Goal: Task Accomplishment & Management: Complete application form

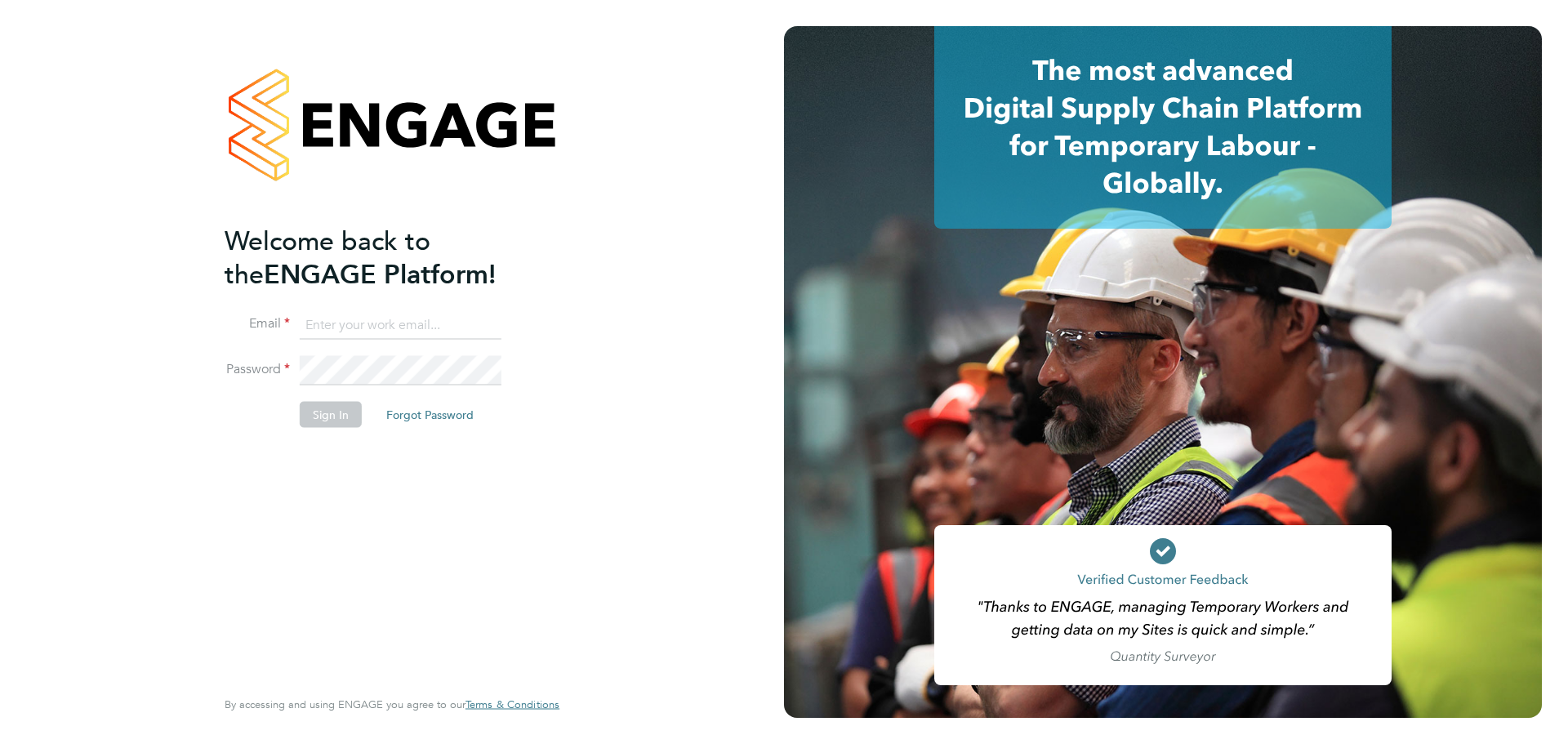
type input "kacy@construction-resources.co.uk"
click at [332, 417] on button "Sign In" at bounding box center [330, 414] width 62 height 26
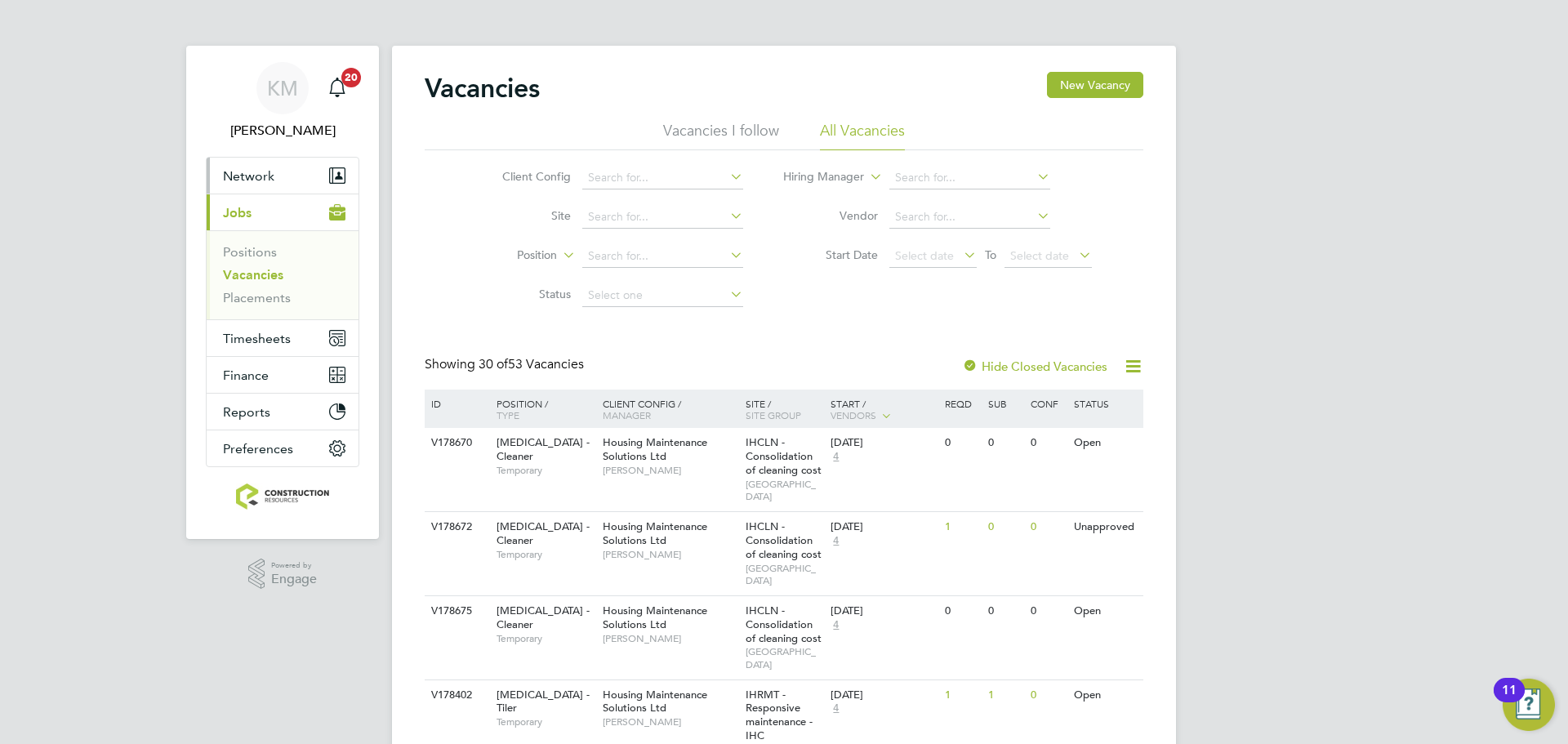
click at [263, 182] on span "Network" at bounding box center [249, 177] width 51 height 16
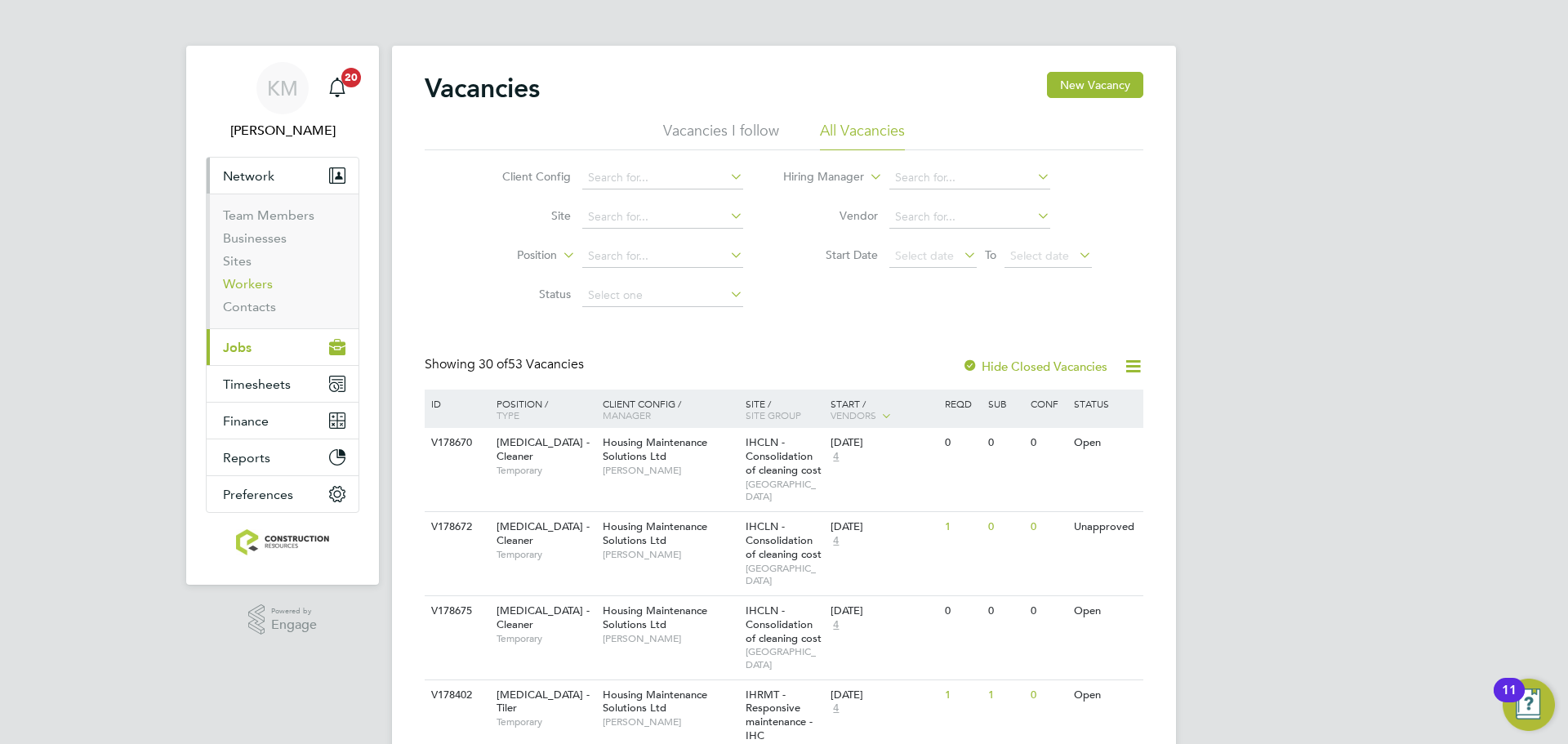
click at [254, 277] on link "Workers" at bounding box center [248, 284] width 50 height 16
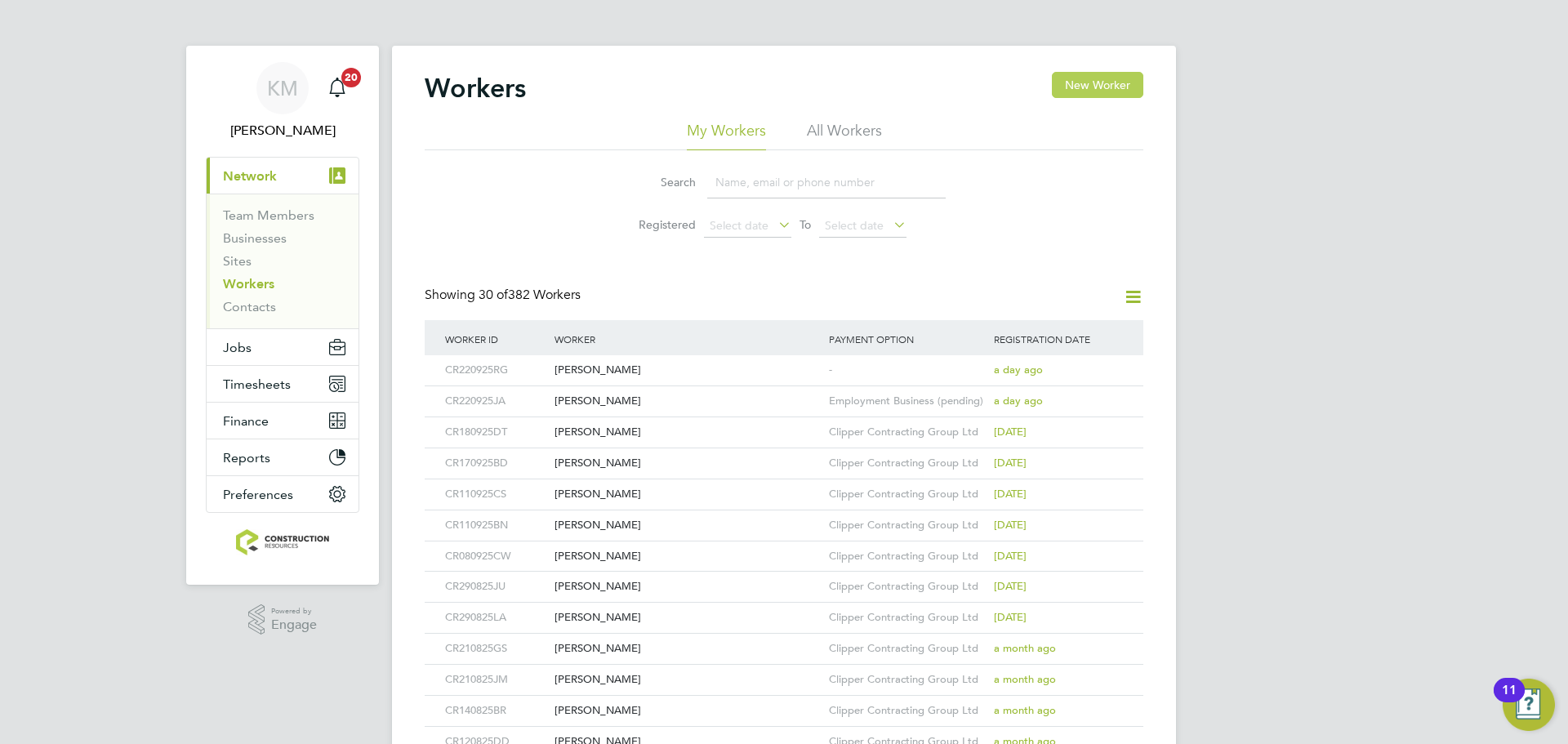
click at [1091, 85] on button "New Worker" at bounding box center [1098, 85] width 92 height 26
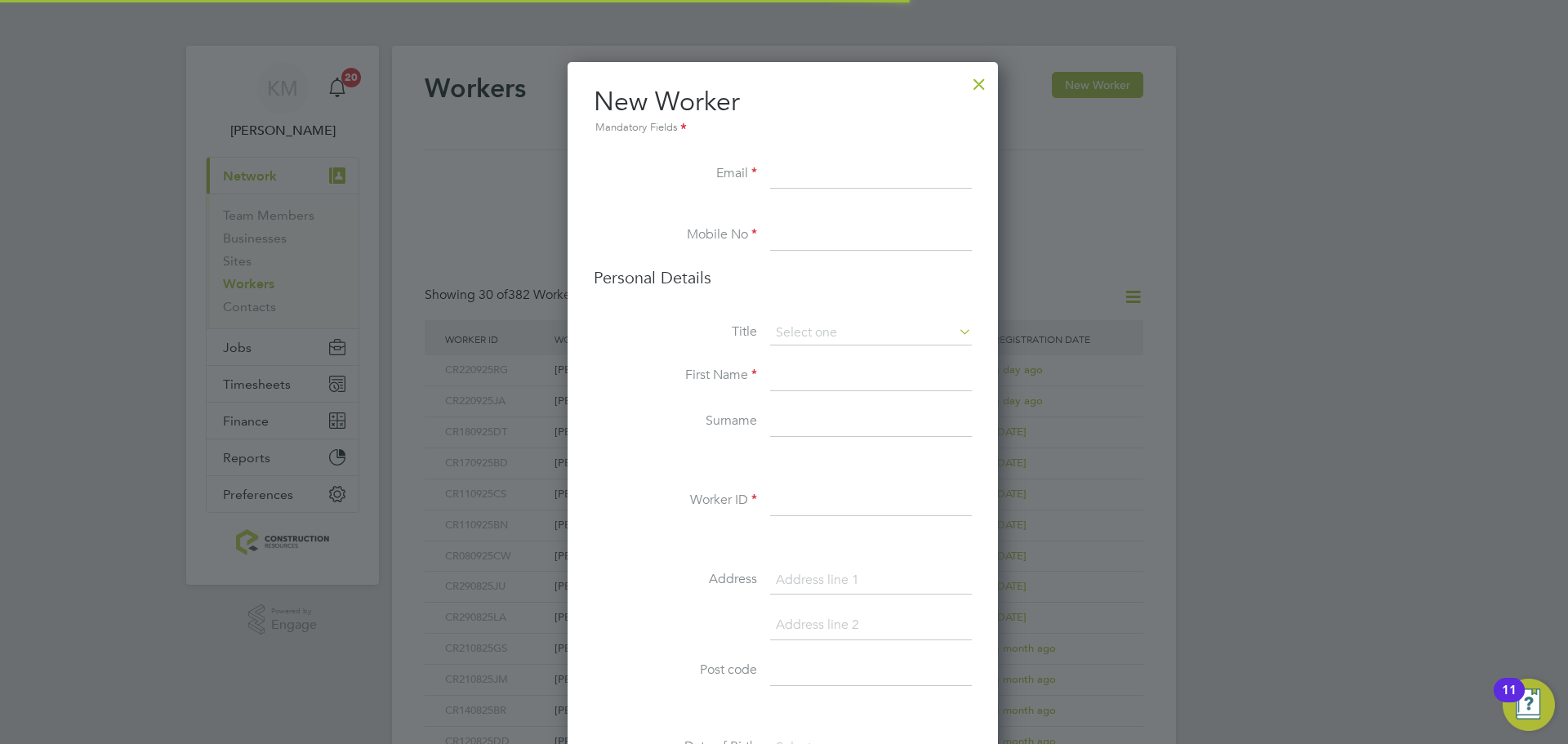
scroll to position [1382, 433]
paste input "GCHines@outlook.com"
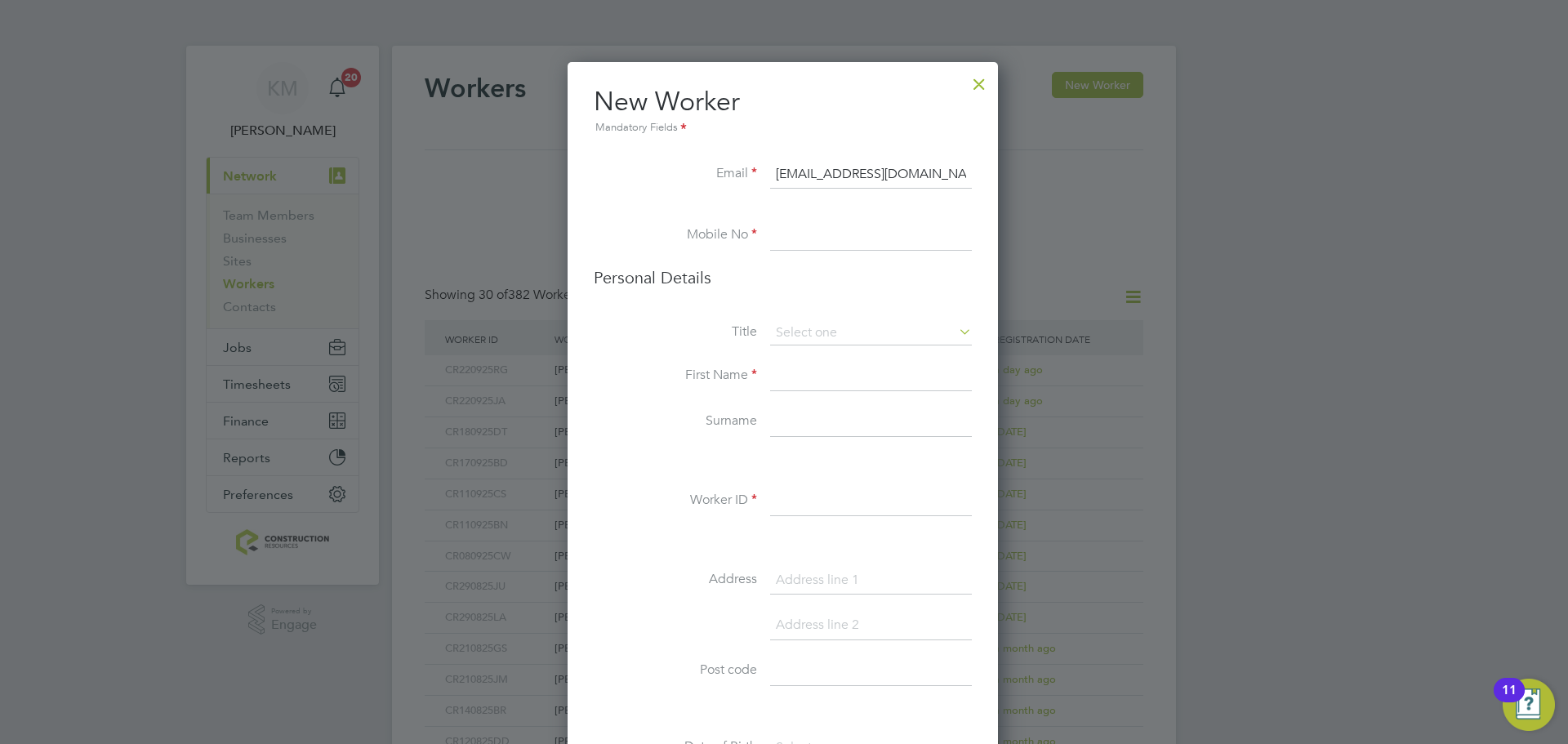
type input "GCHines@outlook.com"
click at [861, 235] on input at bounding box center [871, 236] width 202 height 30
paste input "+44 7718116194"
click at [800, 233] on input "+44 7718116194" at bounding box center [871, 236] width 202 height 30
type input "07718116194"
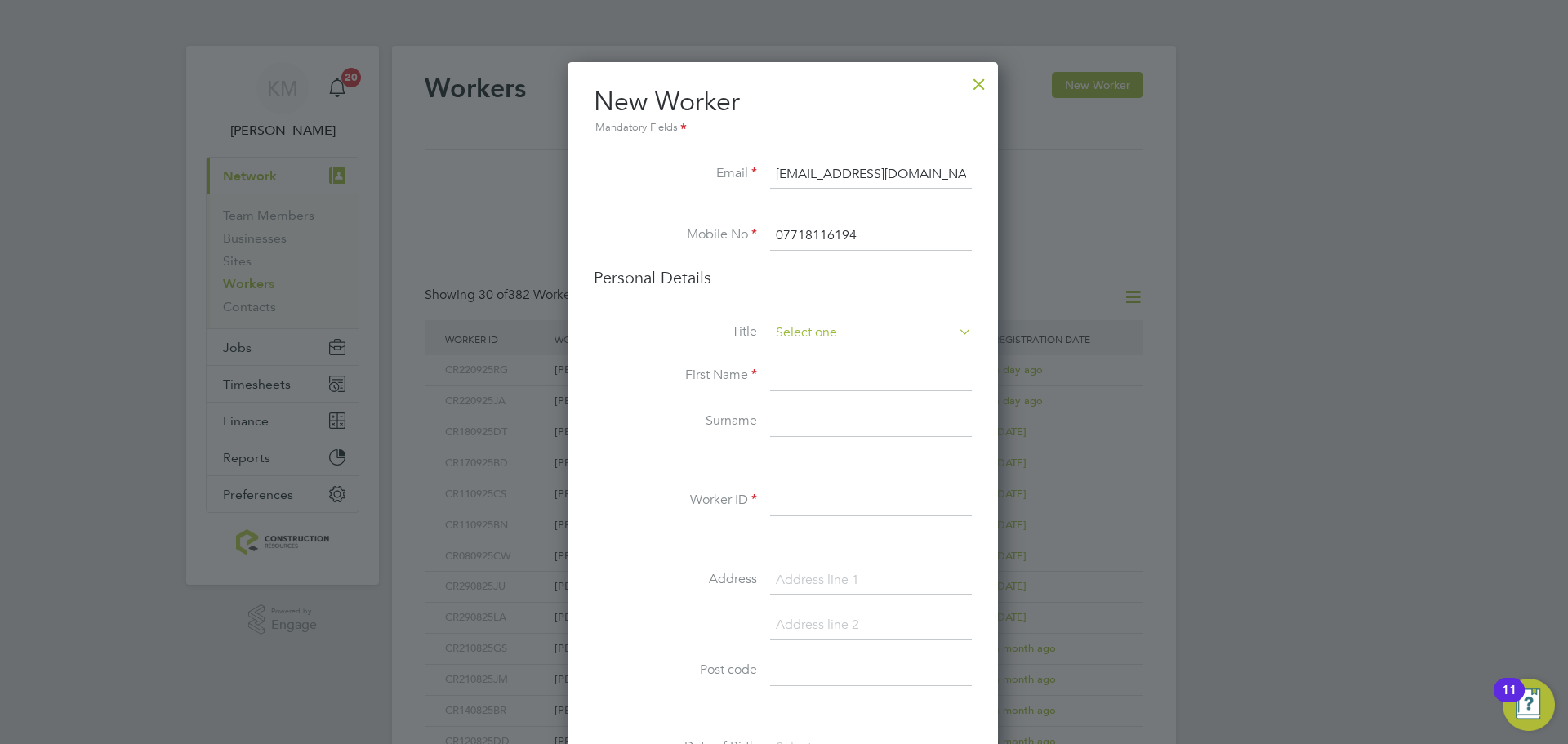
click at [881, 342] on input at bounding box center [871, 333] width 202 height 25
click at [840, 358] on li "Mr" at bounding box center [871, 356] width 203 height 22
type input "Mr"
click at [835, 368] on input at bounding box center [871, 377] width 202 height 30
type input "Gary"
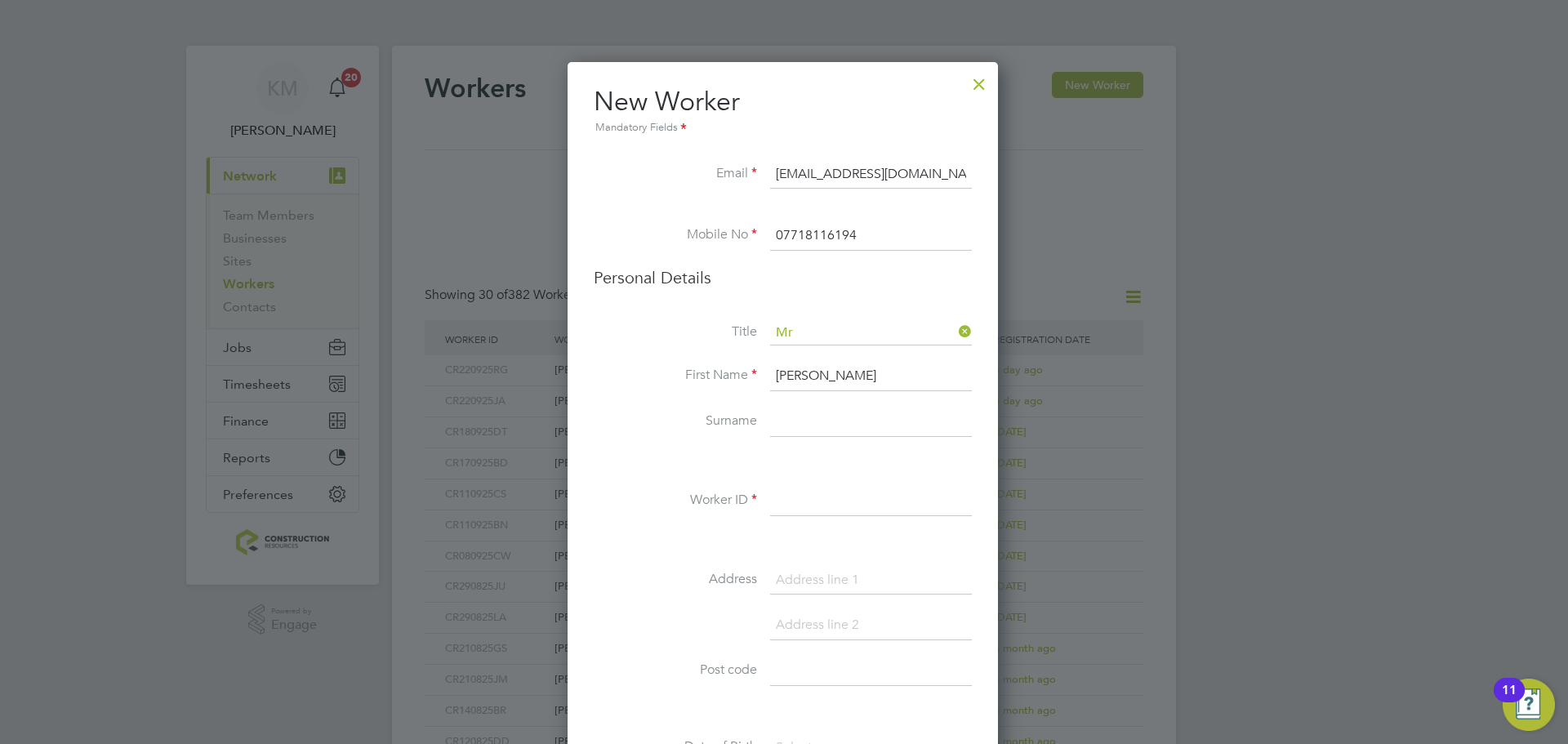
click at [841, 425] on input at bounding box center [871, 422] width 202 height 30
type input "Hines"
click at [799, 492] on input at bounding box center [871, 502] width 202 height 30
type input "CR230925GH"
click at [833, 582] on input at bounding box center [871, 581] width 202 height 30
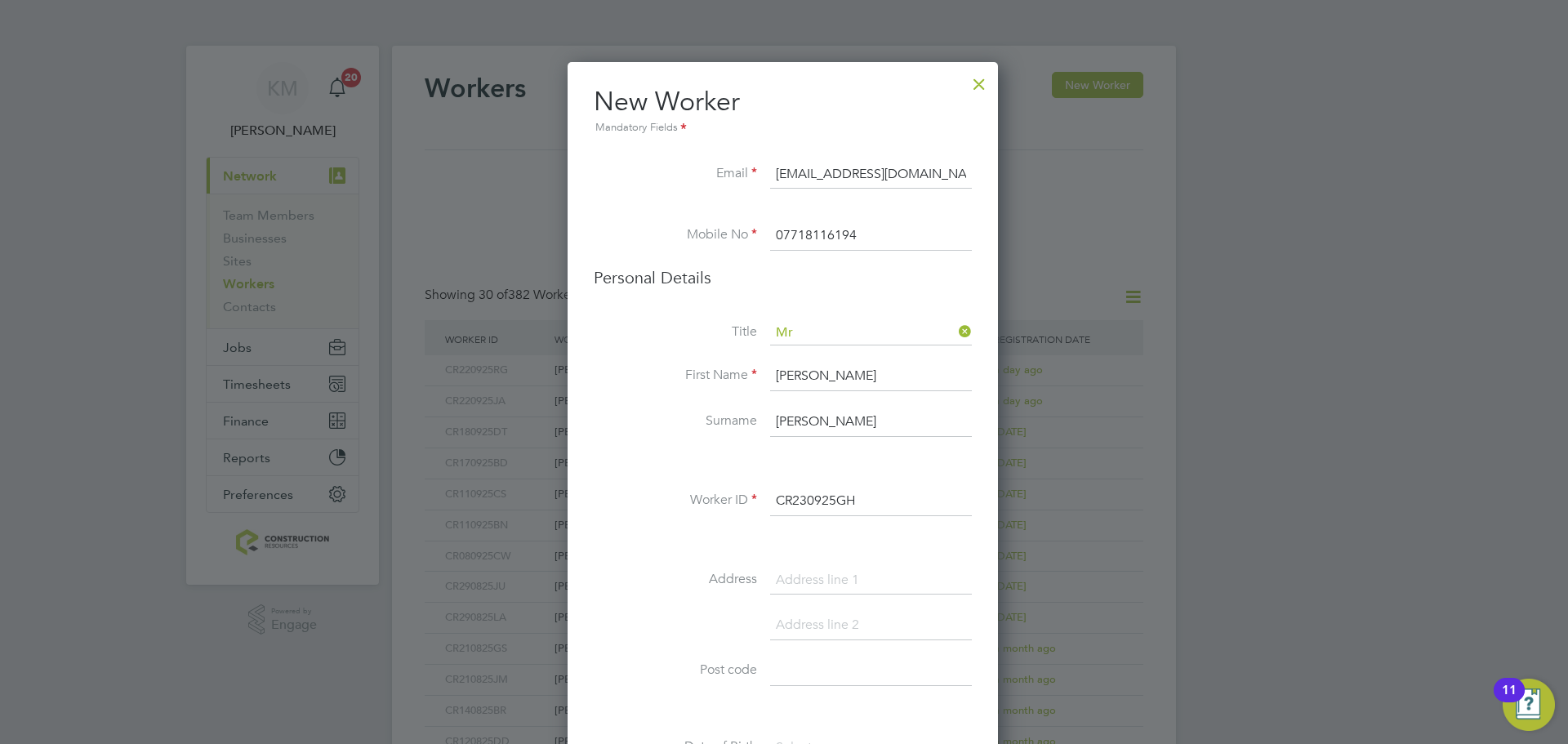
paste input "36 Croxteth View"
type input "36 Croxteth View"
click at [791, 670] on input at bounding box center [871, 672] width 202 height 30
paste input "L32 7RF"
type input "L32 7RF"
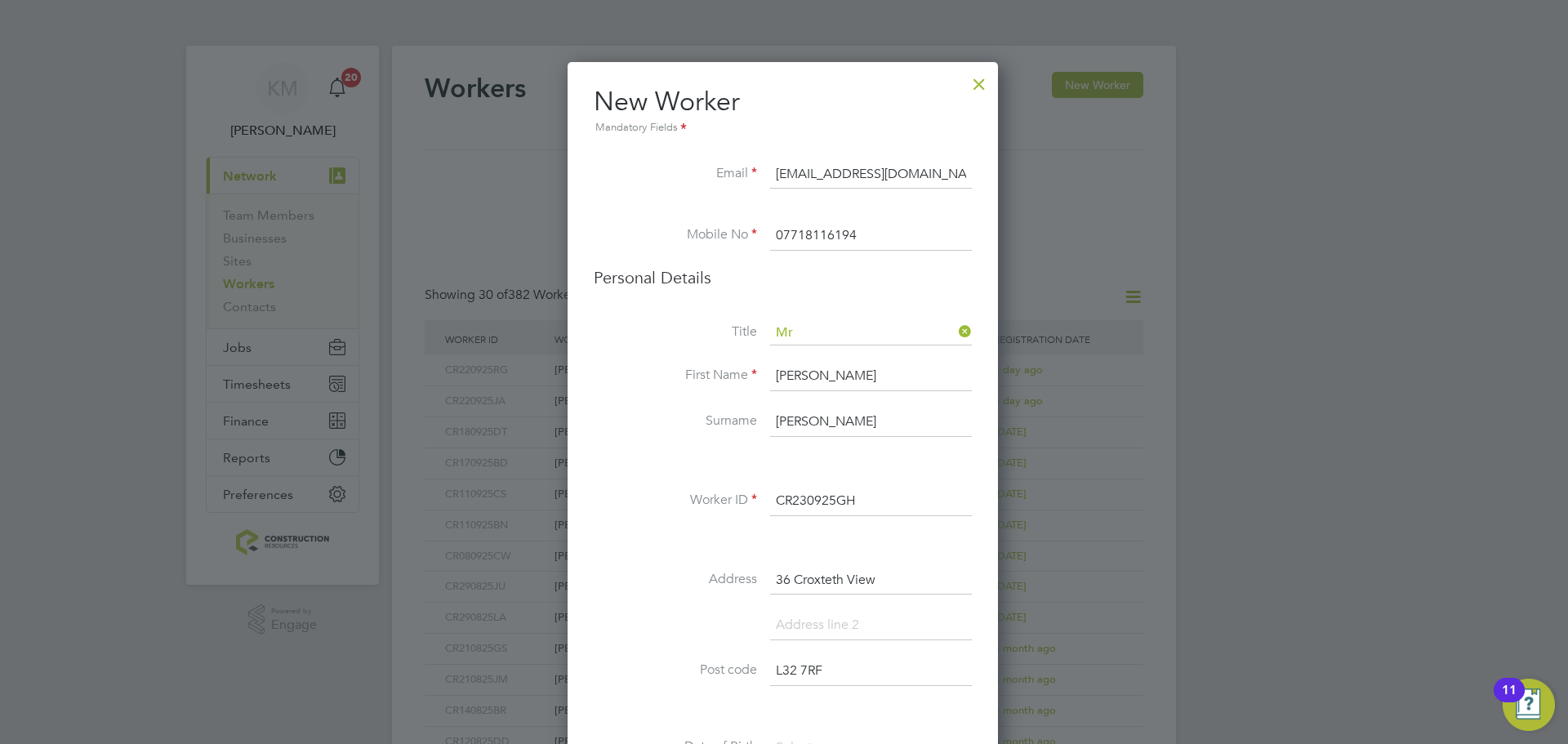
click at [813, 621] on input at bounding box center [871, 626] width 202 height 30
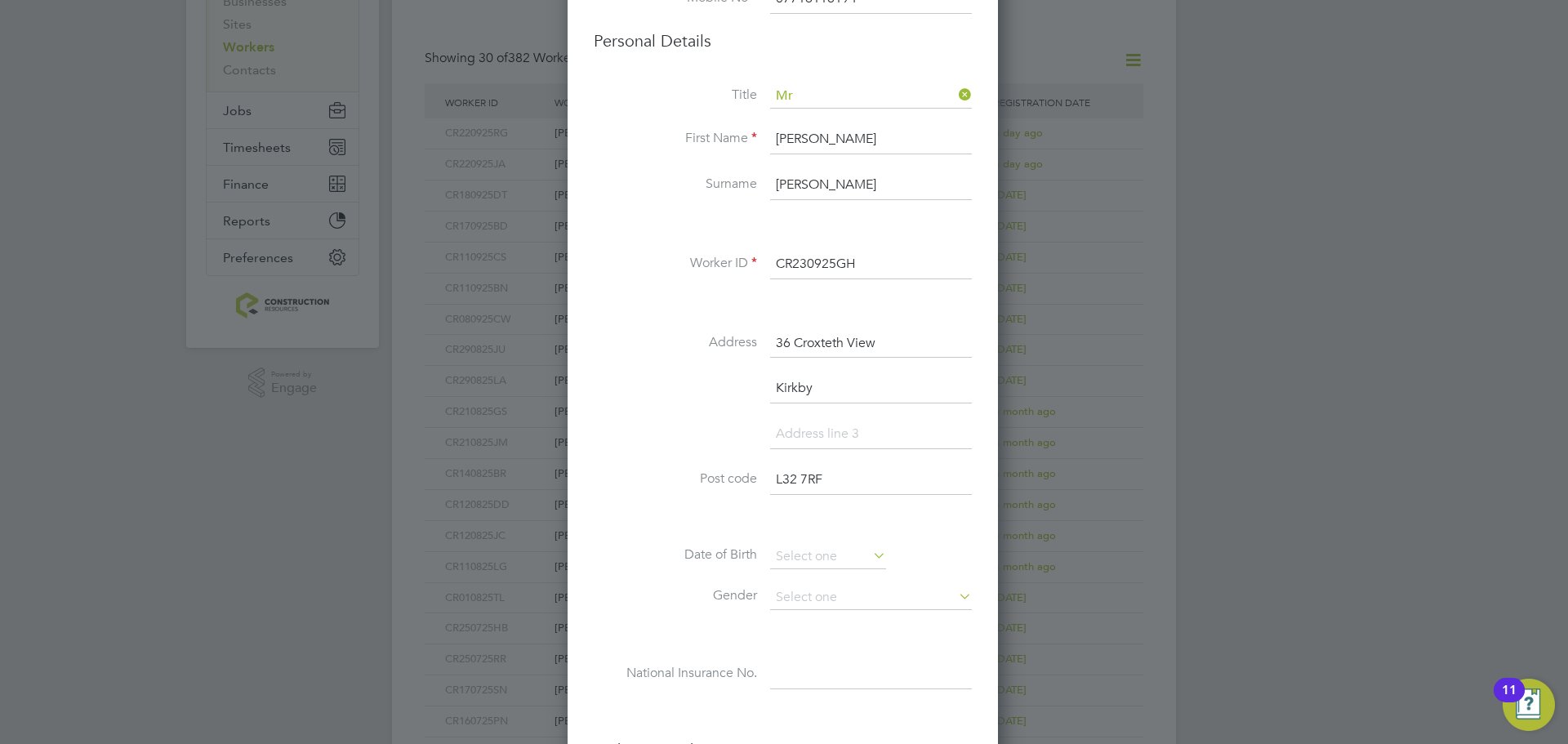
scroll to position [239, 0]
type input "Kirkby"
click at [806, 542] on div "Title Mr First Name Gary Surname Hines Worker ID CR230925GH Address 36 Croxteth…" at bounding box center [782, 402] width 378 height 638
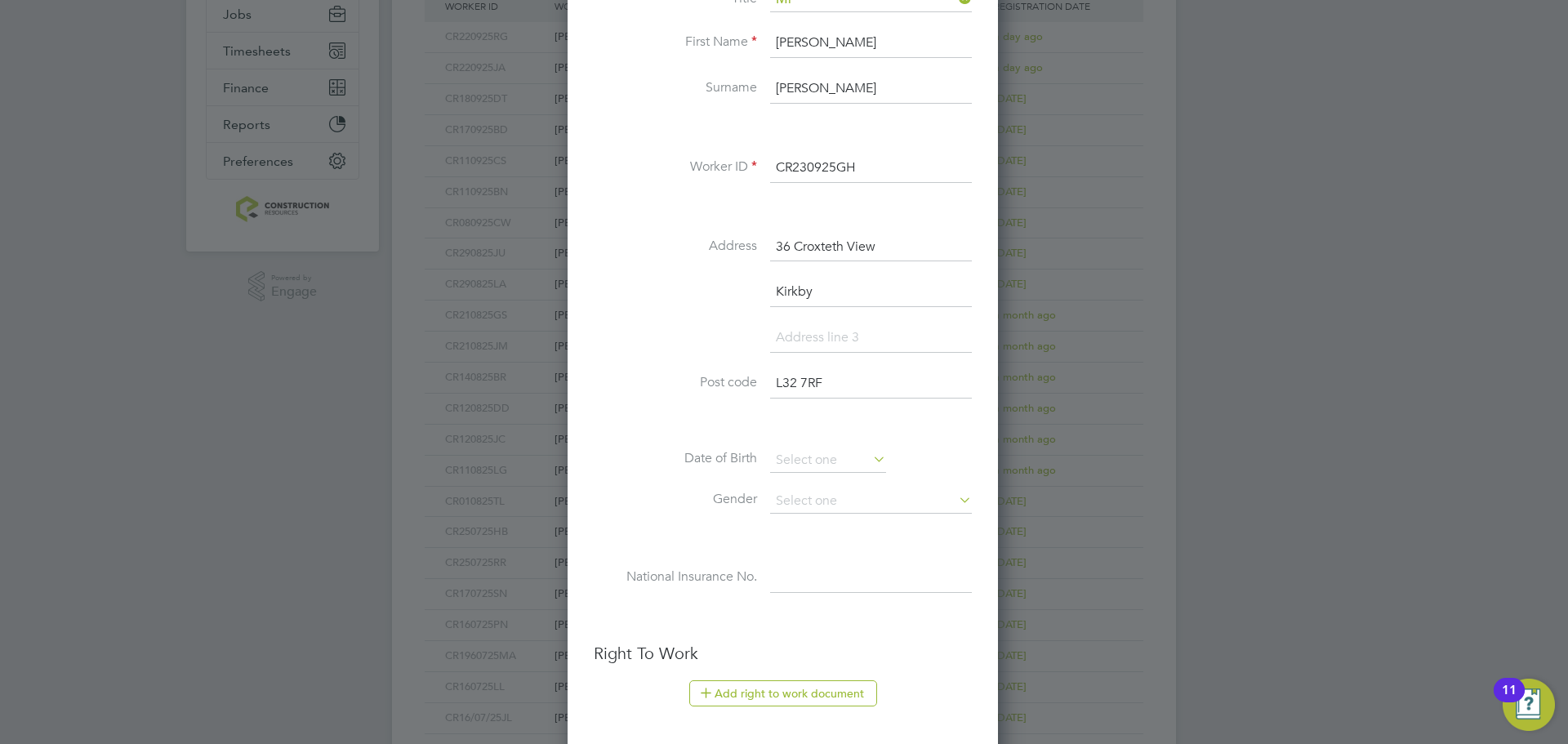
scroll to position [335, 0]
click at [788, 499] on input at bounding box center [871, 499] width 202 height 25
click at [796, 528] on li "Male" at bounding box center [871, 523] width 203 height 22
type input "Male"
click at [805, 454] on input at bounding box center [828, 459] width 116 height 25
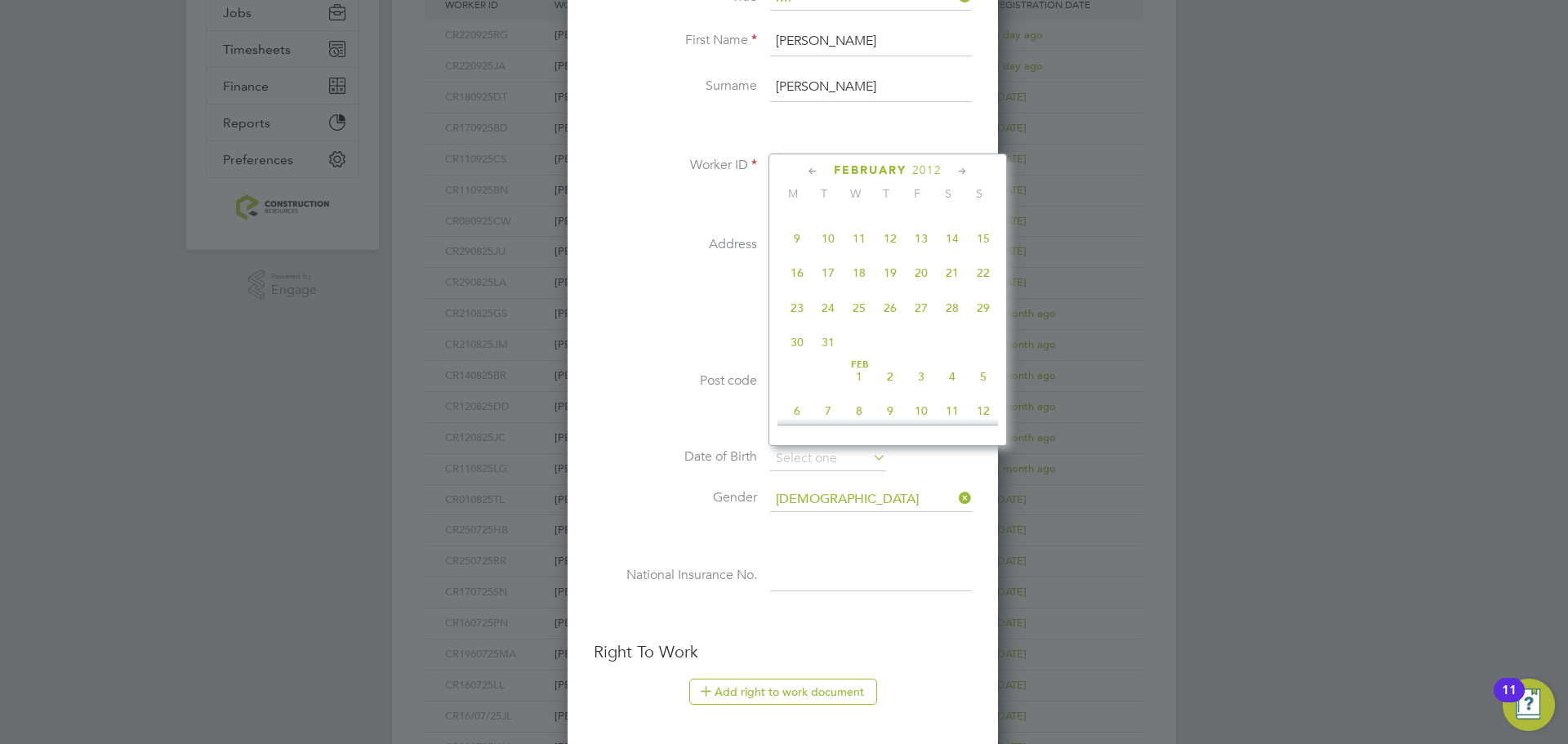
scroll to position [283, 0]
click at [918, 175] on span "2012" at bounding box center [927, 171] width 30 height 14
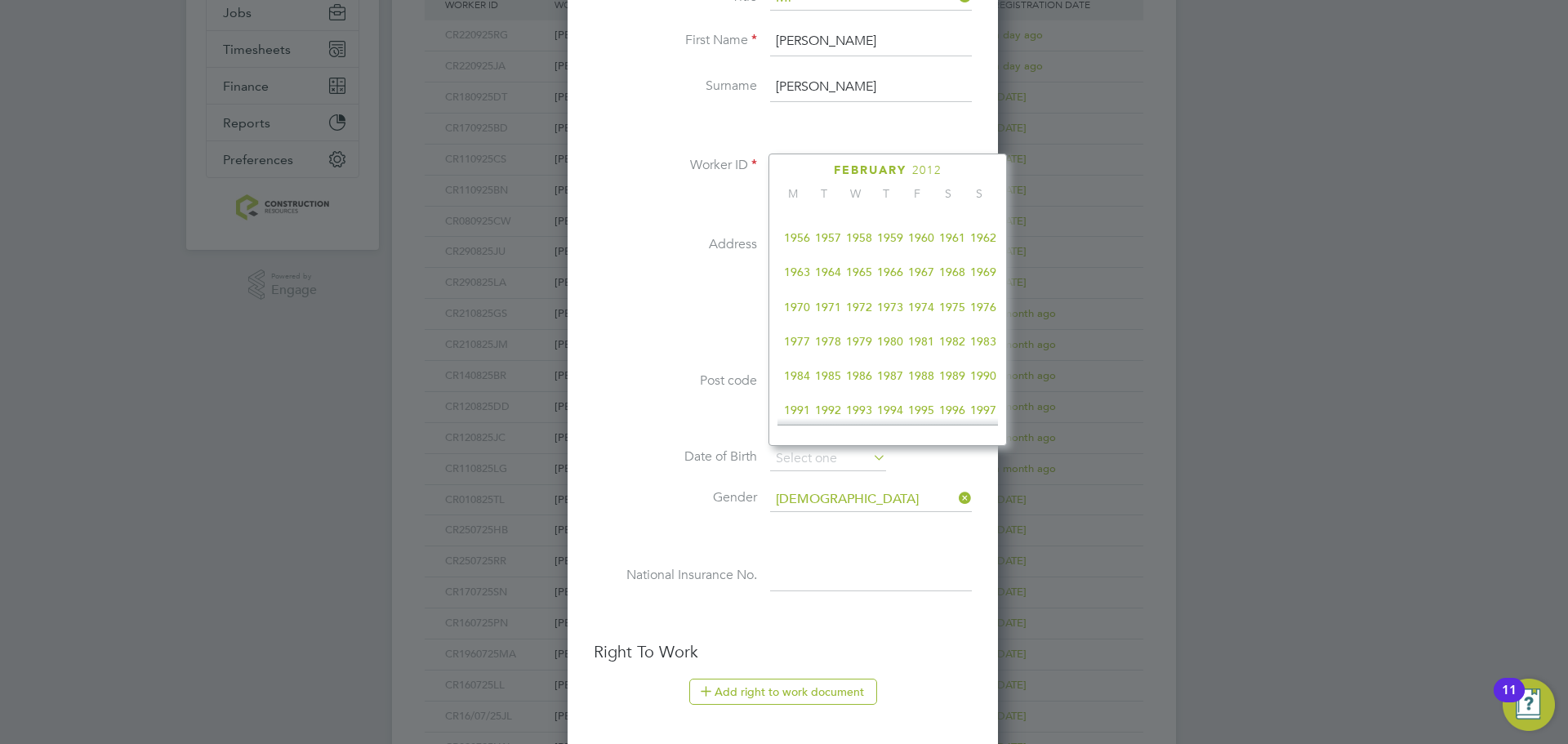
scroll to position [234, 0]
click at [982, 245] on span "1962" at bounding box center [982, 238] width 31 height 31
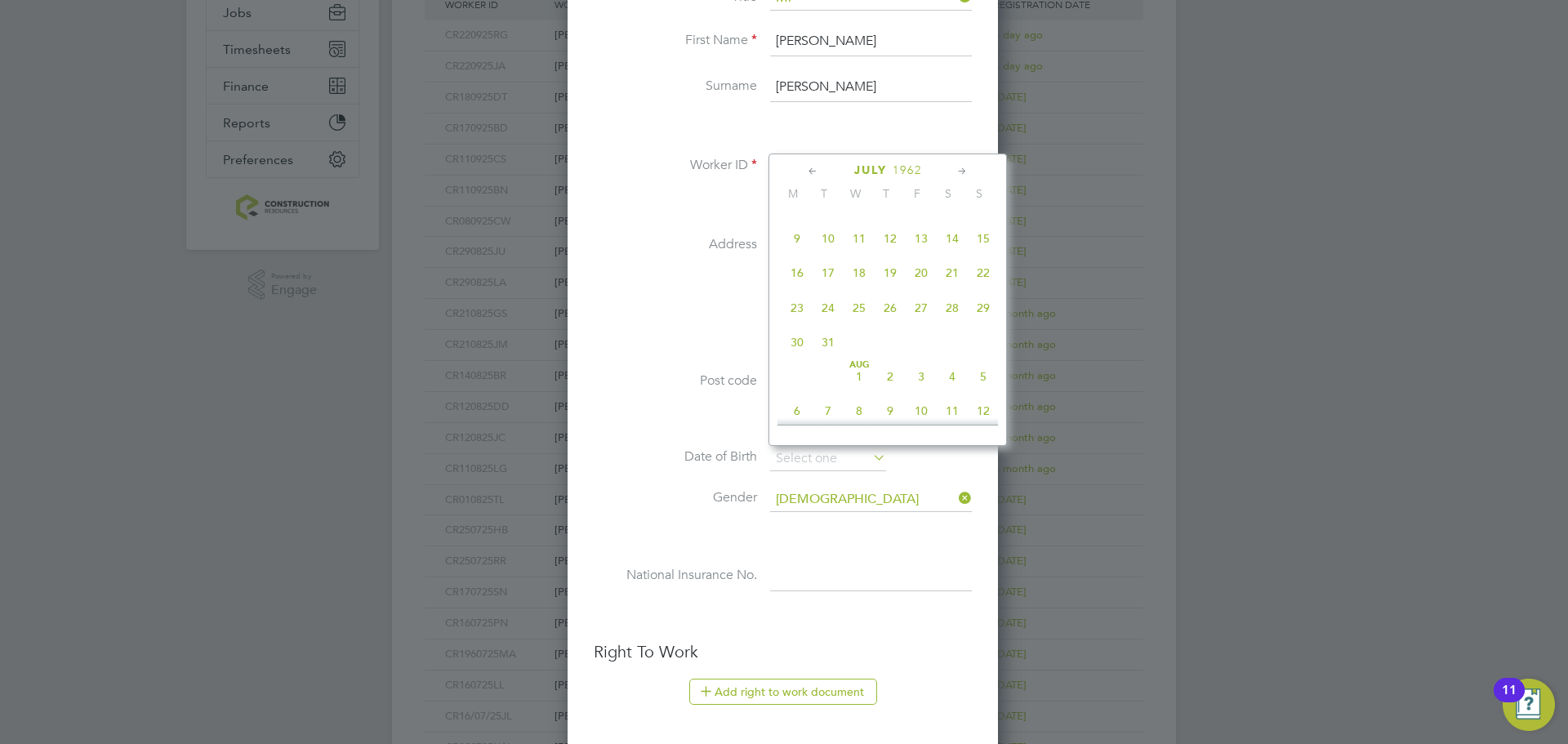
click at [958, 169] on icon at bounding box center [962, 172] width 16 height 18
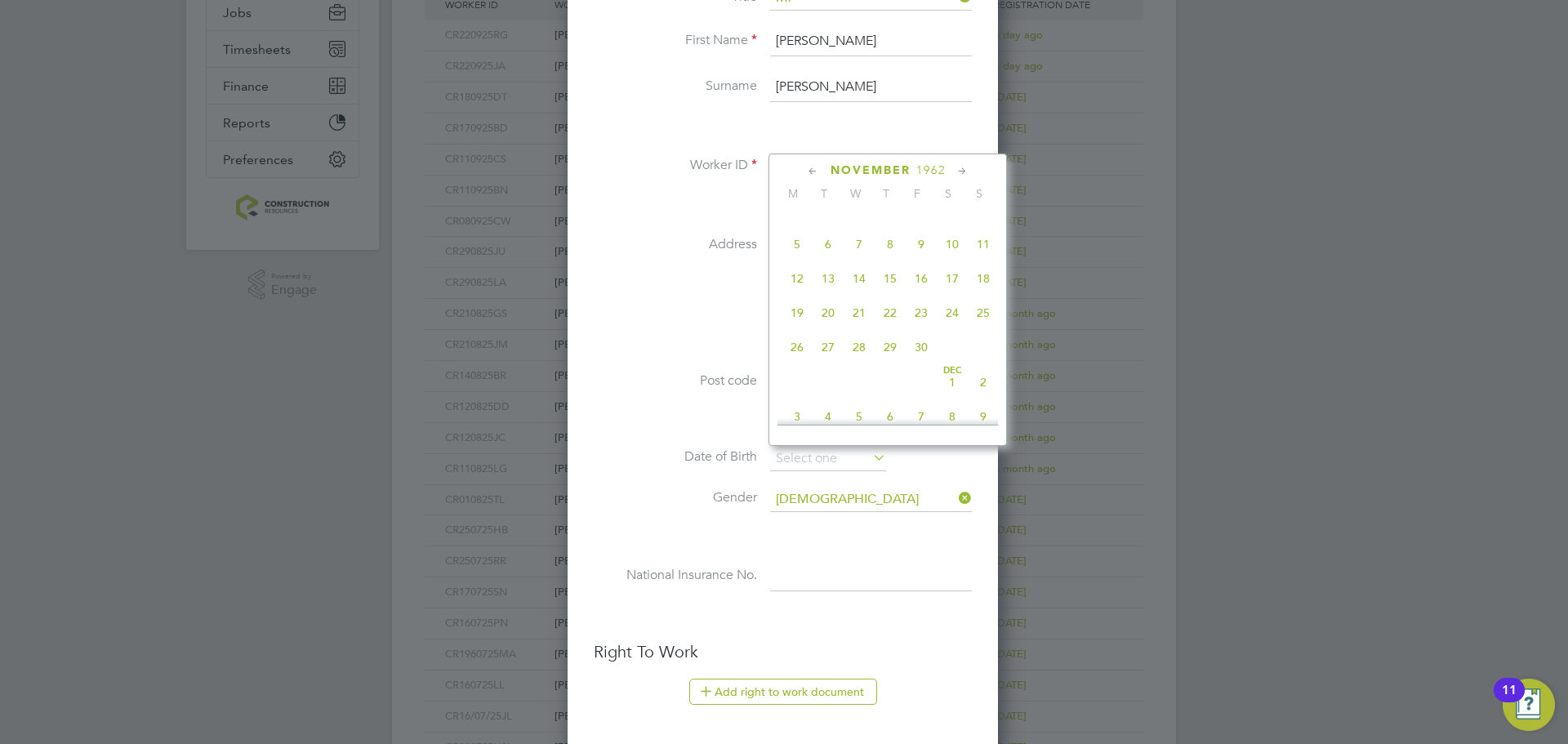
click at [854, 260] on span "7" at bounding box center [858, 244] width 31 height 31
type input "07 Nov 1962"
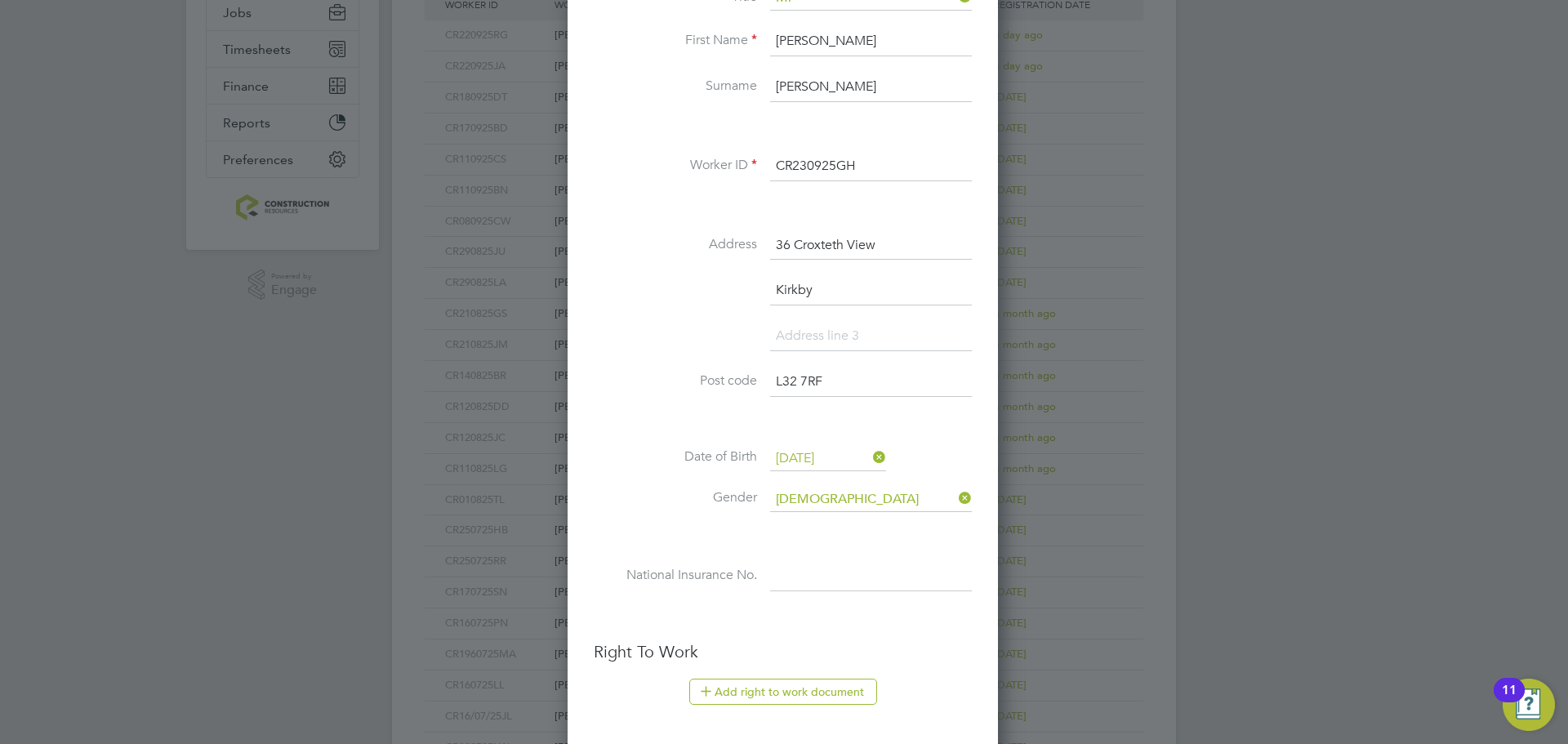
click at [836, 571] on input at bounding box center [871, 577] width 202 height 30
paste input "NB538009D"
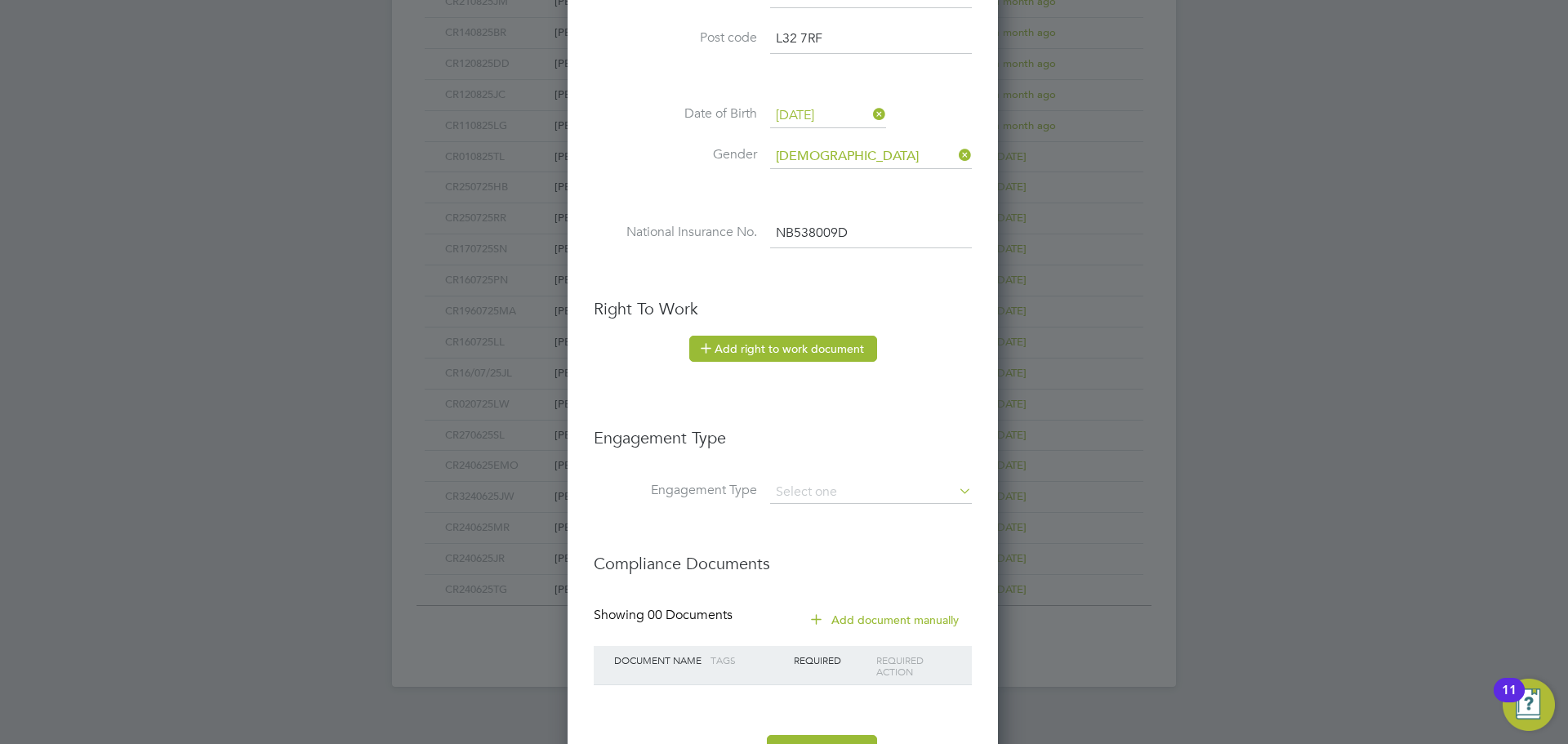
scroll to position [680, 0]
type input "NB 53 80 09 D"
click at [781, 358] on button "Add right to work document" at bounding box center [783, 347] width 187 height 26
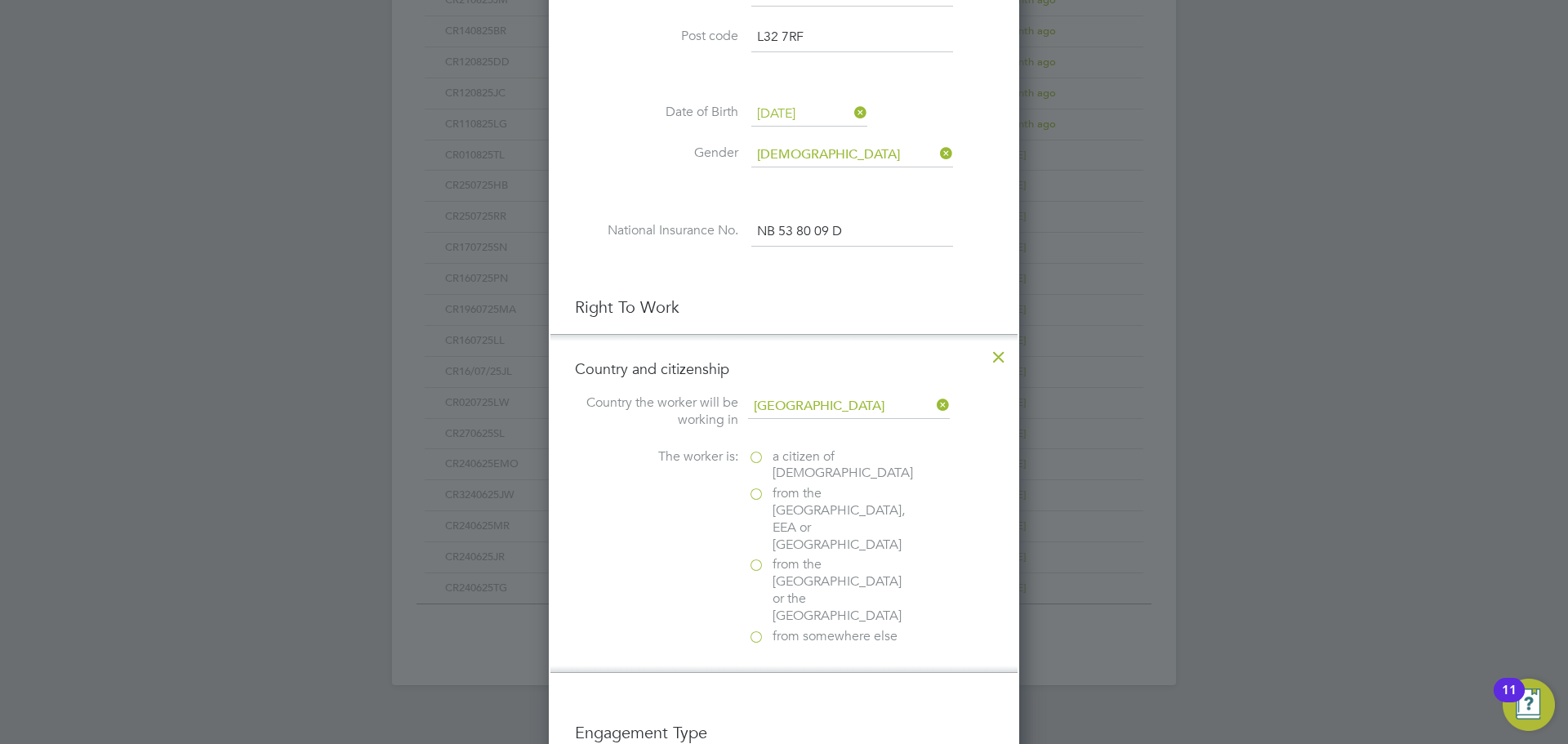
scroll to position [1674, 471]
click at [759, 458] on label "a citizen of United Kingdom" at bounding box center [830, 466] width 164 height 35
click at [0, 0] on input "a citizen of United Kingdom" at bounding box center [0, 0] width 0 height 0
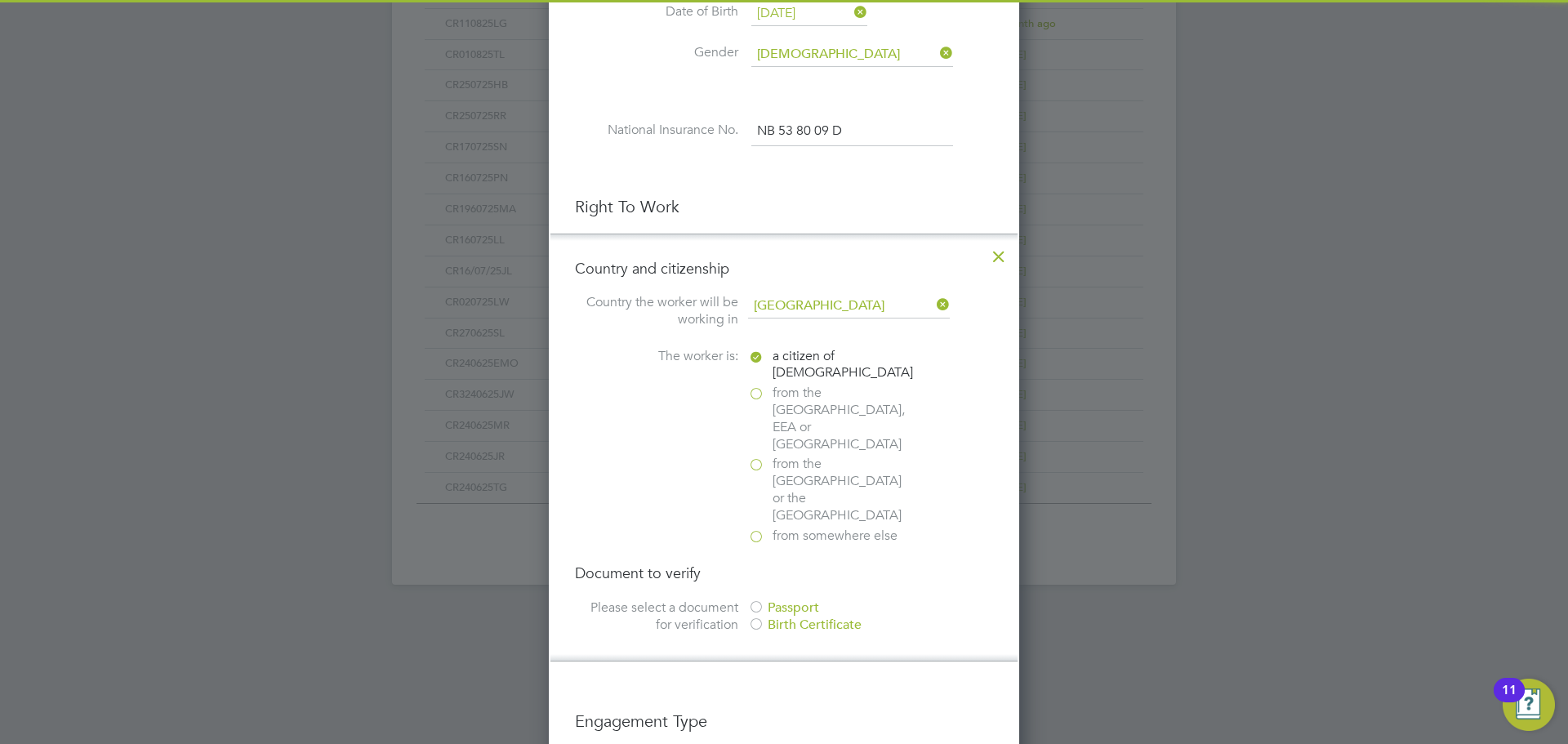
scroll to position [798, 0]
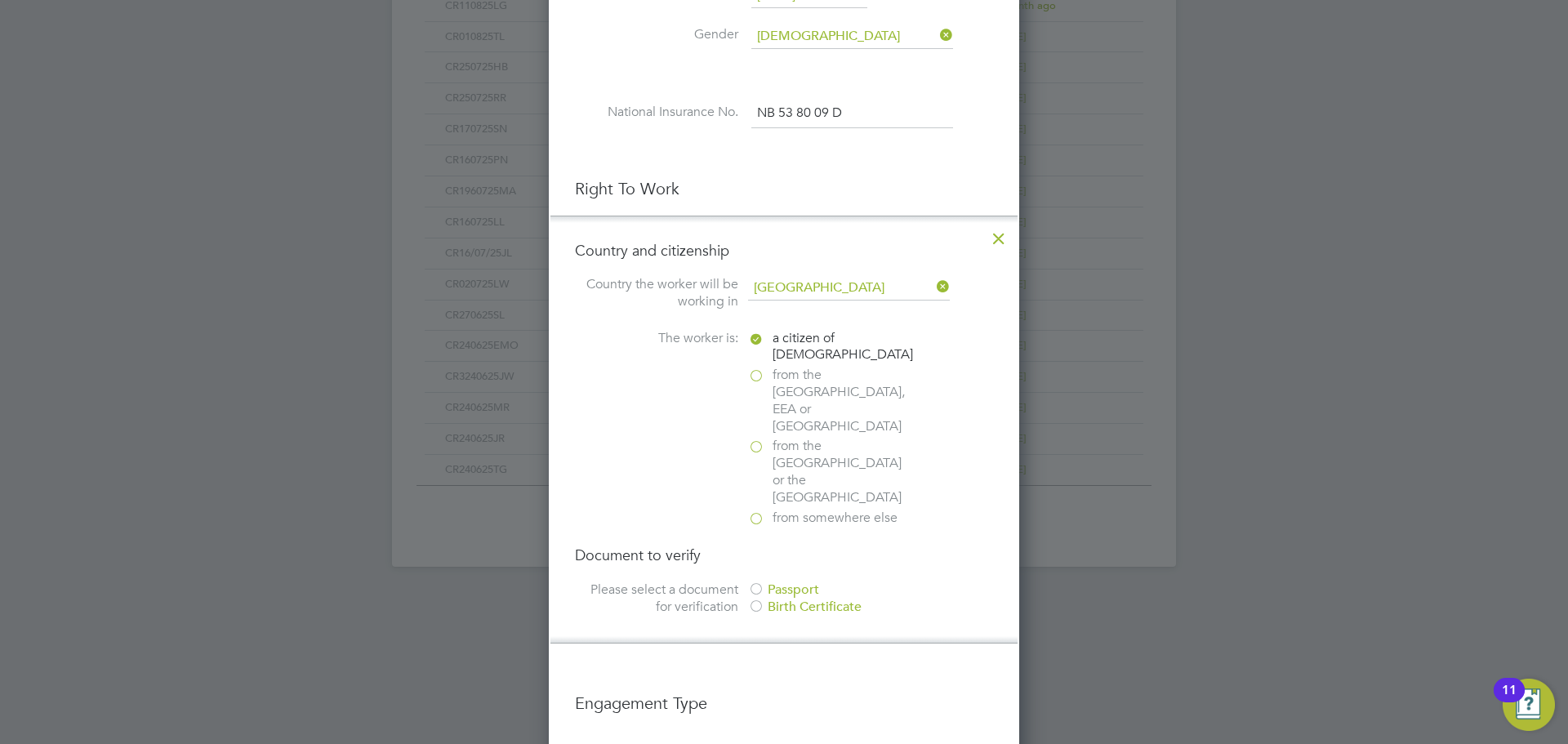
click at [757, 582] on div at bounding box center [756, 590] width 17 height 17
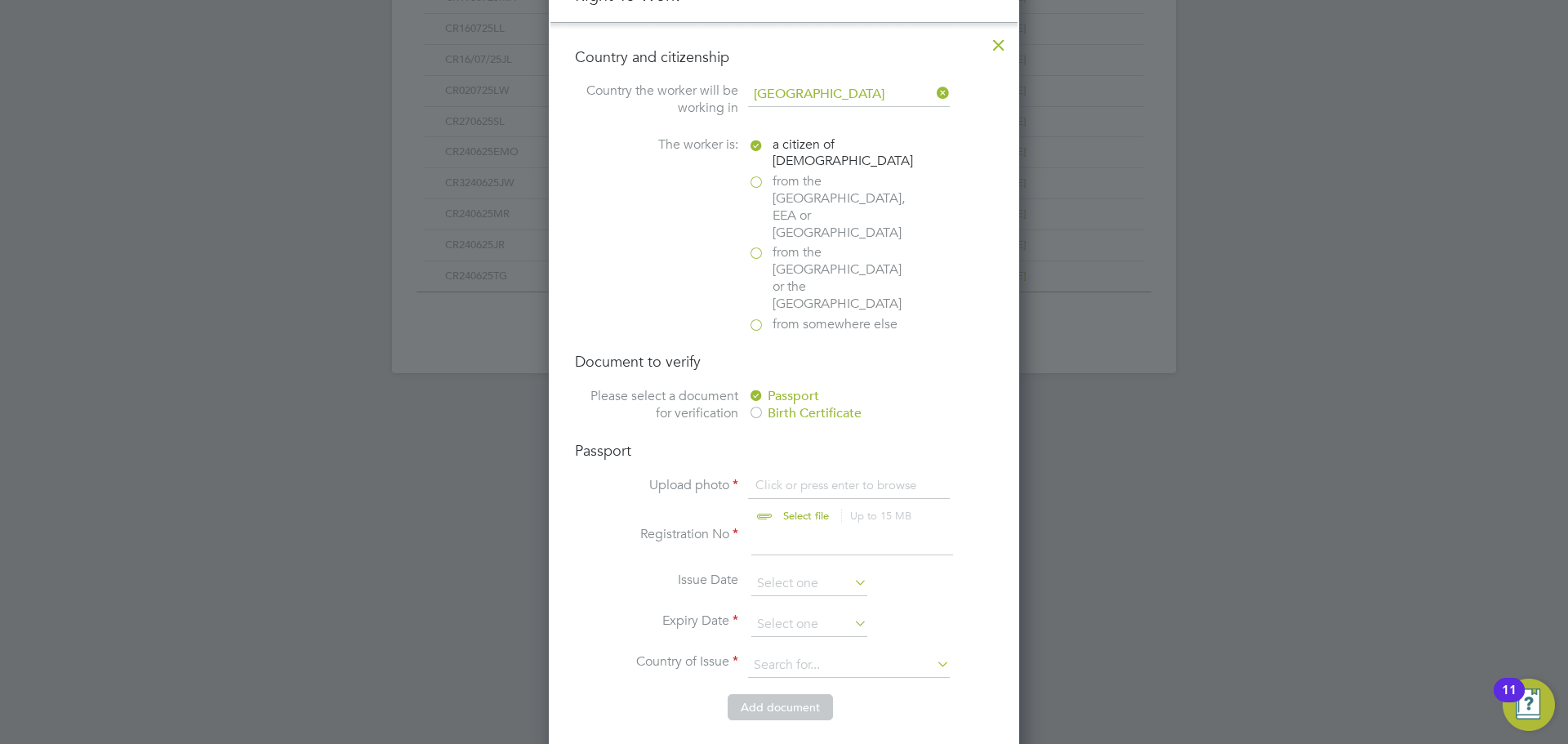
scroll to position [997, 0]
click at [786, 473] on input "file" at bounding box center [821, 497] width 256 height 49
type input "C:\fakepath\Hines.Gary Passport exp 28.07.2026.jpg"
click at [757, 521] on input at bounding box center [852, 536] width 202 height 30
type input "537871761"
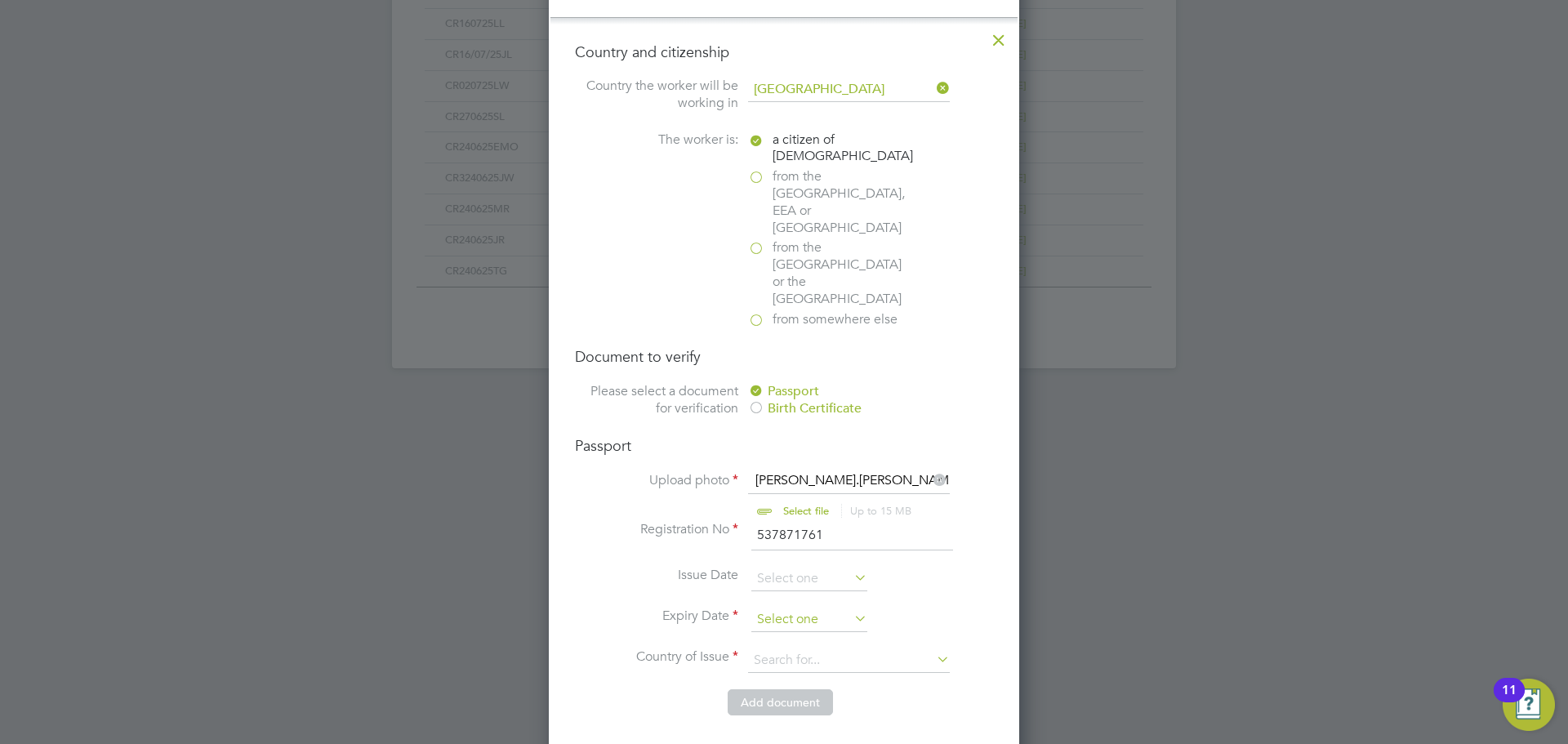
click at [791, 608] on input at bounding box center [810, 620] width 116 height 25
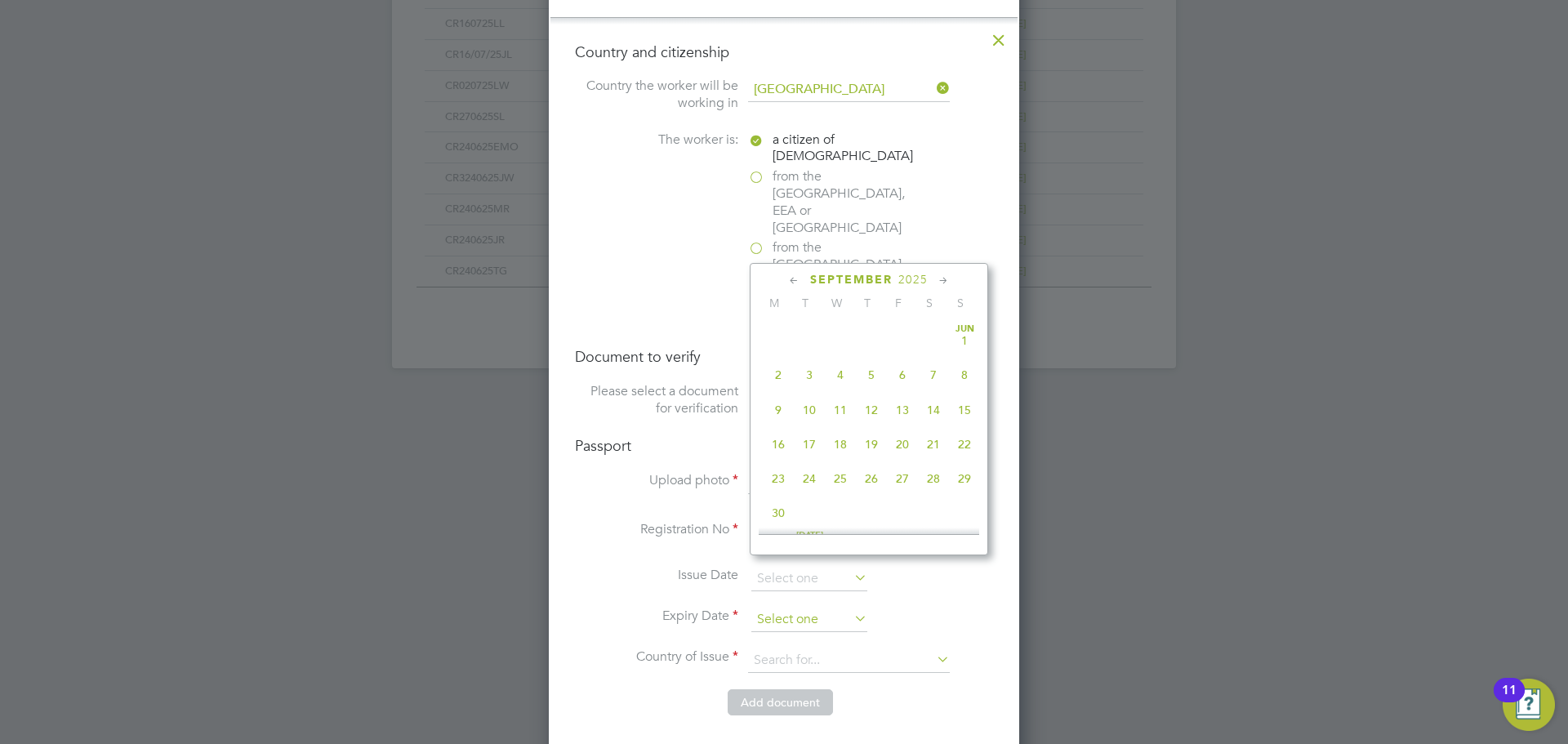
scroll to position [601, 0]
click at [949, 280] on icon at bounding box center [944, 281] width 16 height 18
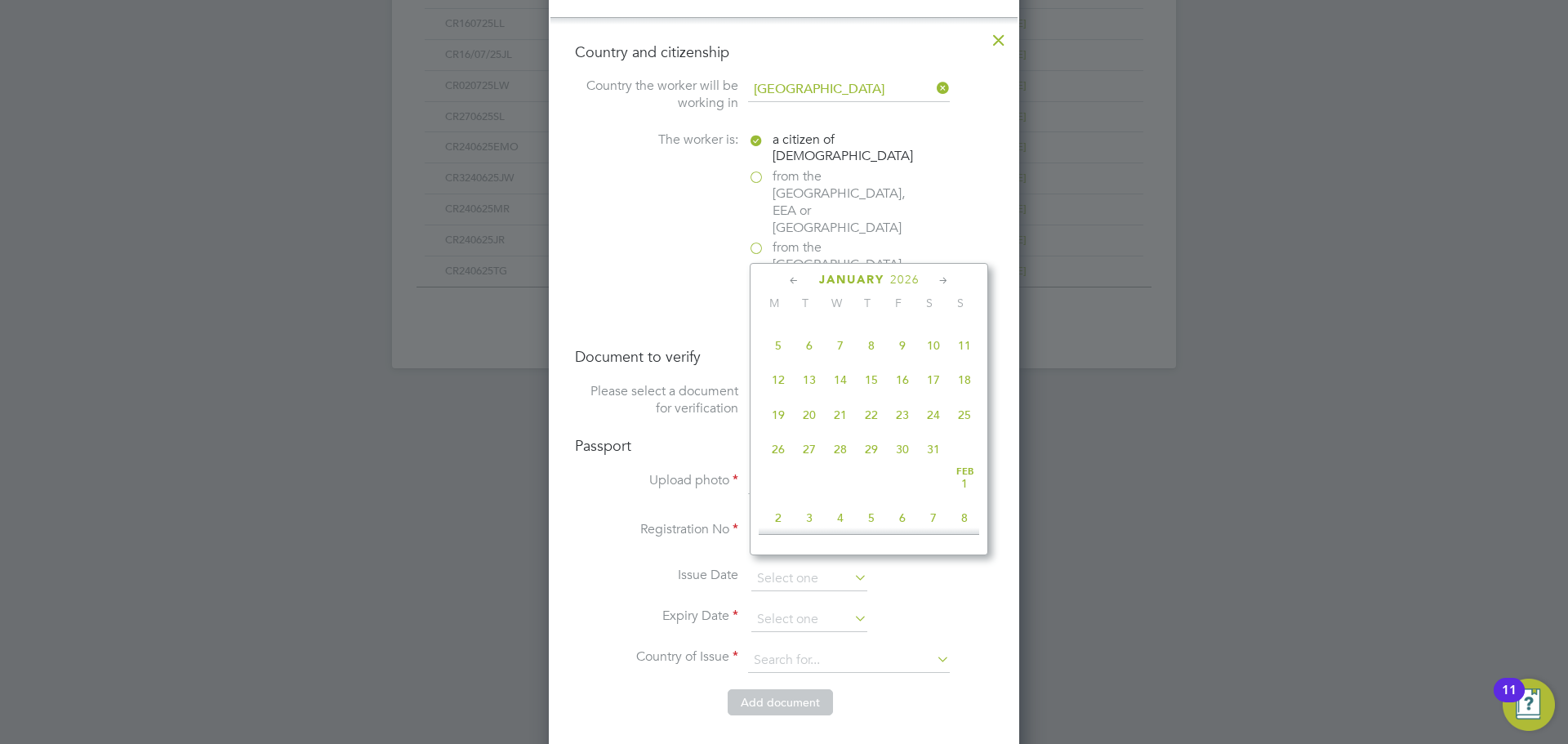
click at [949, 280] on icon at bounding box center [944, 281] width 16 height 18
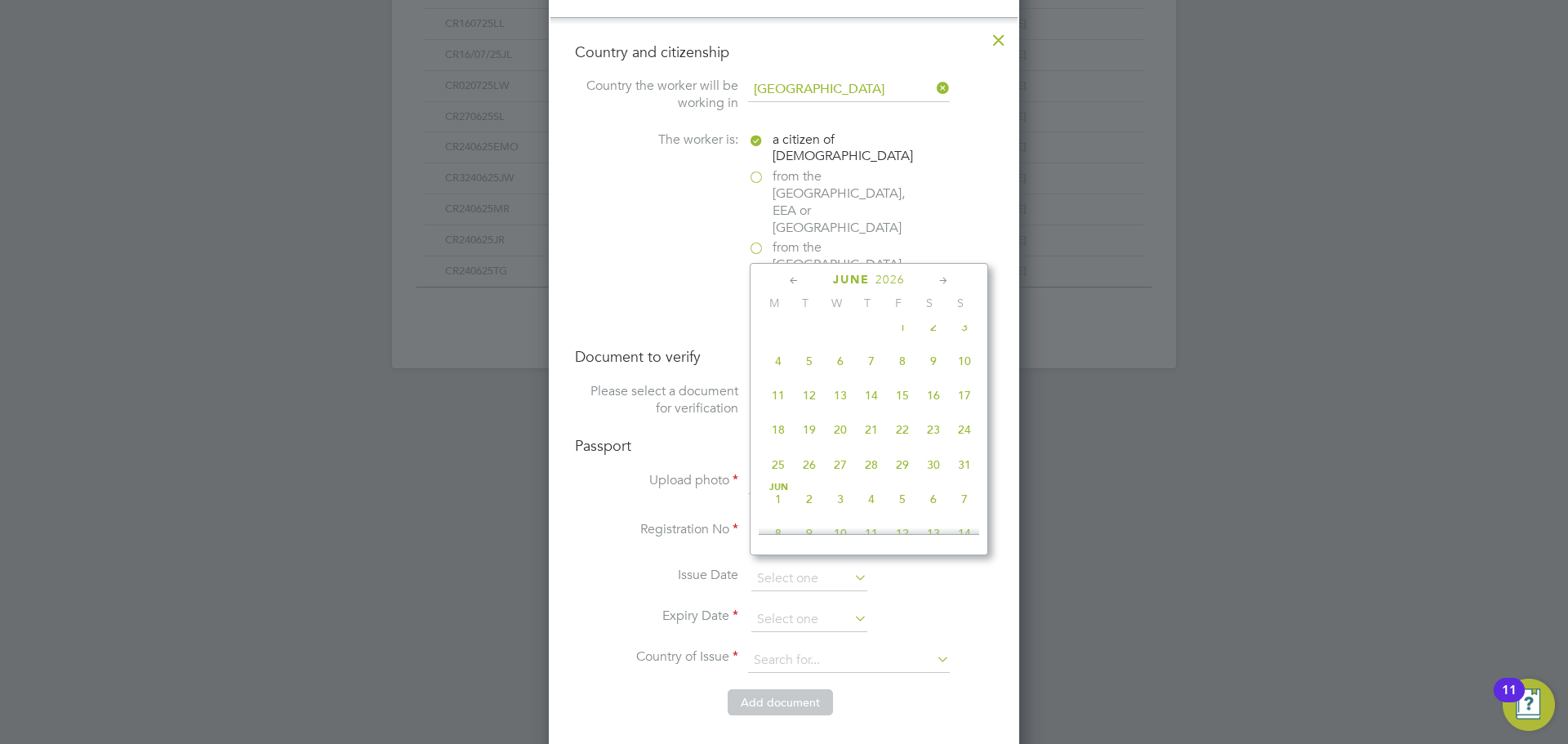
scroll to position [2156, 0]
click at [944, 278] on icon at bounding box center [944, 281] width 16 height 18
click at [815, 473] on span "28" at bounding box center [809, 456] width 31 height 31
type input "28 Jul 2026"
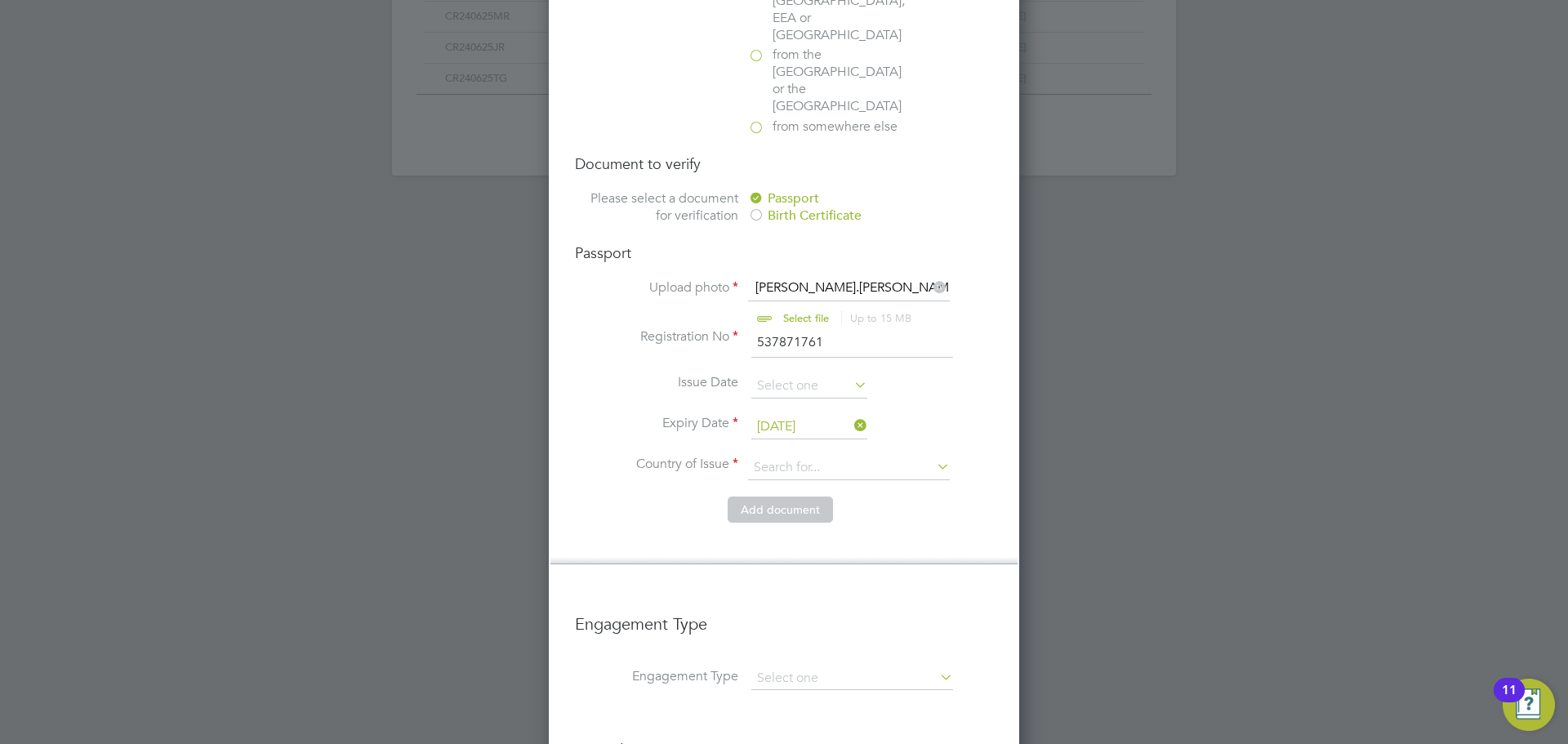
scroll to position [1192, 0]
click at [810, 454] on input at bounding box center [849, 466] width 202 height 25
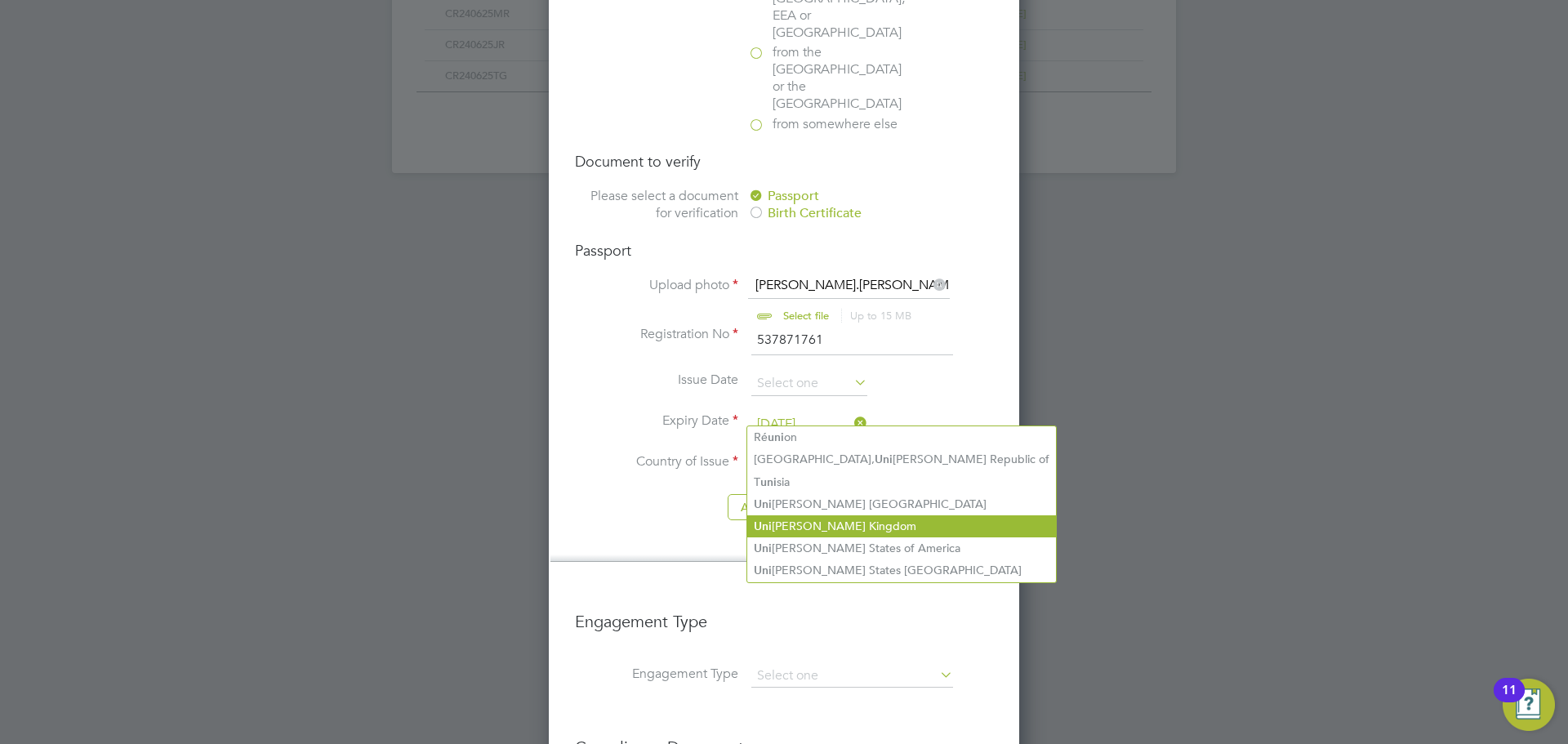
click at [822, 516] on li "Uni ted Kingdom" at bounding box center [901, 527] width 309 height 22
type input "United Kingdom"
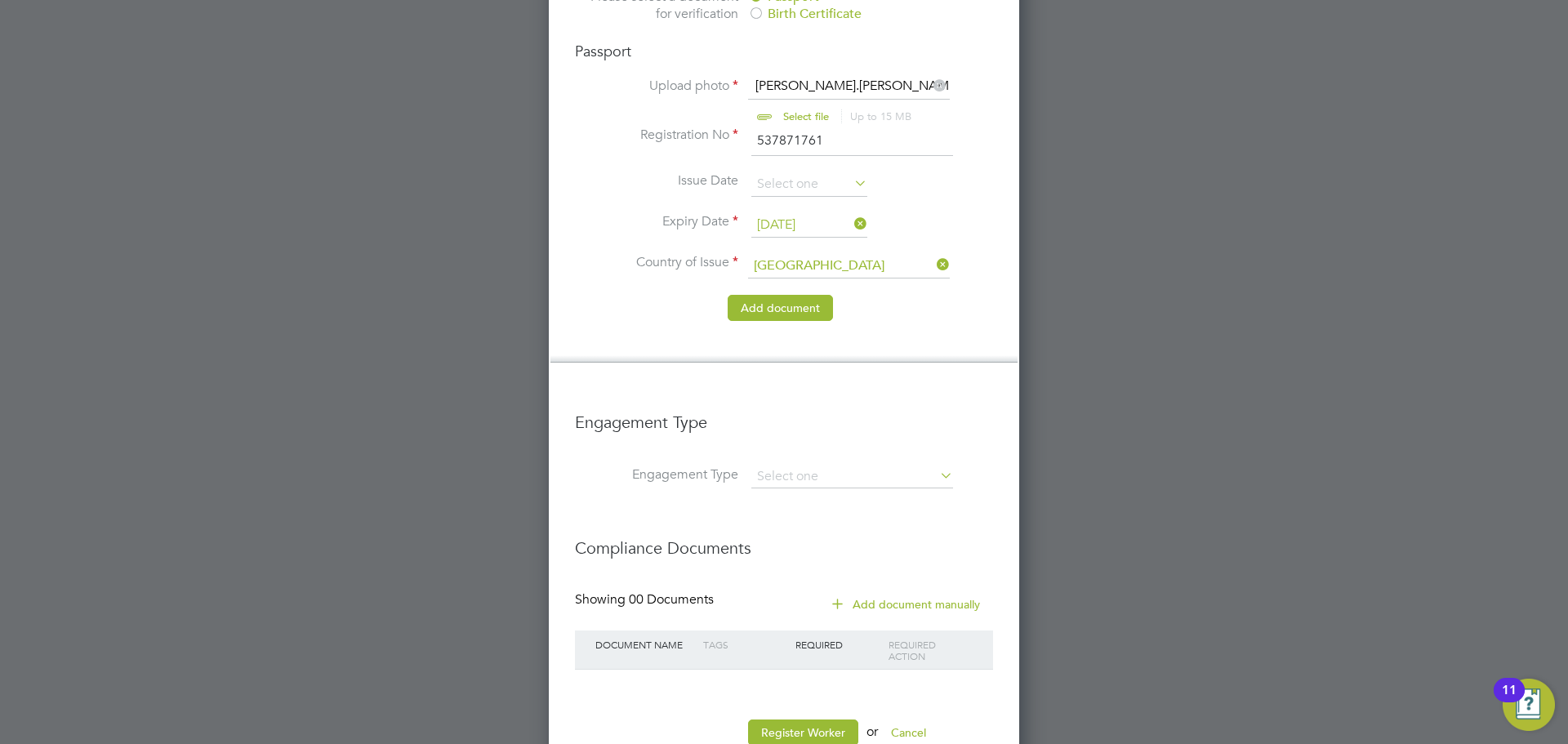
click at [793, 295] on button "Add document" at bounding box center [780, 308] width 106 height 26
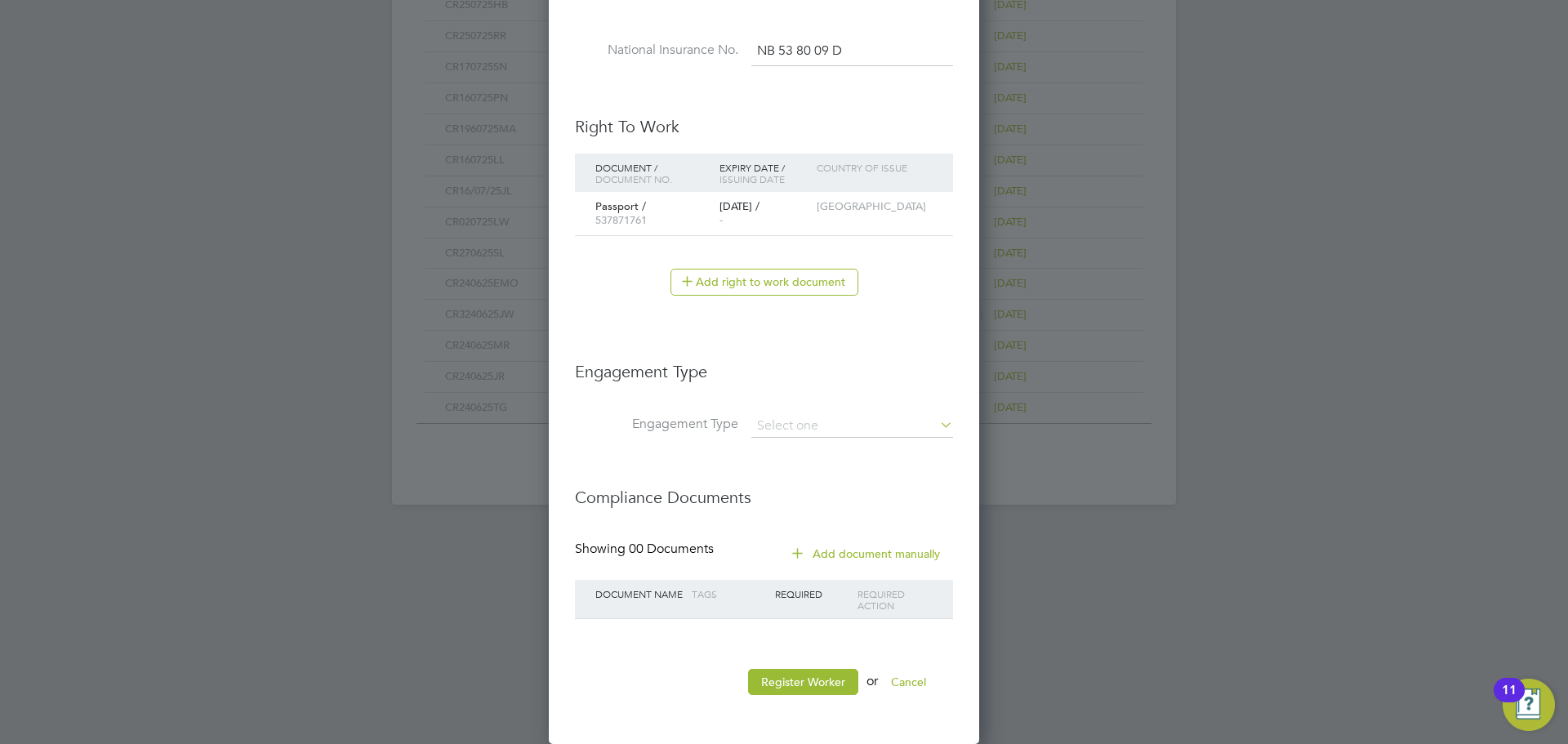
scroll to position [1543, 433]
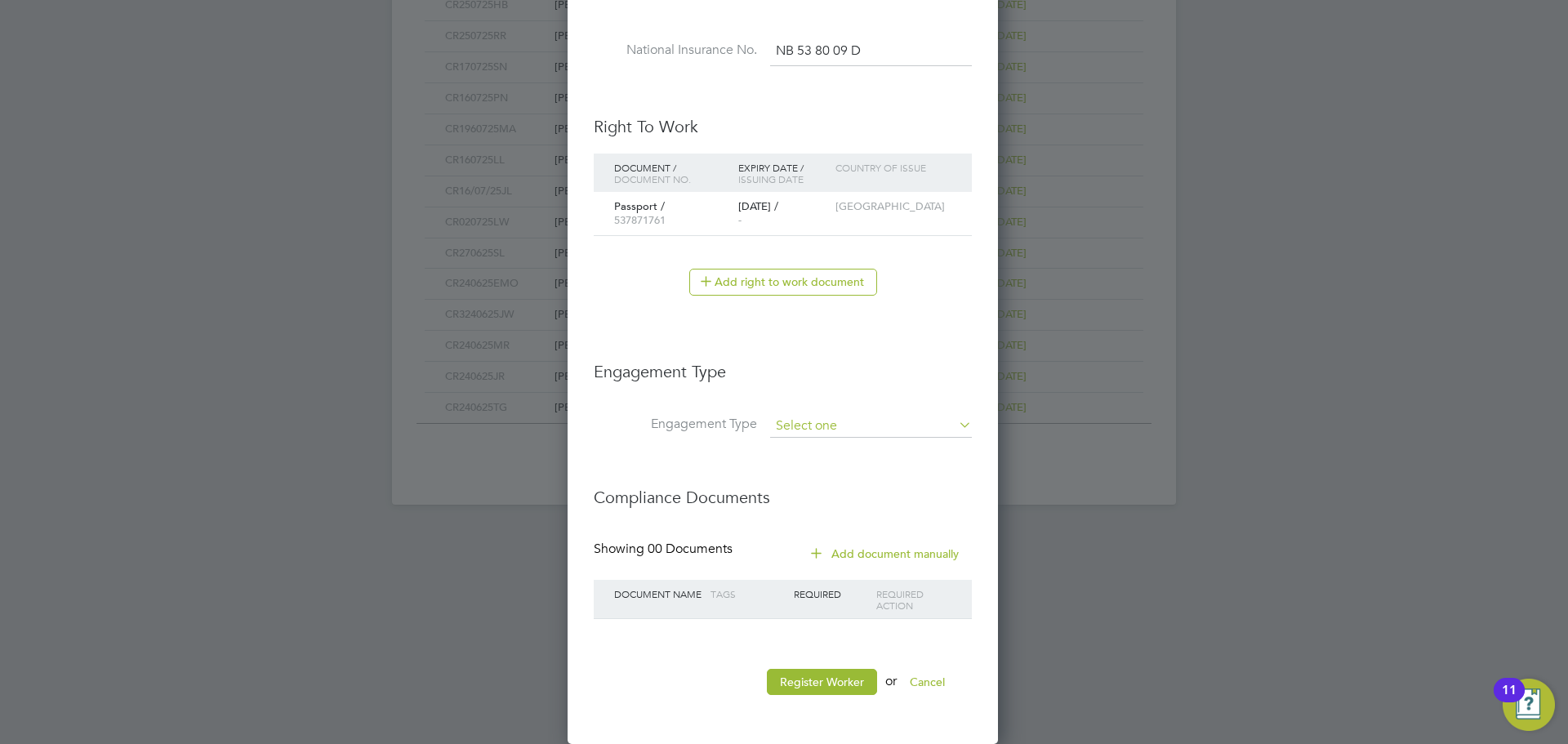
click at [843, 423] on input at bounding box center [871, 426] width 202 height 23
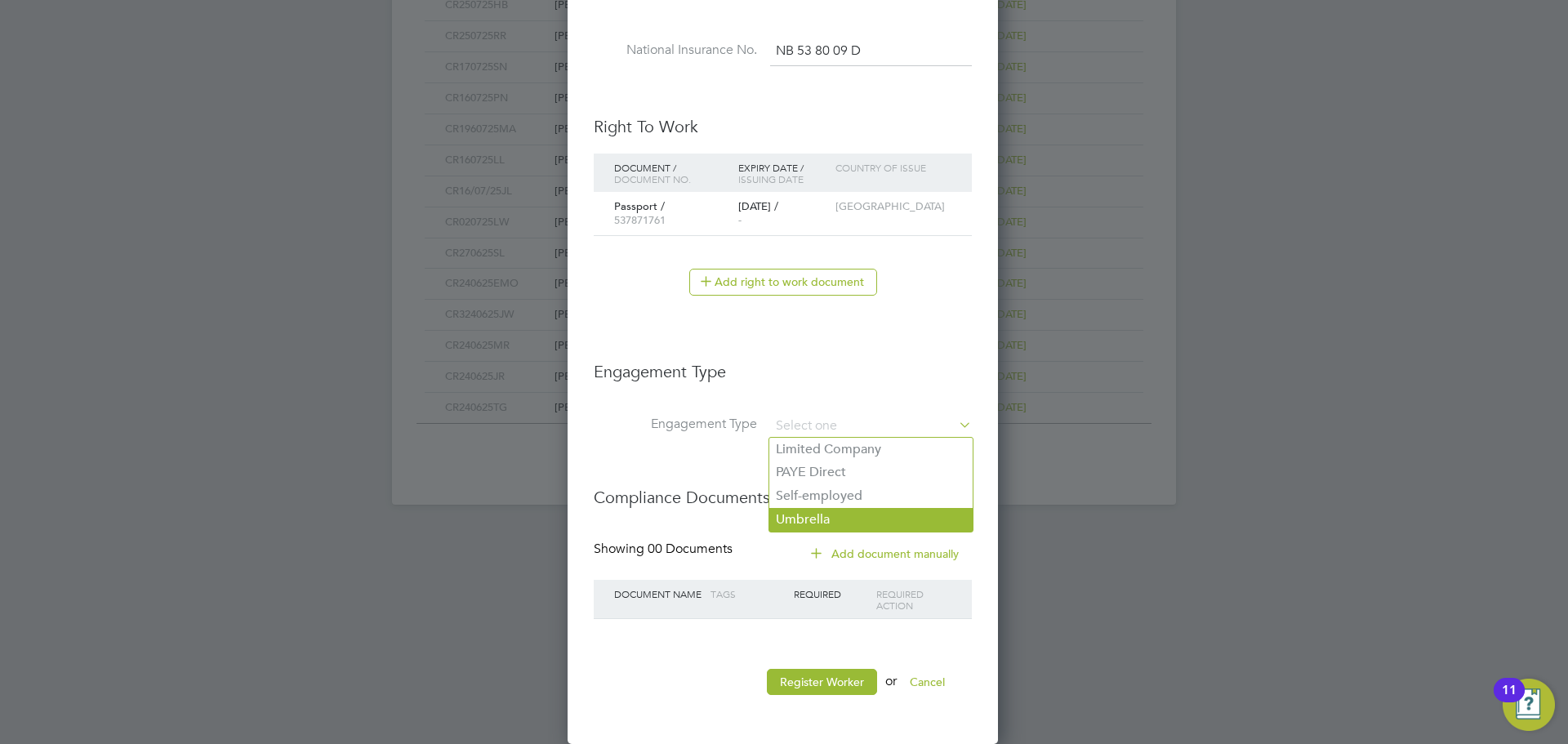
click at [815, 519] on li "Umbrella" at bounding box center [871, 520] width 203 height 24
type input "Umbrella"
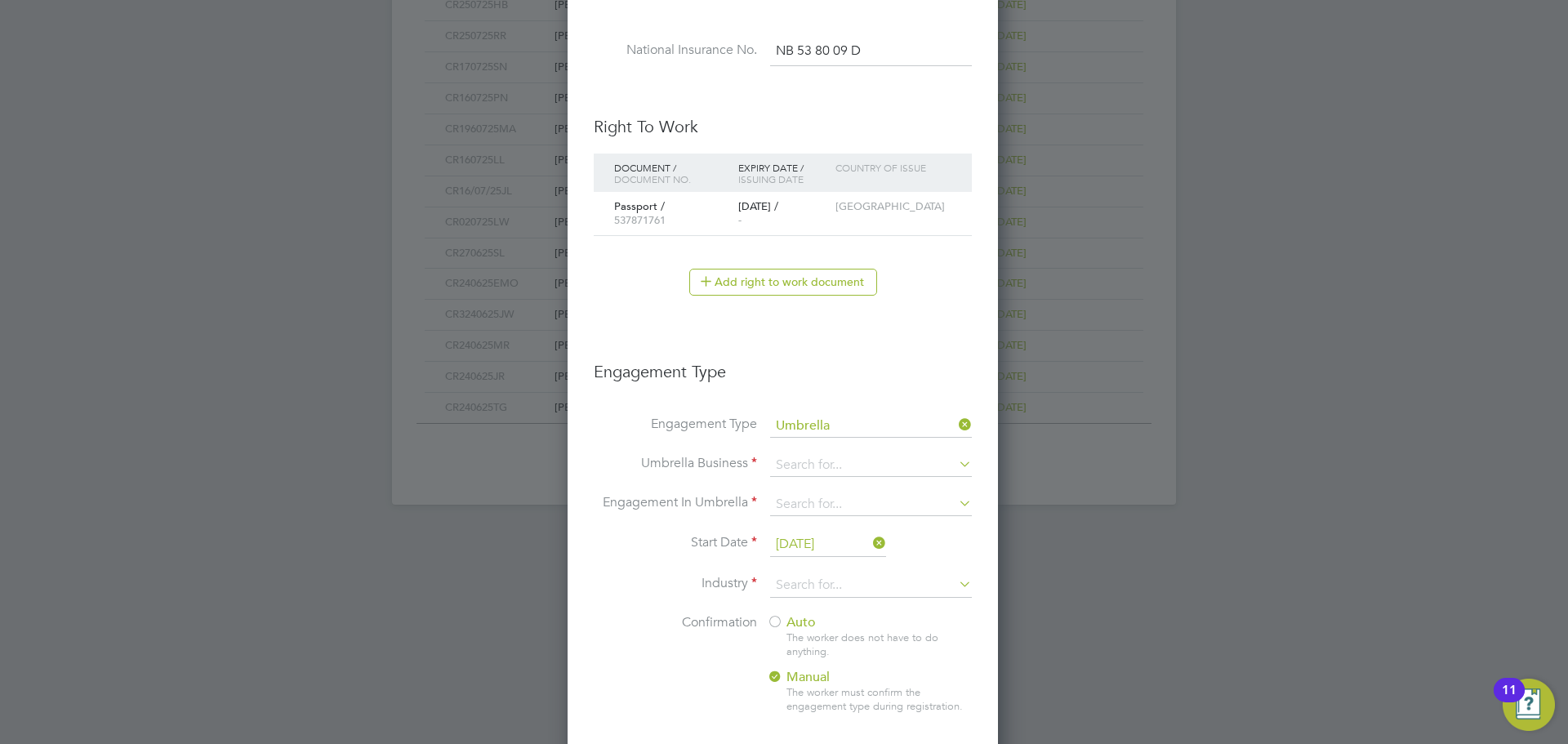
scroll to position [1846, 433]
click at [840, 464] on input at bounding box center [871, 465] width 202 height 23
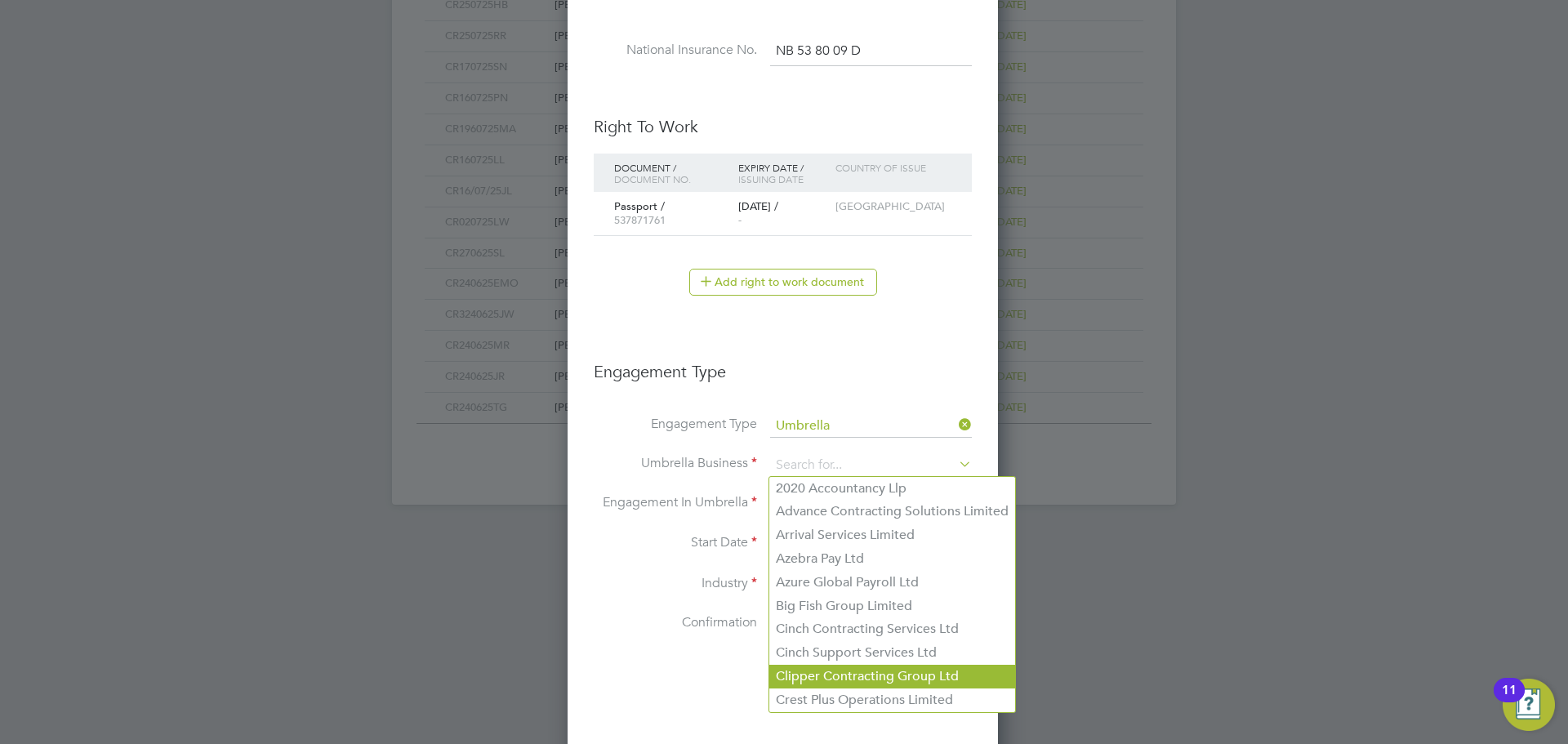
click at [838, 678] on li "Clipper Contracting Group Ltd" at bounding box center [891, 677] width 246 height 24
type input "Clipper Contracting Group Ltd"
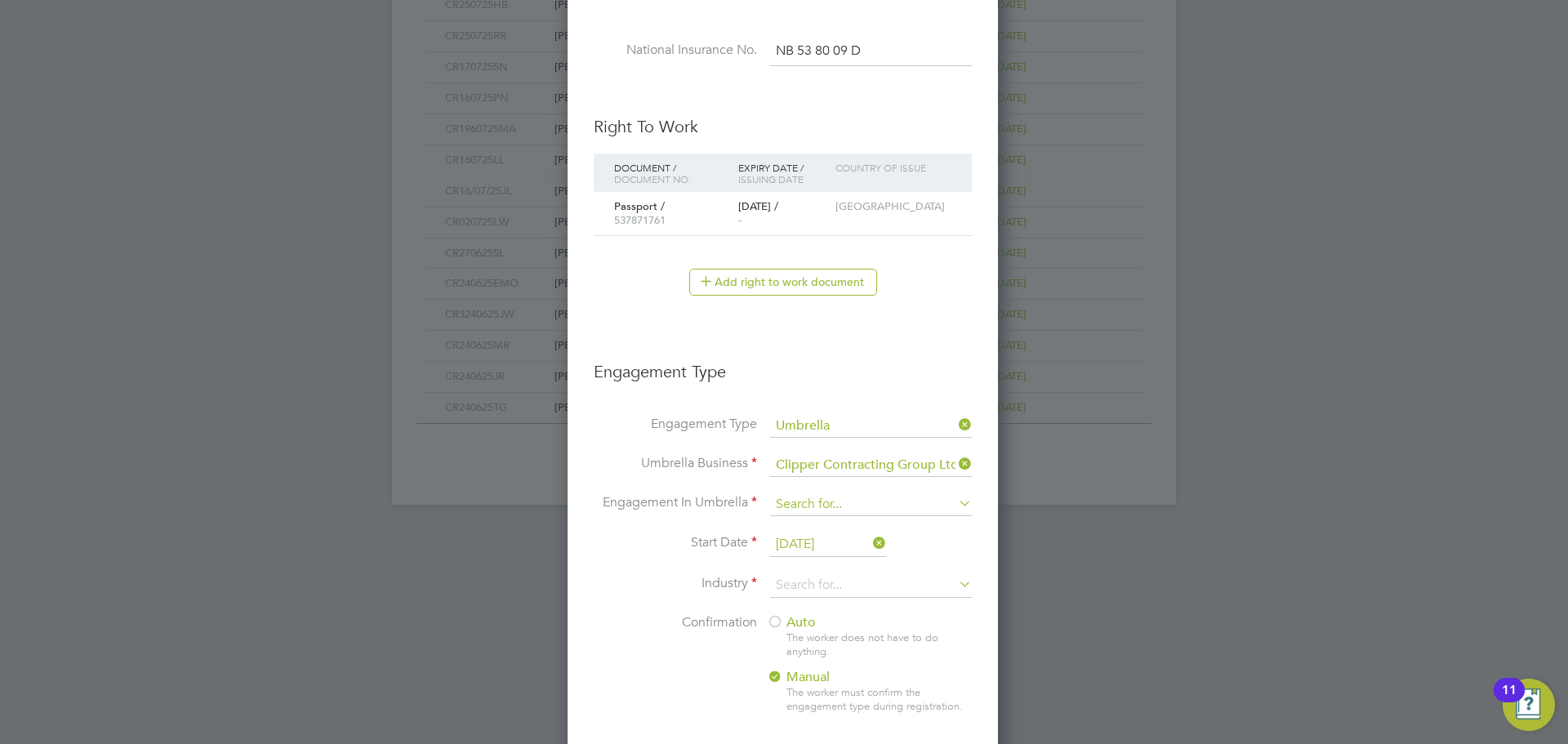
click at [824, 501] on input at bounding box center [871, 504] width 202 height 23
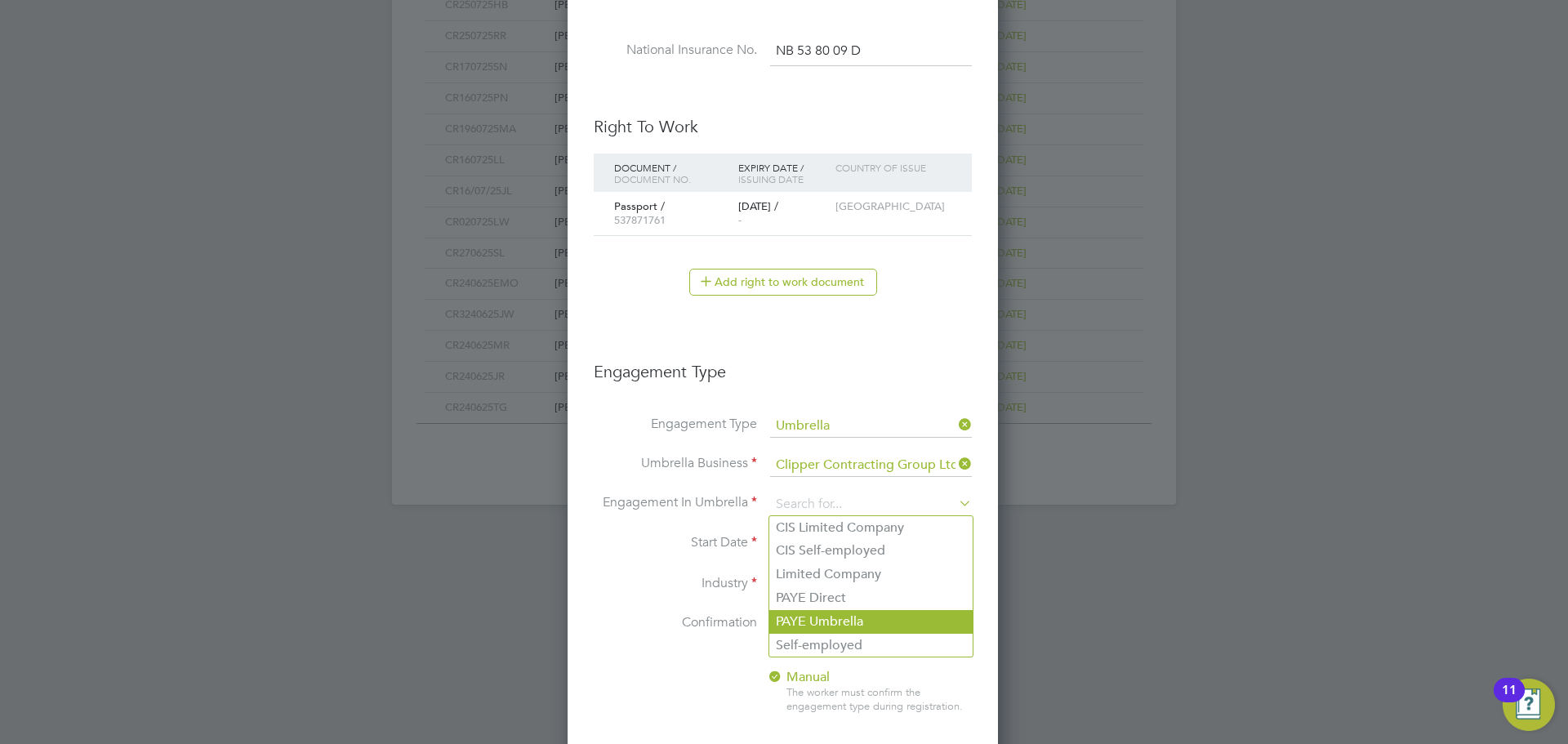
click at [820, 618] on li "PAYE Umbrella" at bounding box center [871, 623] width 203 height 24
type input "PAYE Umbrella"
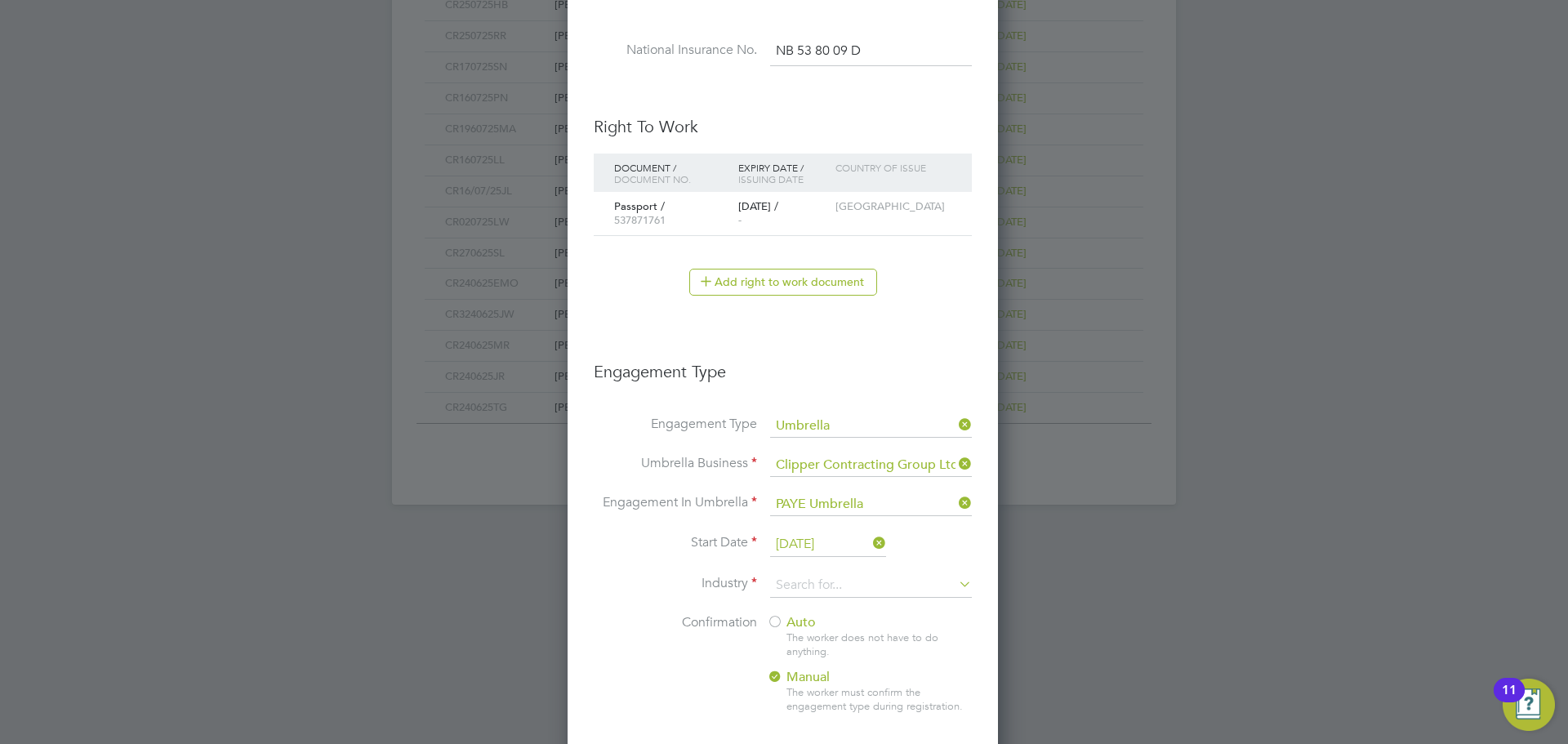
click at [817, 540] on input "23 Sep 2025" at bounding box center [828, 545] width 116 height 25
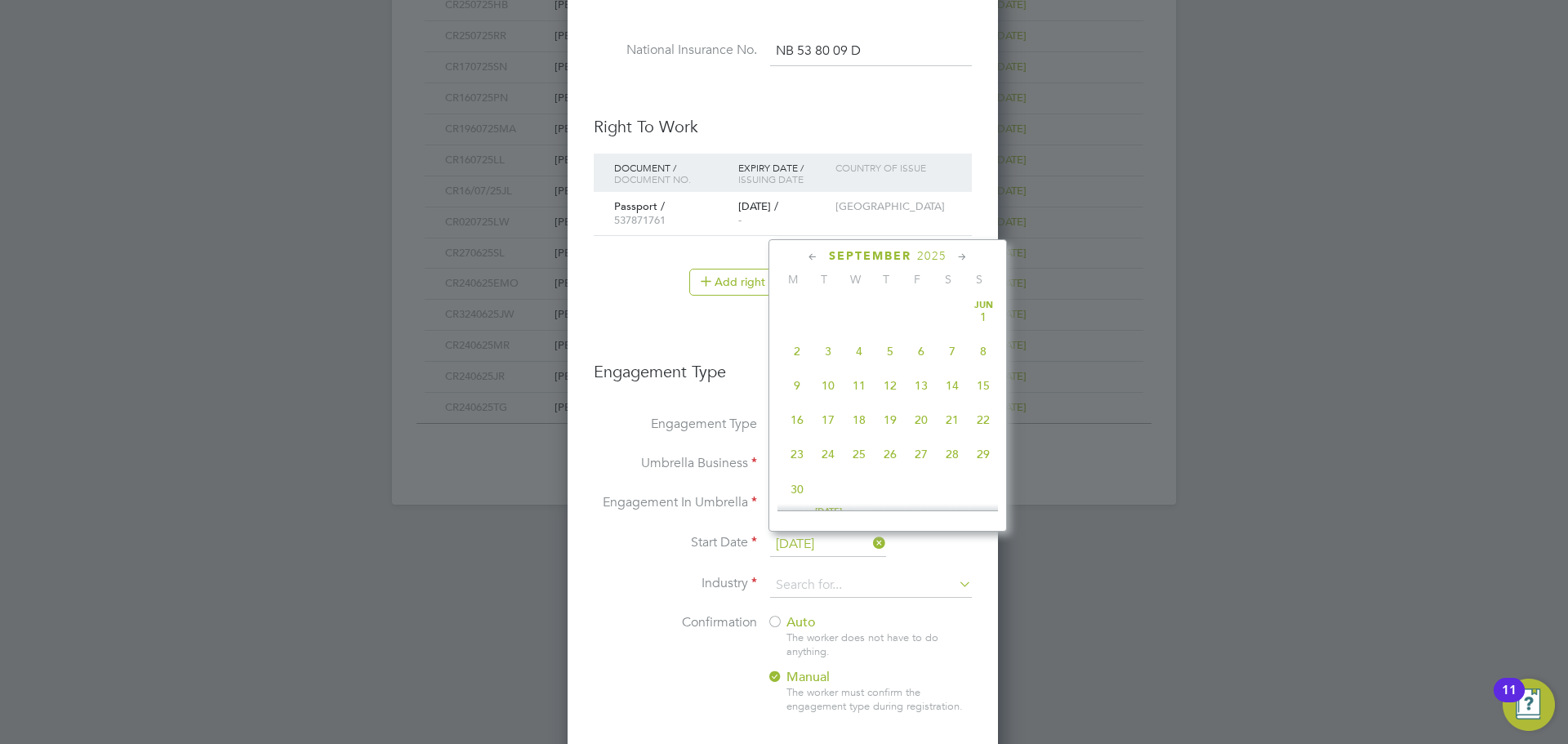
scroll to position [601, 0]
click at [791, 489] on span "6" at bounding box center [796, 474] width 31 height 31
type input "06 Oct 2025"
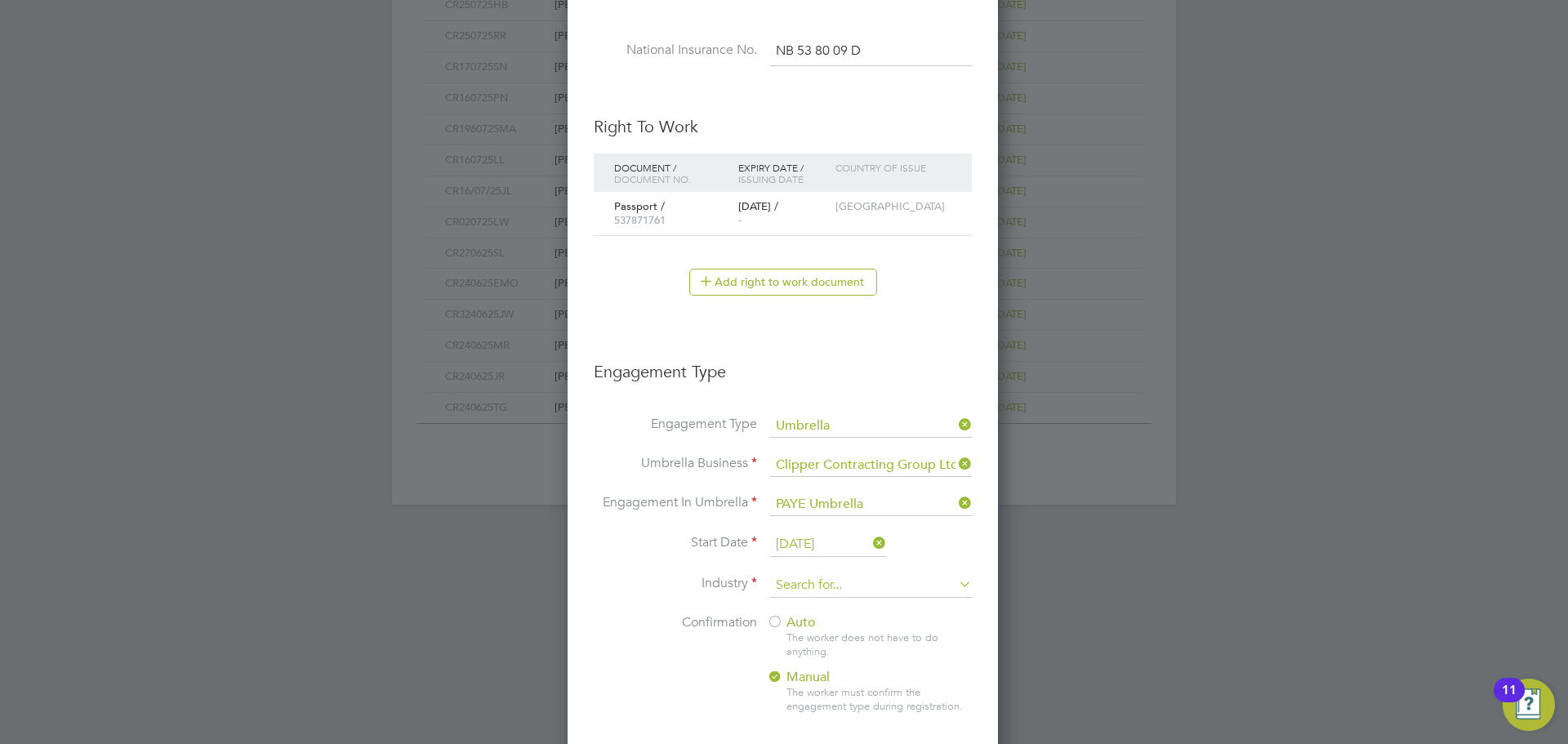
click at [850, 581] on input at bounding box center [871, 585] width 202 height 25
click at [851, 722] on li "Construction" at bounding box center [871, 720] width 203 height 22
type input "Construction"
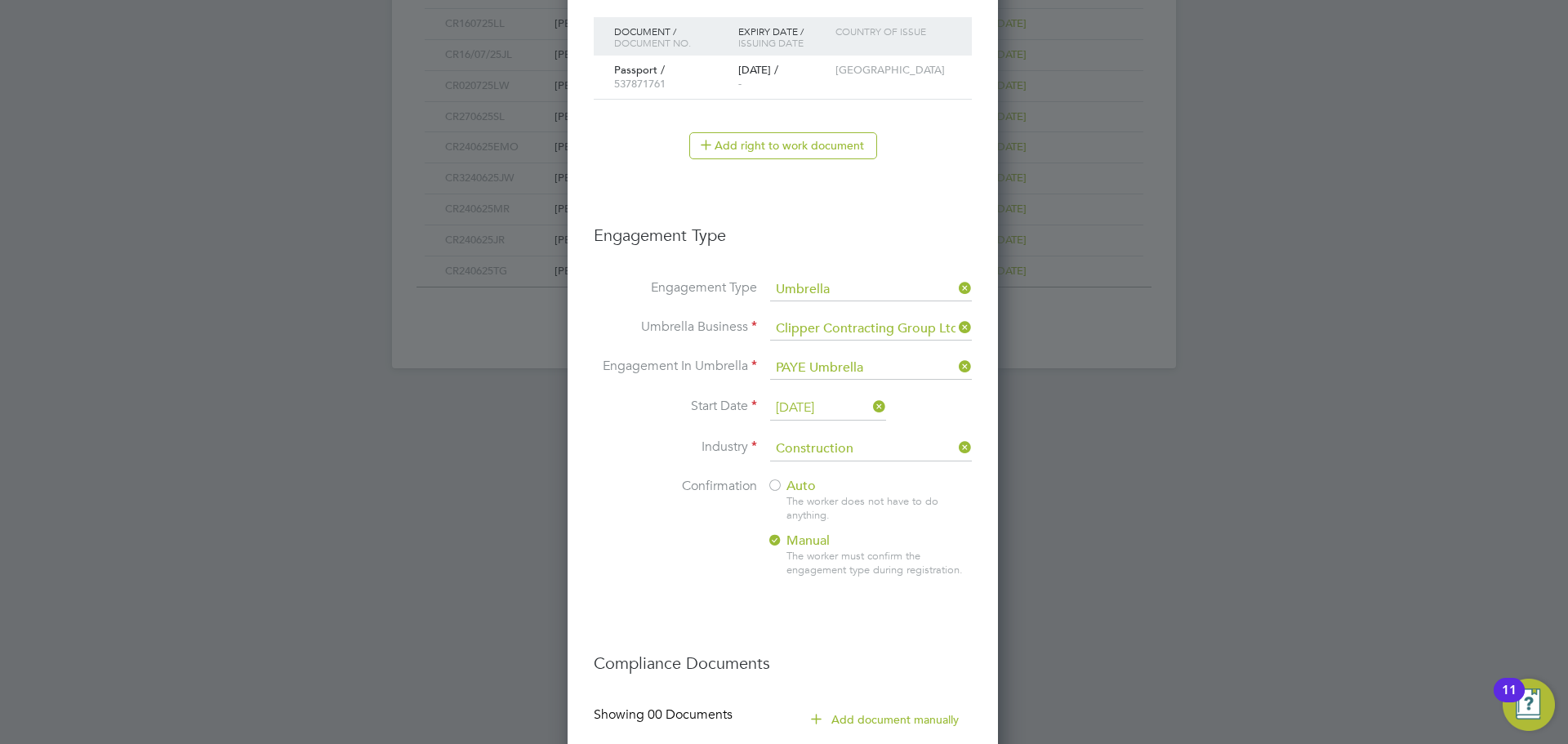
click at [777, 485] on div at bounding box center [775, 486] width 17 height 17
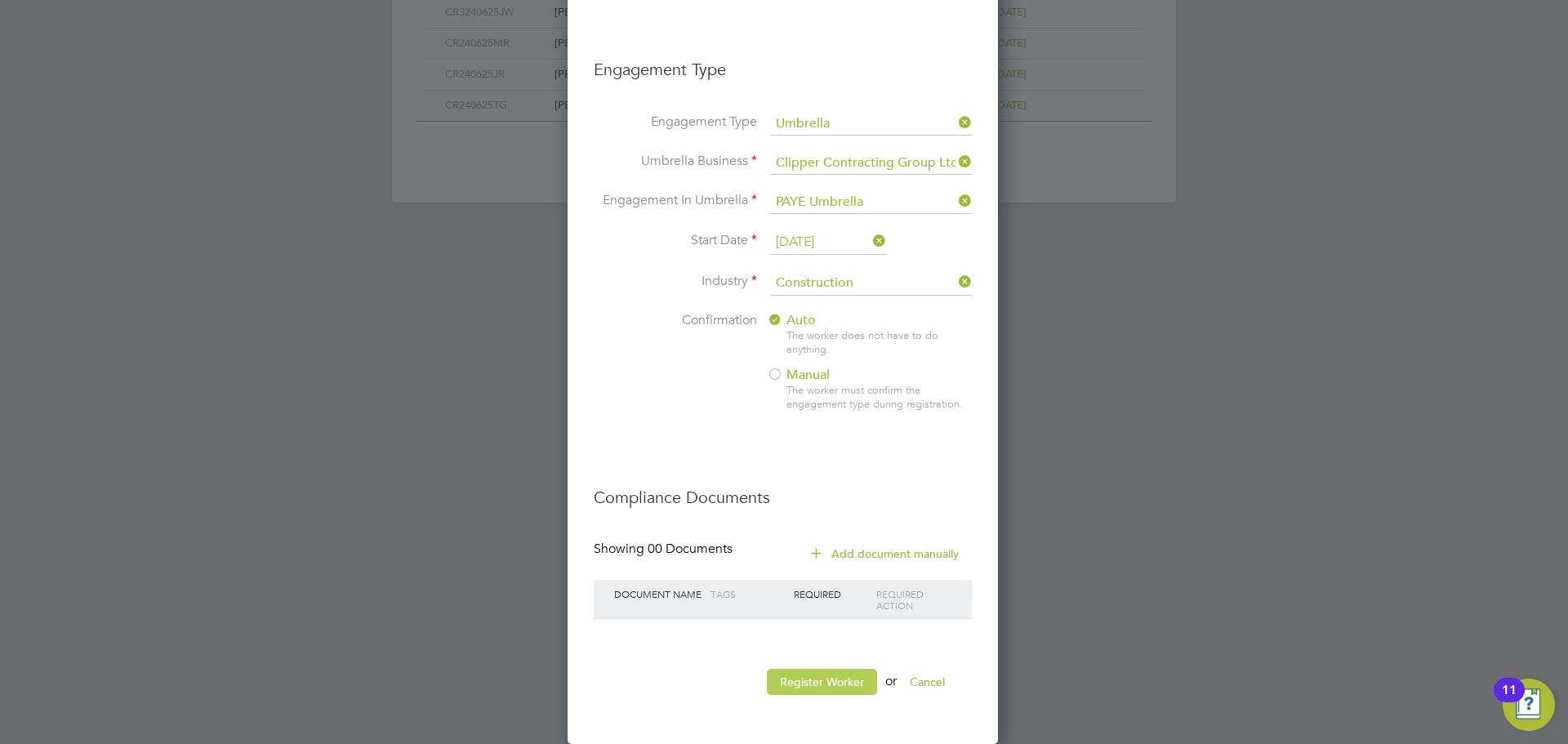
click at [820, 677] on button "Register Worker" at bounding box center [822, 682] width 110 height 26
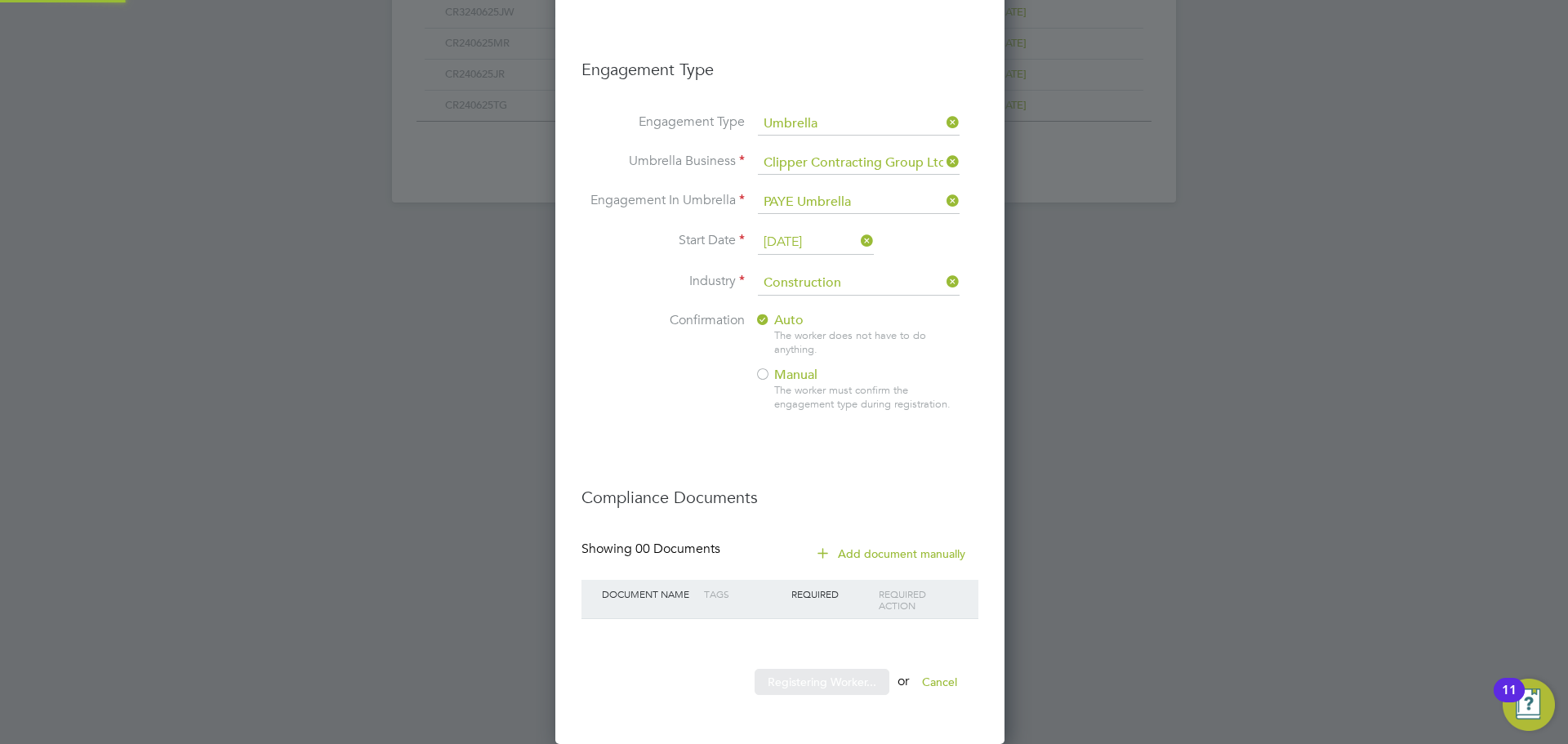
scroll to position [0, 0]
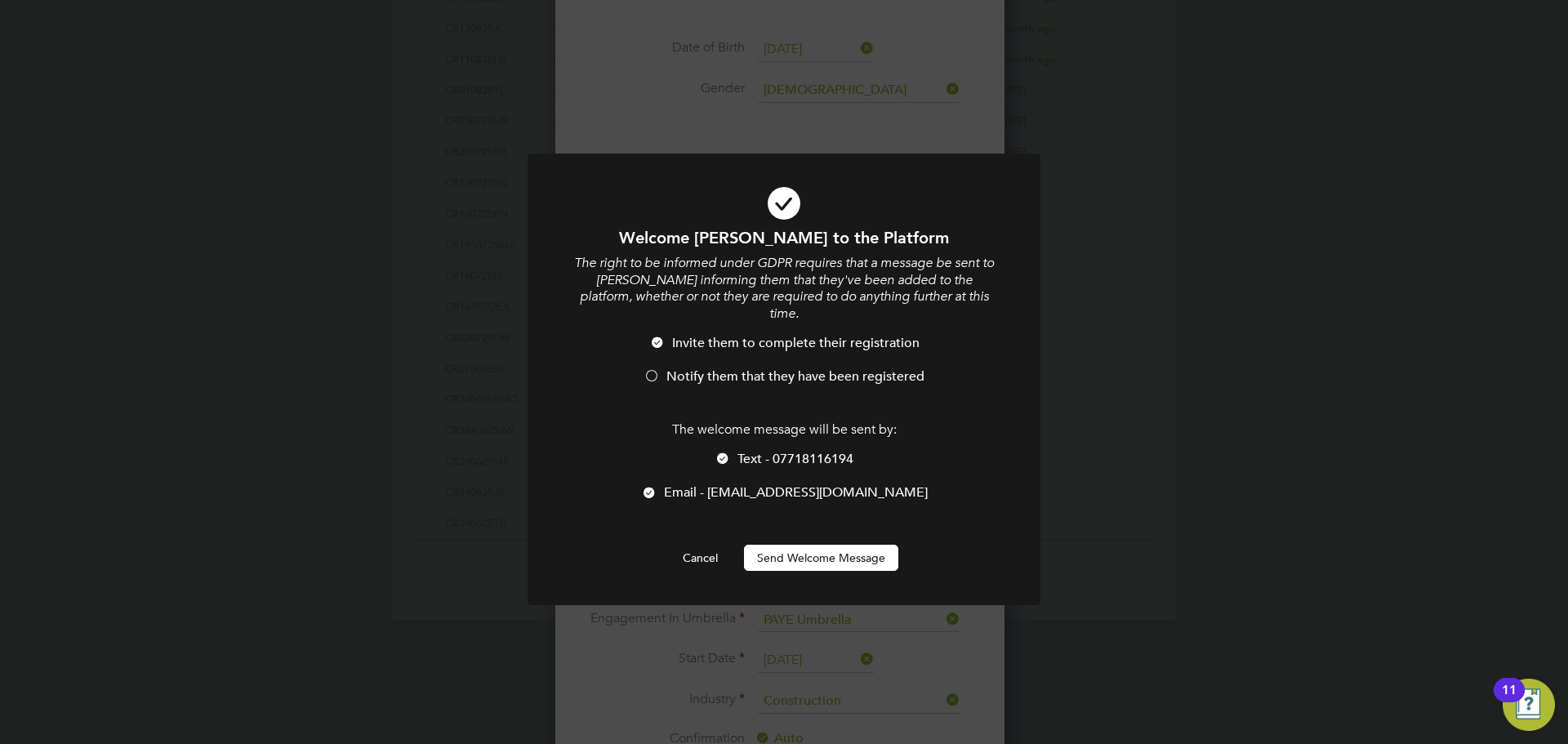
click at [645, 369] on div at bounding box center [652, 377] width 17 height 17
click at [806, 545] on button "Send Welcome Message" at bounding box center [820, 558] width 155 height 26
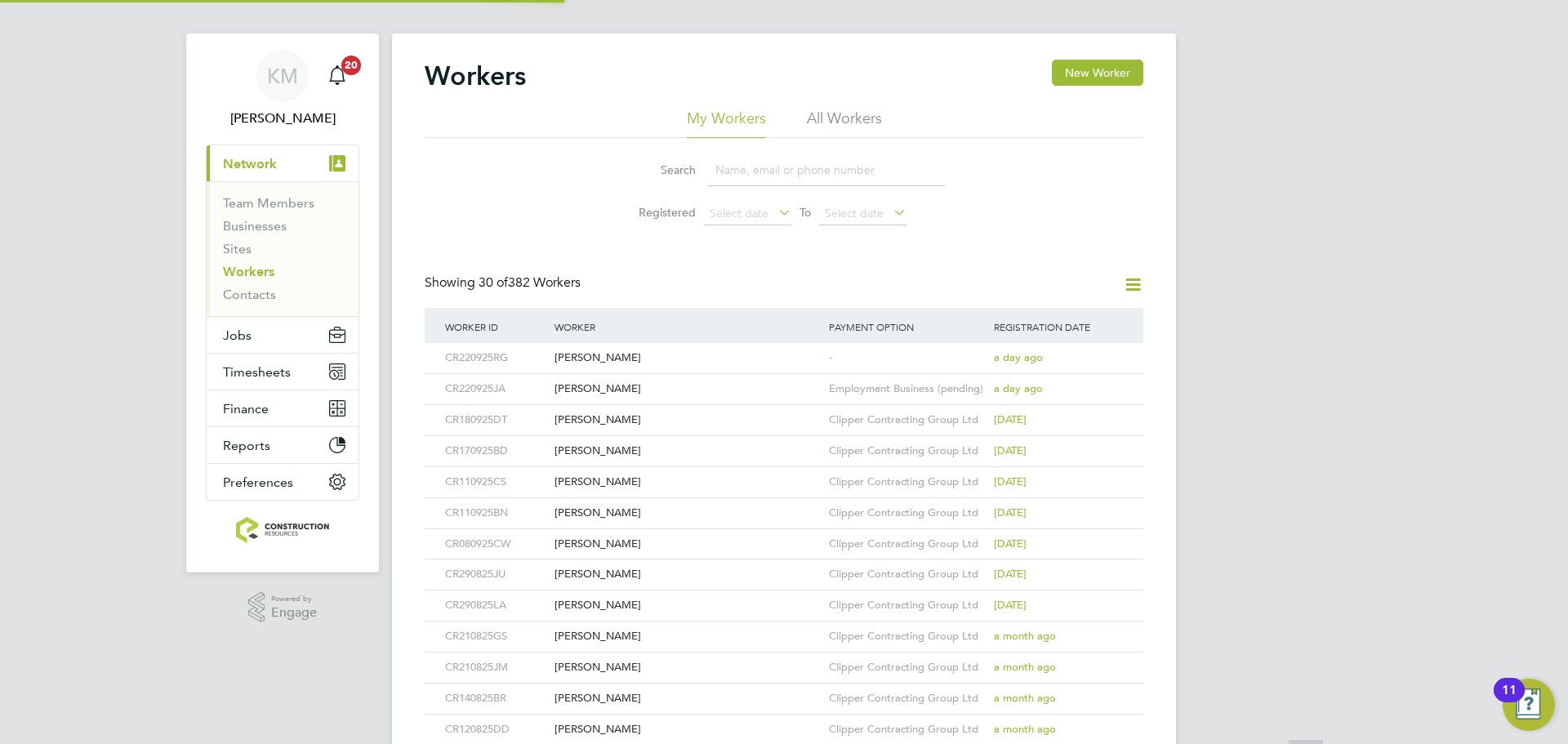
scroll to position [0, 0]
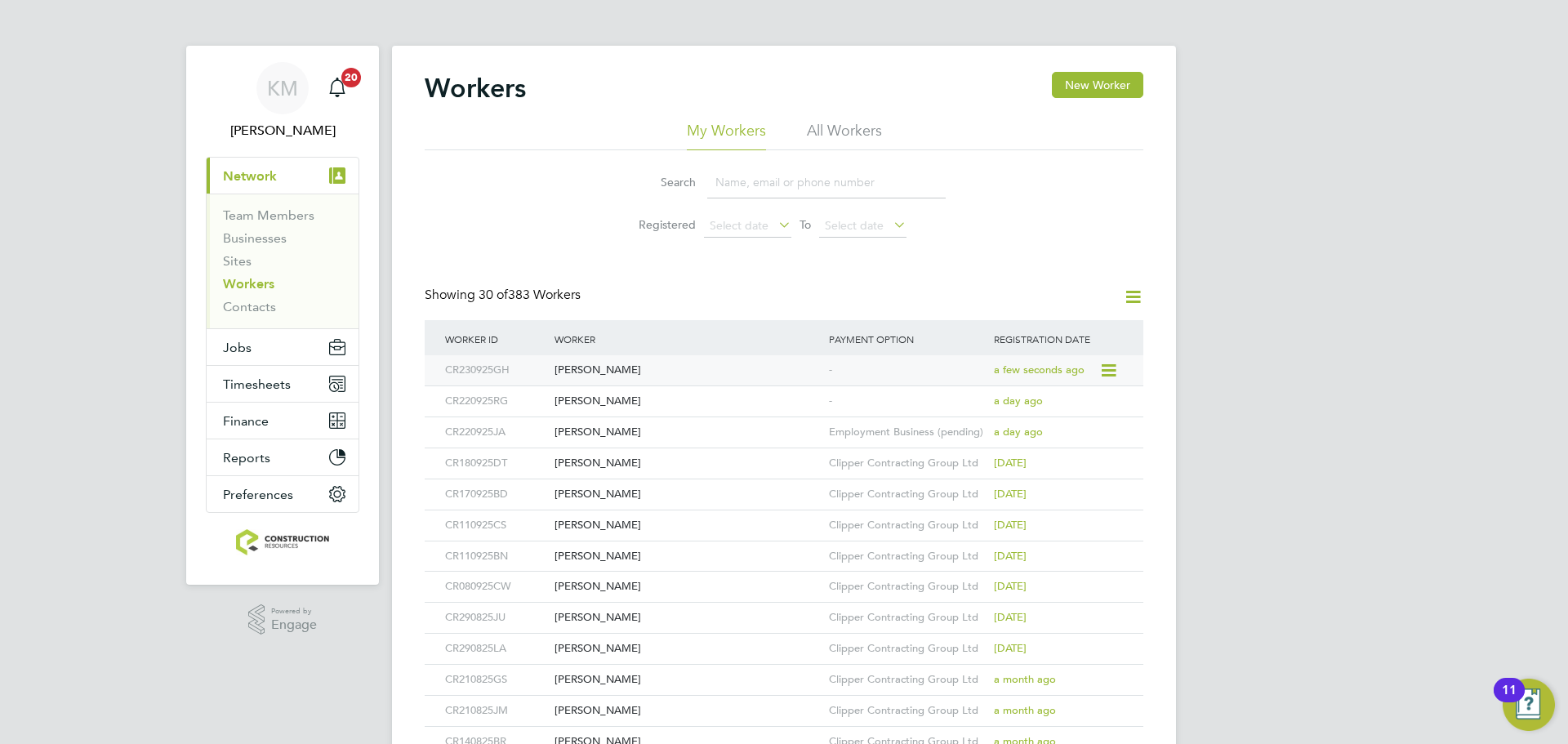
click at [571, 373] on div "Gary Hines" at bounding box center [687, 370] width 274 height 31
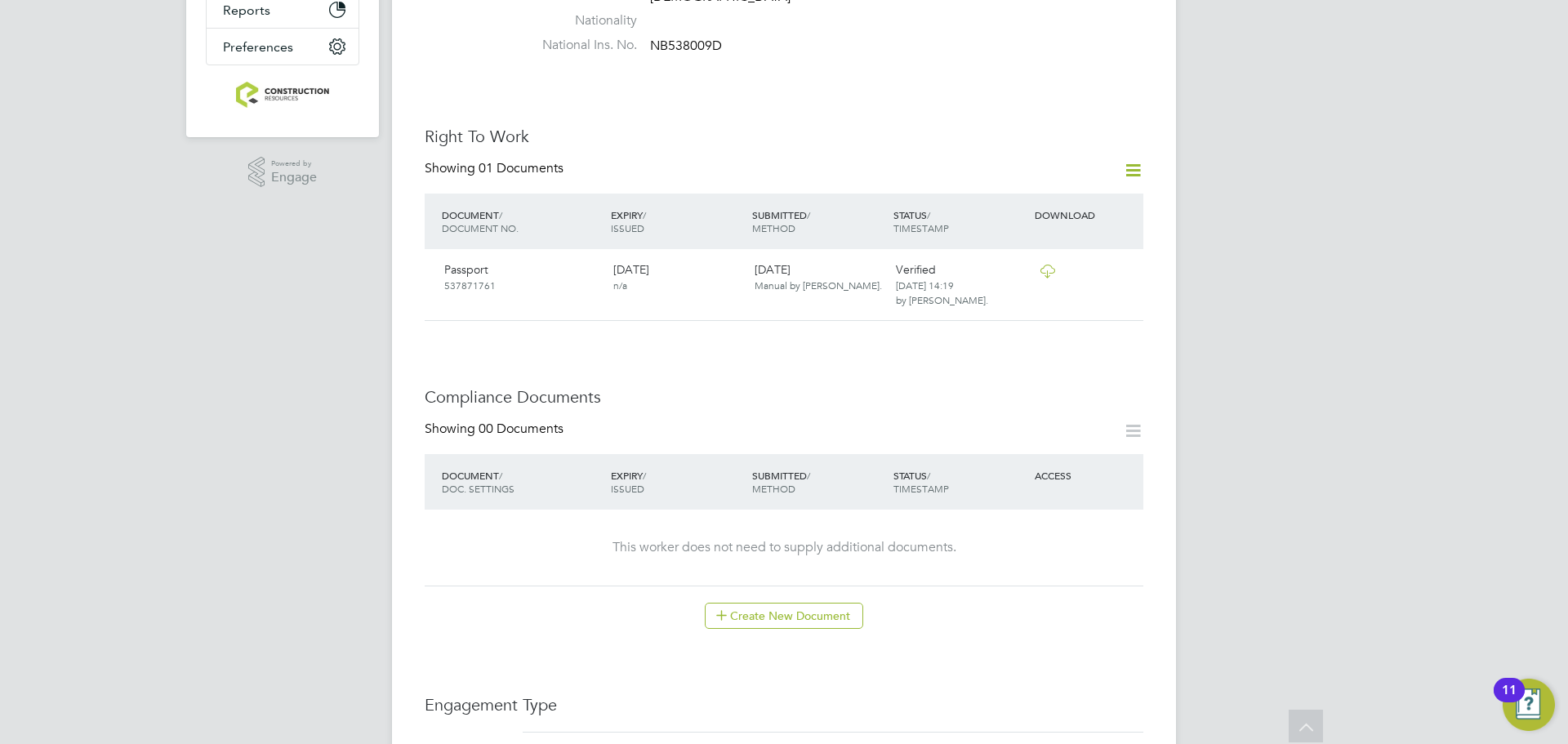
scroll to position [555, 0]
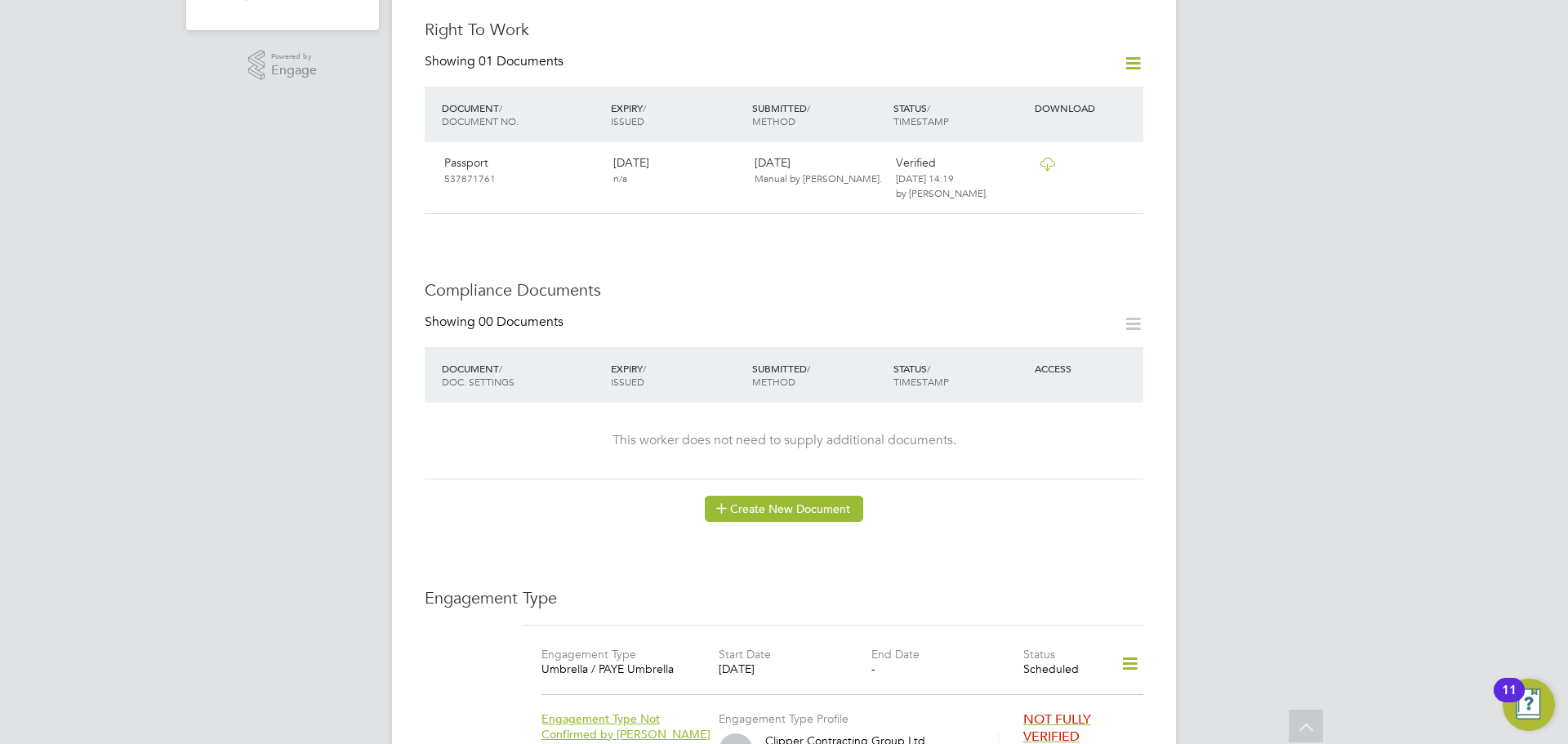
click at [801, 496] on button "Create New Document" at bounding box center [784, 509] width 159 height 26
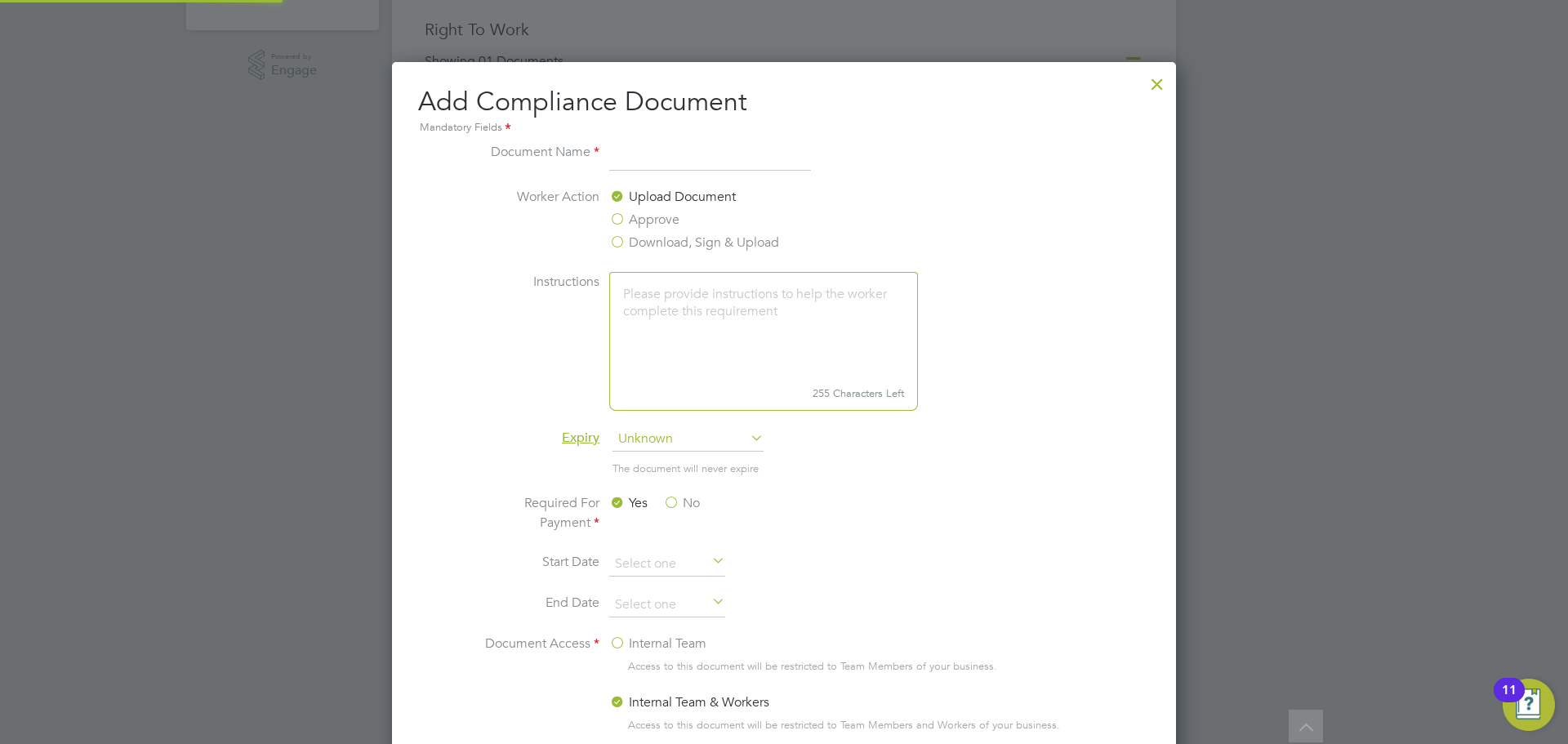
scroll to position [857, 785]
type input "Driving Licence"
click at [704, 429] on span "Unknown" at bounding box center [687, 439] width 151 height 25
click at [657, 547] on li "Specific date" at bounding box center [687, 549] width 153 height 22
click at [671, 506] on label "No" at bounding box center [680, 503] width 36 height 20
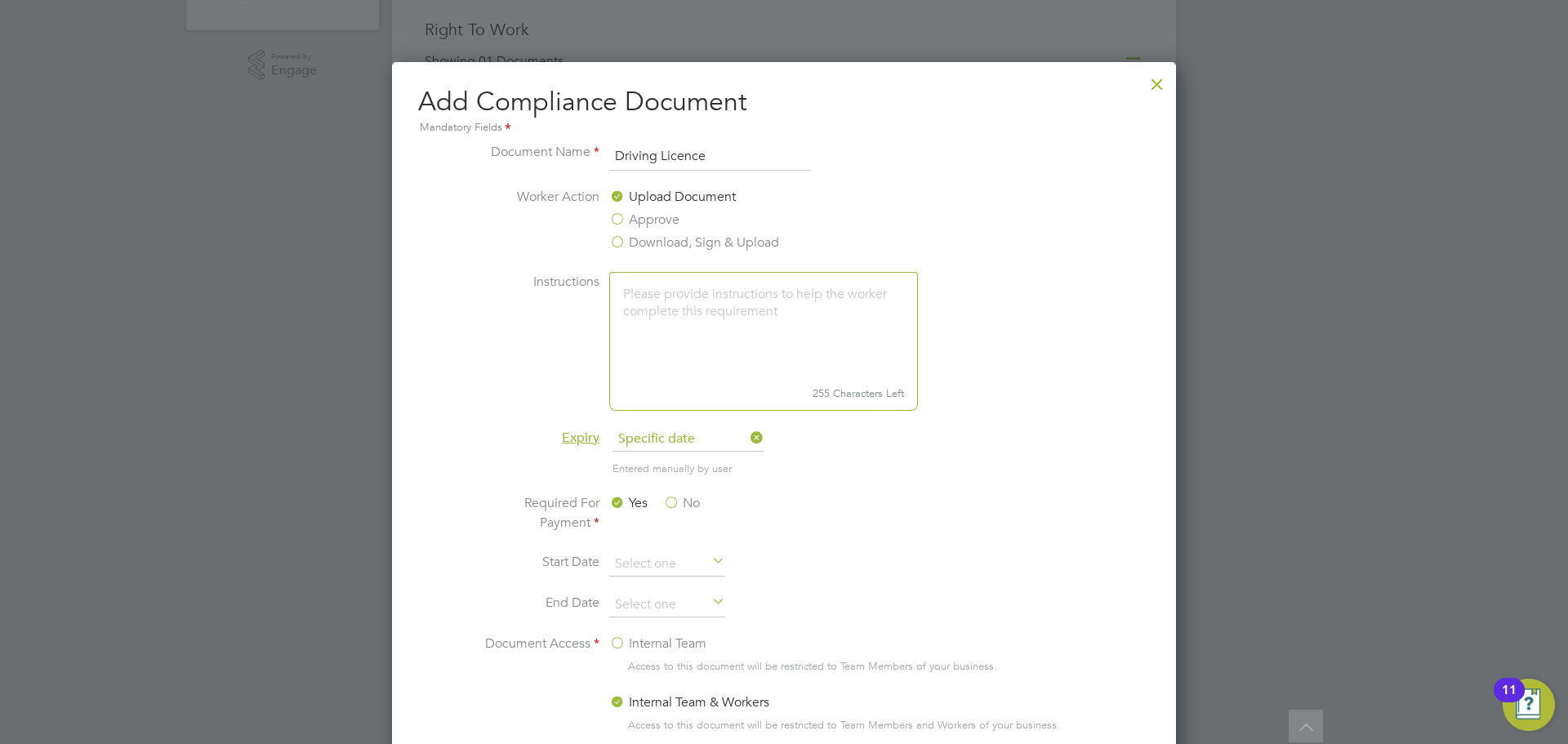
click at [0, 0] on input "No" at bounding box center [0, 0] width 0 height 0
click at [668, 604] on input at bounding box center [668, 605] width 116 height 25
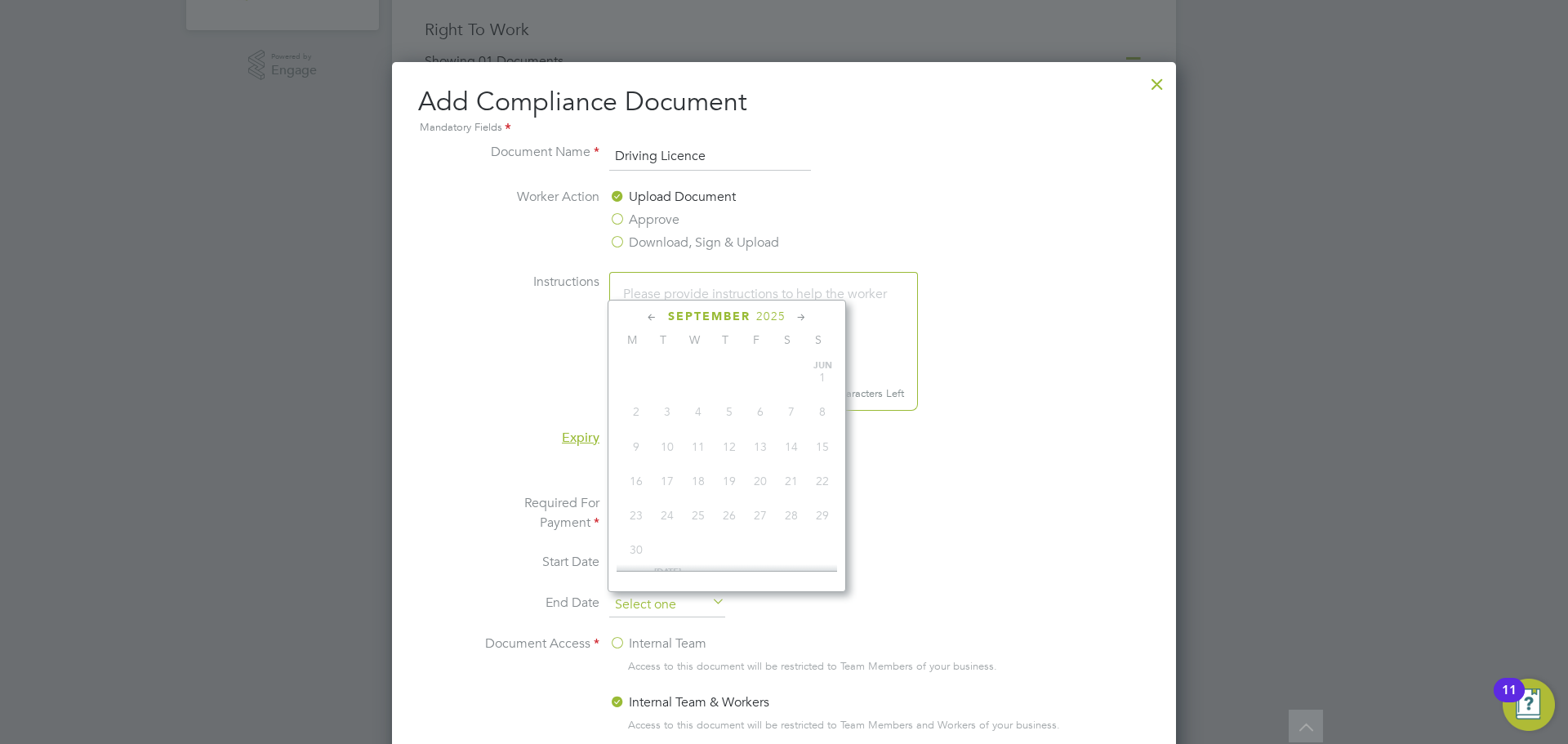
scroll to position [601, 0]
click at [772, 318] on span "2025" at bounding box center [771, 317] width 30 height 14
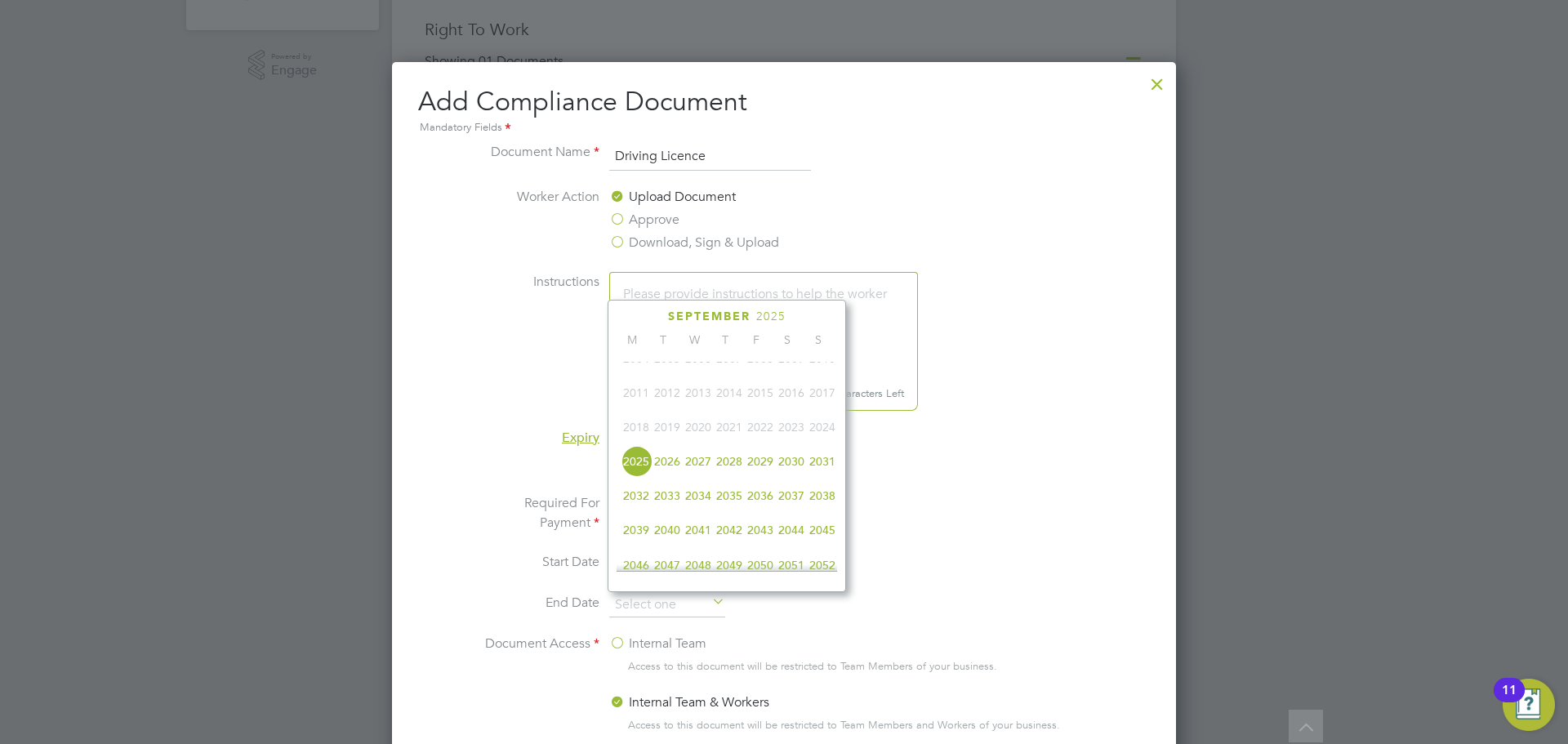
click at [633, 505] on span "2032" at bounding box center [635, 495] width 31 height 31
click at [802, 317] on icon at bounding box center [802, 318] width 16 height 18
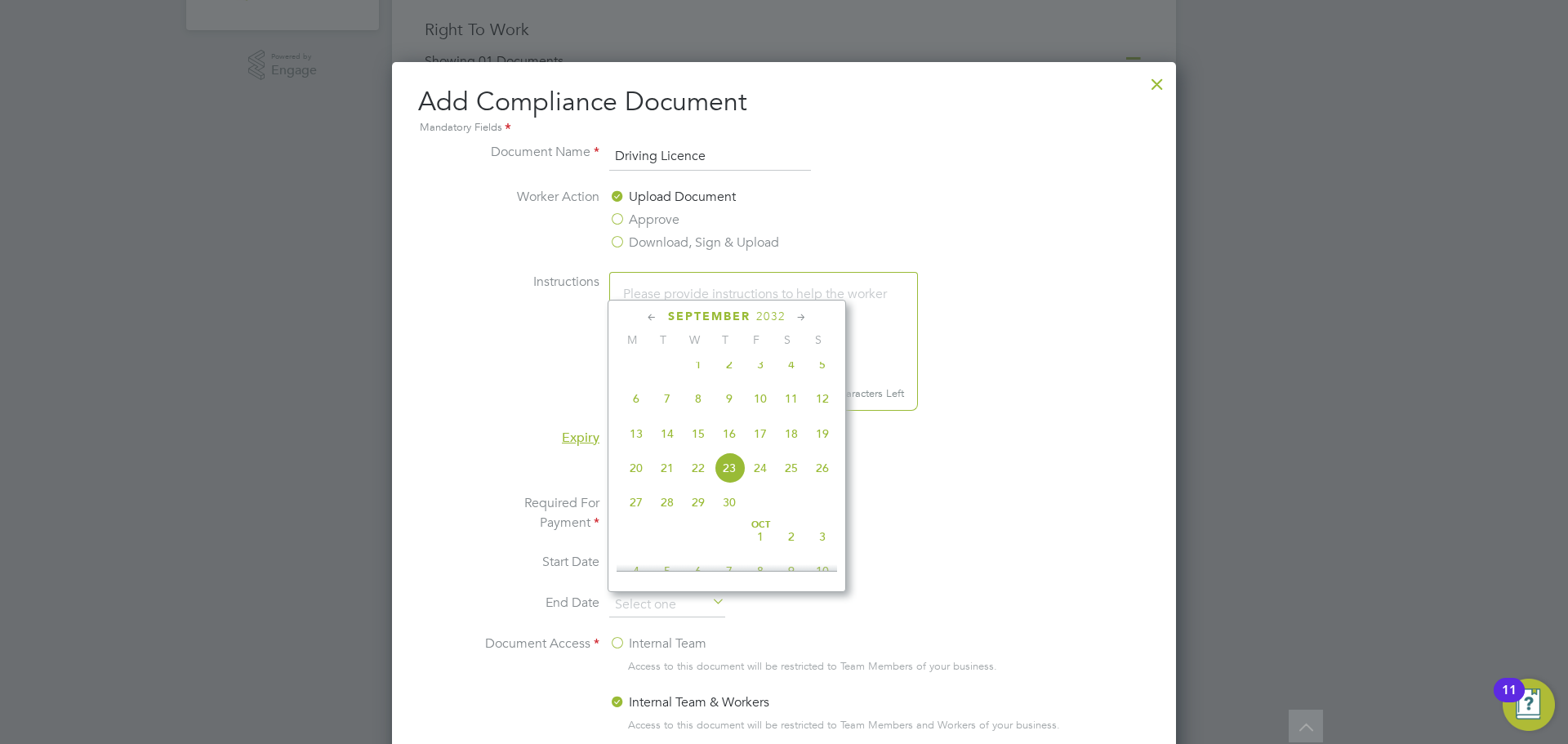
click at [802, 317] on icon at bounding box center [802, 318] width 16 height 18
click at [794, 372] on span "6" at bounding box center [791, 355] width 31 height 31
type input "06 Nov 2032"
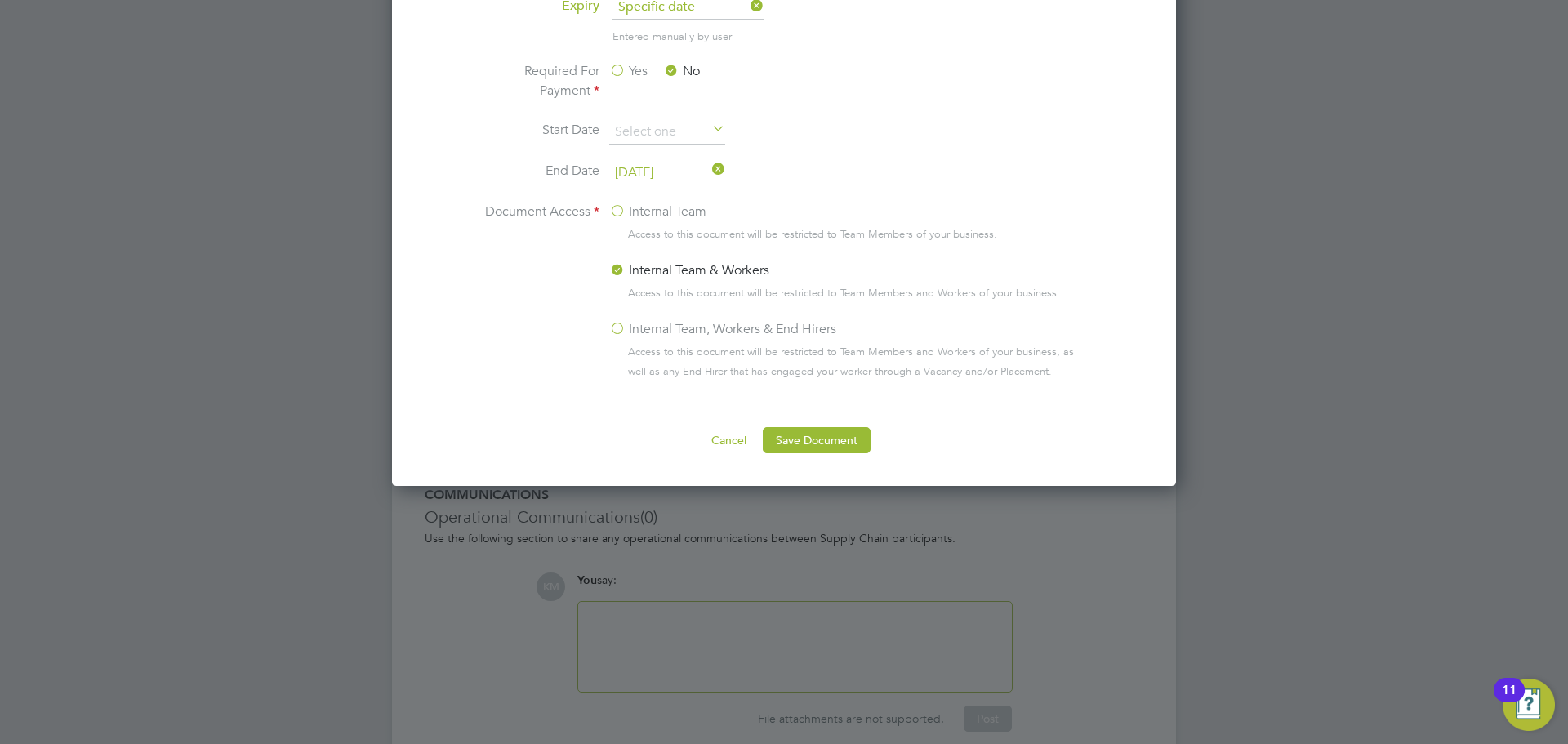
scroll to position [991, 0]
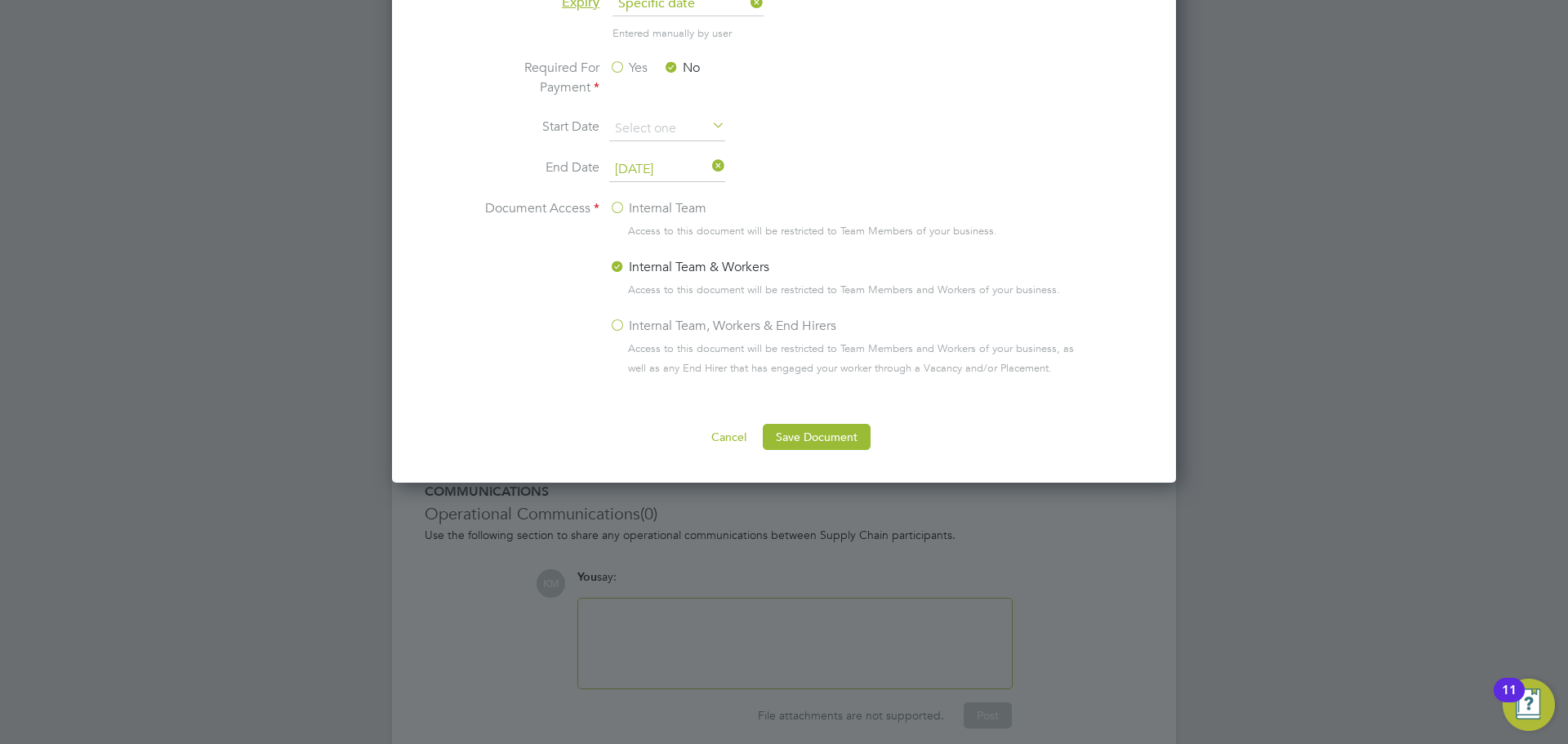
click at [611, 327] on label "Internal Team, Workers & End Hirers" at bounding box center [723, 326] width 227 height 20
click at [0, 0] on input "Internal Team, Workers & End Hirers" at bounding box center [0, 0] width 0 height 0
click at [770, 426] on button "Save Document" at bounding box center [816, 437] width 107 height 26
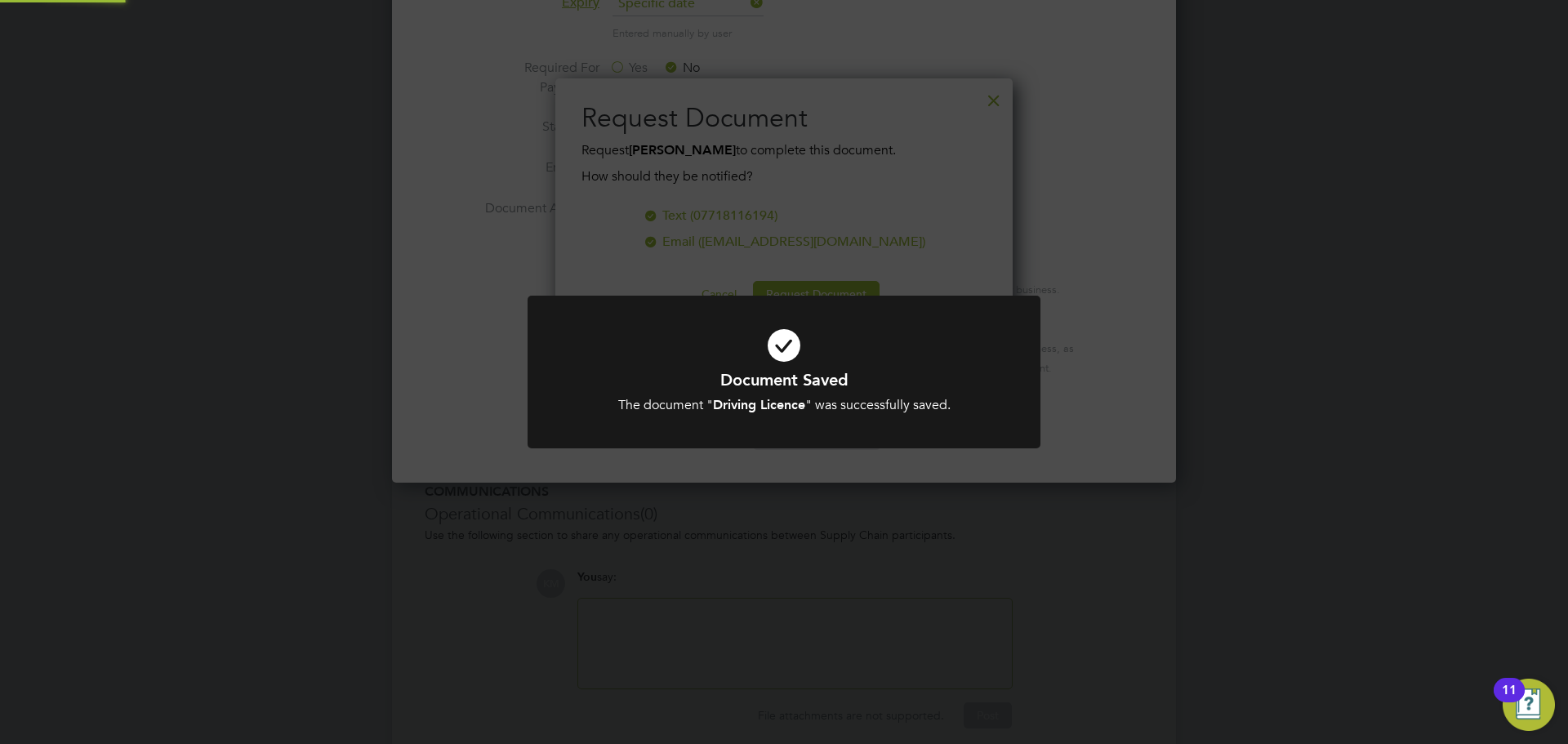
scroll to position [262, 459]
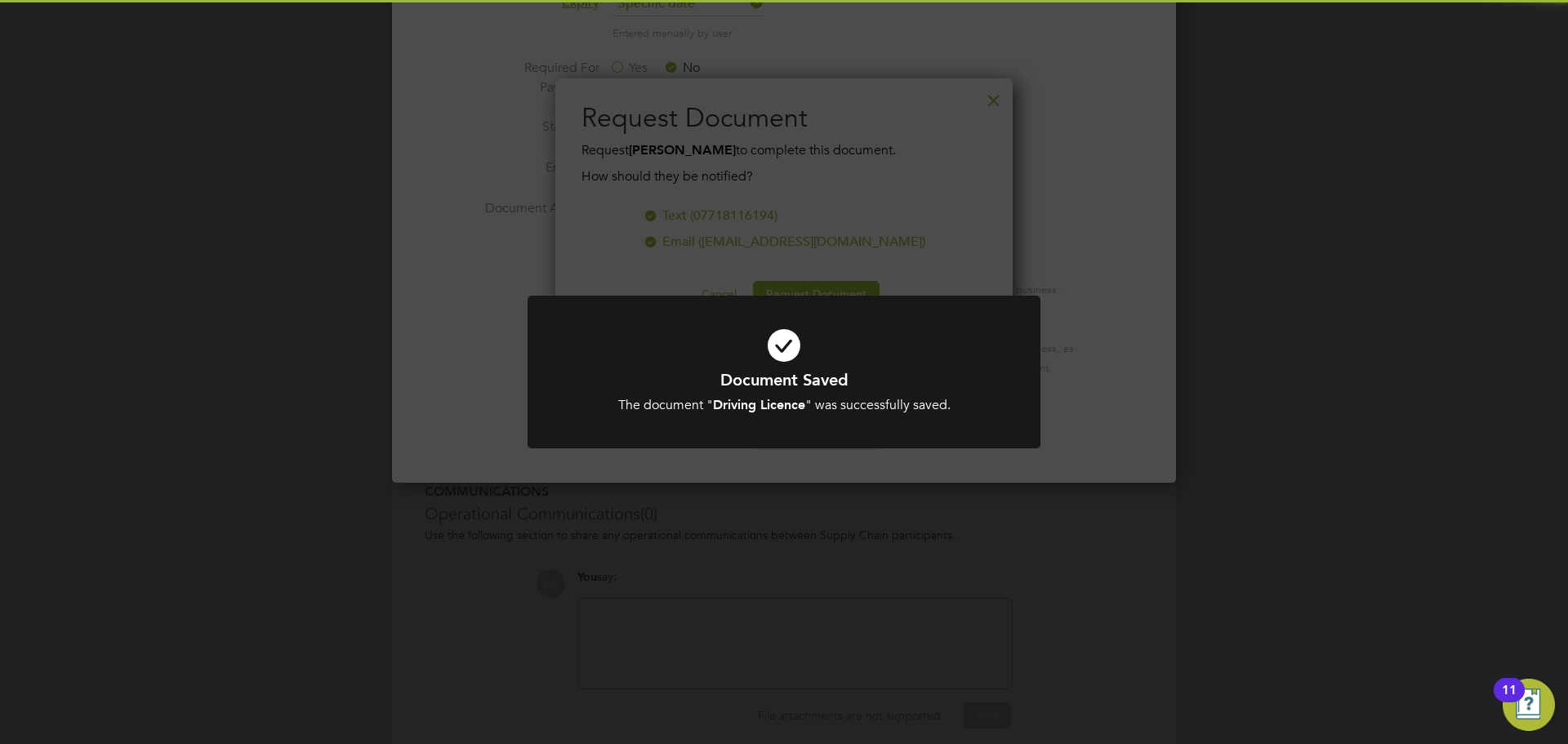
click at [801, 412] on div "The document " Driving Licence " was successfully saved." at bounding box center [784, 405] width 425 height 17
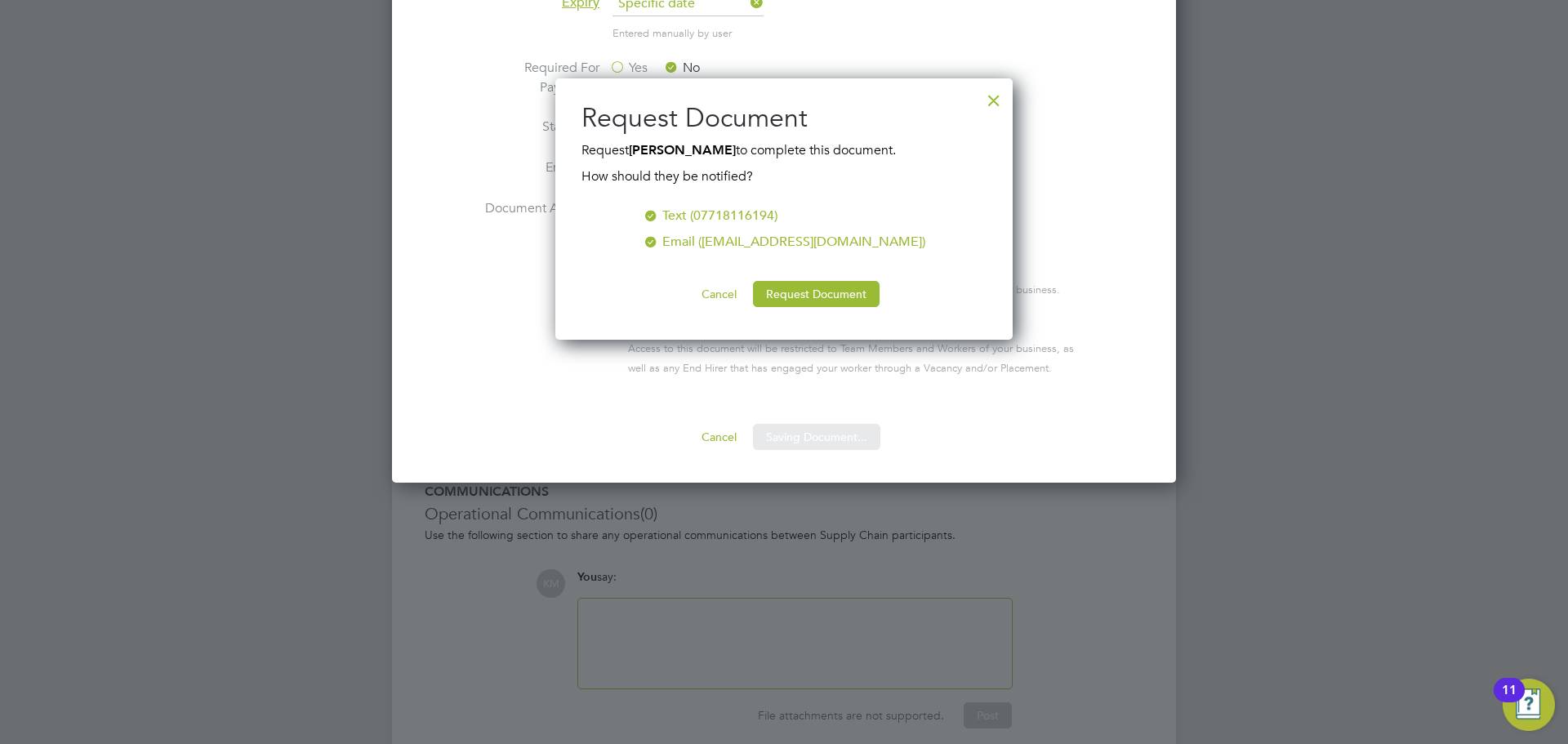
click at [802, 291] on button "Request Document" at bounding box center [817, 294] width 126 height 26
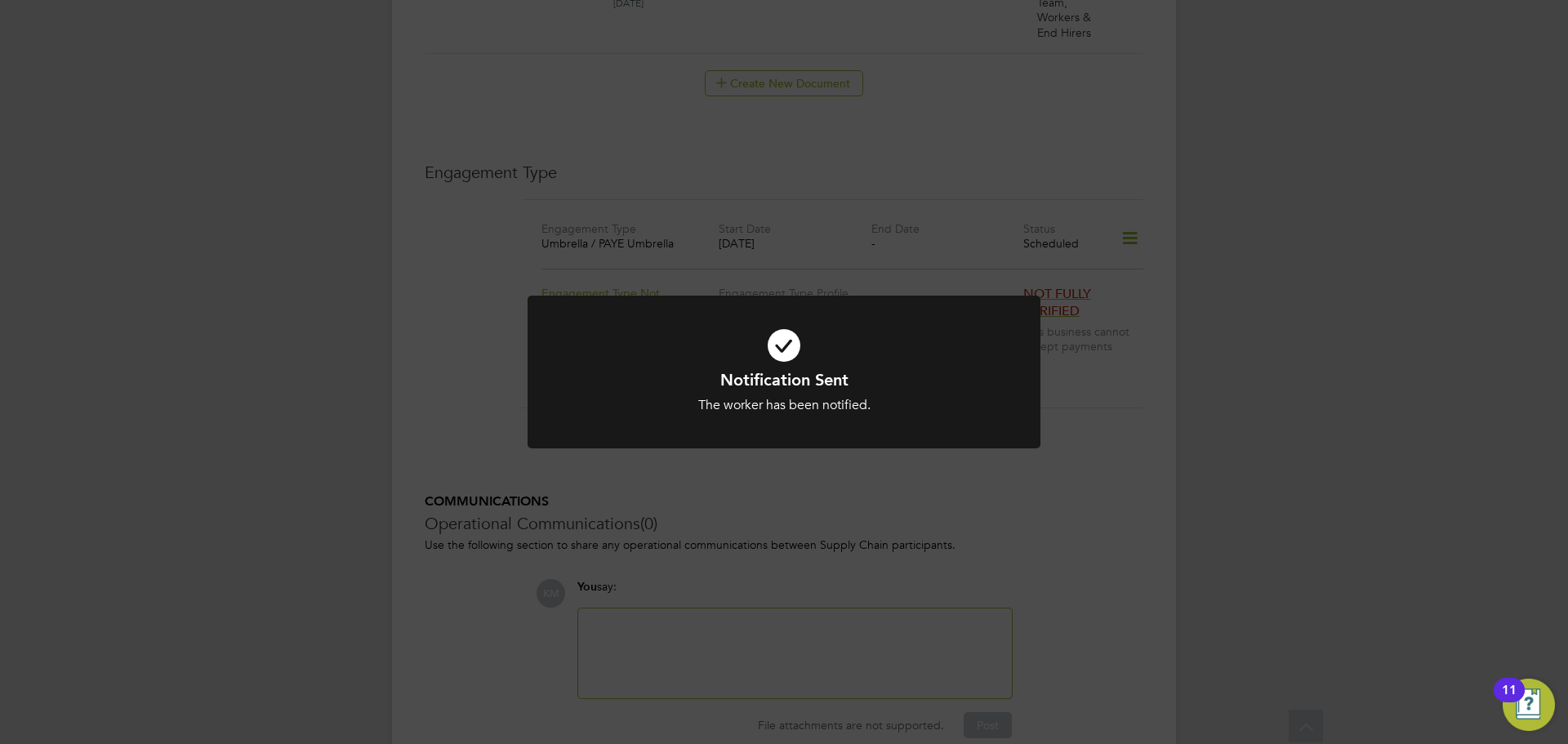
click at [1025, 287] on div "Notification Sent The worker has been notified. Cancel Okay" at bounding box center [784, 372] width 1568 height 744
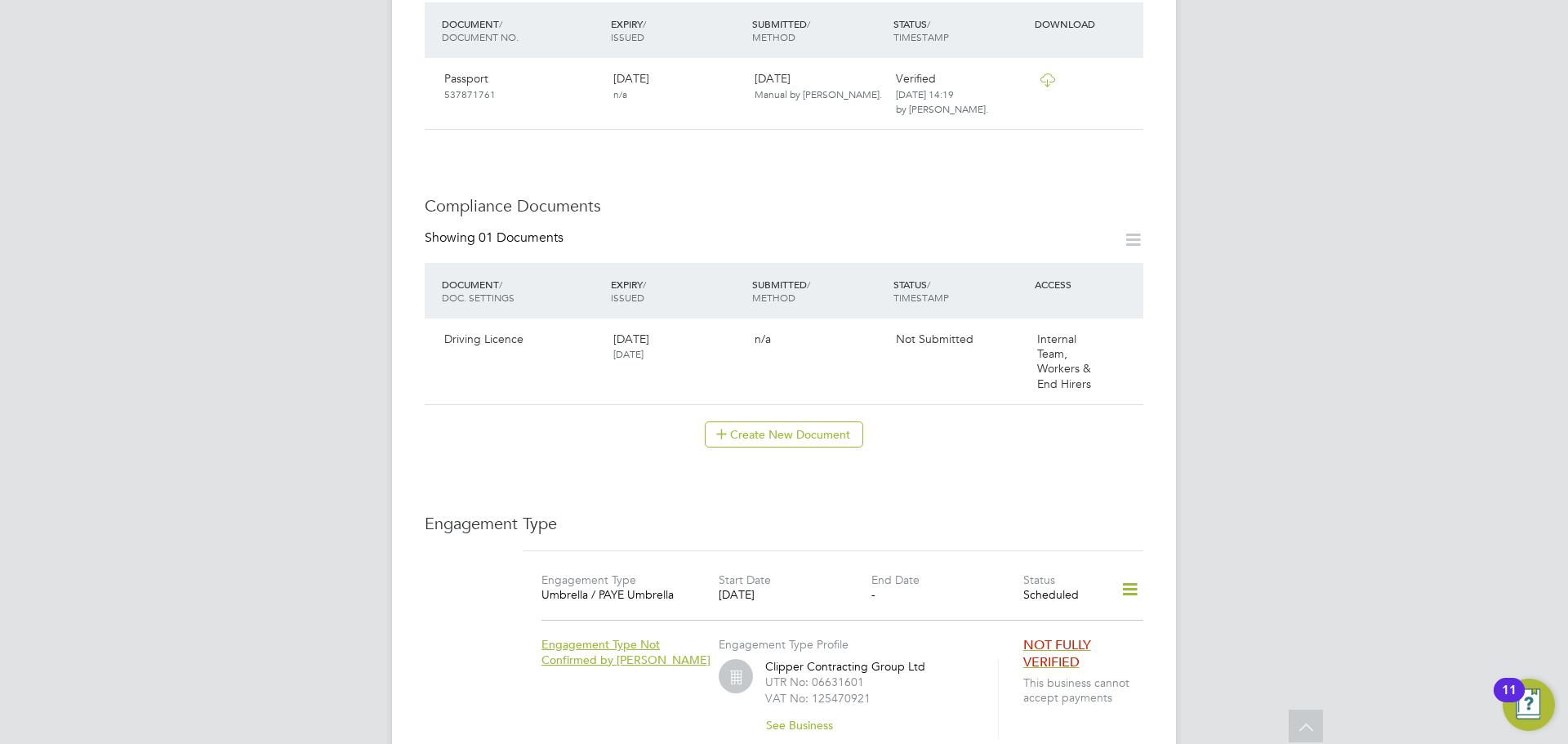
scroll to position [630, 0]
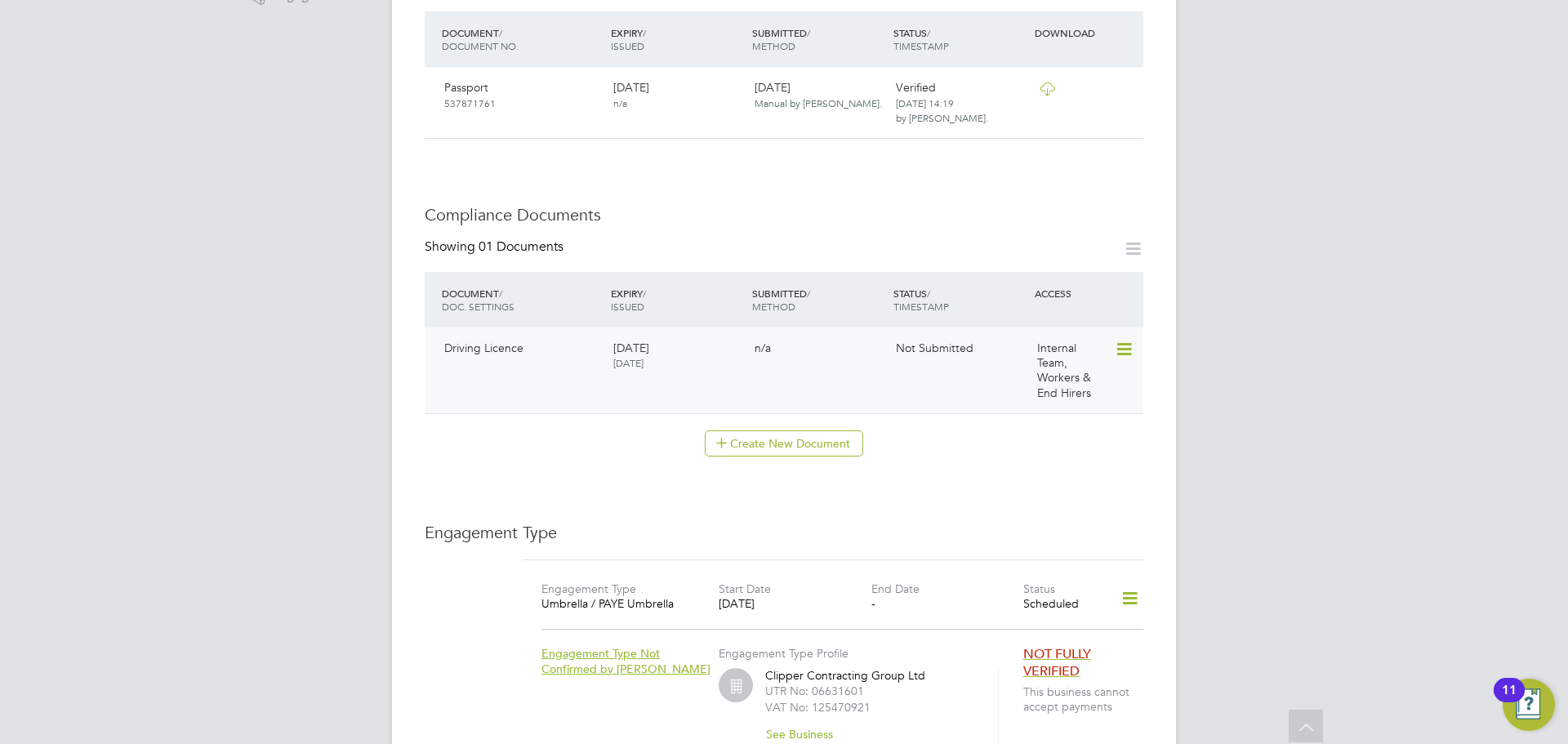
click at [1120, 339] on icon at bounding box center [1122, 349] width 17 height 20
click at [1037, 396] on li "Submit Document" at bounding box center [1071, 394] width 121 height 23
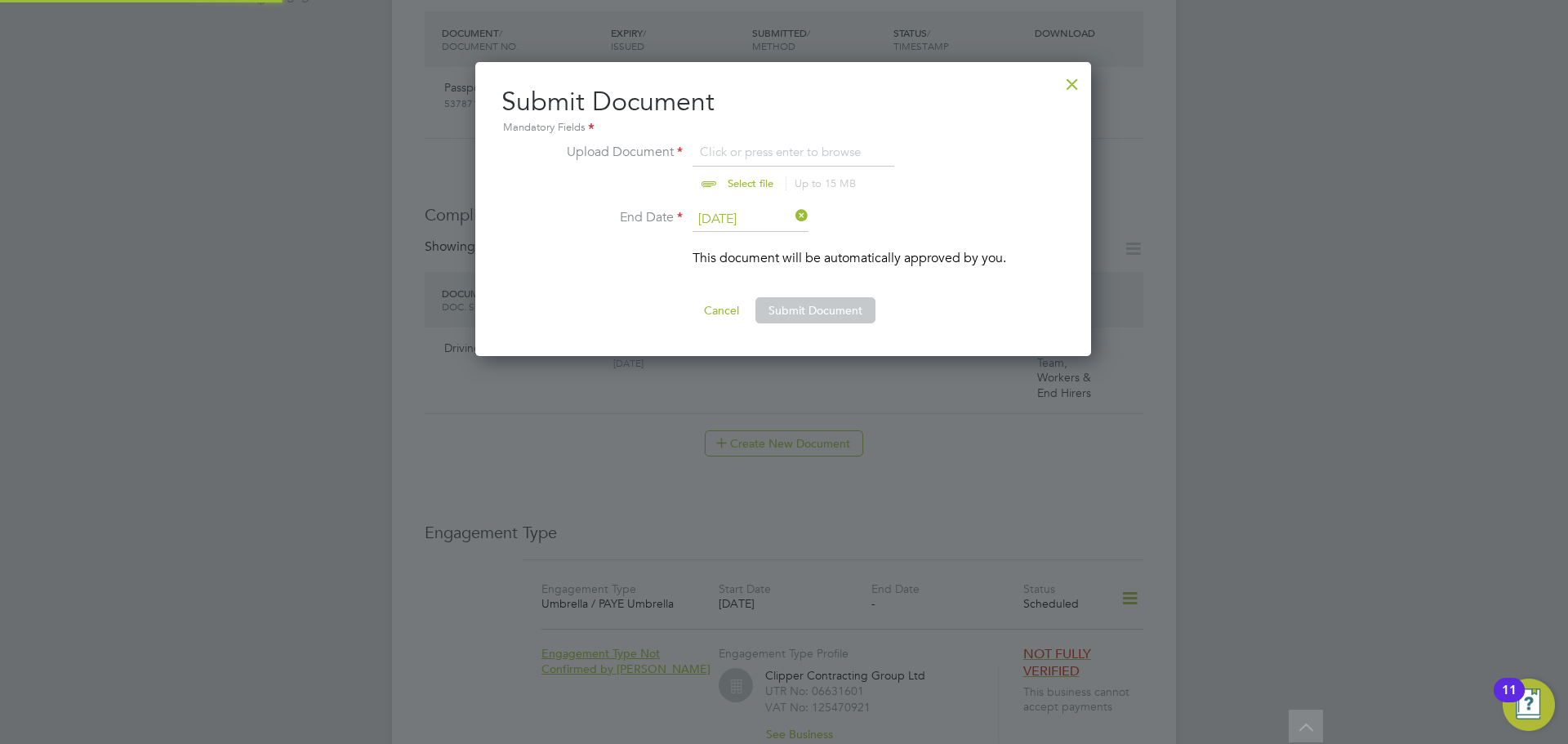
scroll to position [295, 617]
click at [753, 190] on input "file" at bounding box center [766, 167] width 256 height 49
type input "C:\fakepath\Hines.Gary Licence exp 06.11.2032.jpg"
click at [794, 313] on button "Submit Document" at bounding box center [816, 310] width 120 height 26
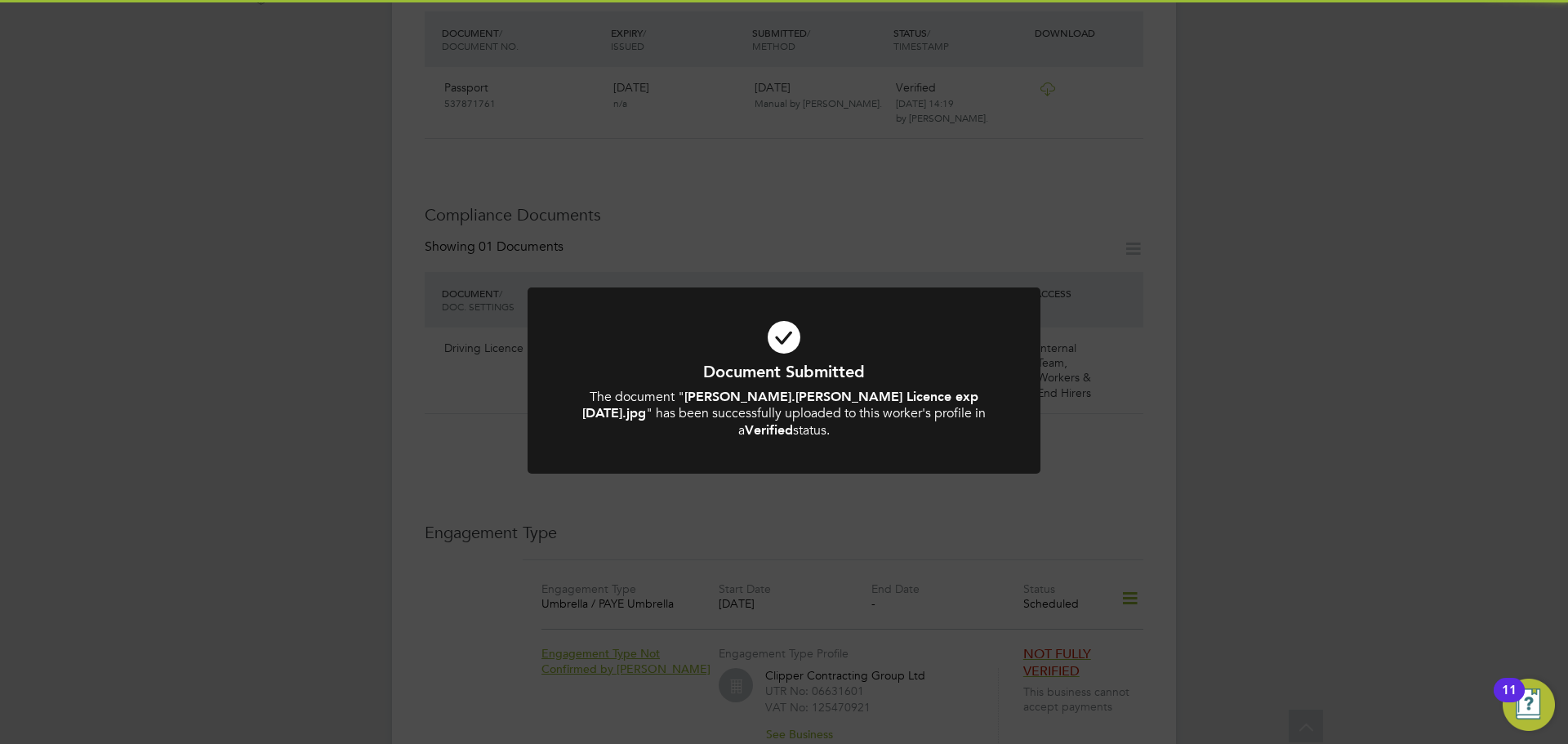
click at [854, 370] on h1 "Document Submitted" at bounding box center [784, 372] width 425 height 22
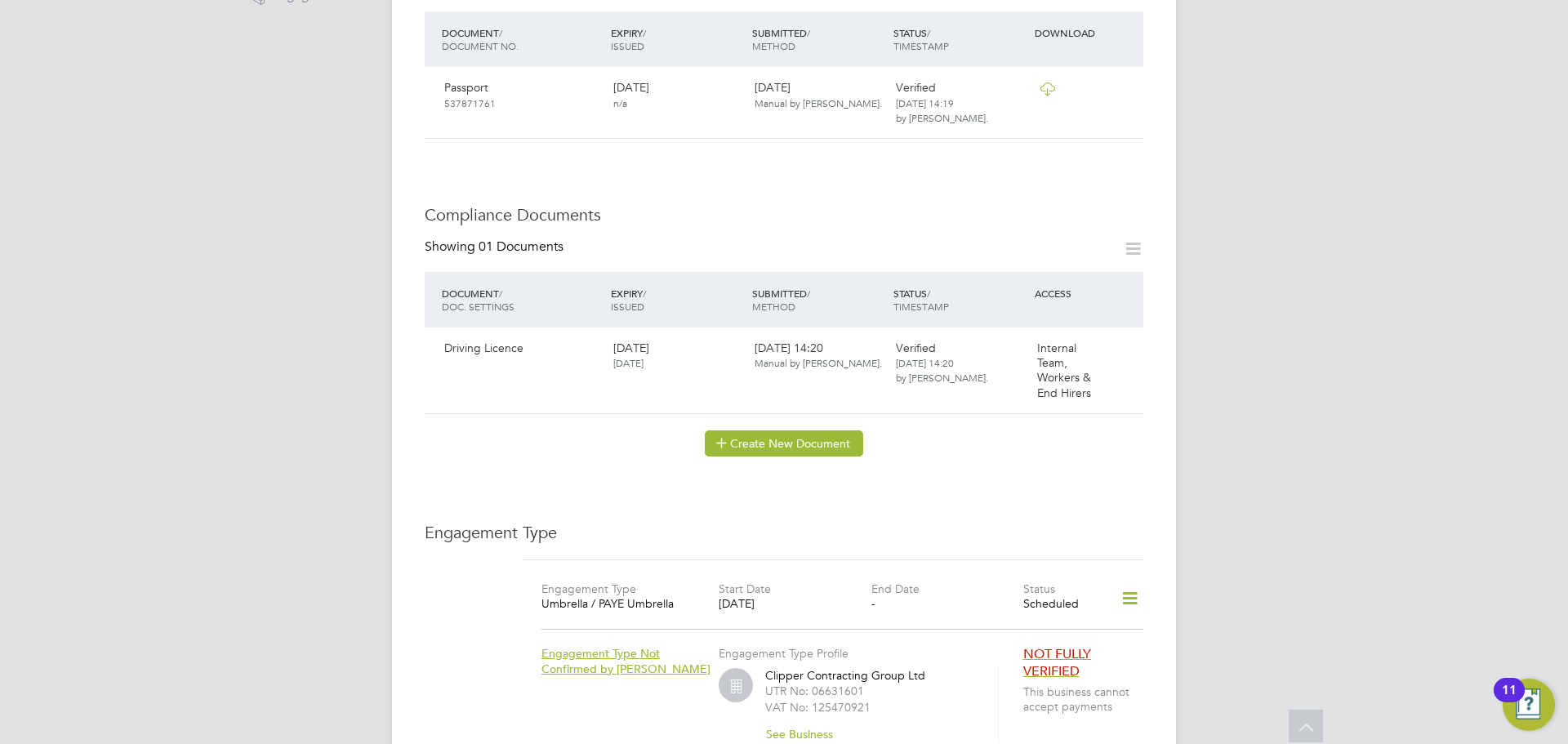
click at [723, 436] on icon at bounding box center [721, 442] width 12 height 12
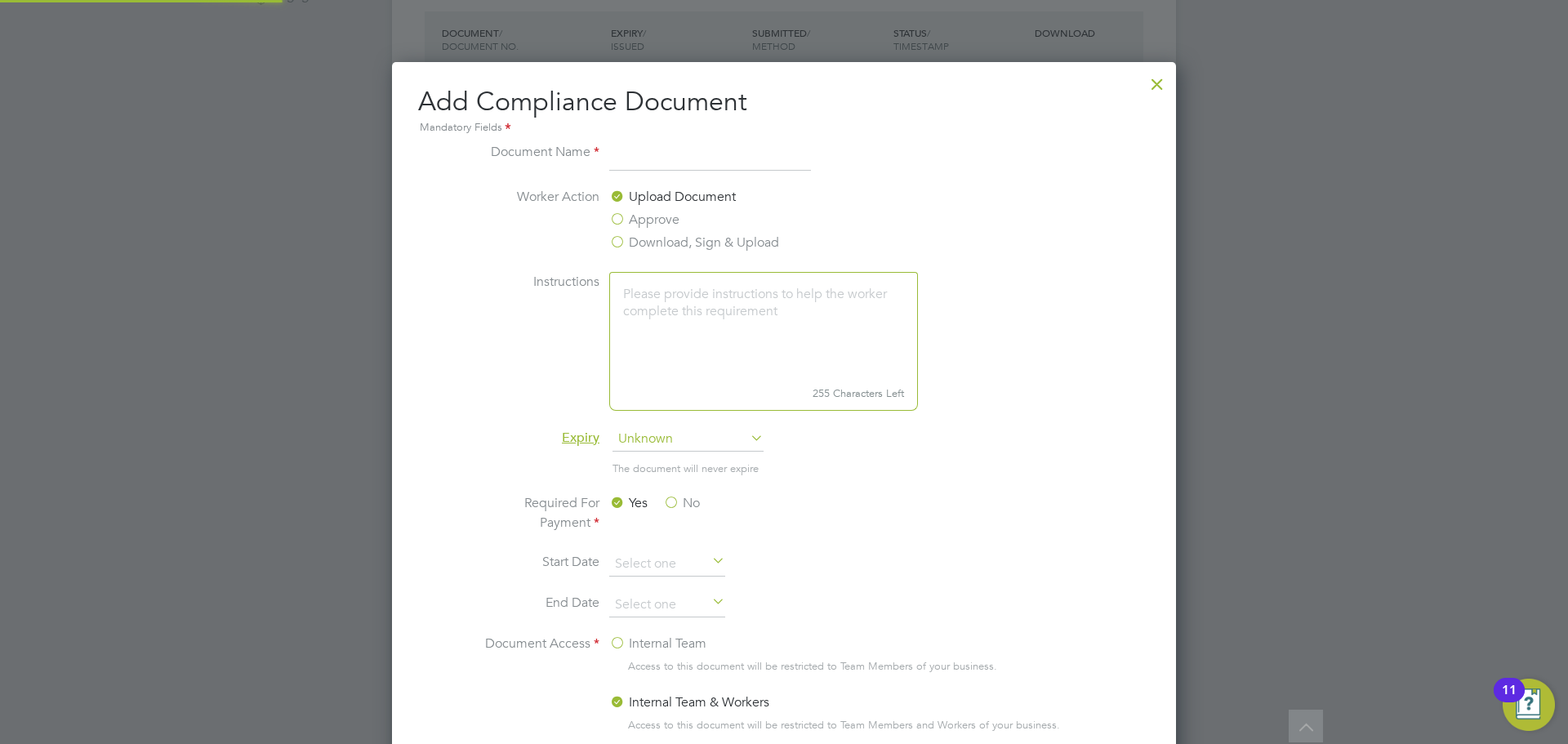
scroll to position [857, 785]
type input "Plastering NVQ L2"
click at [661, 440] on span "Unknown" at bounding box center [687, 439] width 151 height 25
click at [649, 545] on li "Specific date" at bounding box center [687, 549] width 153 height 22
click at [673, 505] on label "No" at bounding box center [680, 503] width 36 height 20
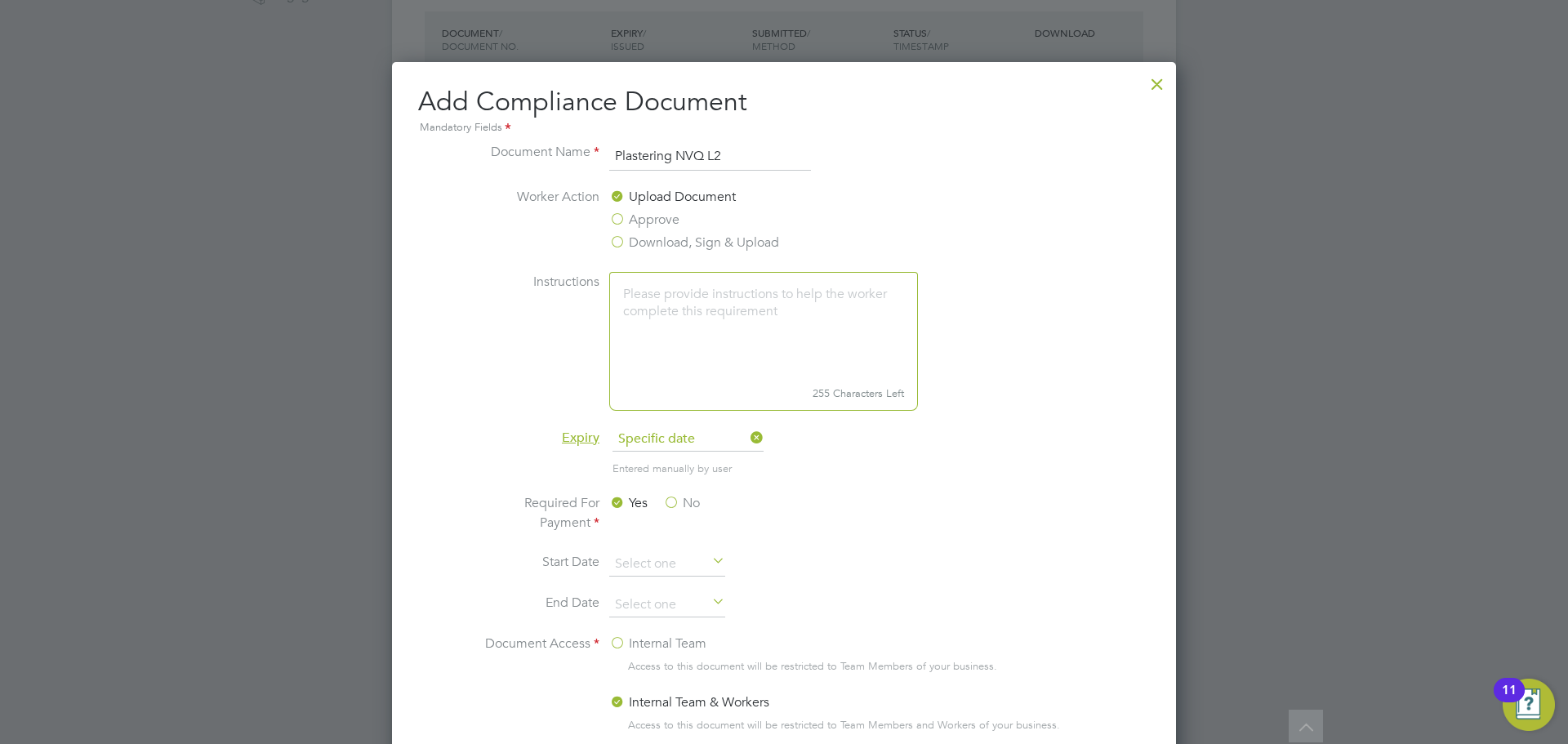
click at [0, 0] on input "No" at bounding box center [0, 0] width 0 height 0
click at [664, 612] on input at bounding box center [668, 605] width 116 height 25
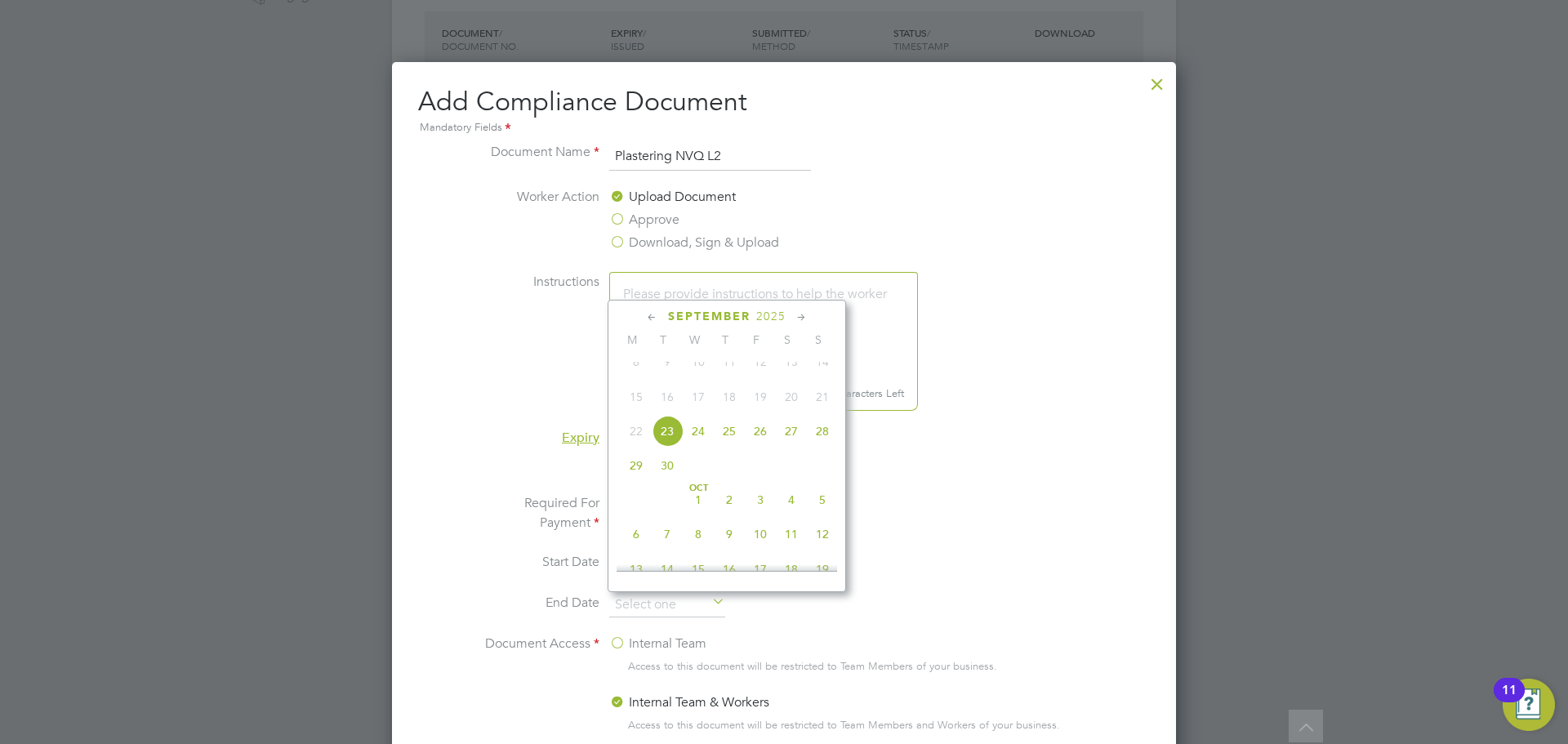
click at [733, 595] on li "End Date" at bounding box center [784, 613] width 614 height 40
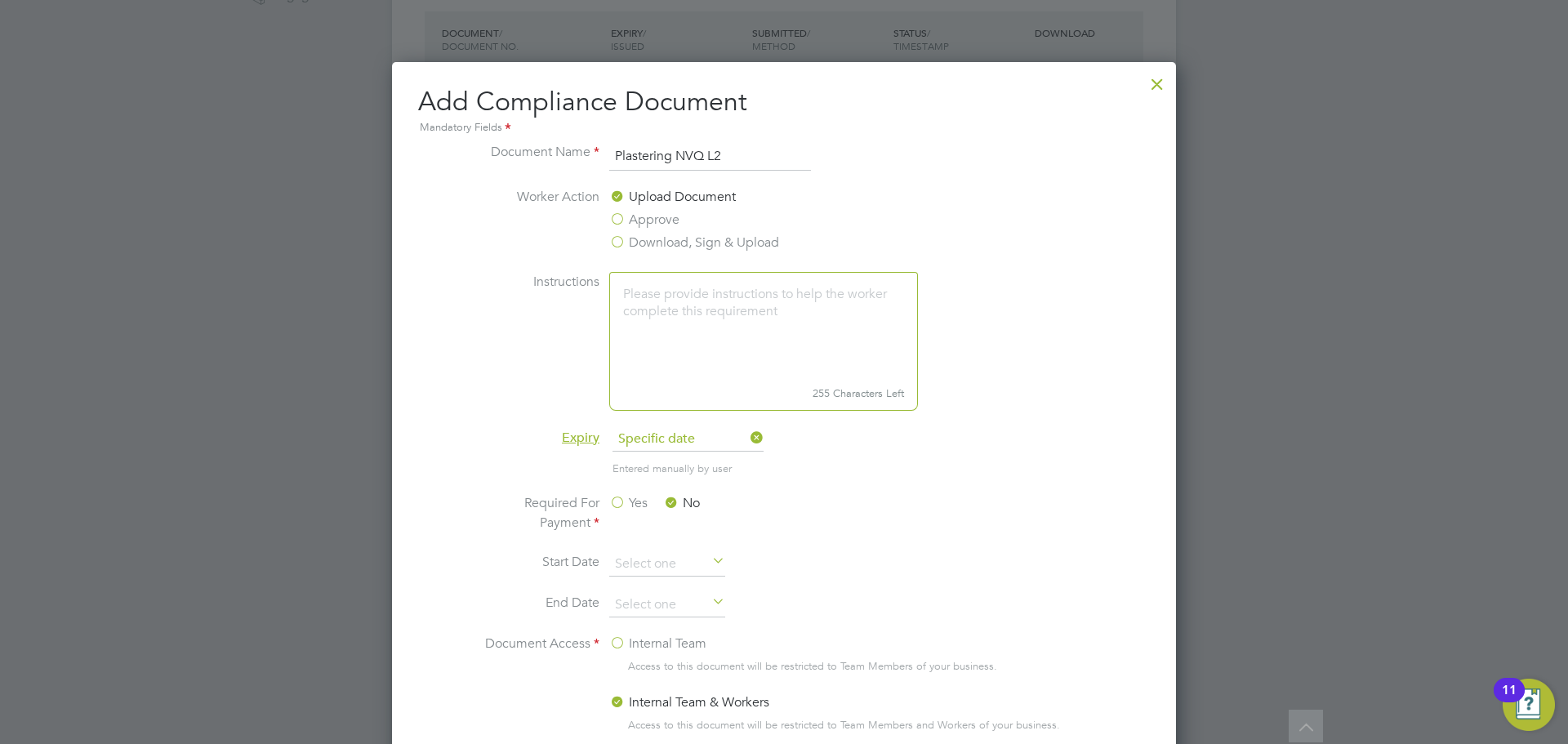
click at [666, 442] on span "Specific date" at bounding box center [687, 439] width 151 height 25
click at [663, 471] on li "Never" at bounding box center [687, 464] width 153 height 22
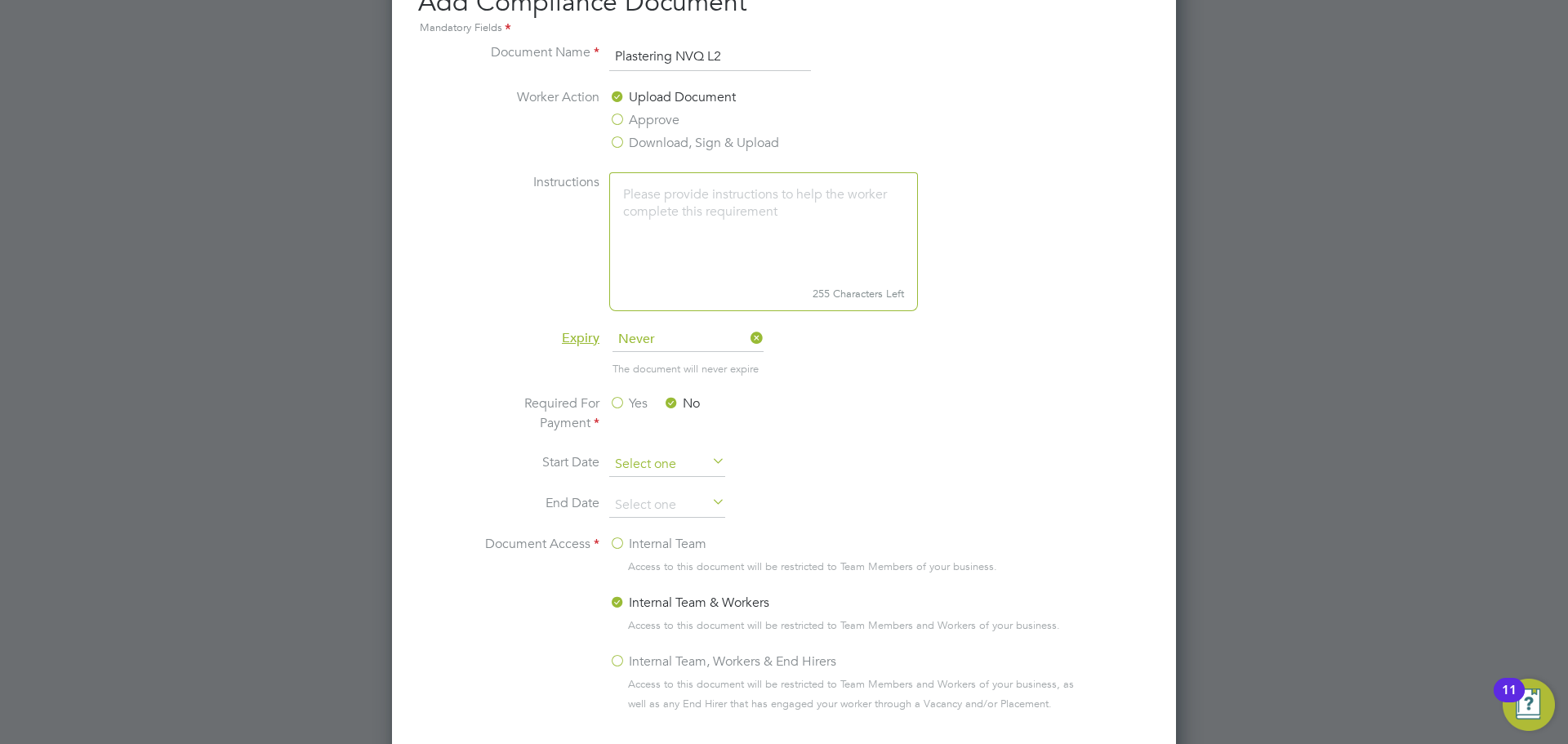
scroll to position [737, 0]
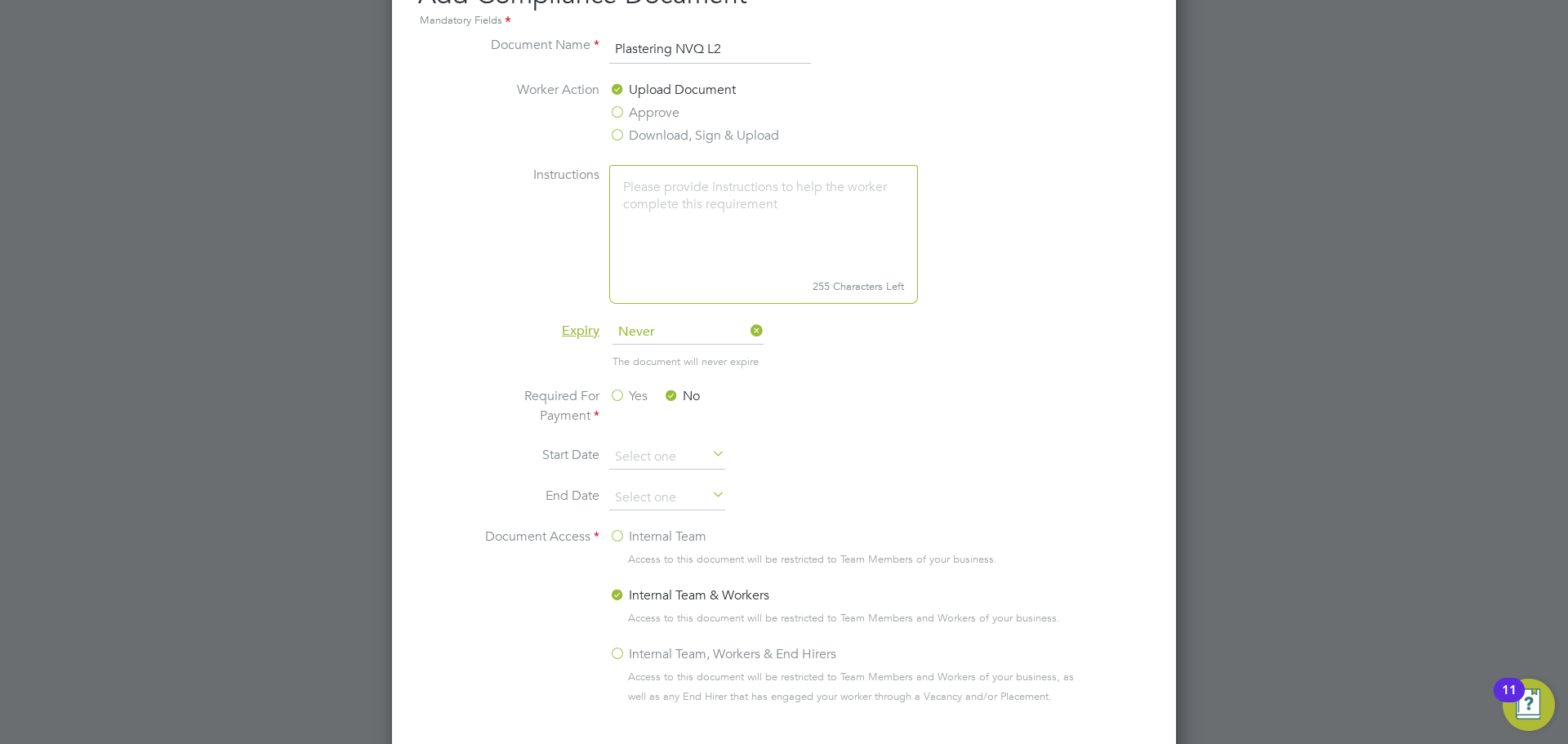
click at [617, 658] on label "Internal Team, Workers & End Hirers" at bounding box center [723, 654] width 227 height 20
click at [0, 0] on input "Internal Team, Workers & End Hirers" at bounding box center [0, 0] width 0 height 0
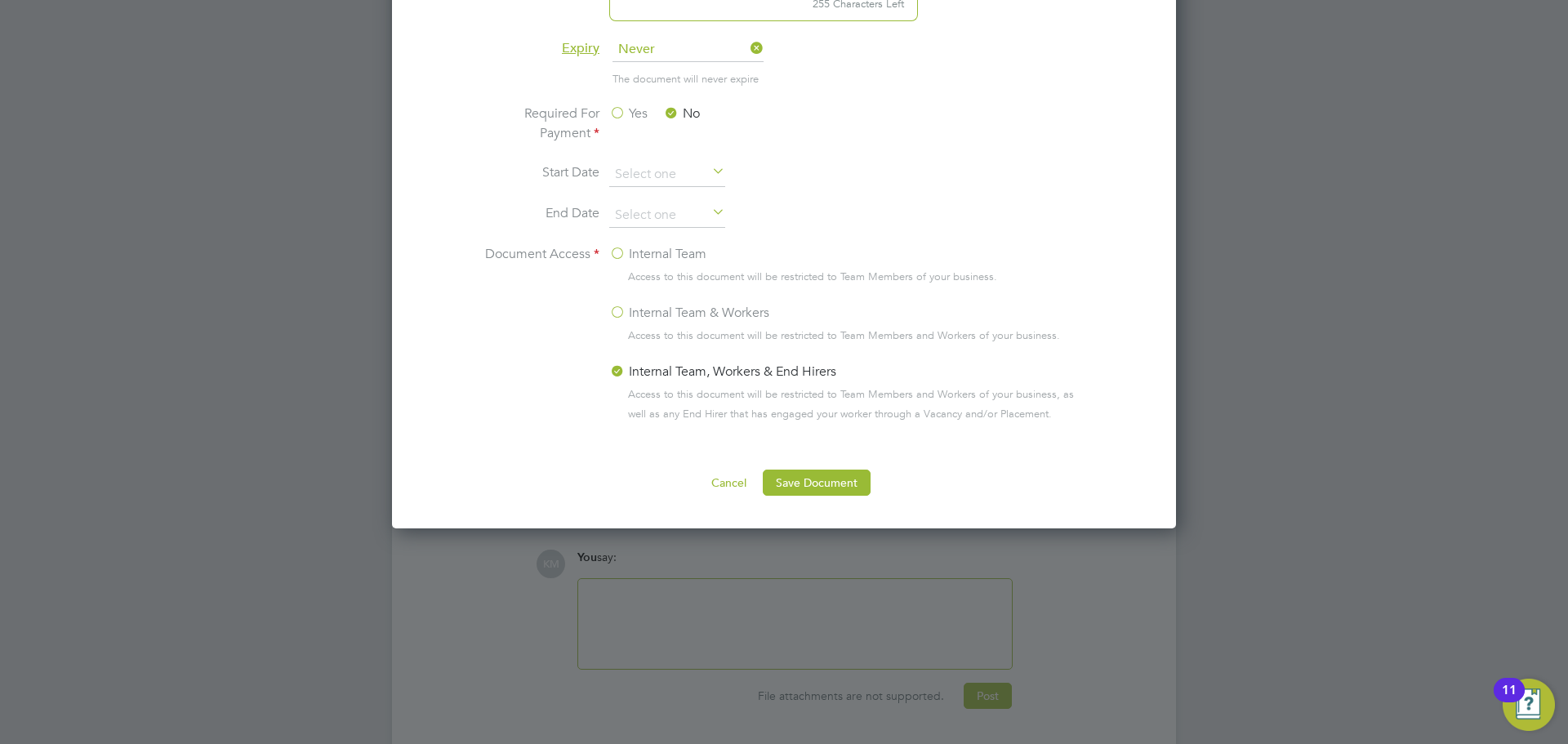
scroll to position [1038, 0]
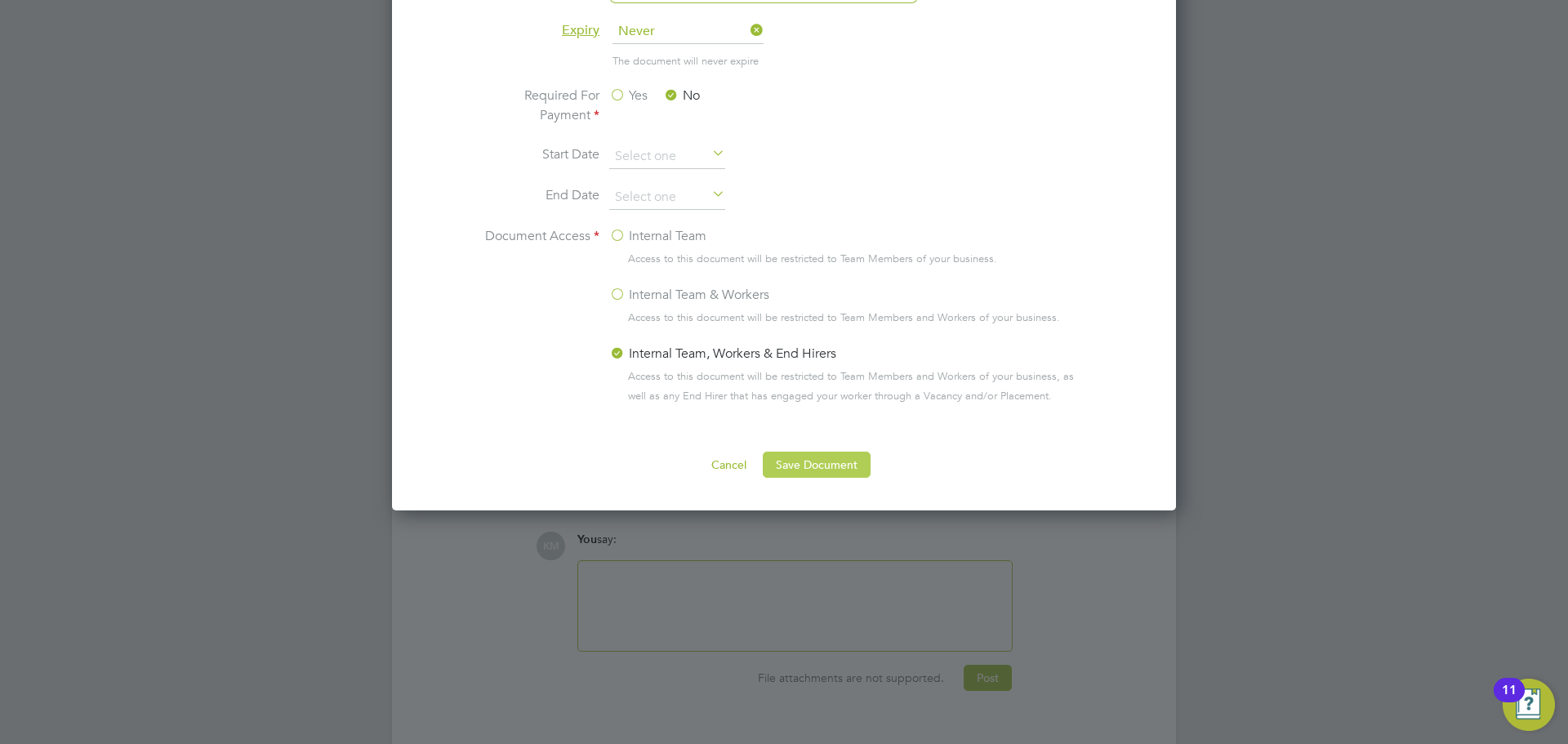
click at [844, 468] on button "Save Document" at bounding box center [816, 465] width 107 height 26
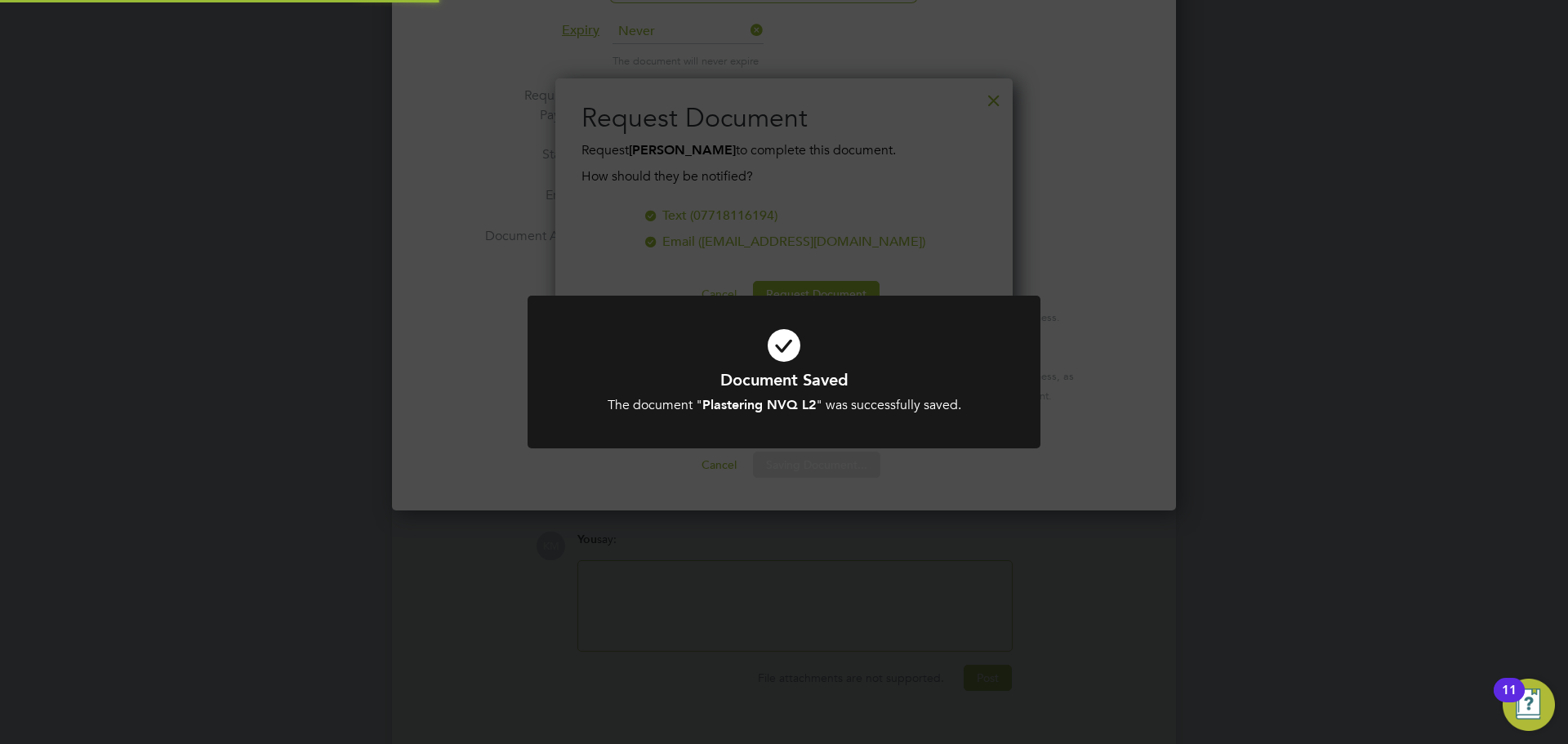
scroll to position [262, 459]
click at [753, 290] on div "Document Saved The document " Plastering NVQ L2 " was successfully saved. Cance…" at bounding box center [784, 372] width 1568 height 744
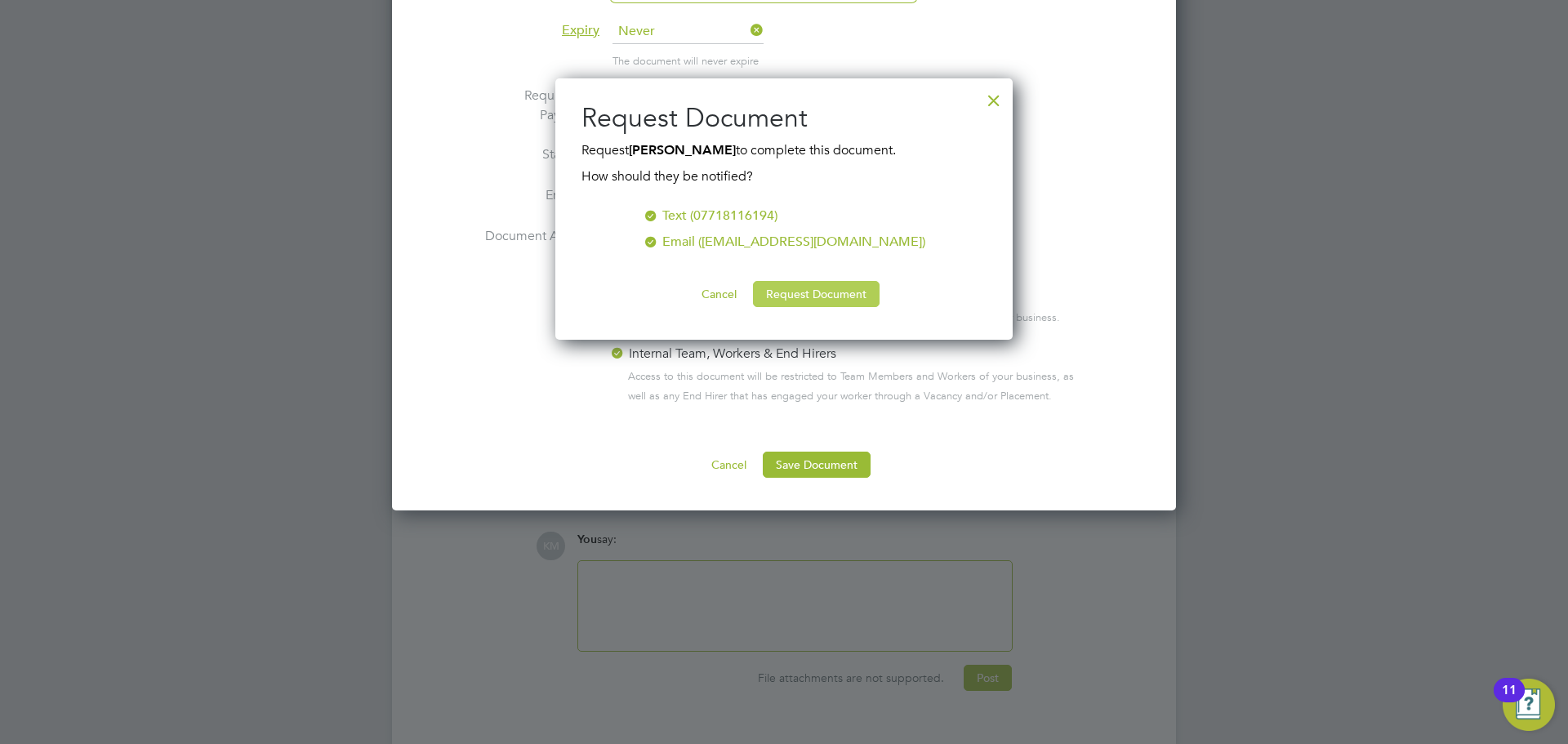
click at [796, 294] on button "Request Document" at bounding box center [817, 294] width 126 height 26
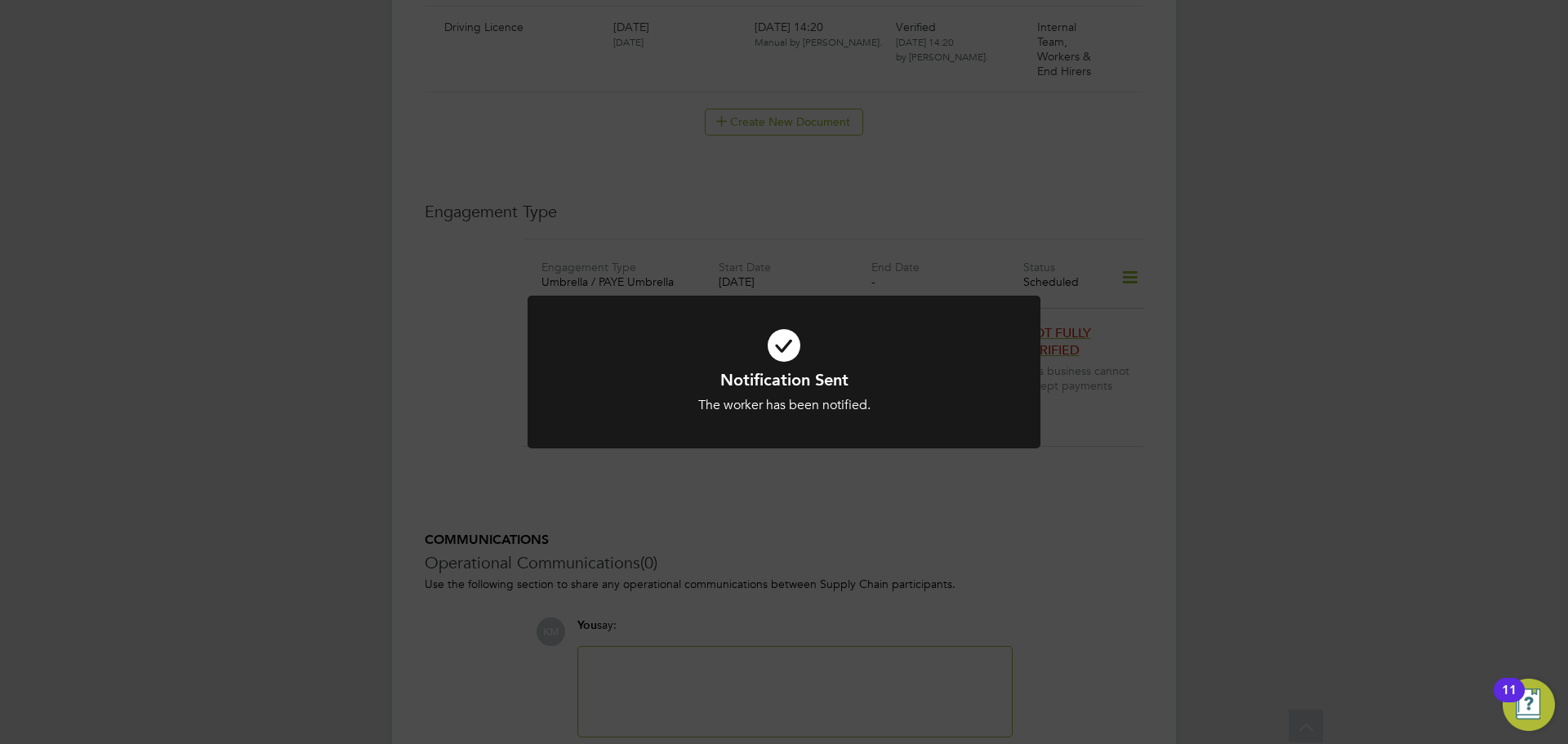
click at [805, 266] on div "Notification Sent The worker has been notified. Cancel Okay" at bounding box center [784, 372] width 1568 height 744
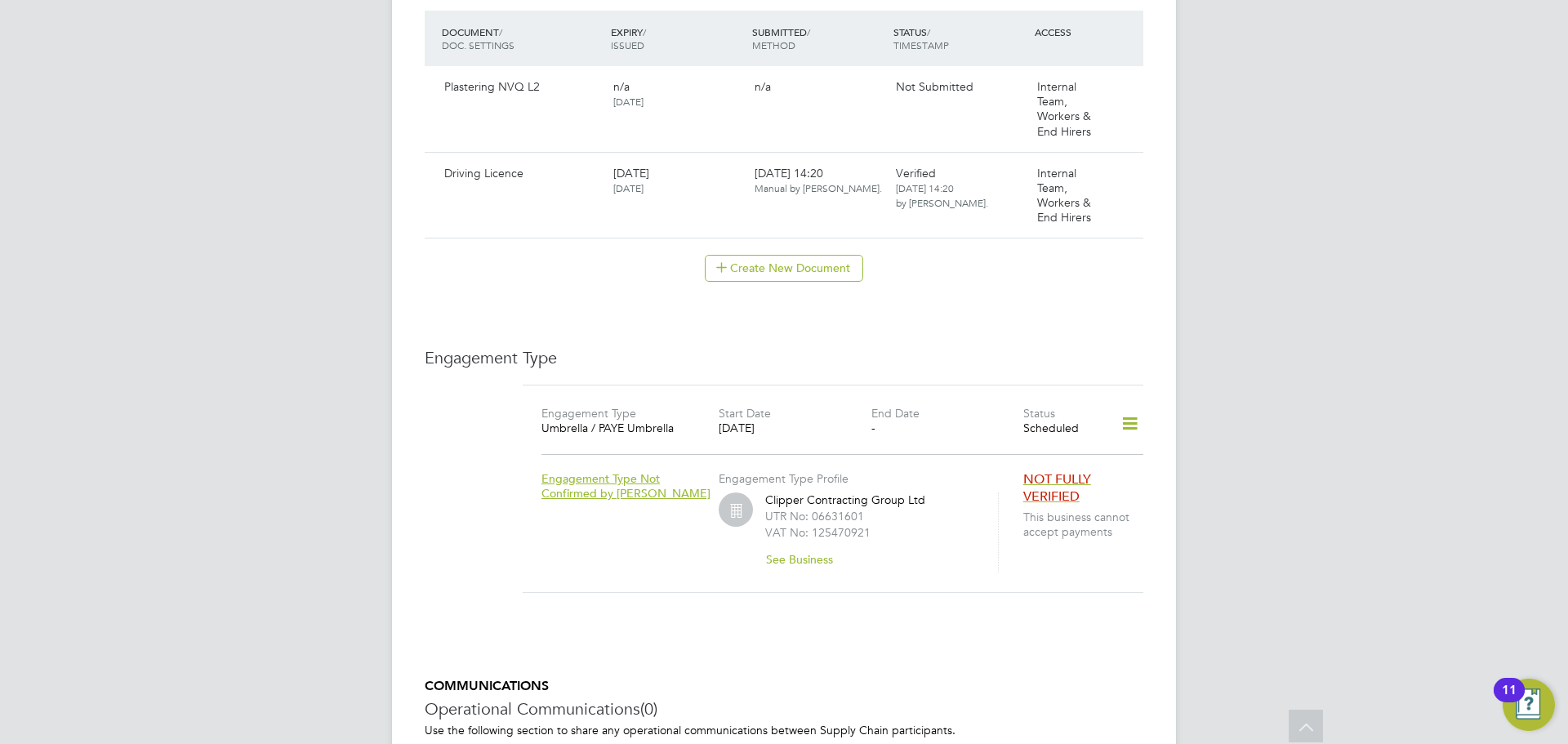
scroll to position [880, 0]
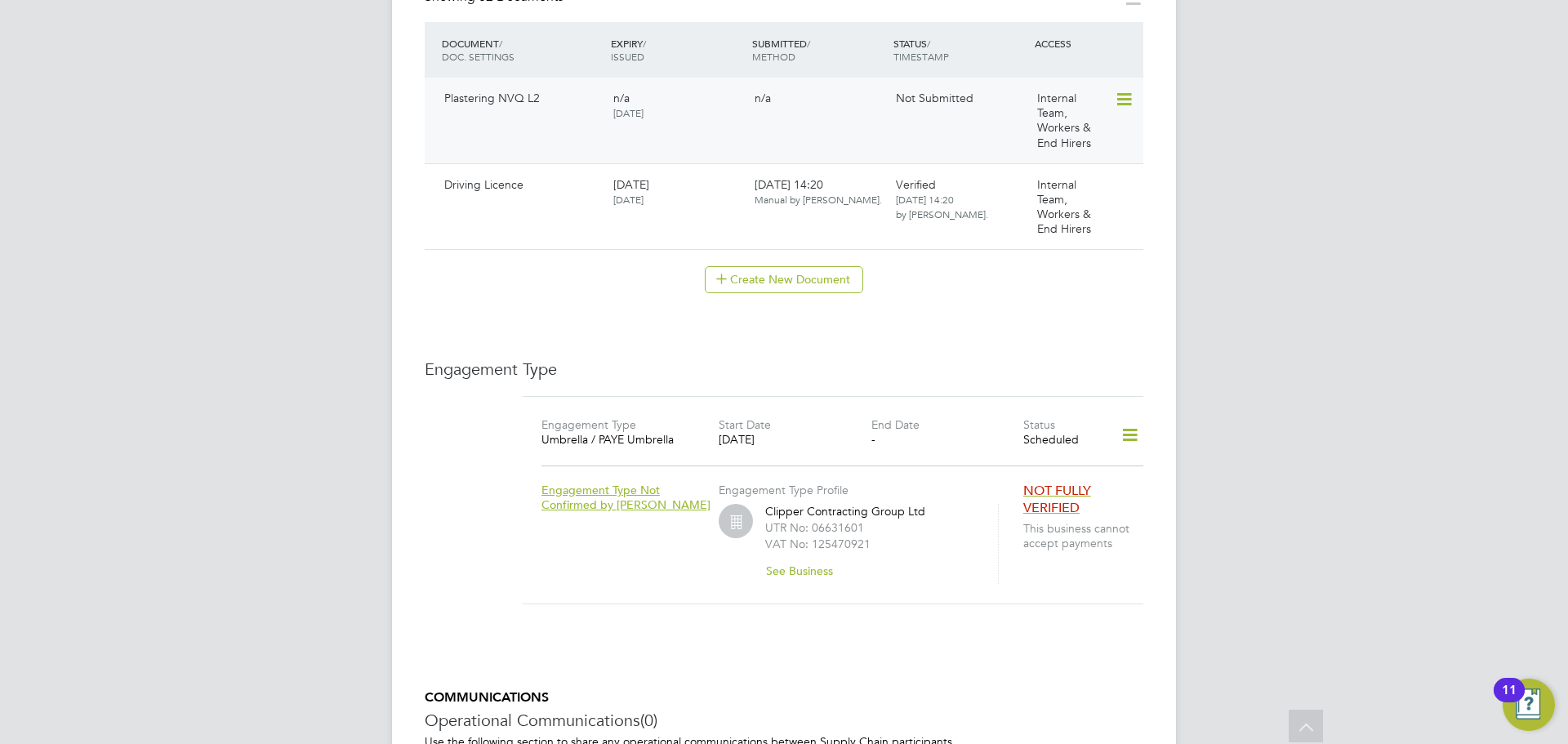
click at [1118, 90] on icon at bounding box center [1122, 100] width 17 height 20
click at [1048, 146] on li "Submit Document" at bounding box center [1071, 144] width 121 height 23
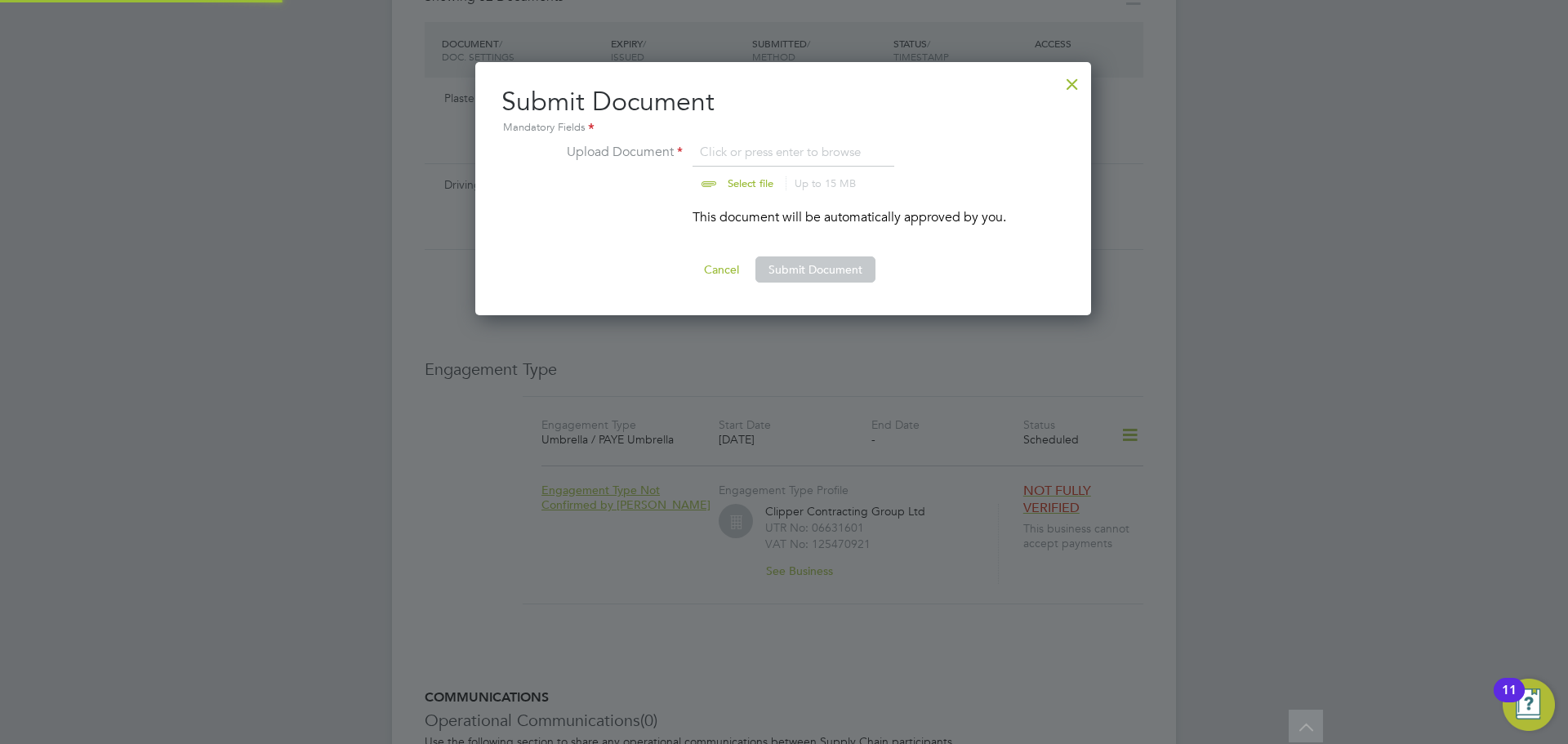
scroll to position [255, 617]
click at [762, 179] on input "file" at bounding box center [766, 167] width 256 height 49
type input "C:\fakepath\Hines.Gary NVQ Level 2.jpg"
click at [798, 272] on button "Submit Document" at bounding box center [816, 269] width 120 height 26
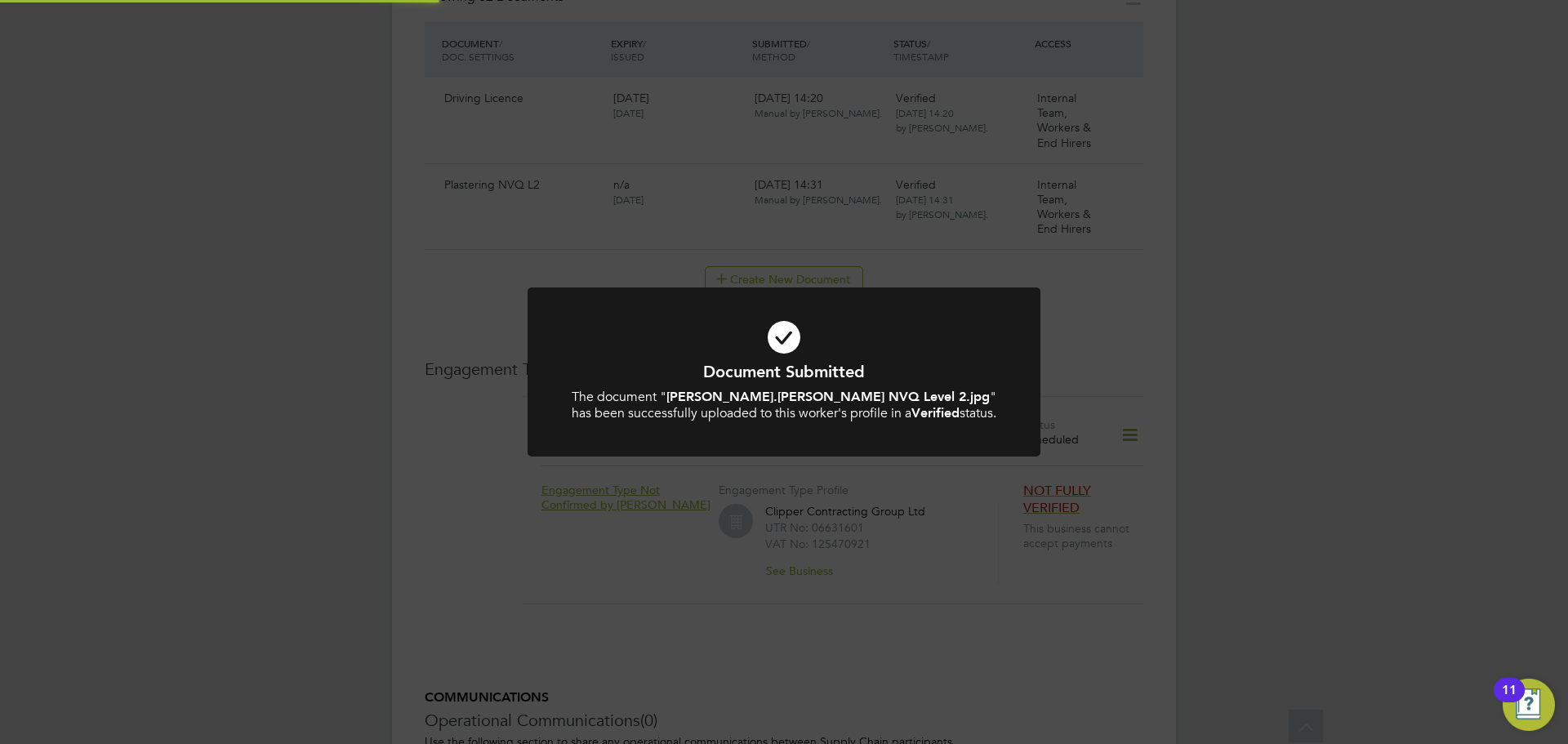
click at [798, 272] on div "Document Submitted The document " Hines.Gary NVQ Level 2.jpg " has been success…" at bounding box center [784, 372] width 1568 height 744
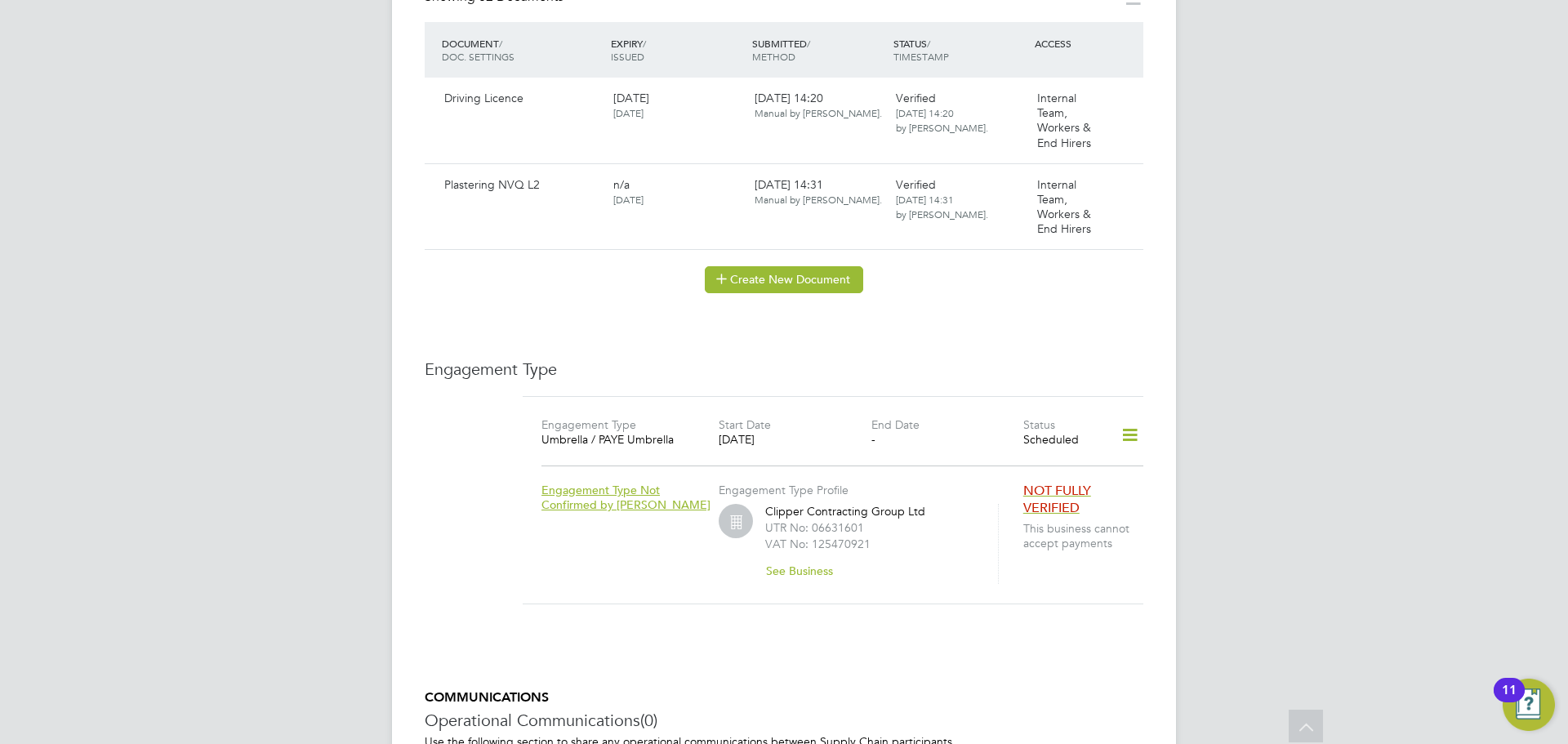
click at [785, 266] on button "Create New Document" at bounding box center [784, 279] width 159 height 26
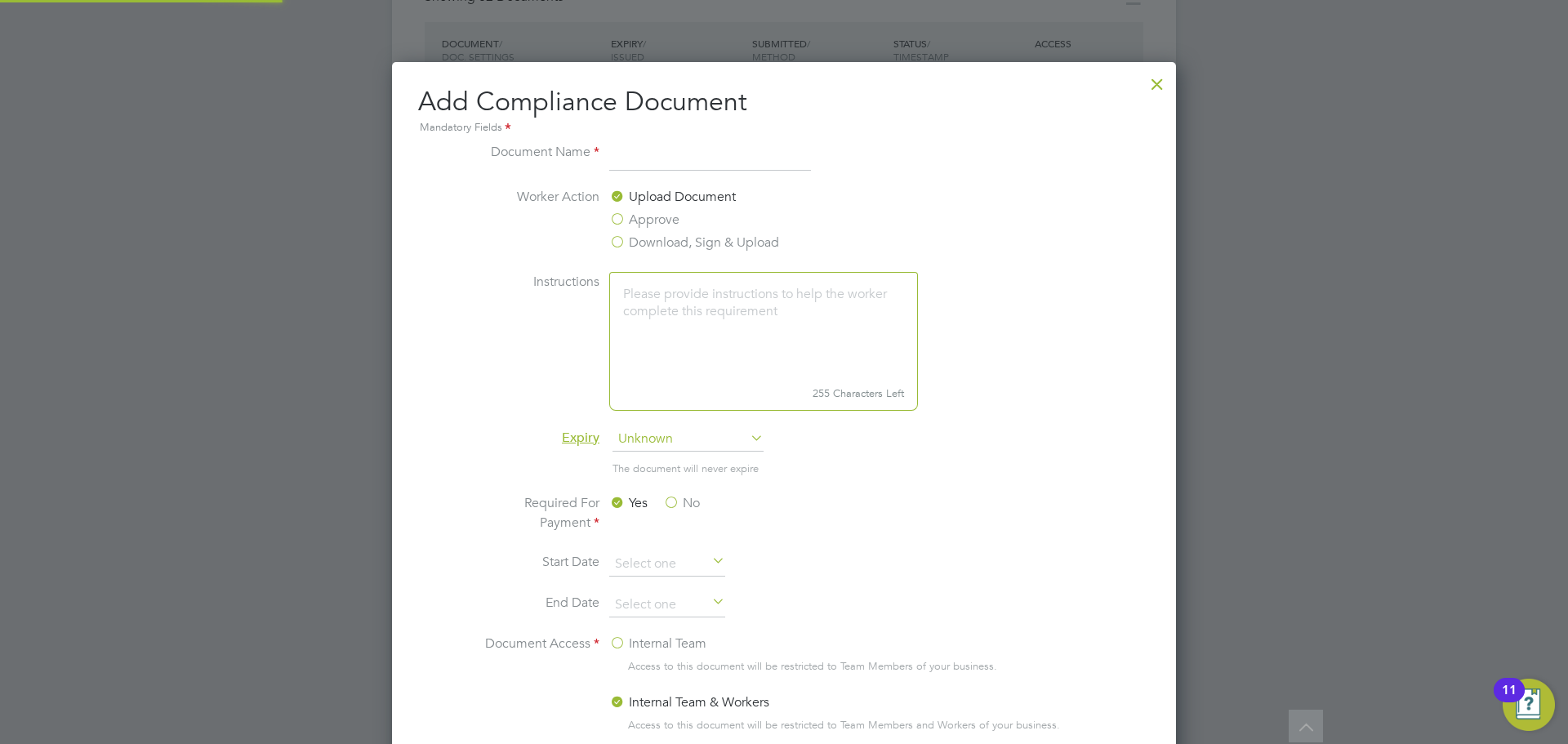
scroll to position [857, 785]
type input "NI proof"
click at [677, 431] on span "Unknown" at bounding box center [687, 439] width 151 height 25
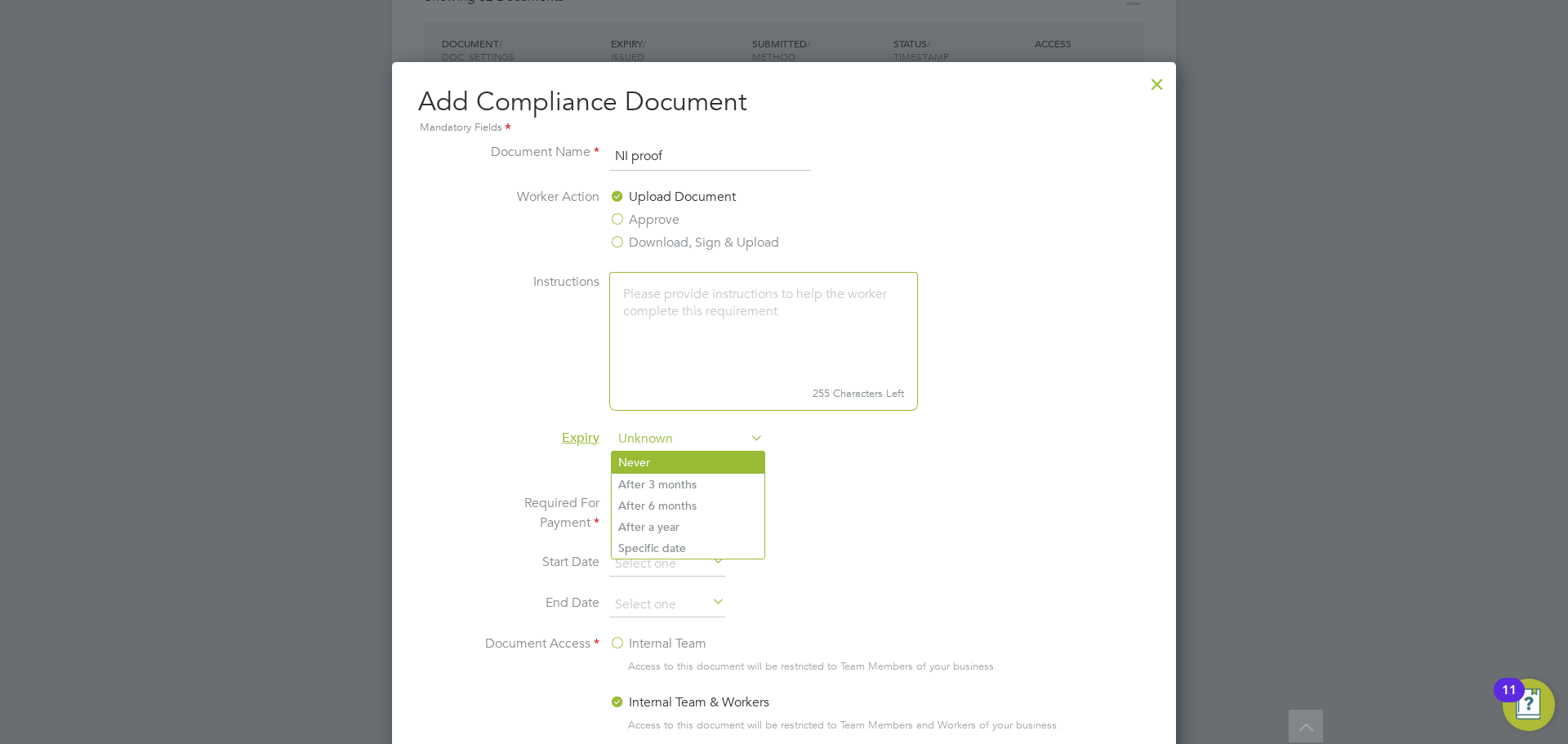
click at [658, 458] on li "Never" at bounding box center [687, 463] width 153 height 22
click at [675, 505] on label "No" at bounding box center [680, 503] width 36 height 20
click at [0, 0] on input "No" at bounding box center [0, 0] width 0 height 0
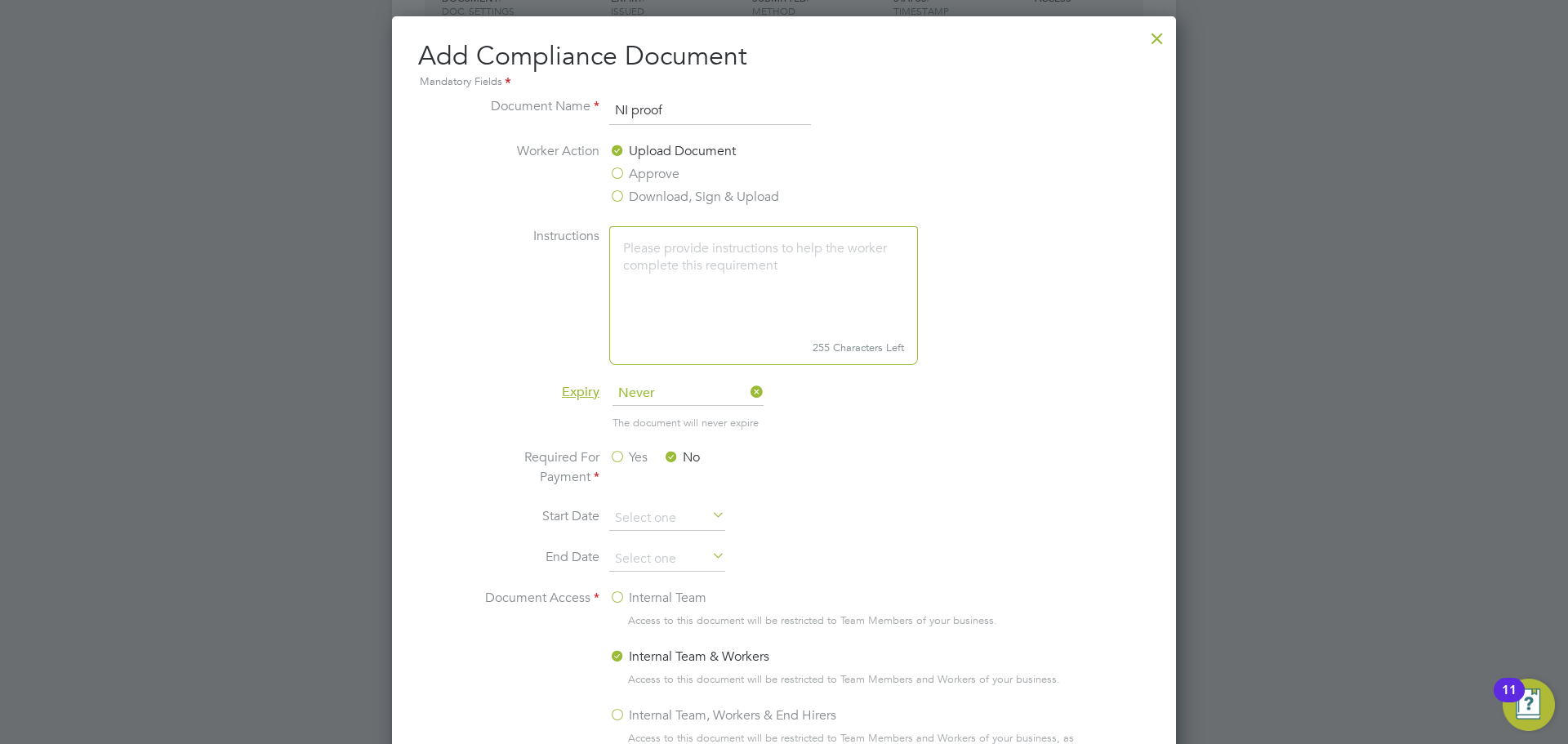
click at [613, 708] on label "Internal Team, Workers & End Hirers" at bounding box center [723, 715] width 227 height 20
click at [0, 0] on input "Internal Team, Workers & End Hirers" at bounding box center [0, 0] width 0 height 0
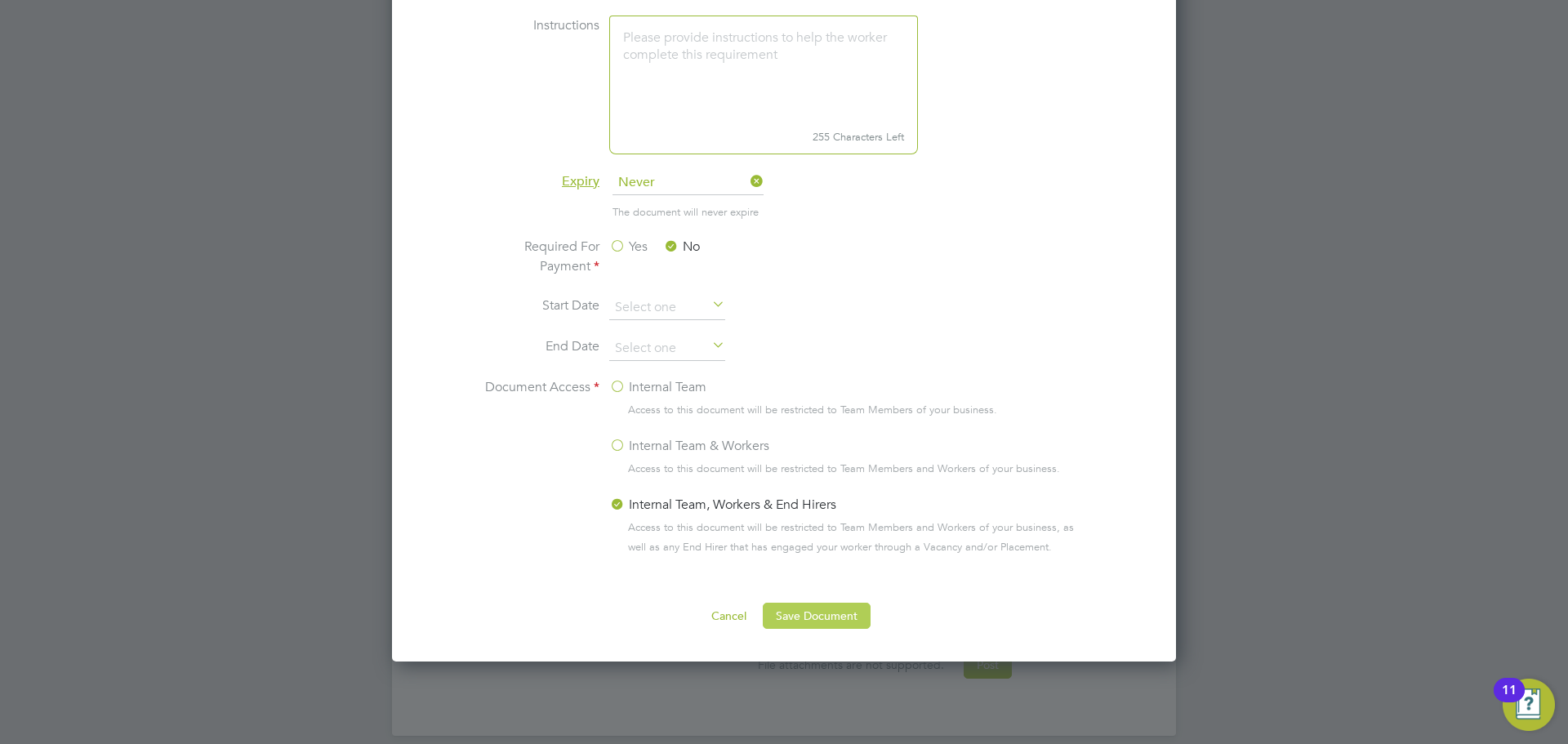
click at [862, 606] on button "Save Document" at bounding box center [816, 616] width 107 height 26
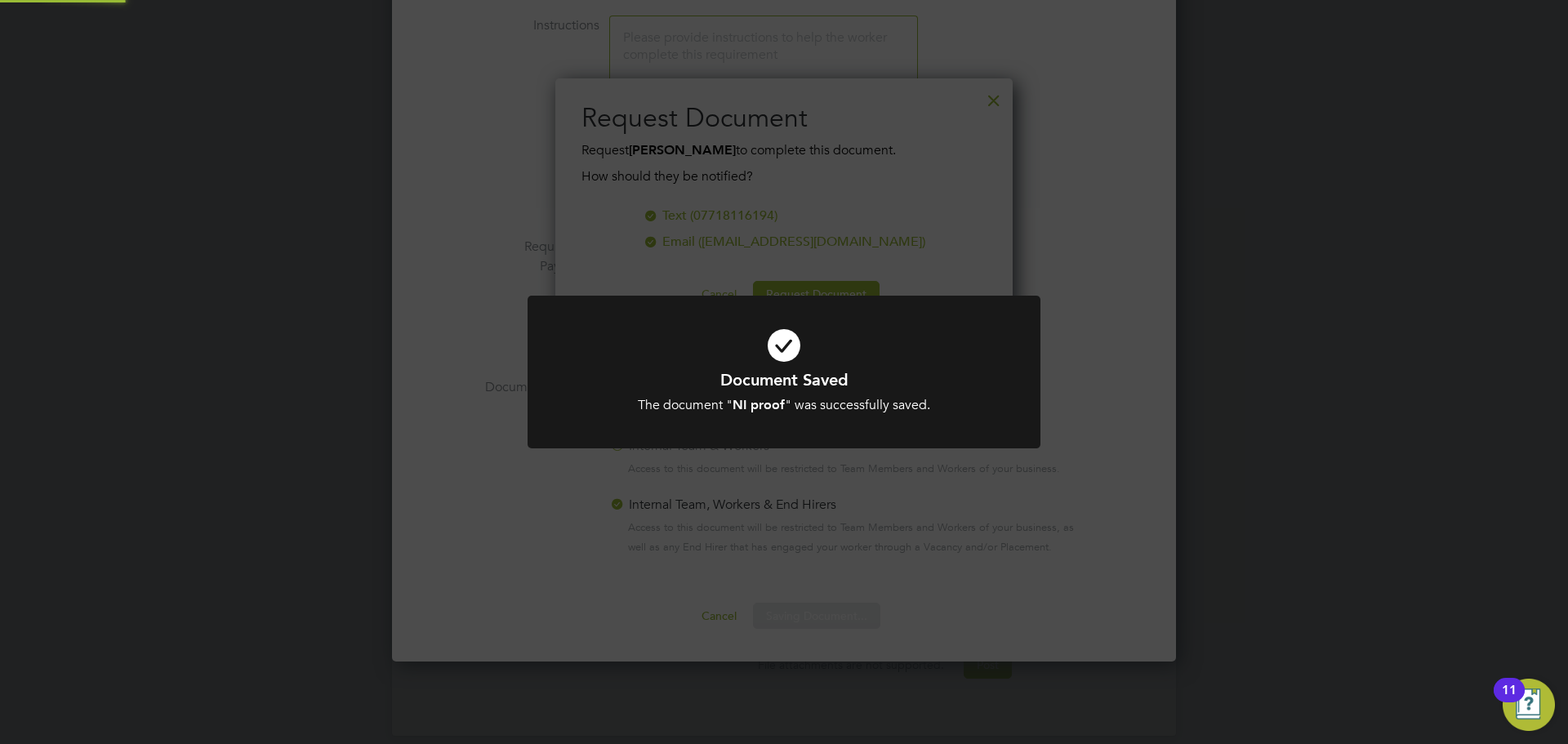
scroll to position [262, 459]
click at [836, 509] on div "Document Saved The document " NI proof " was successfully saved. Cancel Okay" at bounding box center [784, 372] width 1568 height 744
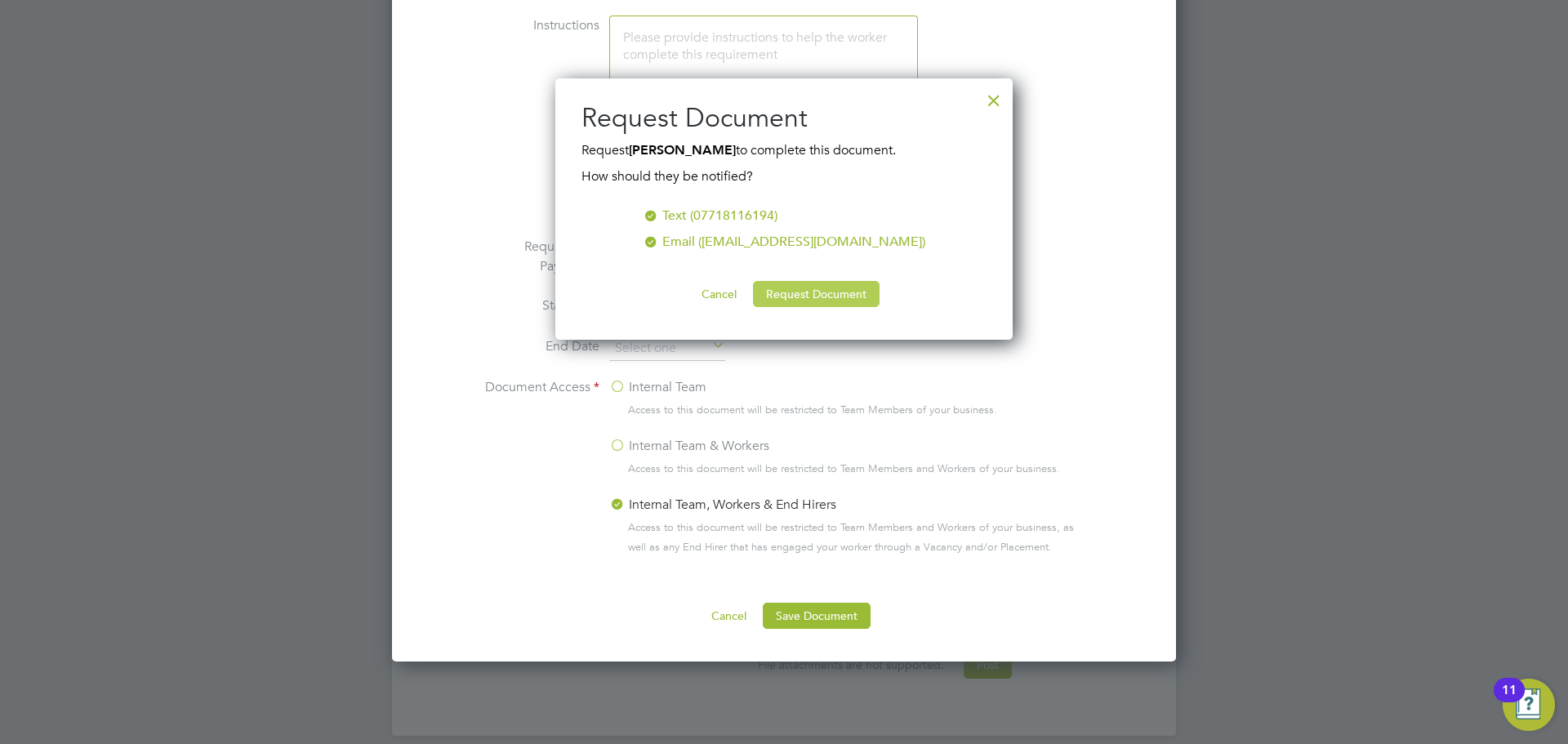
click at [815, 299] on button "Request Document" at bounding box center [817, 294] width 126 height 26
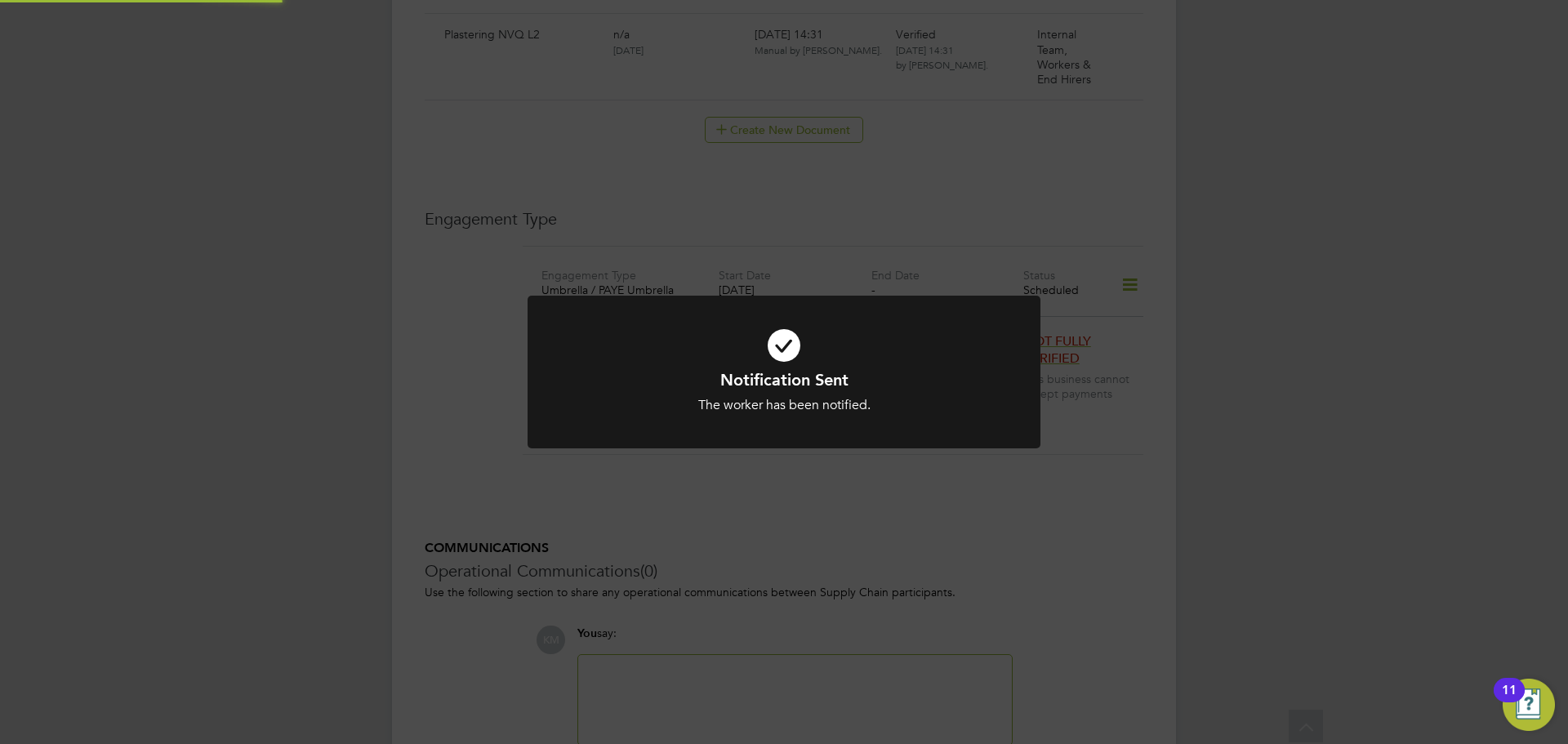
click at [857, 286] on div "Notification Sent The worker has been notified. Cancel Okay" at bounding box center [784, 372] width 1568 height 744
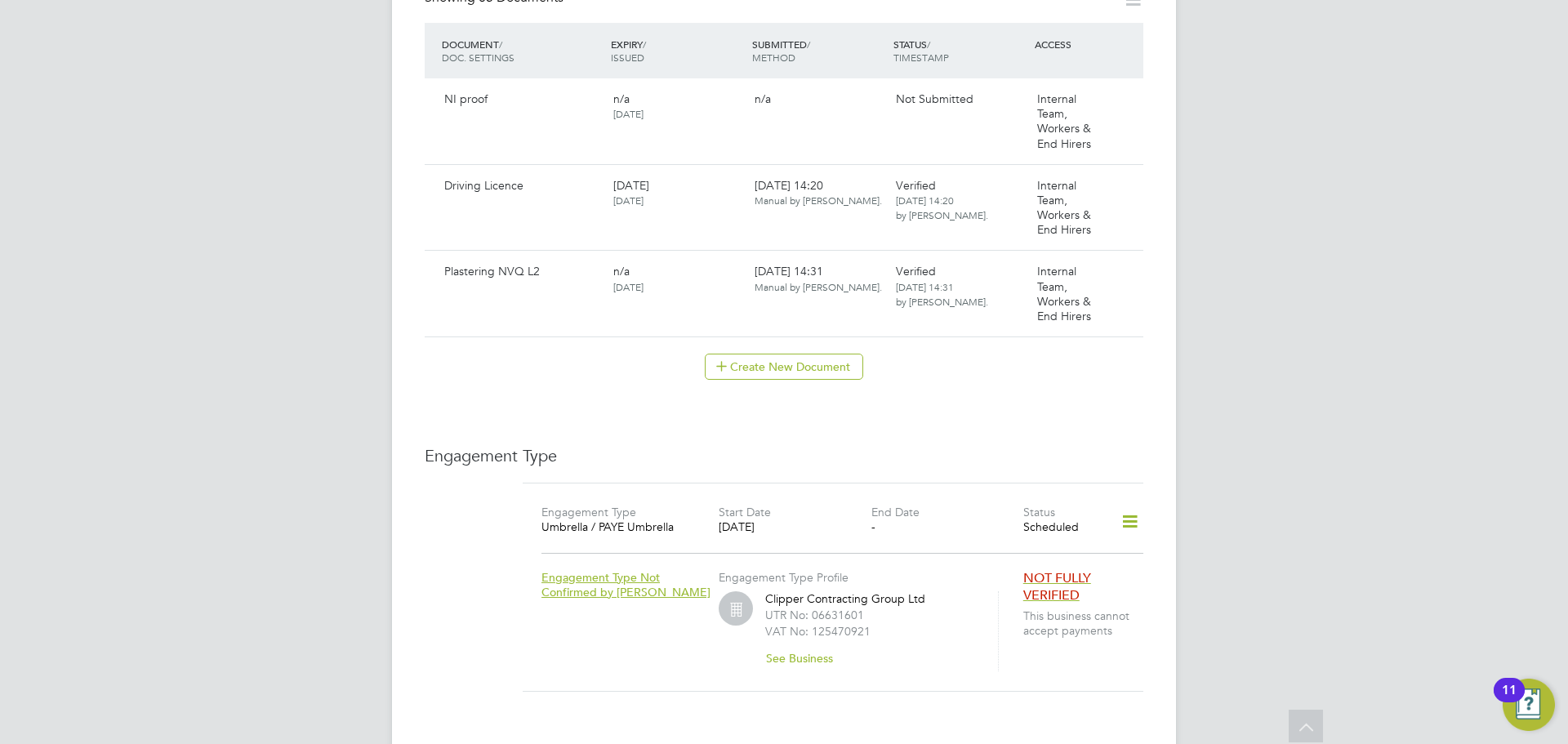
scroll to position [878, 0]
click at [1128, 92] on icon at bounding box center [1122, 102] width 17 height 20
click at [1067, 142] on li "Submit Document" at bounding box center [1071, 146] width 121 height 23
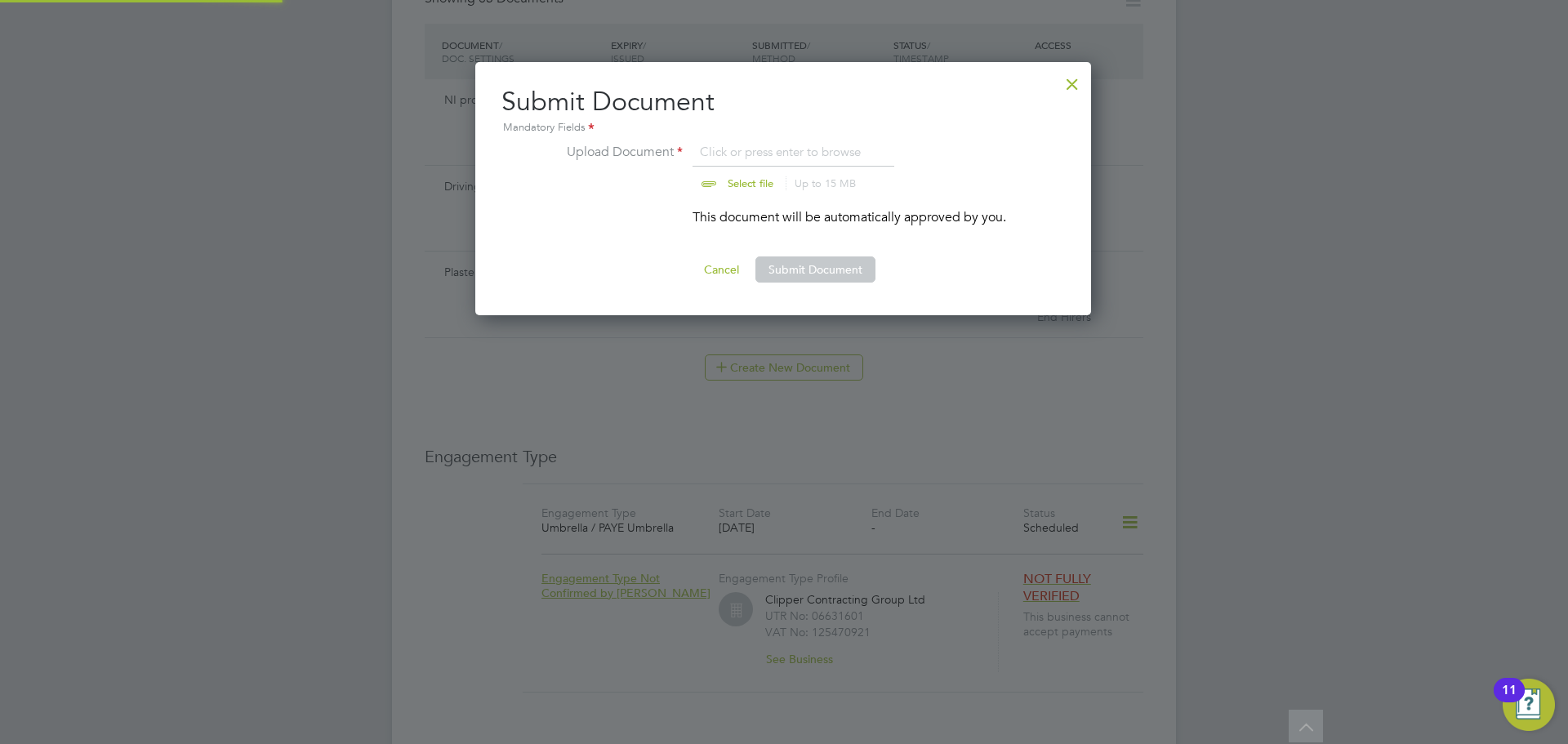
scroll to position [255, 617]
click at [764, 183] on input "file" at bounding box center [766, 167] width 256 height 49
type input "C:\fakepath\Hines.Gary NI .jpg"
click at [849, 273] on button "Submit Document" at bounding box center [816, 269] width 120 height 26
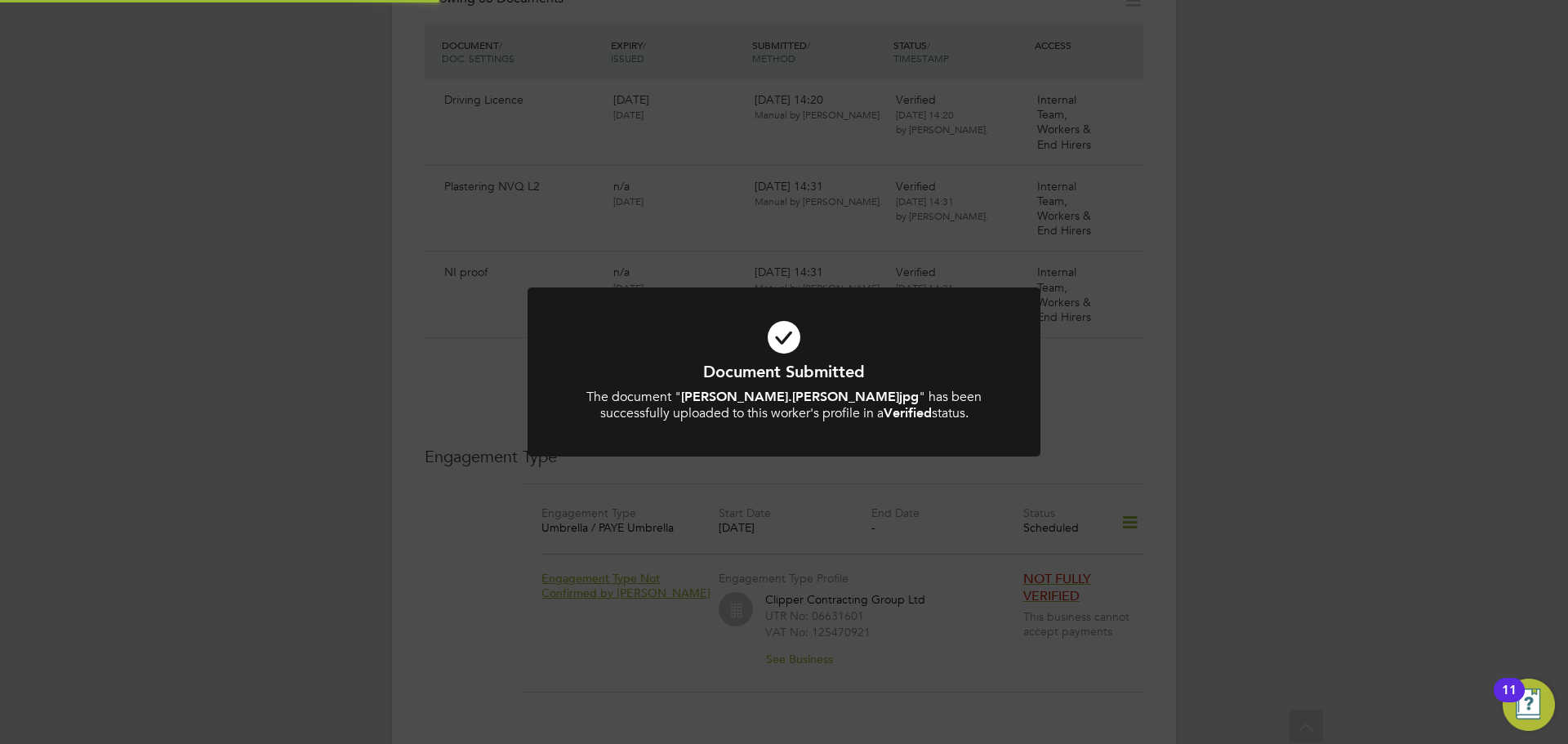
click at [849, 273] on div "Document Submitted The document " Hines.Gary NI .jpg " has been successfully up…" at bounding box center [784, 372] width 1568 height 744
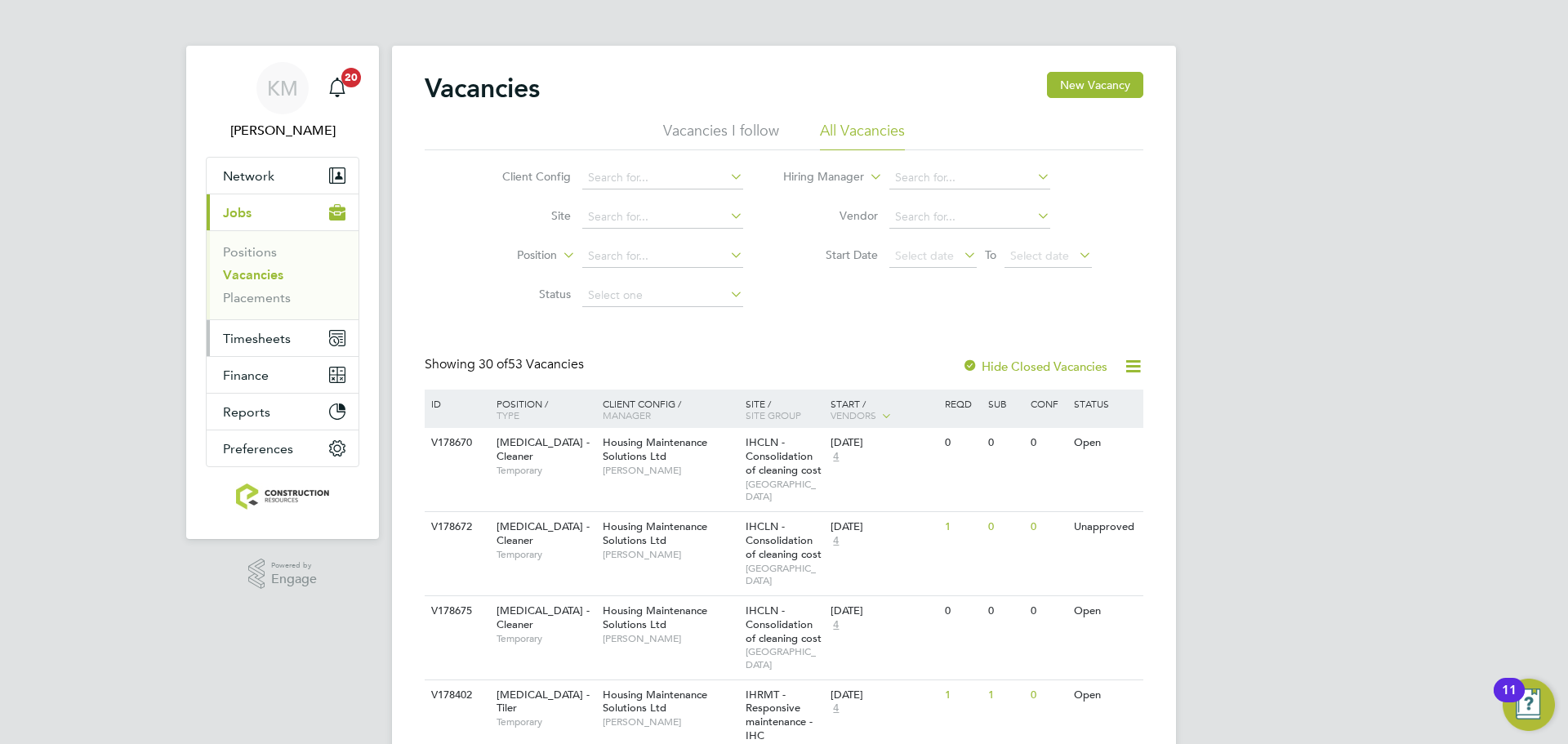
click at [266, 340] on span "Timesheets" at bounding box center [256, 338] width 68 height 16
click at [245, 335] on span "Timesheets" at bounding box center [256, 338] width 68 height 16
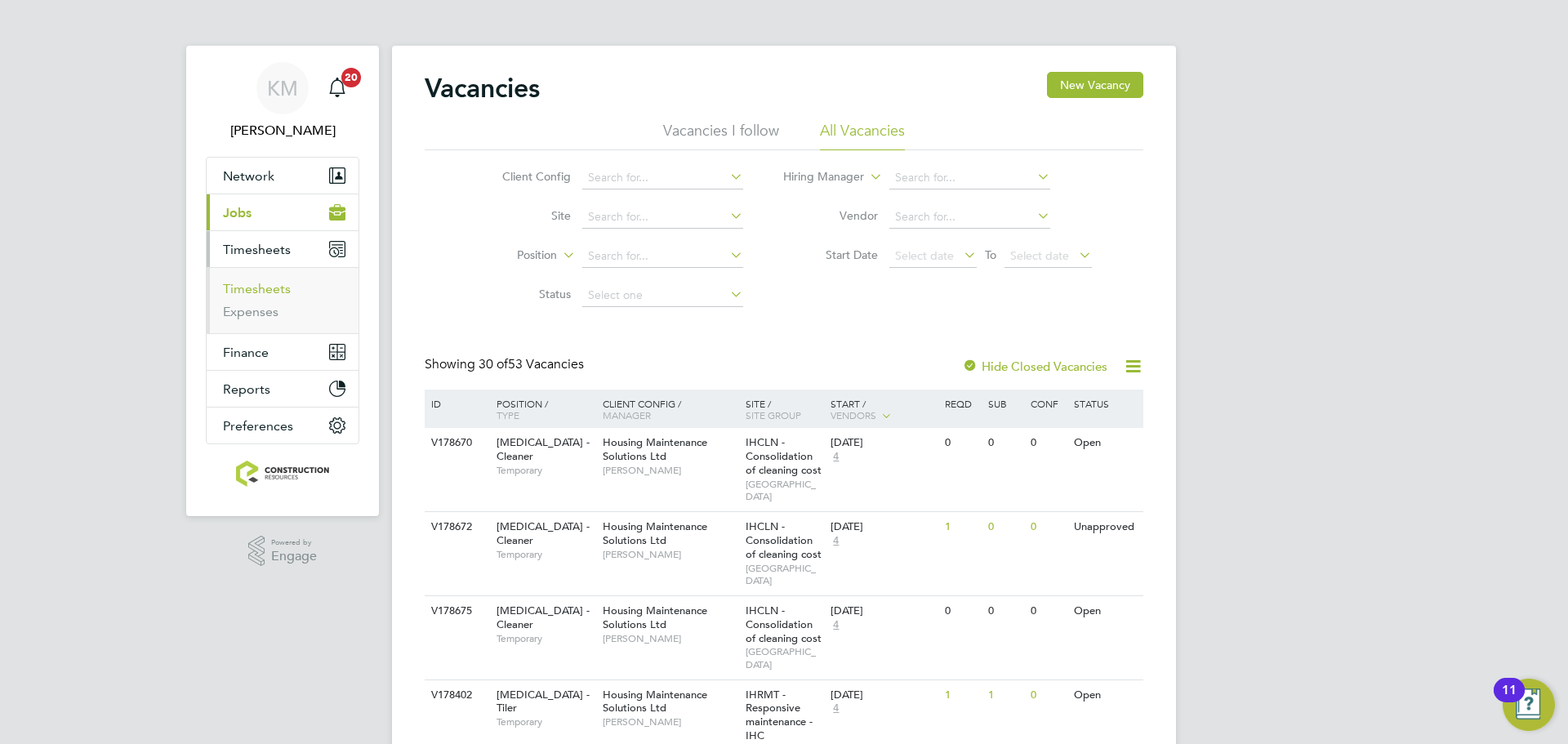
click at [237, 293] on link "Timesheets" at bounding box center [256, 289] width 68 height 16
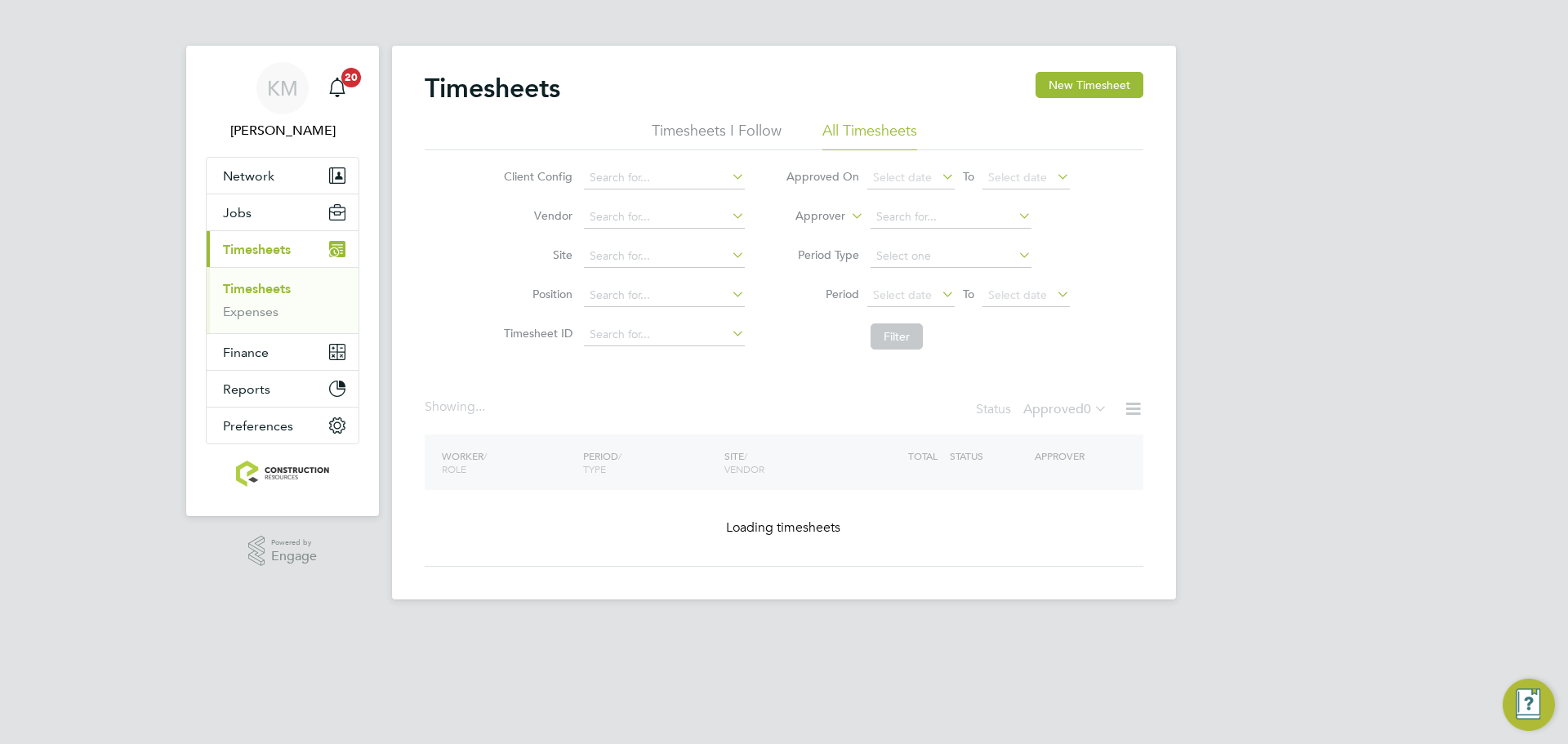
click at [887, 312] on li "Period Select date To Select date" at bounding box center [928, 296] width 325 height 39
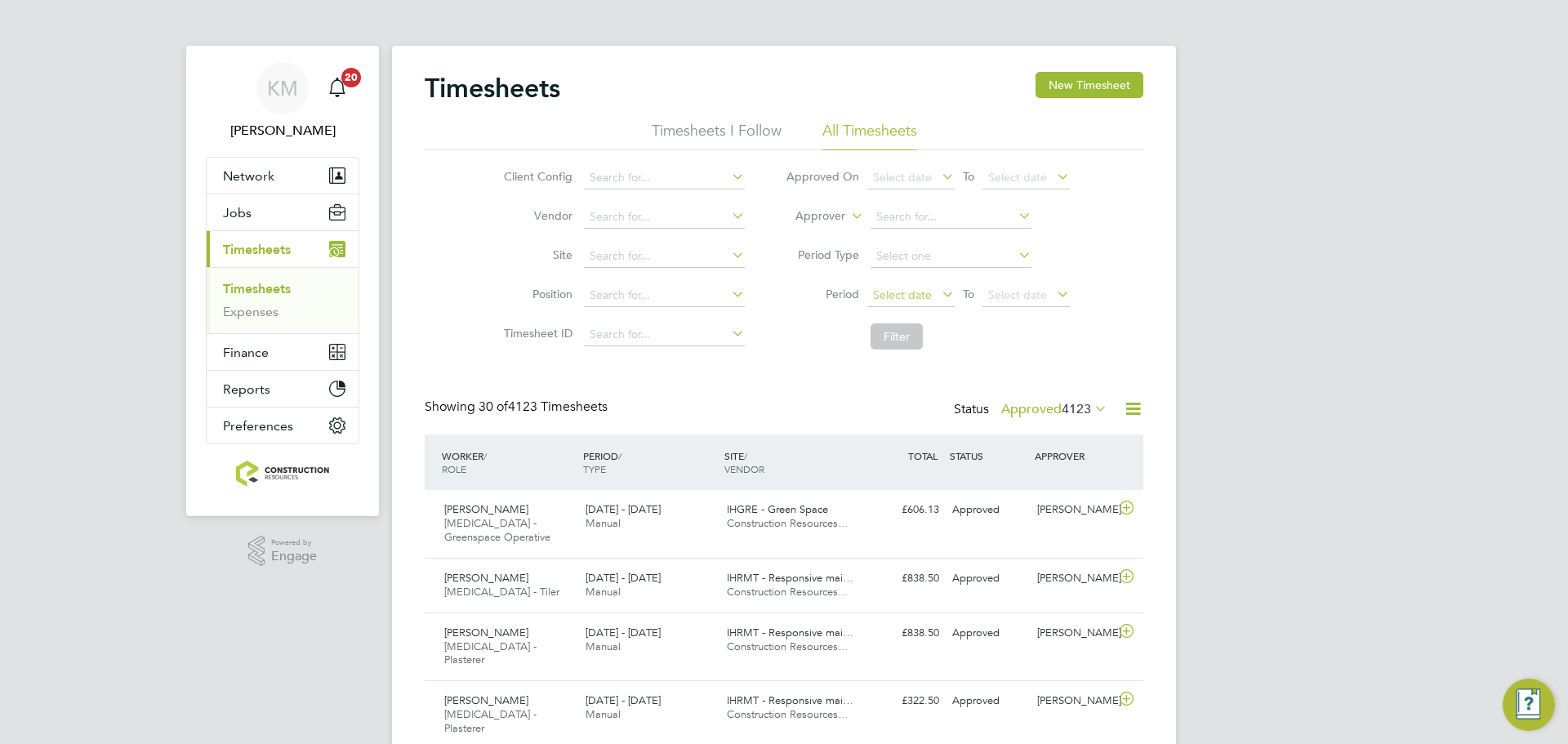
click at [888, 300] on span "Select date" at bounding box center [902, 294] width 59 height 15
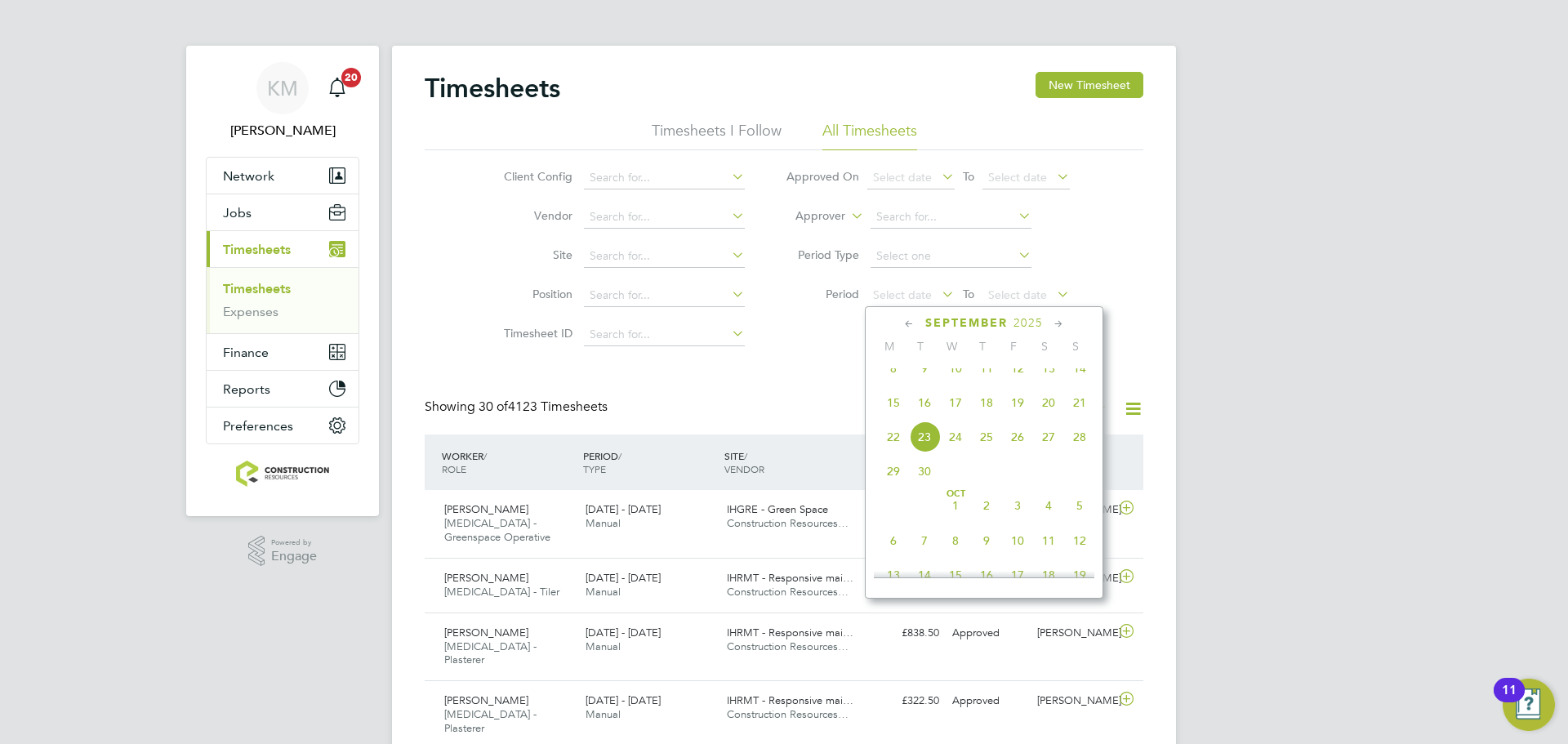
click at [887, 405] on span "15" at bounding box center [892, 403] width 31 height 31
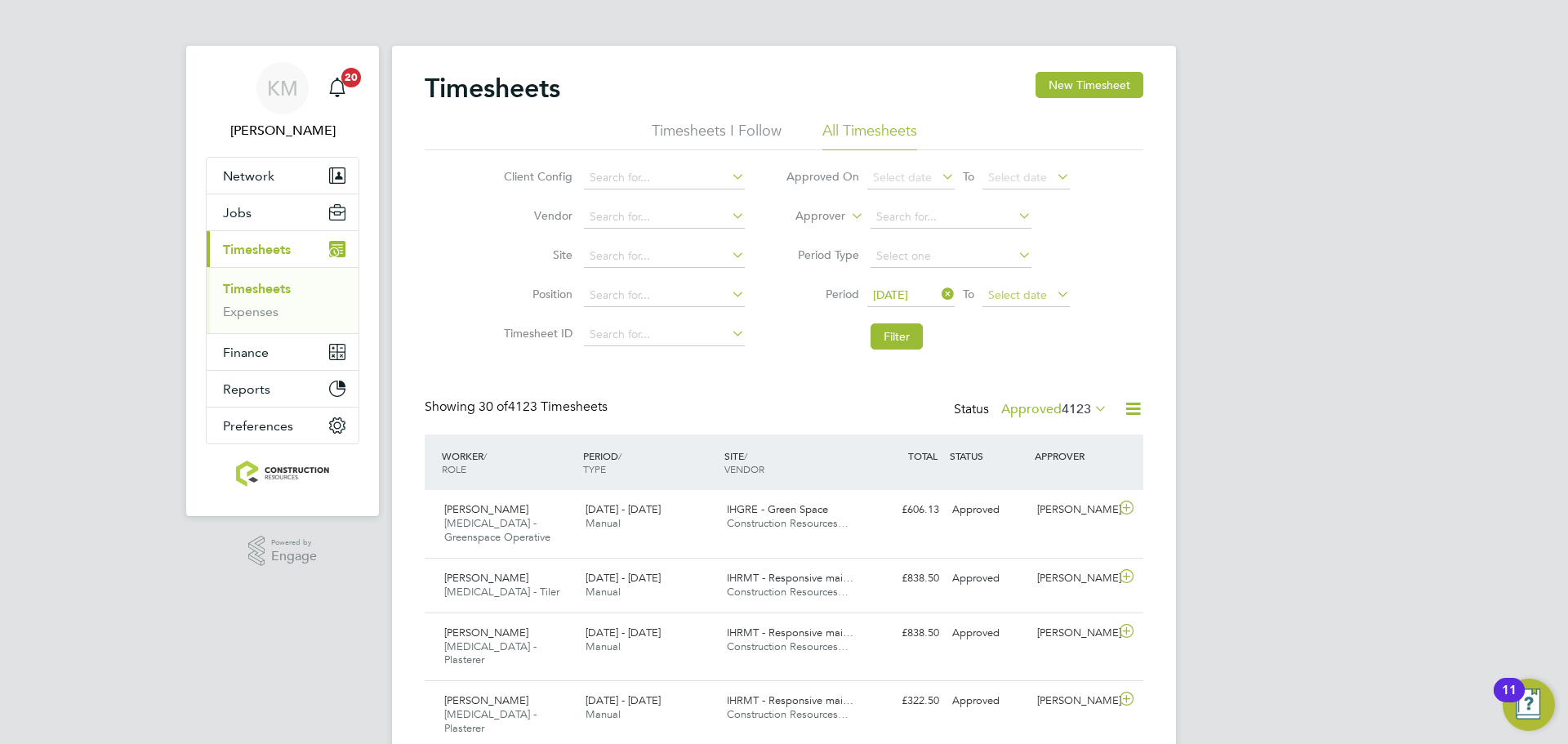
click at [1004, 291] on span "Select date" at bounding box center [1018, 294] width 59 height 15
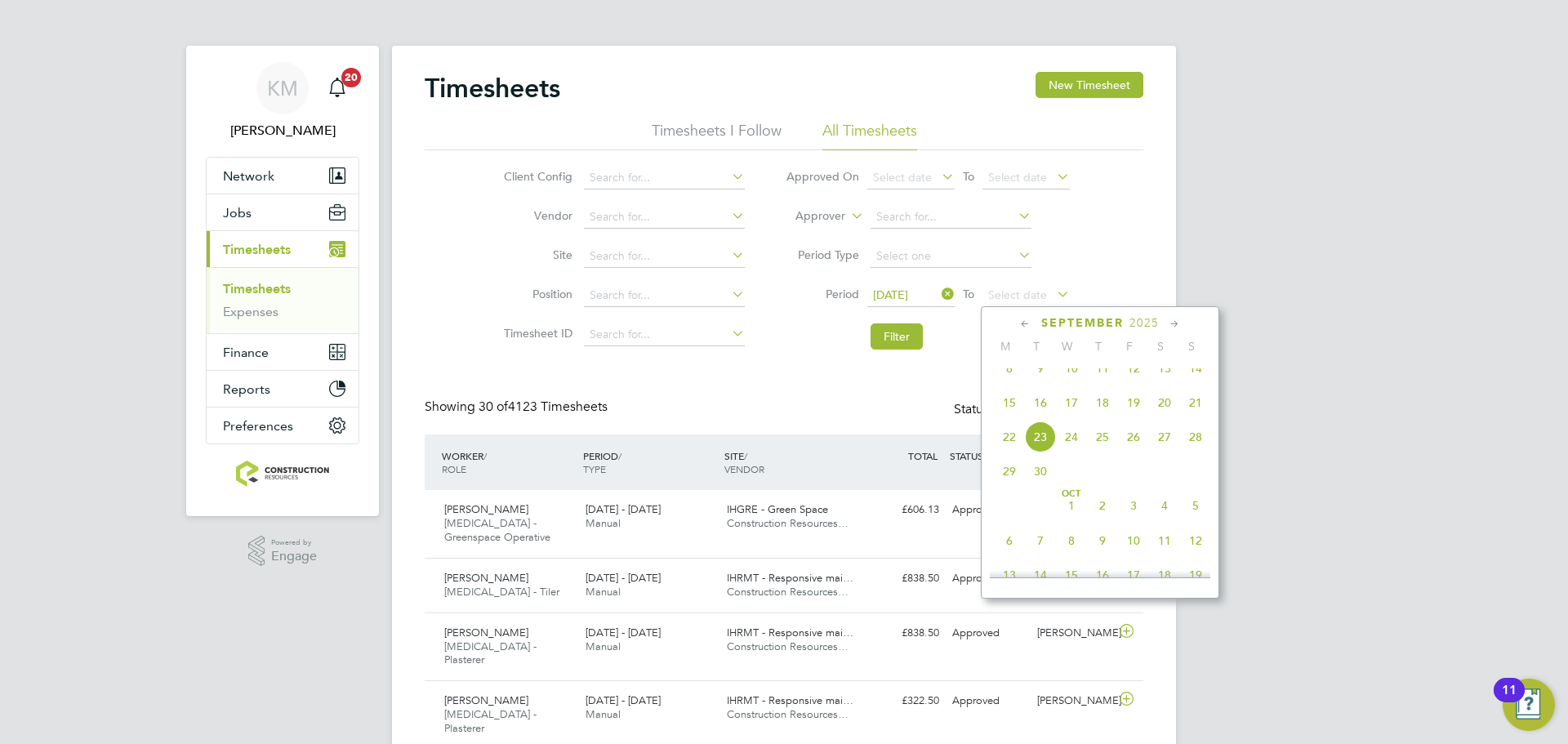
click at [1193, 418] on span "21" at bounding box center [1195, 403] width 31 height 31
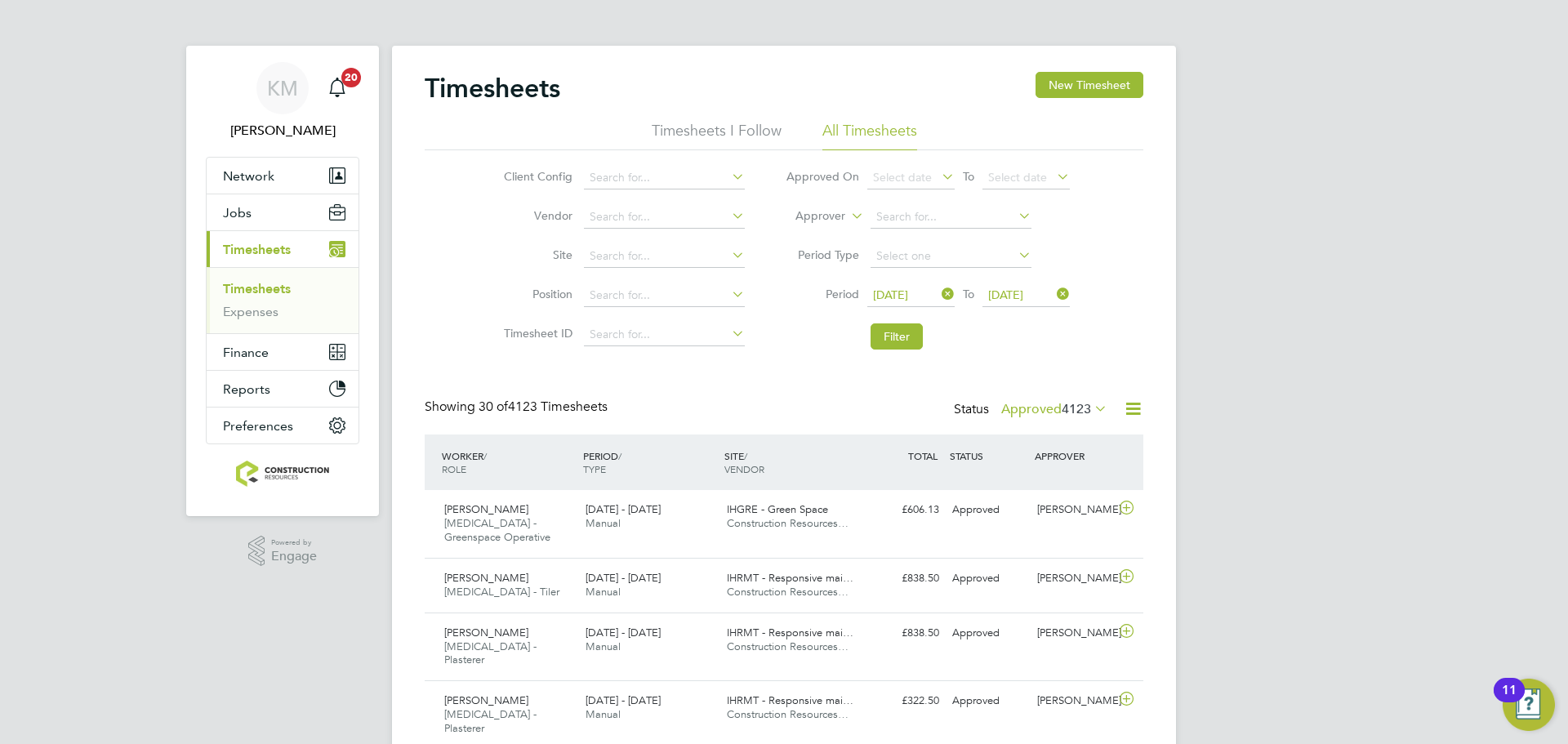
click at [893, 320] on li "Filter" at bounding box center [928, 336] width 325 height 42
click at [895, 330] on button "Filter" at bounding box center [896, 336] width 52 height 26
click at [1038, 415] on label "Approved 15" at bounding box center [1061, 409] width 92 height 17
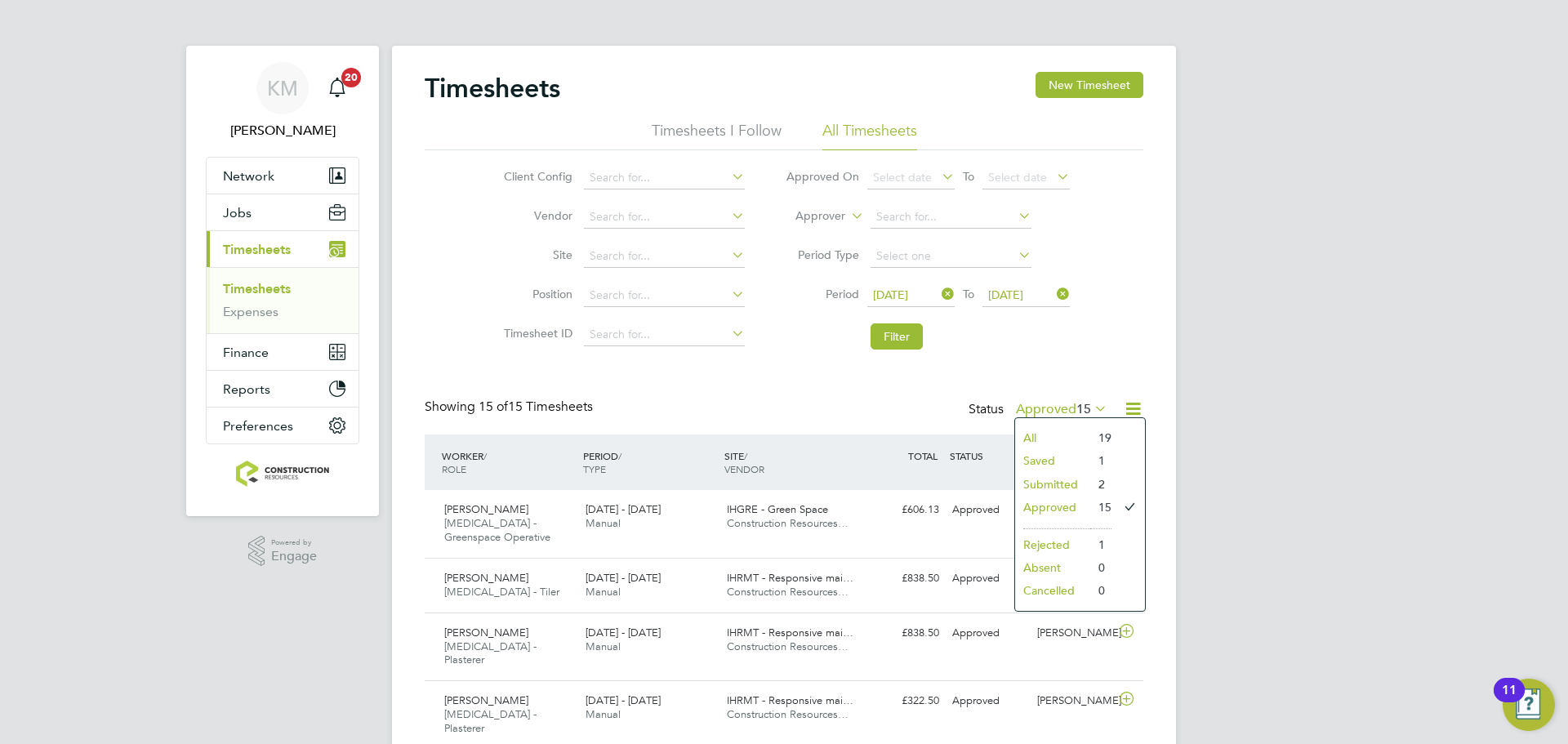
click at [1061, 484] on li "Submitted" at bounding box center [1052, 484] width 75 height 23
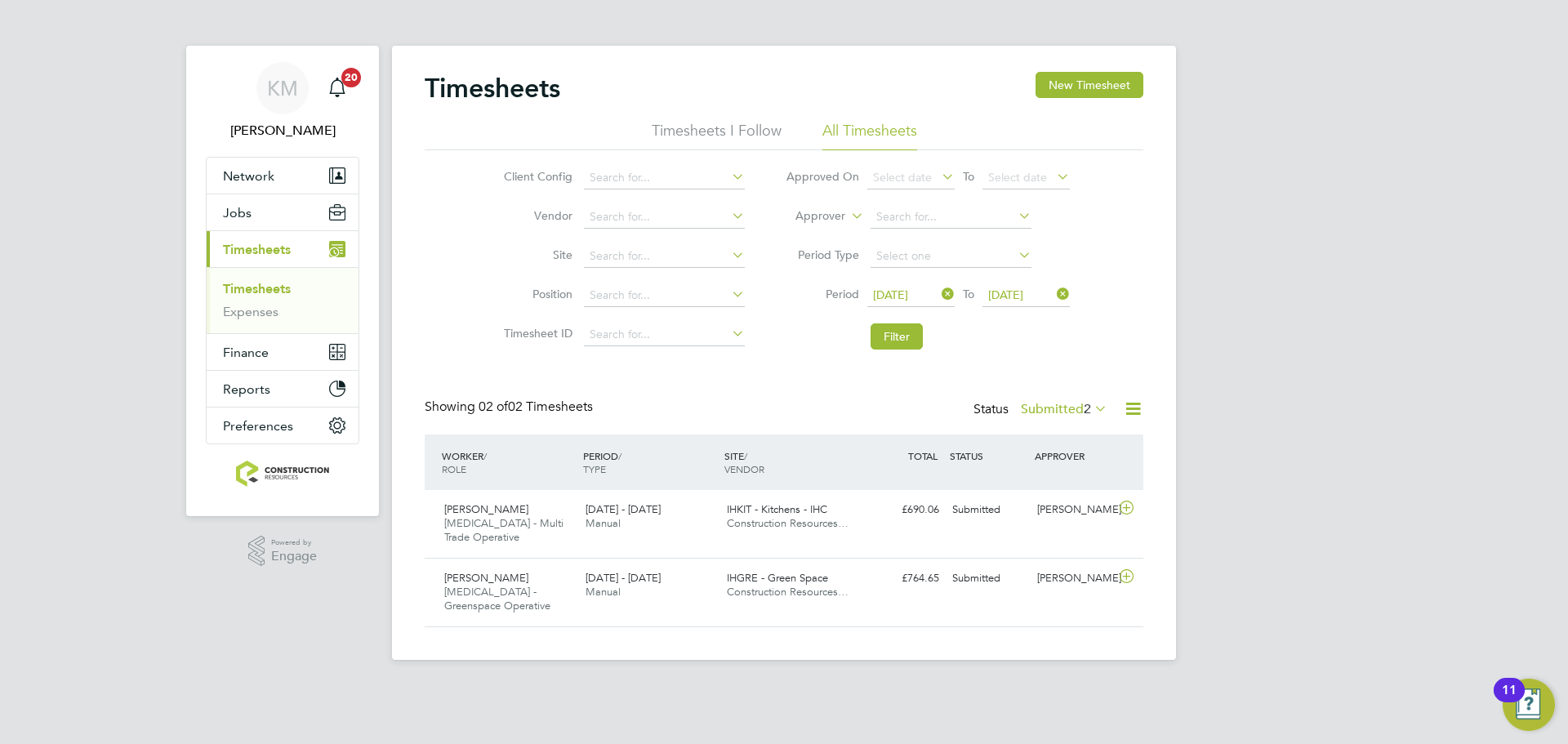
click at [1049, 407] on label "Submitted 2" at bounding box center [1064, 409] width 87 height 17
click at [1060, 451] on li "Saved" at bounding box center [1055, 460] width 75 height 23
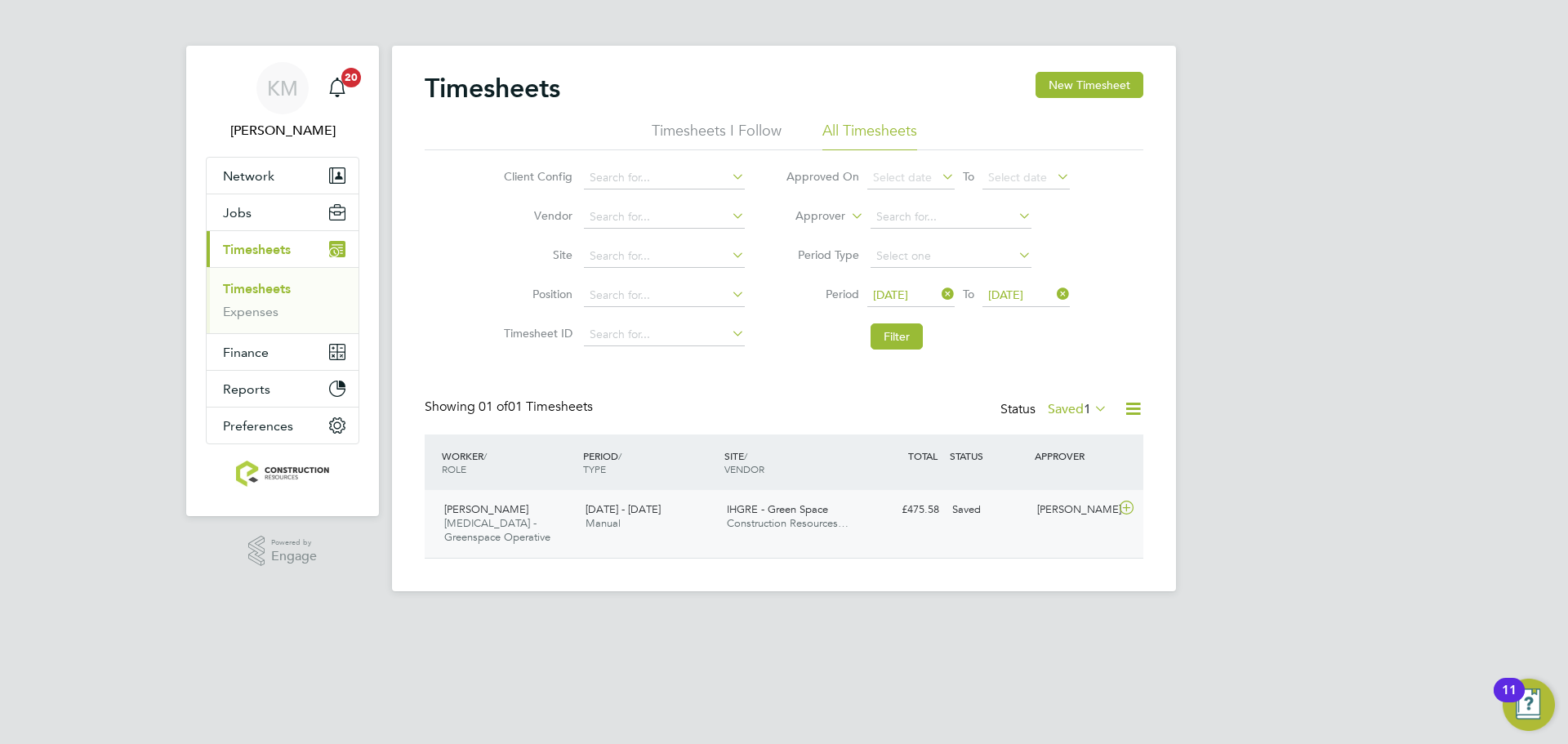
click at [905, 530] on div "Lewis Mccathy HMS - Greenspace Operative 15 - 21 Sep 2025 15 - 21 Sep 2025 Manu…" at bounding box center [784, 524] width 719 height 68
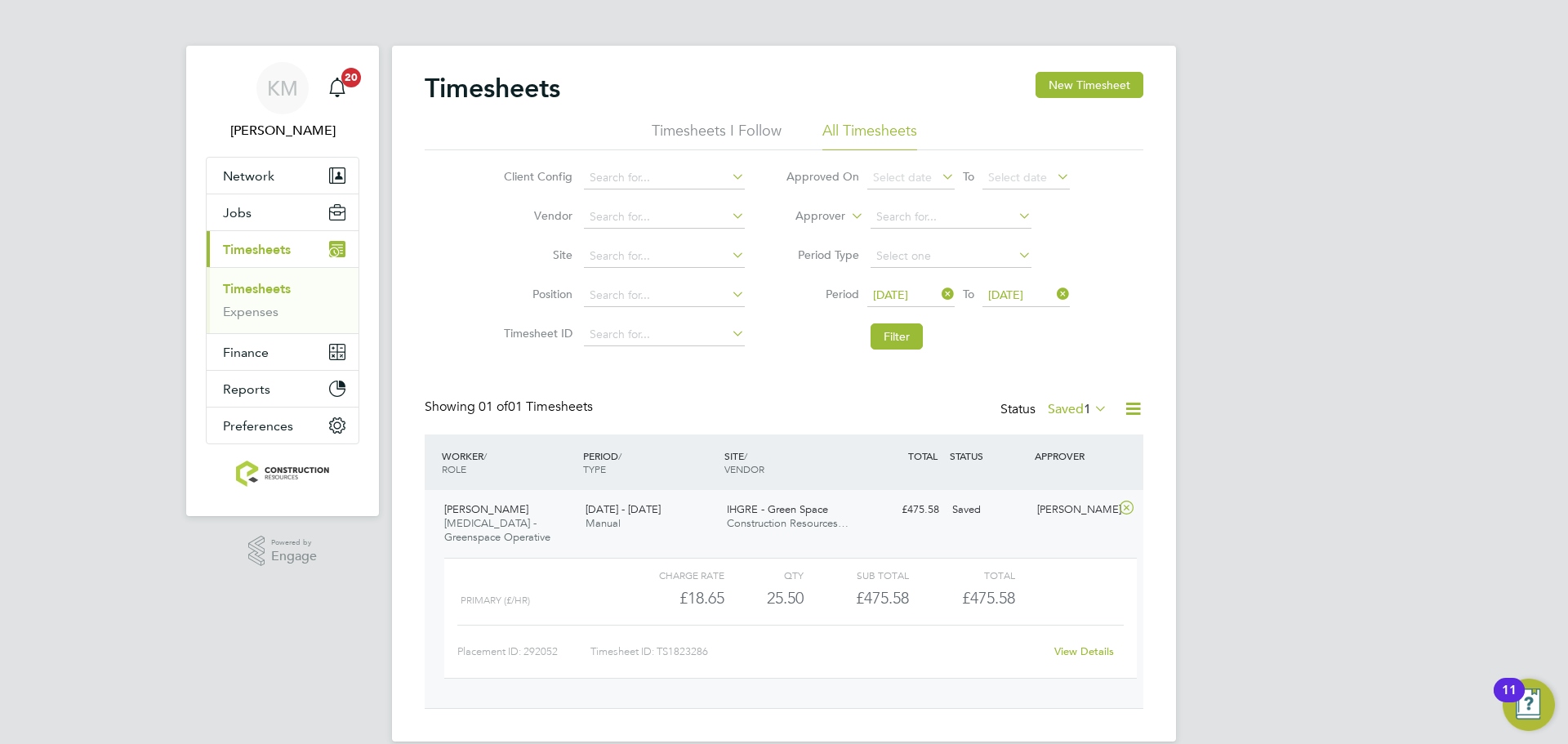
click at [1071, 402] on label "Saved 1" at bounding box center [1077, 409] width 59 height 17
click at [1065, 477] on li "Submitted" at bounding box center [1069, 484] width 75 height 23
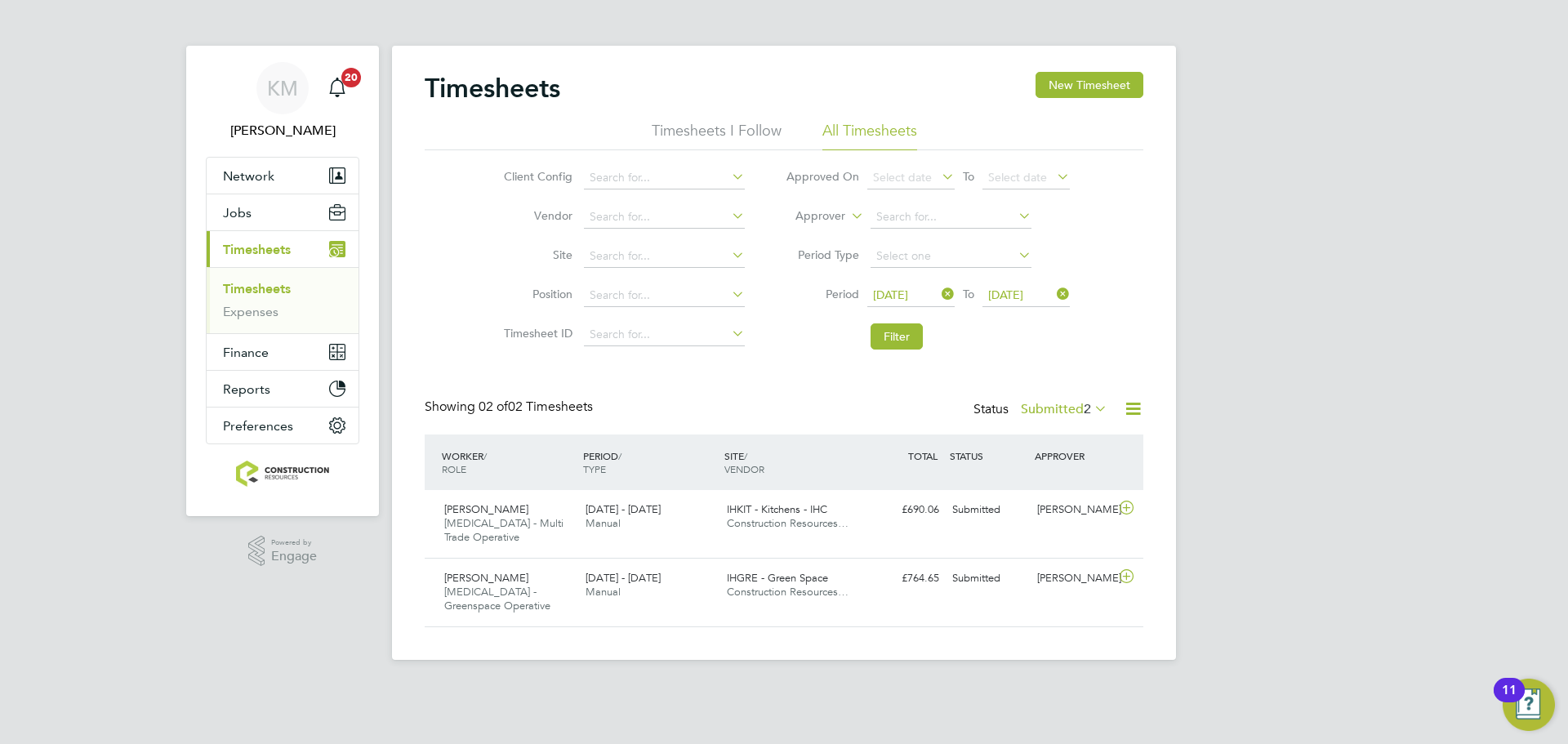
click at [1088, 411] on span "2" at bounding box center [1087, 409] width 7 height 17
click at [779, 423] on div "Showing 02 of 02 Timesheets Status Submitted 2" at bounding box center [784, 416] width 719 height 36
click at [1084, 402] on span "2" at bounding box center [1087, 409] width 7 height 17
click at [1039, 388] on div "Timesheets New Timesheet Timesheets I Follow All Timesheets Client Config Vendo…" at bounding box center [784, 349] width 719 height 556
click at [1074, 527] on div "Alex Power HMS - Multi Trade Operative 15 - 21 Sep 2025 15 - 21 Sep 2025 Manual…" at bounding box center [784, 524] width 719 height 68
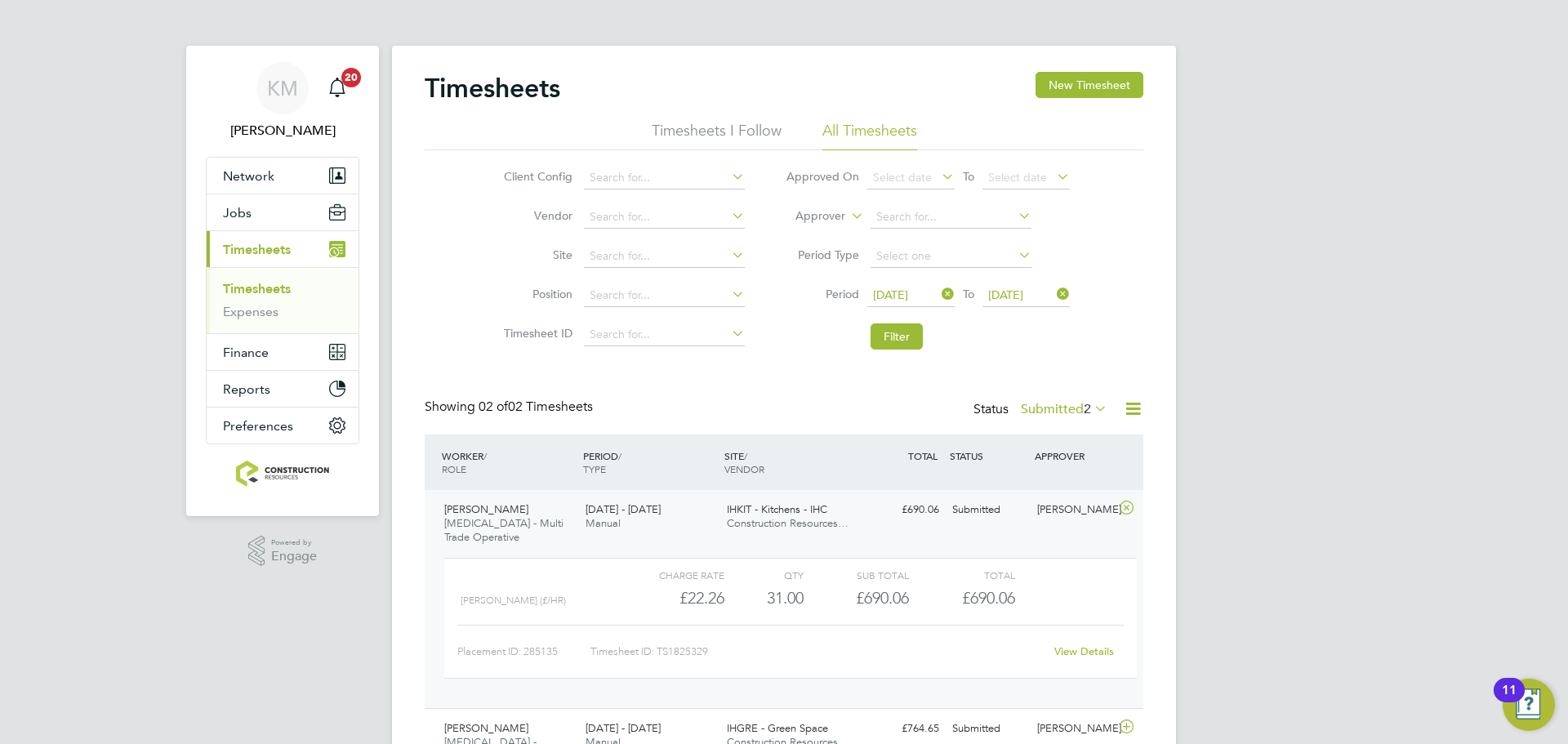
click at [1088, 649] on link "View Details" at bounding box center [1084, 651] width 59 height 14
click at [876, 521] on div "£690.06 Submitted" at bounding box center [903, 509] width 85 height 27
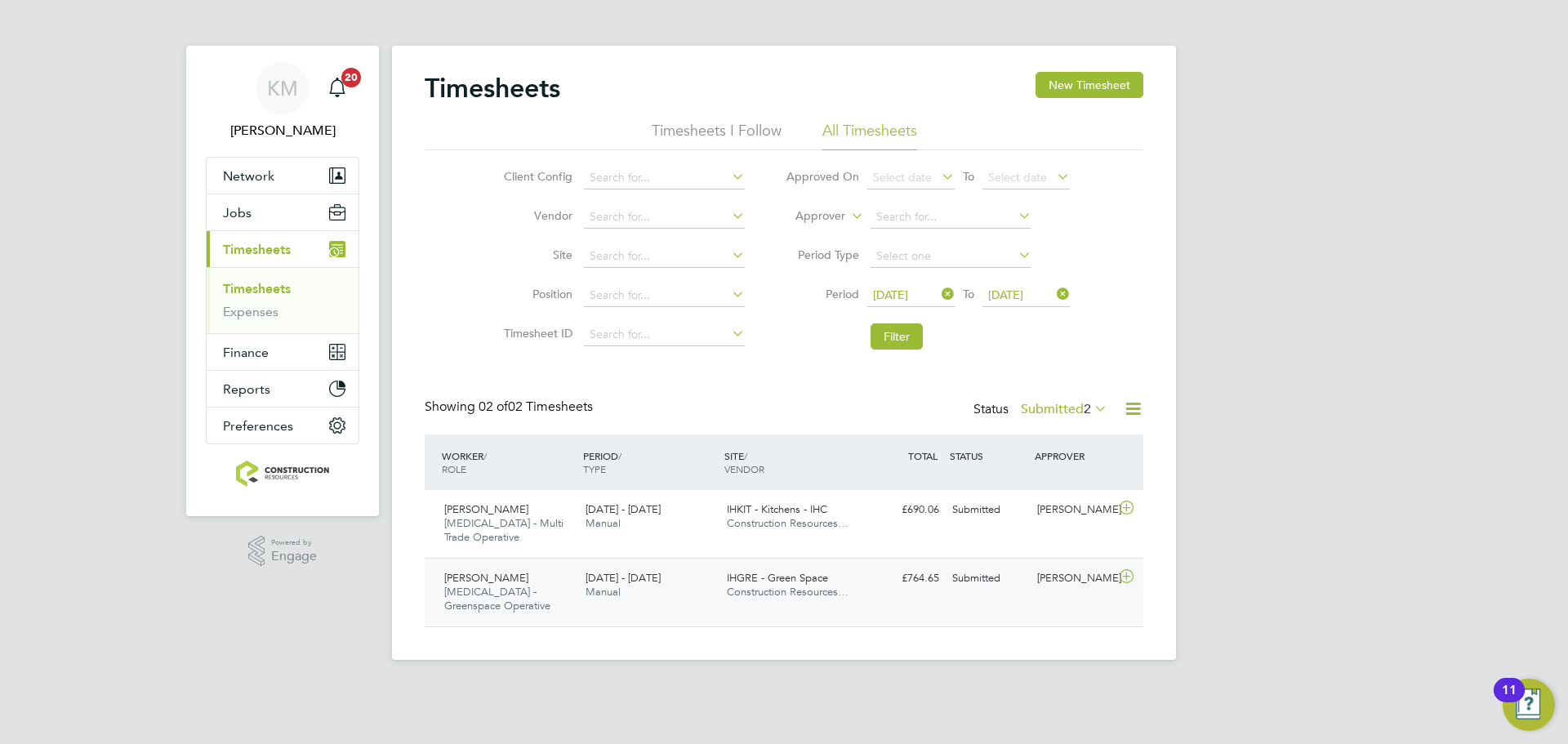
click at [996, 607] on div "Paul Scott HMS - Greenspace Operative 15 - 21 Sep 2025 15 - 21 Sep 2025 Manual …" at bounding box center [784, 593] width 719 height 69
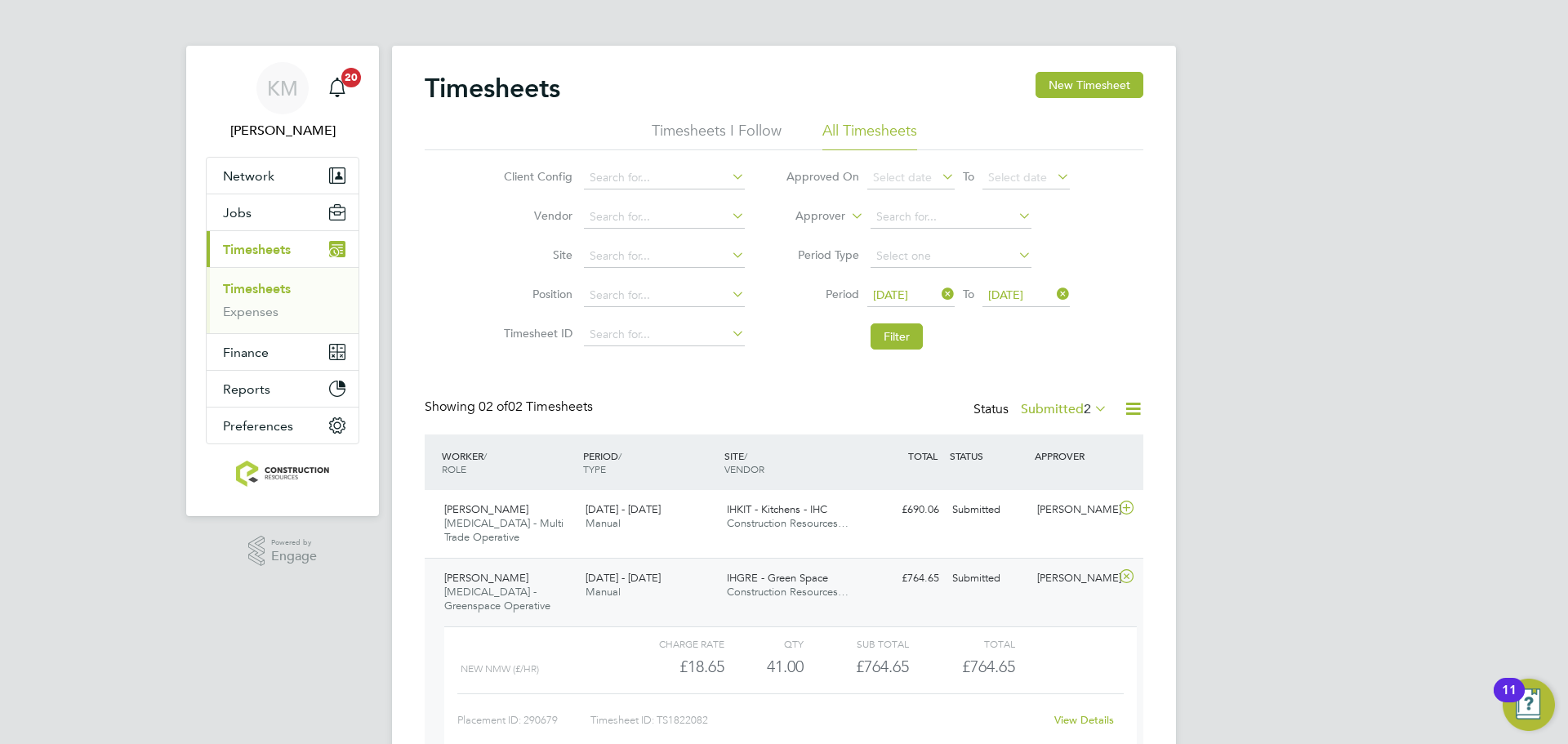
click at [1081, 576] on div "James Fuller" at bounding box center [1073, 578] width 85 height 27
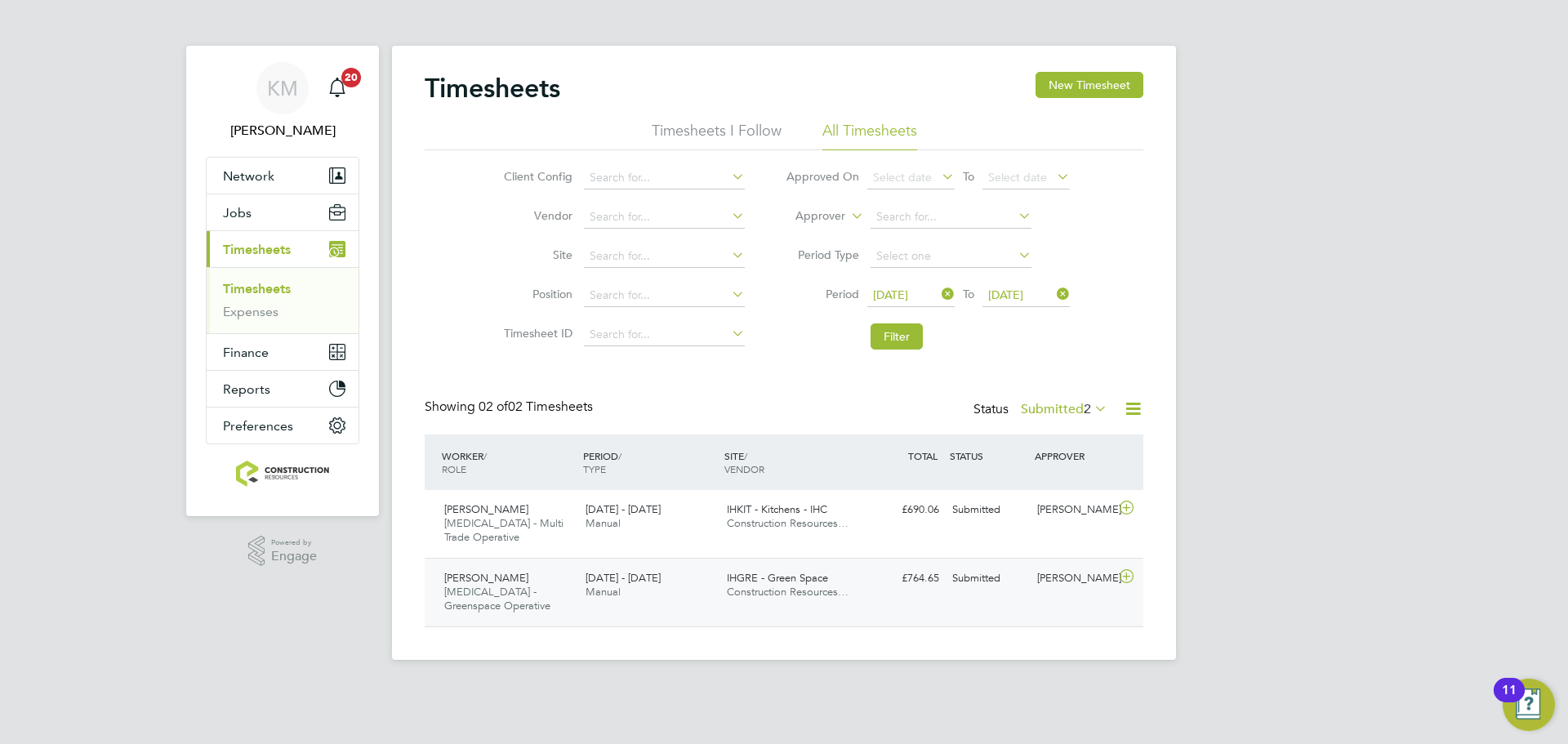
click at [1063, 584] on div "James Fuller" at bounding box center [1073, 578] width 85 height 27
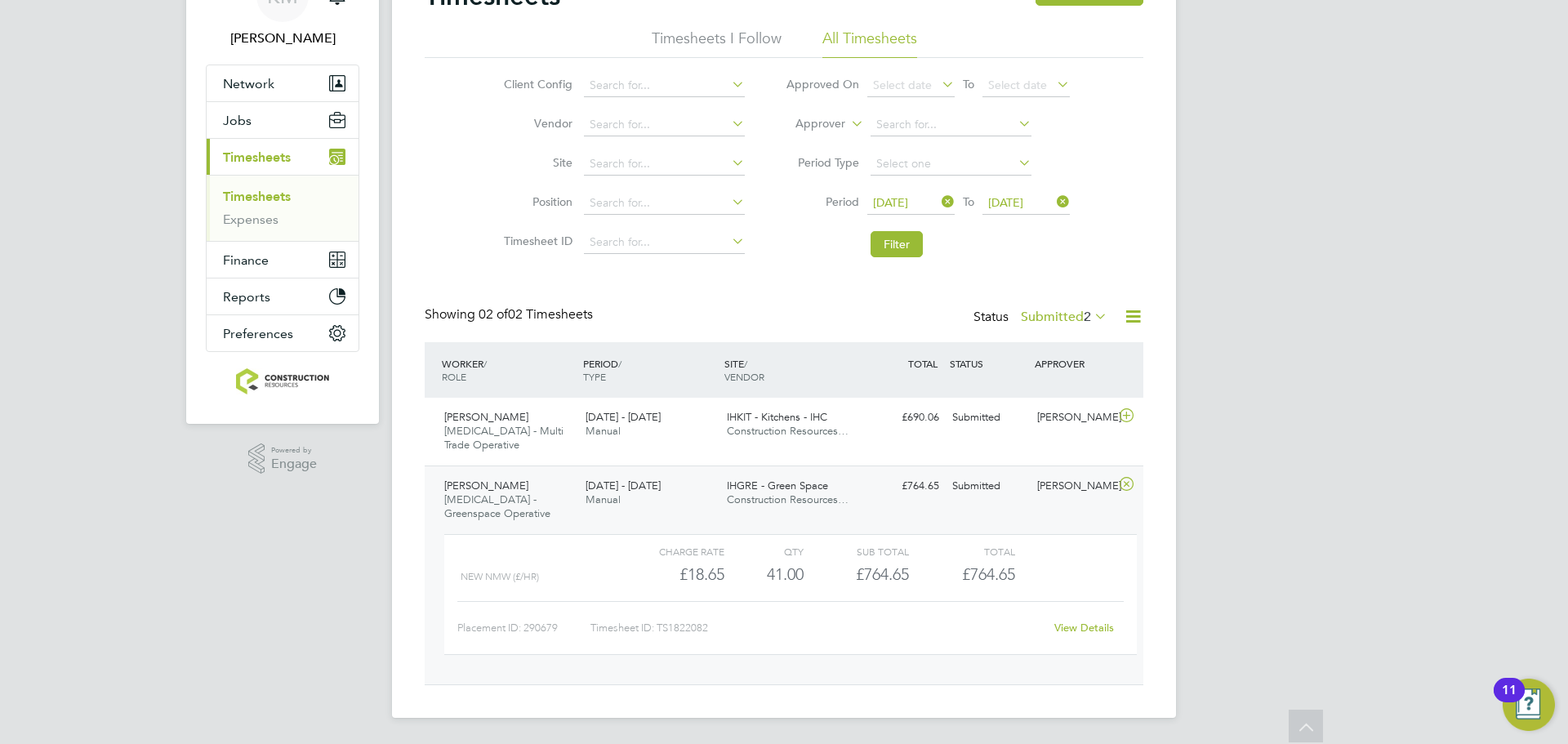
click at [1089, 632] on link "View Details" at bounding box center [1084, 628] width 59 height 14
click at [1048, 312] on label "Submitted 2" at bounding box center [1064, 317] width 87 height 17
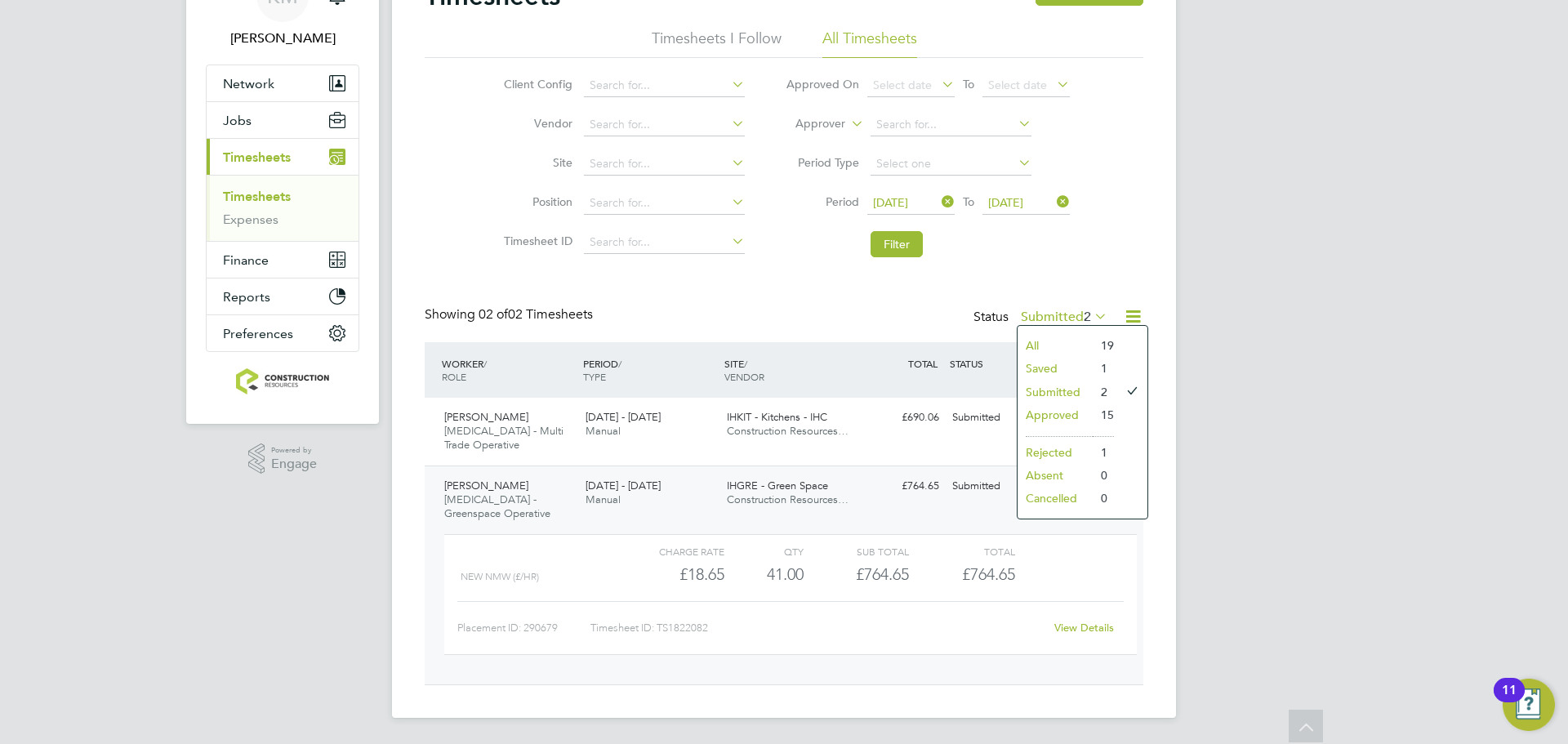
click at [1046, 454] on li "Rejected" at bounding box center [1055, 452] width 75 height 23
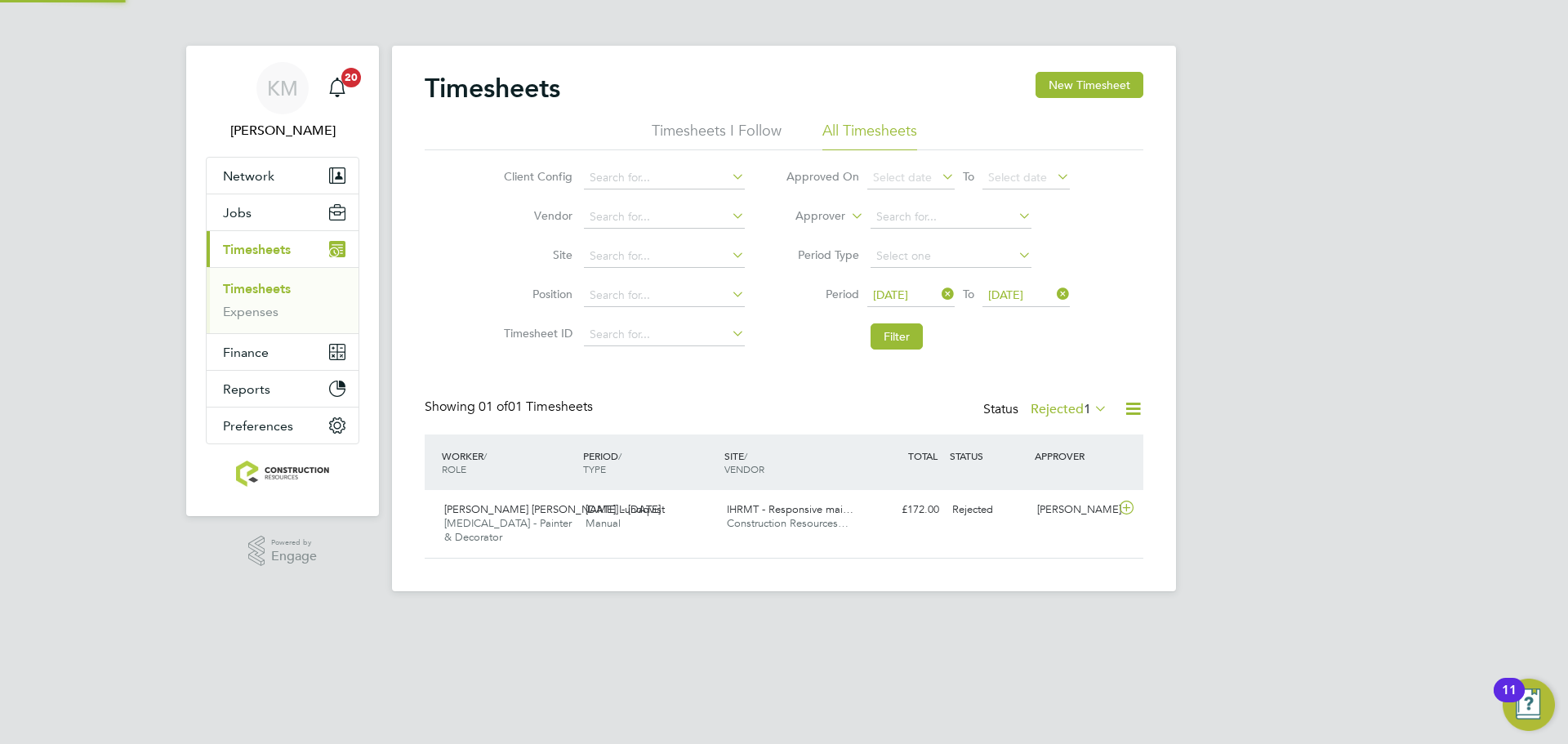
scroll to position [41, 142]
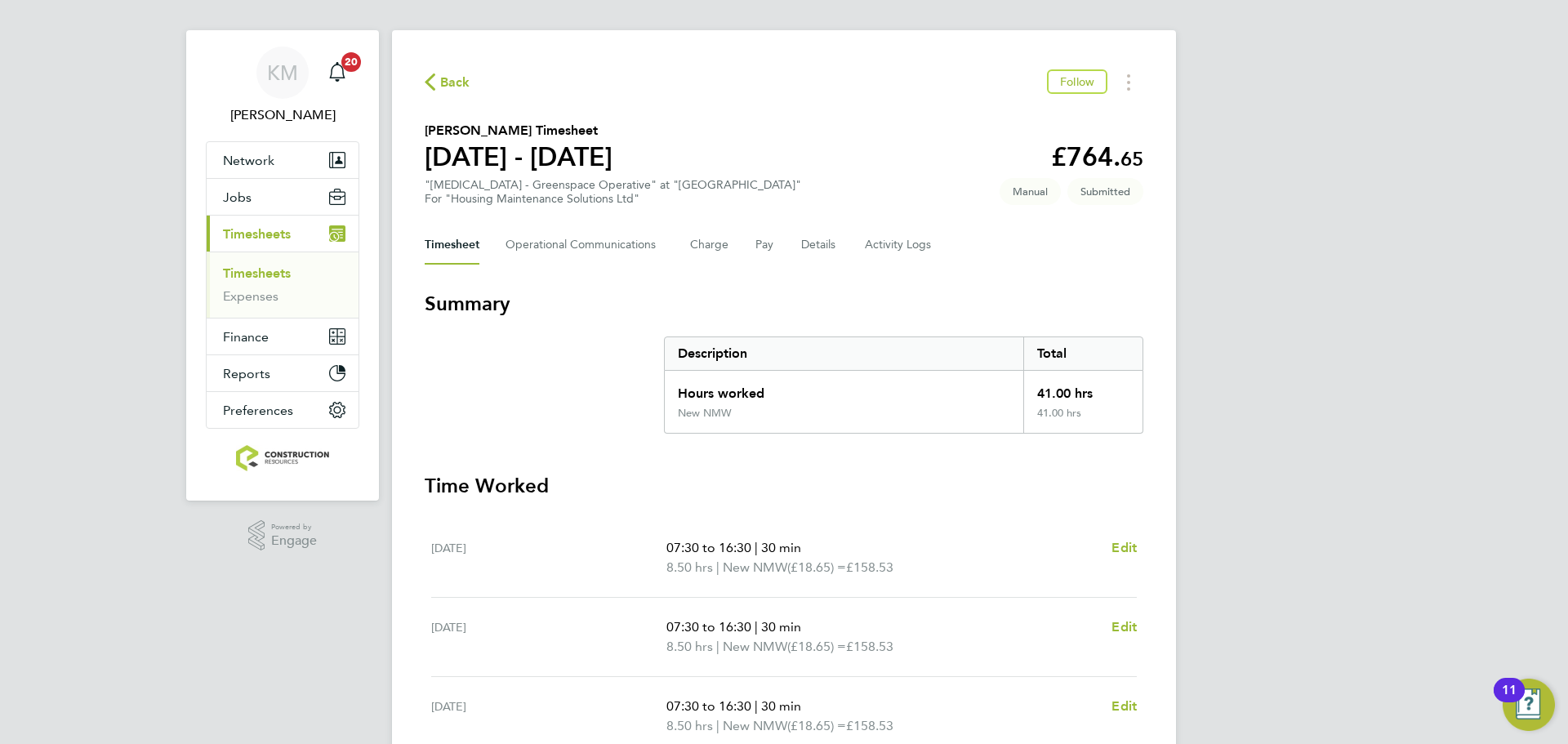
scroll to position [17, 0]
click at [811, 258] on button "Details" at bounding box center [820, 244] width 37 height 39
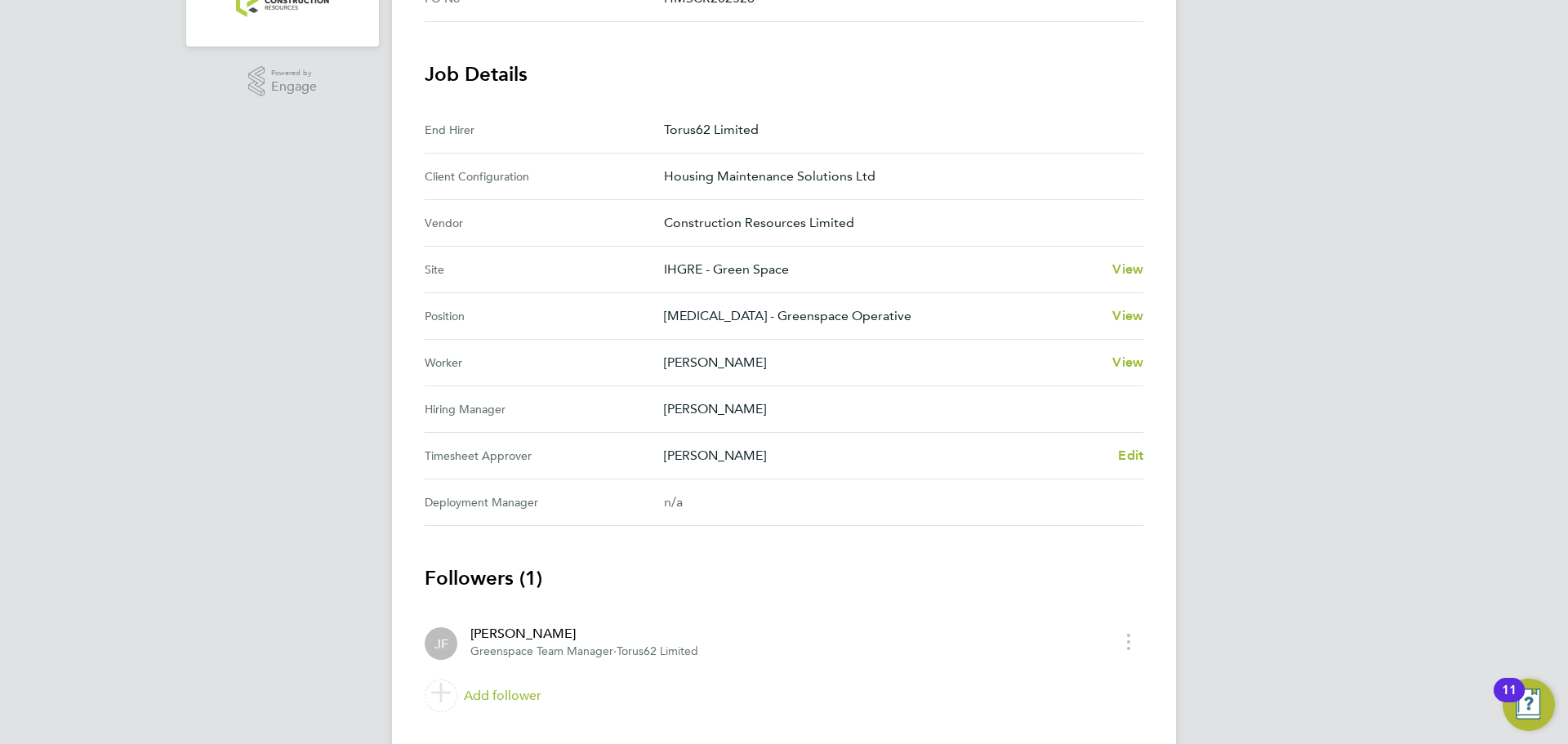
scroll to position [510, 0]
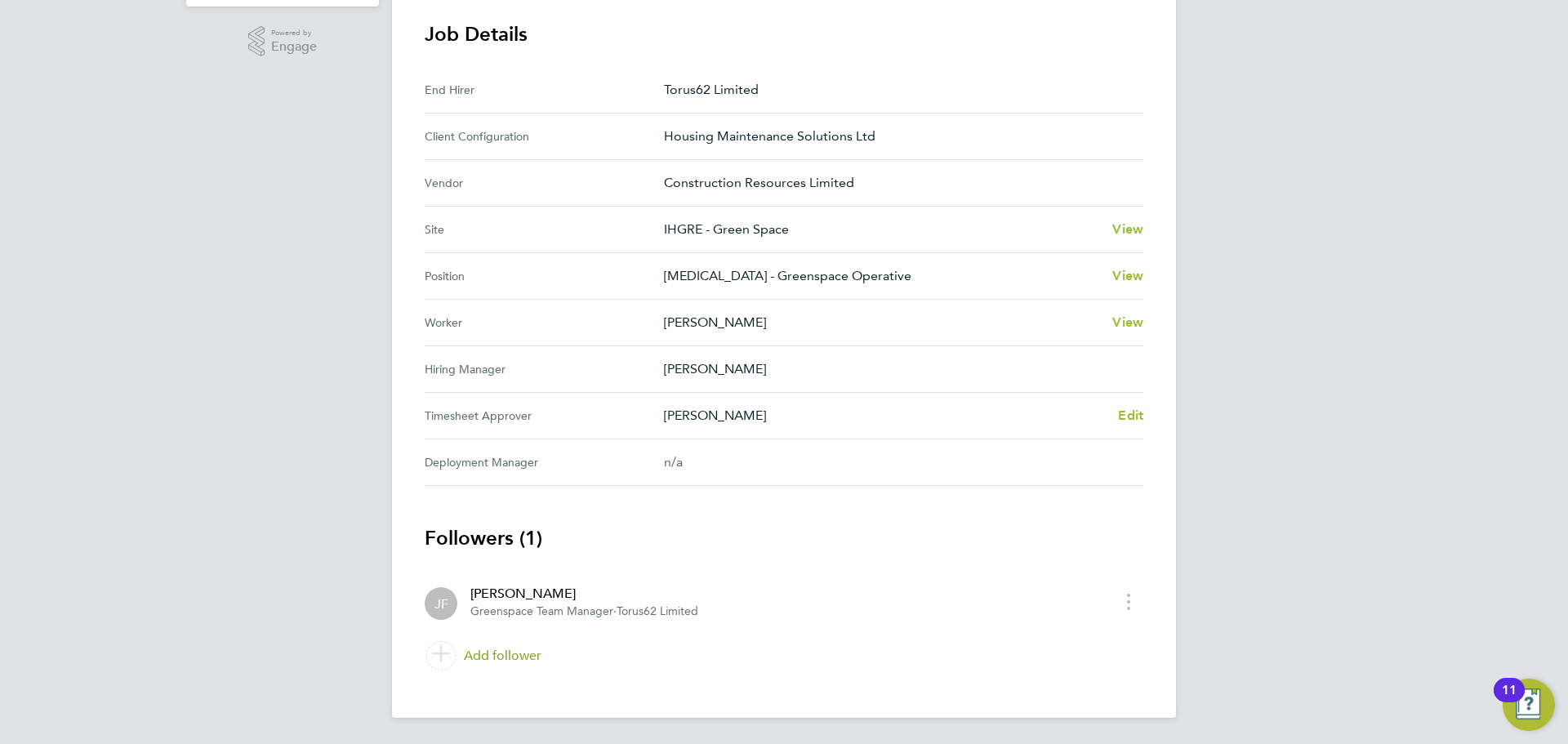
click at [525, 649] on link "Add follower" at bounding box center [784, 656] width 719 height 45
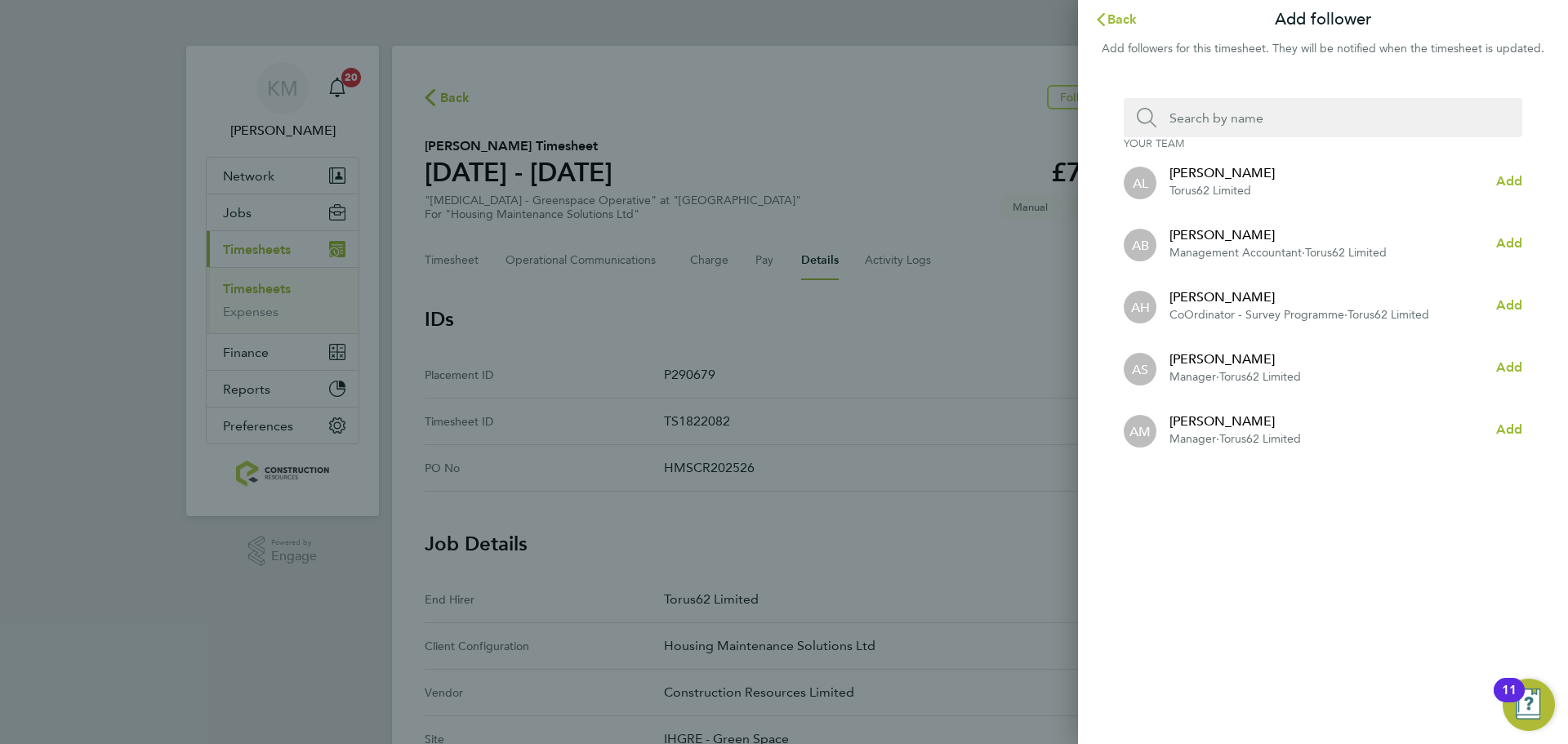
click at [1222, 116] on input "Search team member by name:" at bounding box center [1329, 117] width 346 height 39
type input "[PERSON_NAME]"
click at [1299, 420] on div "[PERSON_NAME]" at bounding box center [1235, 421] width 131 height 20
click at [1506, 426] on span "Add" at bounding box center [1509, 429] width 26 height 16
click at [1109, 12] on span "Back" at bounding box center [1122, 20] width 31 height 16
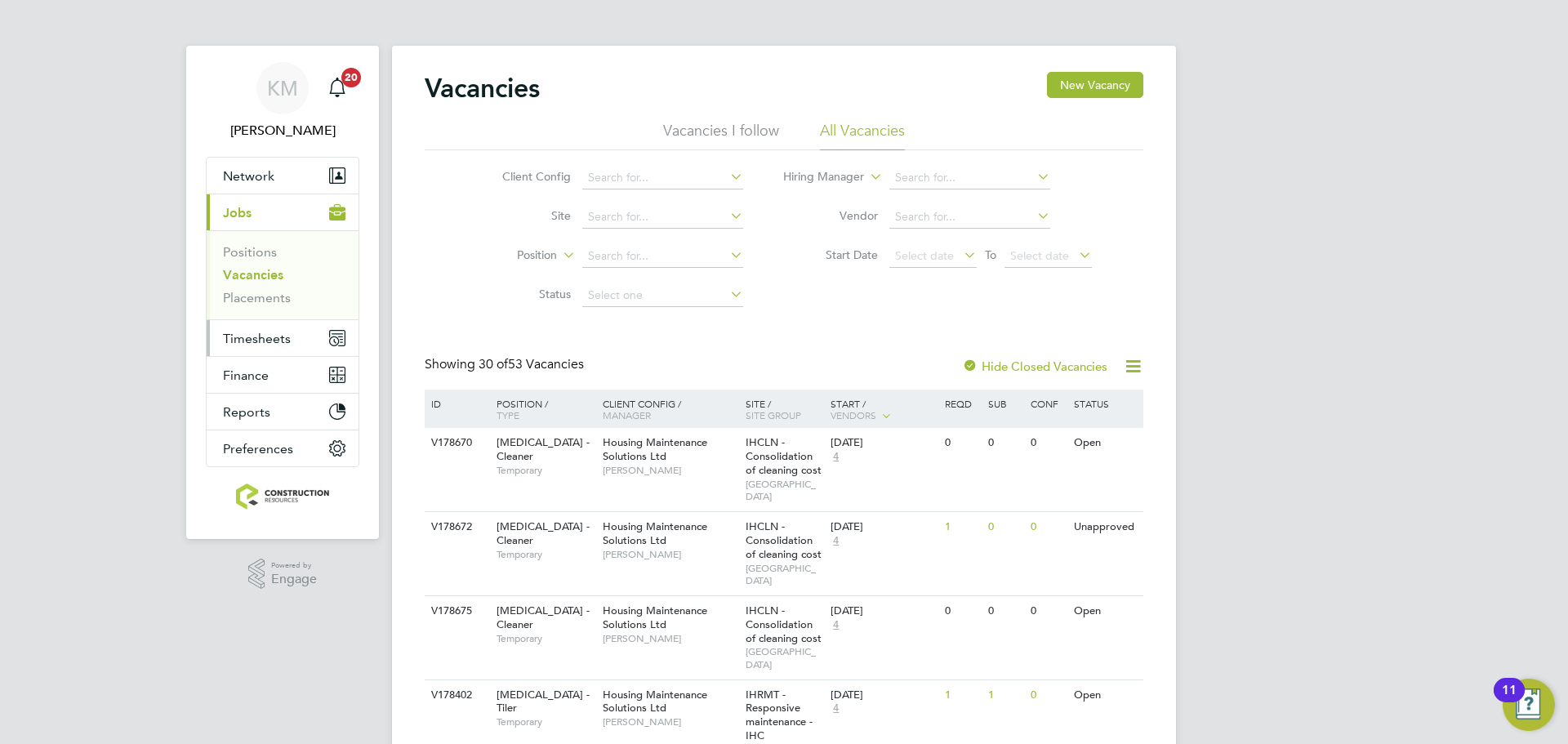
click at [257, 339] on span "Timesheets" at bounding box center [256, 338] width 68 height 16
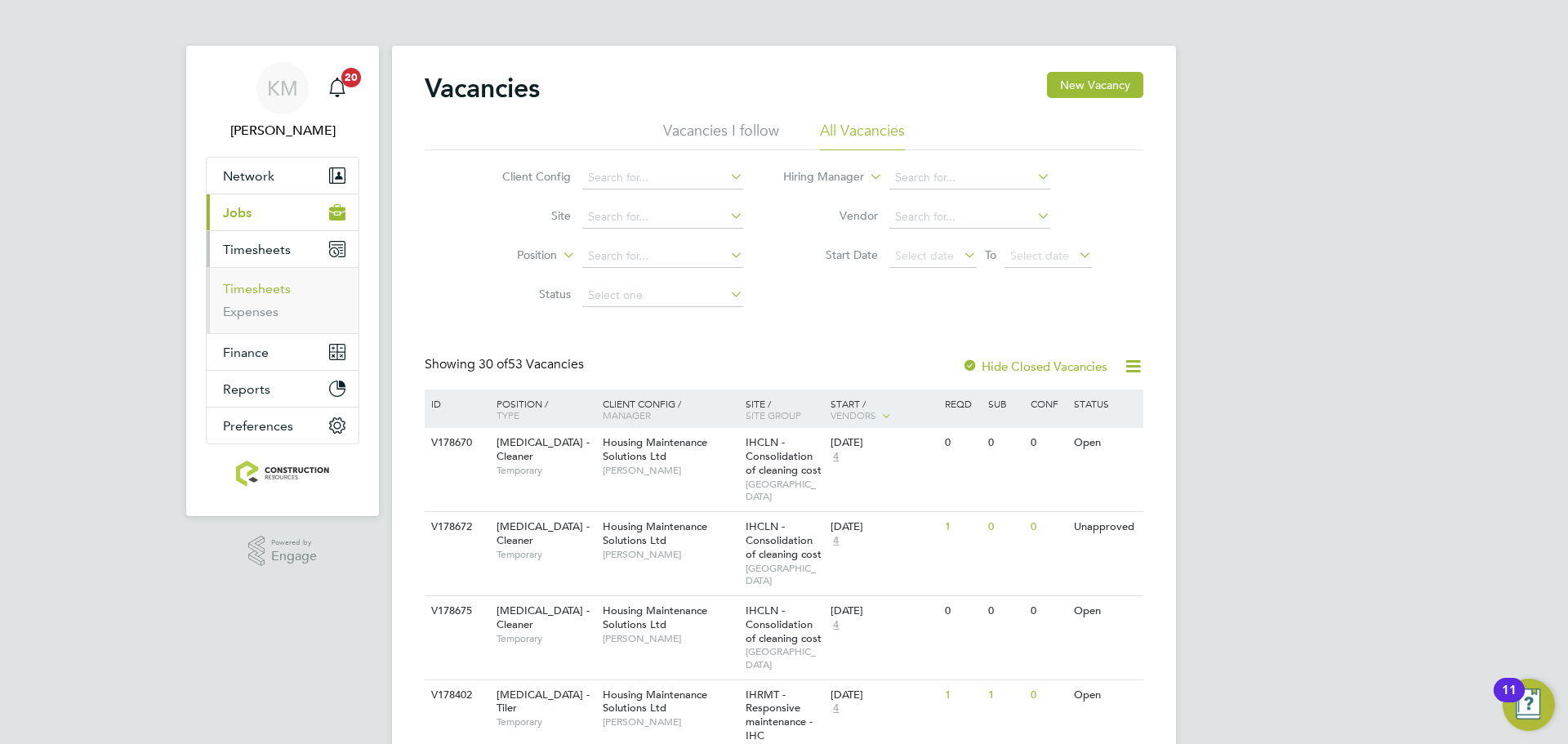
click at [269, 287] on link "Timesheets" at bounding box center [256, 289] width 68 height 16
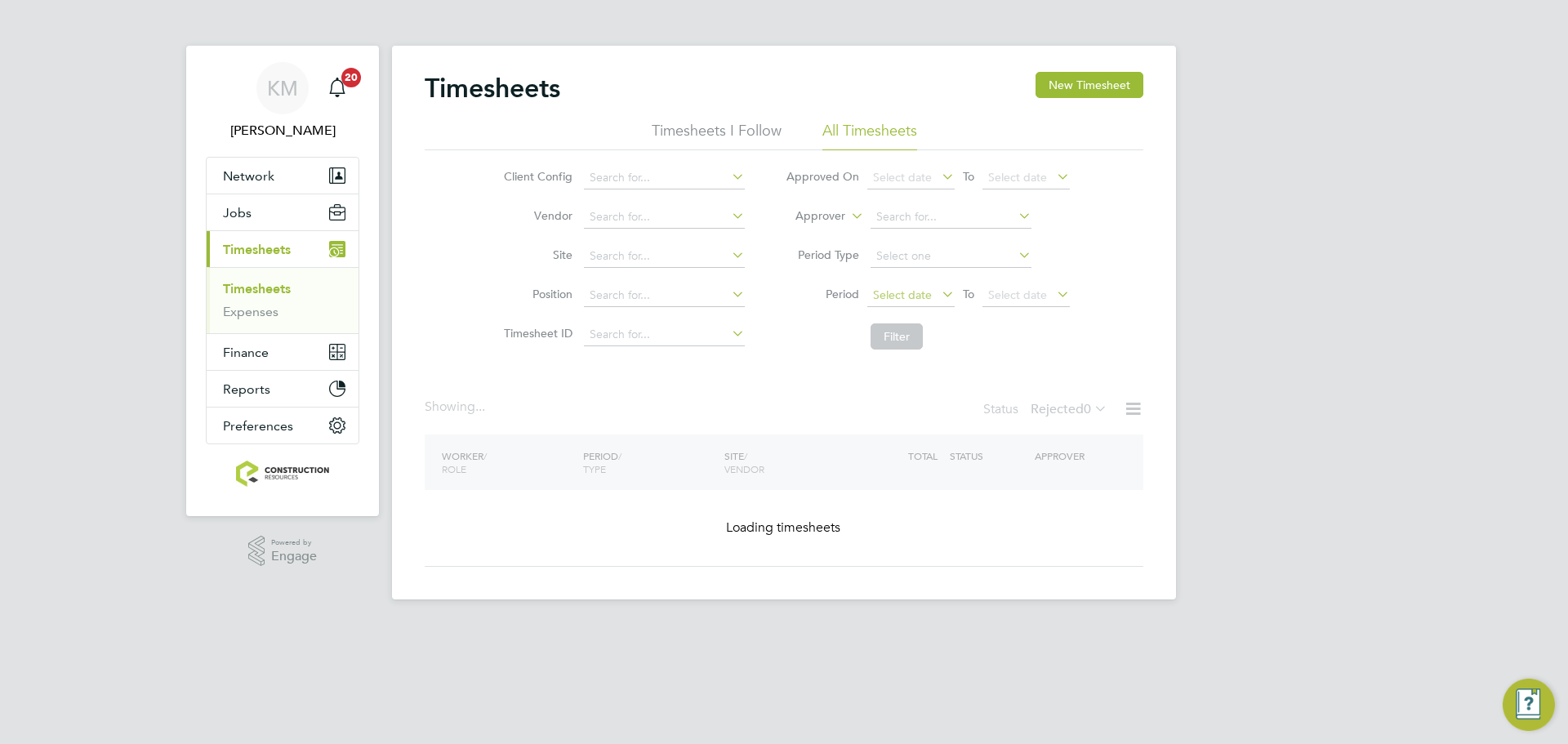
click at [919, 301] on span "Select date" at bounding box center [902, 294] width 59 height 15
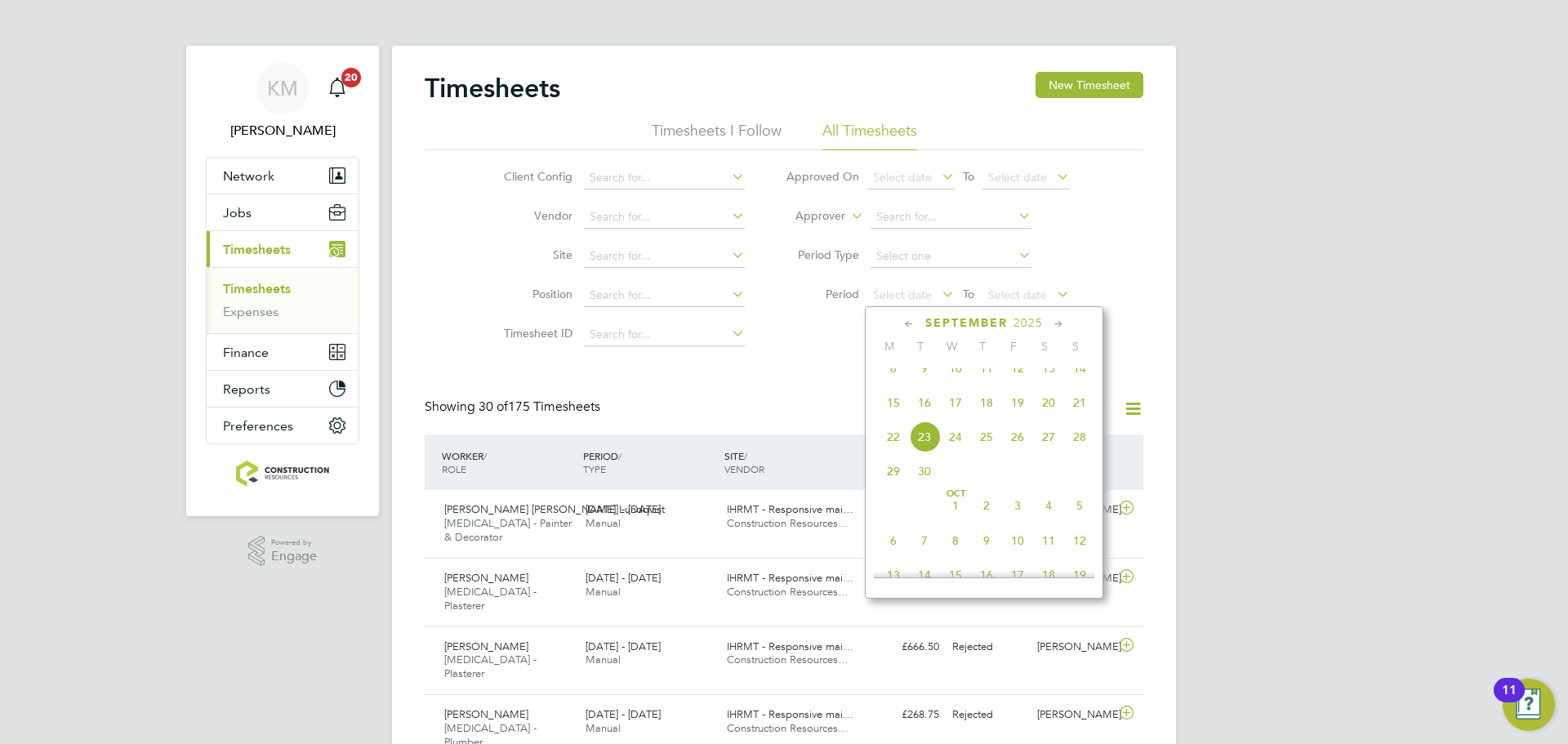
click at [891, 407] on span "15" at bounding box center [892, 403] width 31 height 31
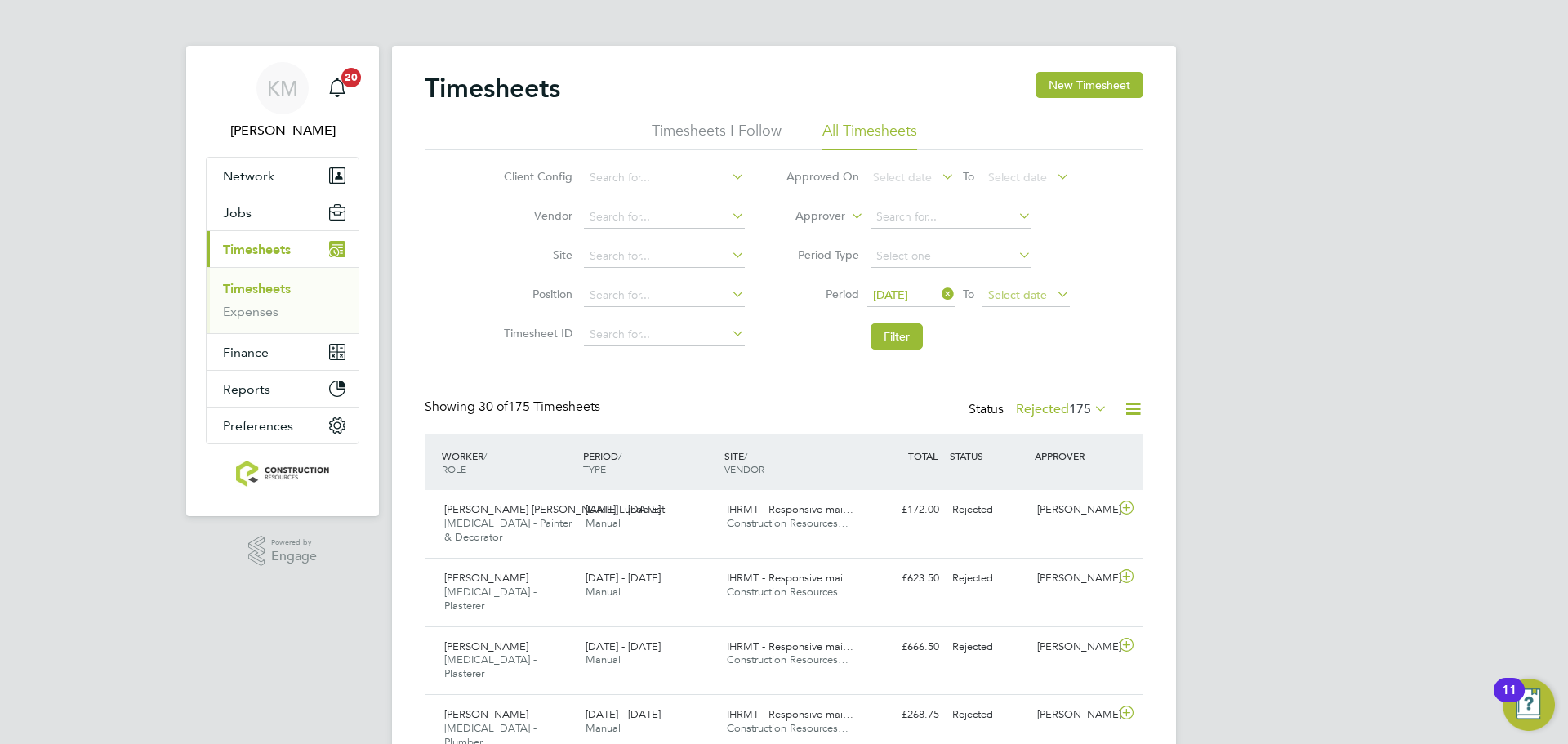
click at [1014, 287] on span "Select date" at bounding box center [1018, 294] width 59 height 15
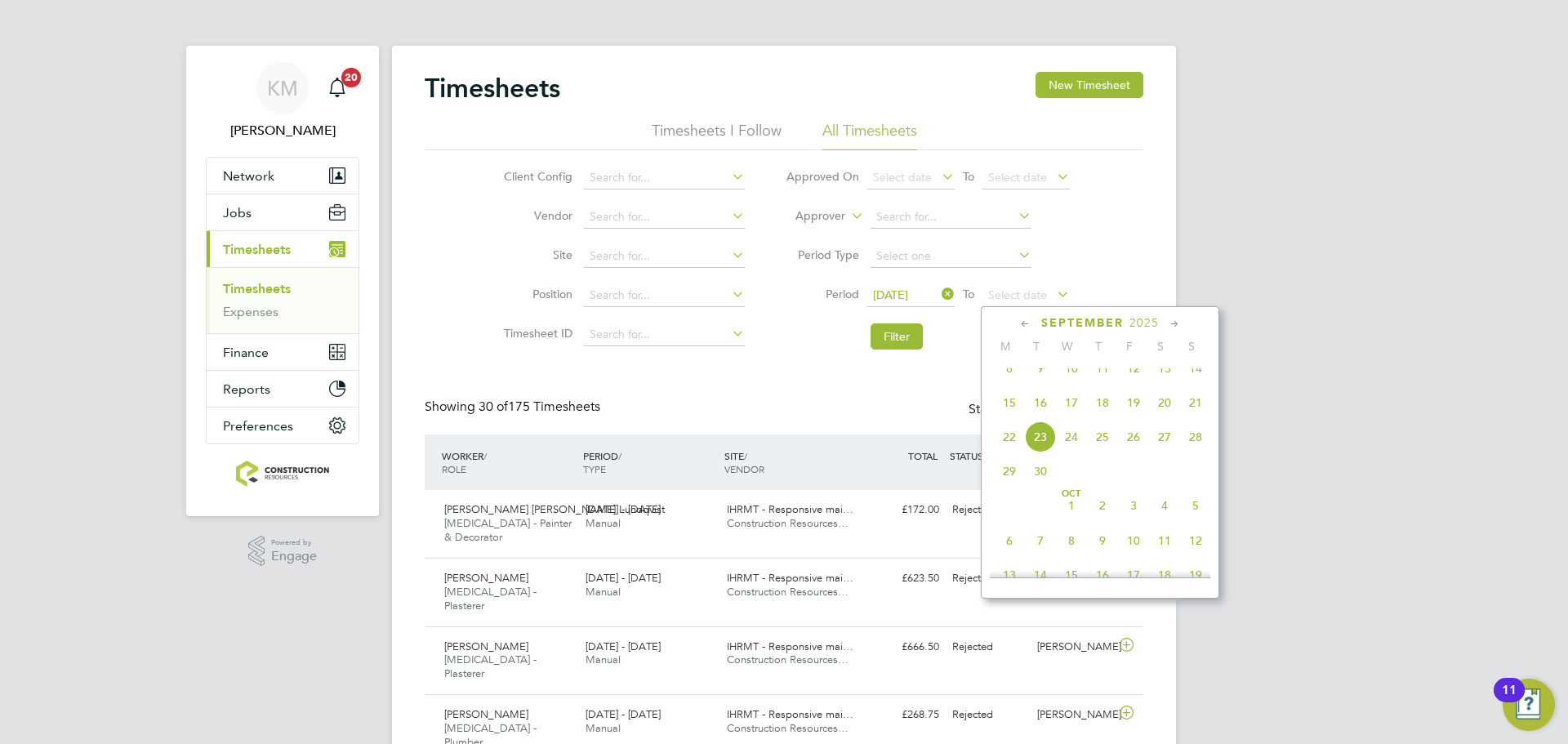
click at [1203, 418] on span "21" at bounding box center [1195, 403] width 31 height 31
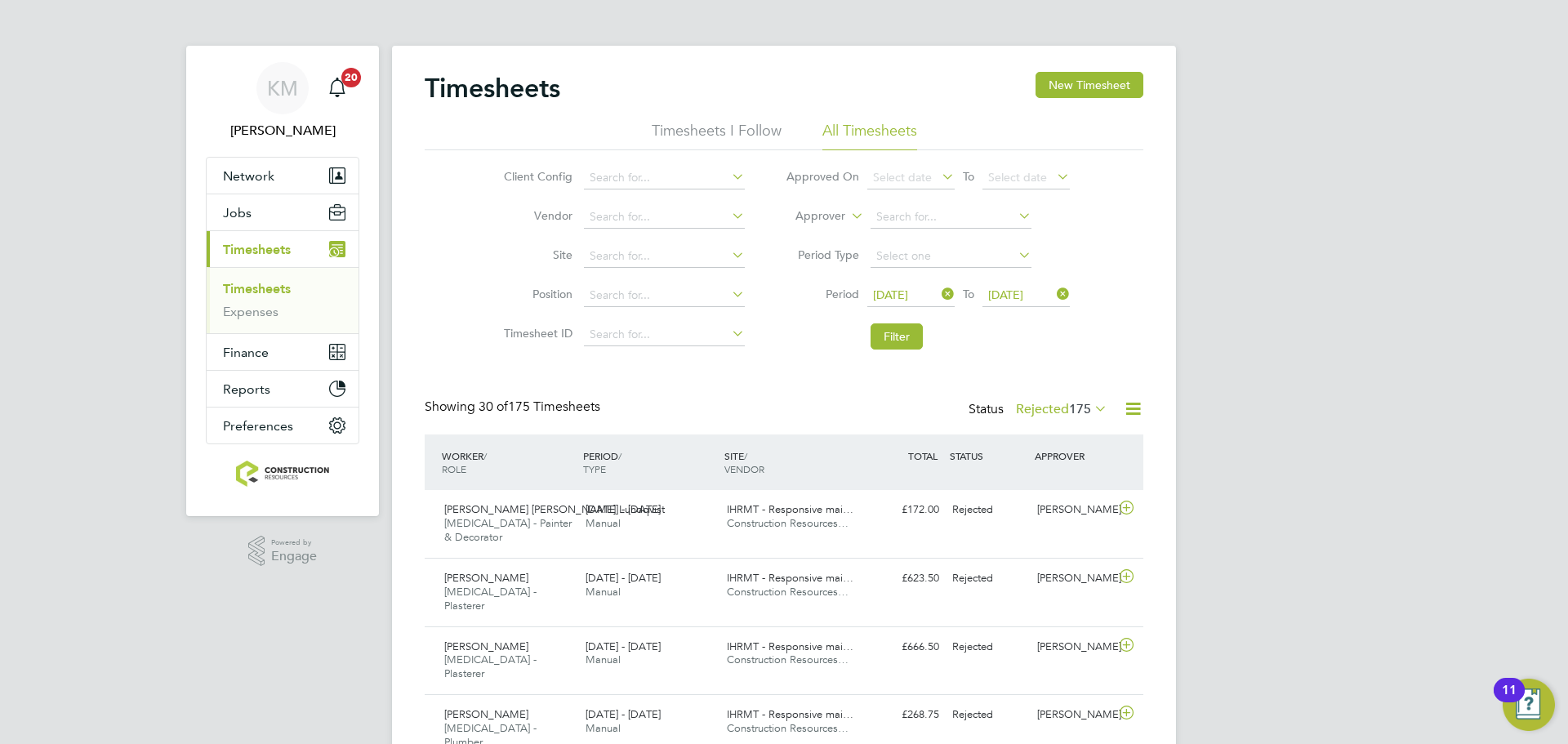
click at [905, 321] on li "Filter" at bounding box center [928, 336] width 325 height 42
click at [904, 331] on button "Filter" at bounding box center [896, 336] width 52 height 26
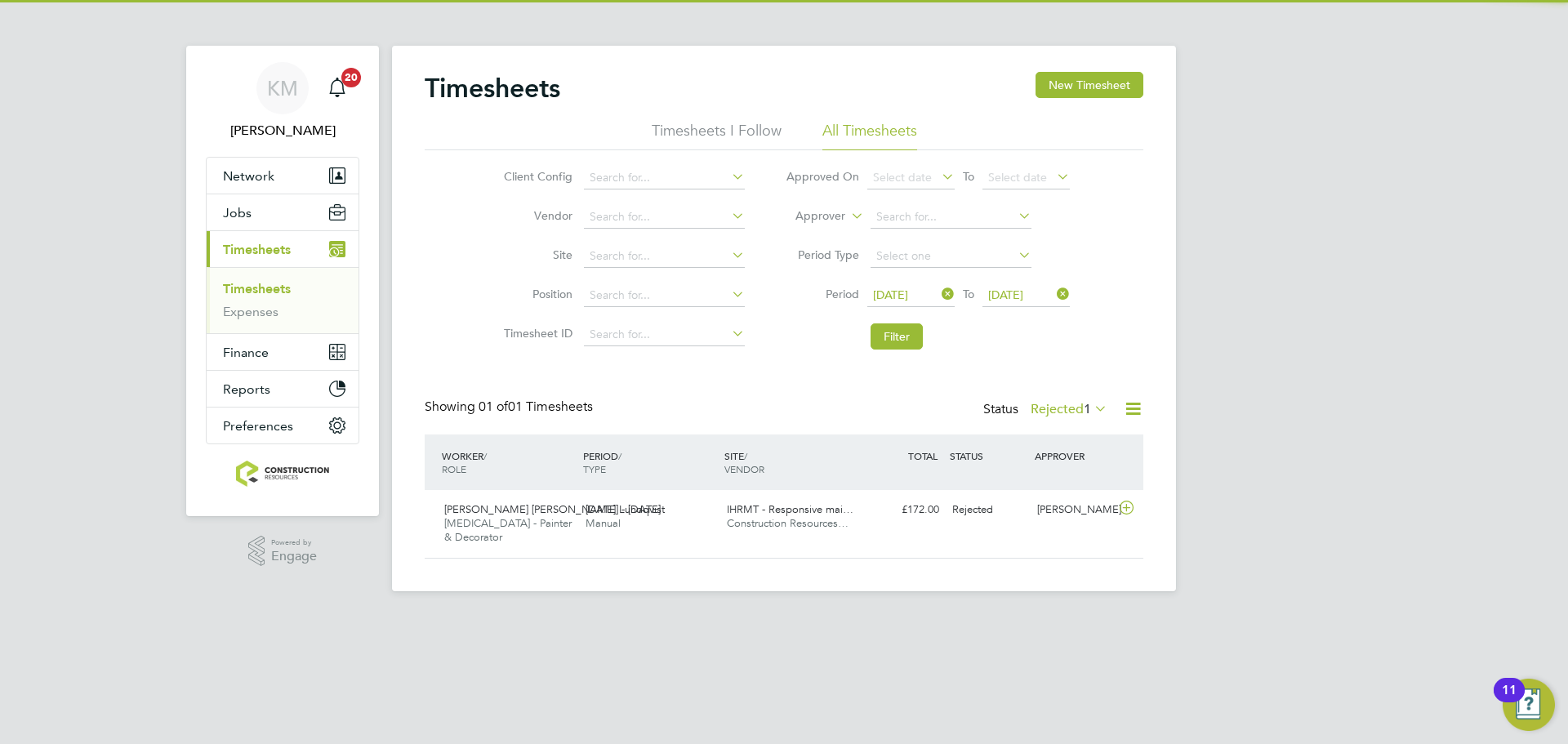
click at [1069, 405] on label "Rejected 1" at bounding box center [1069, 409] width 77 height 17
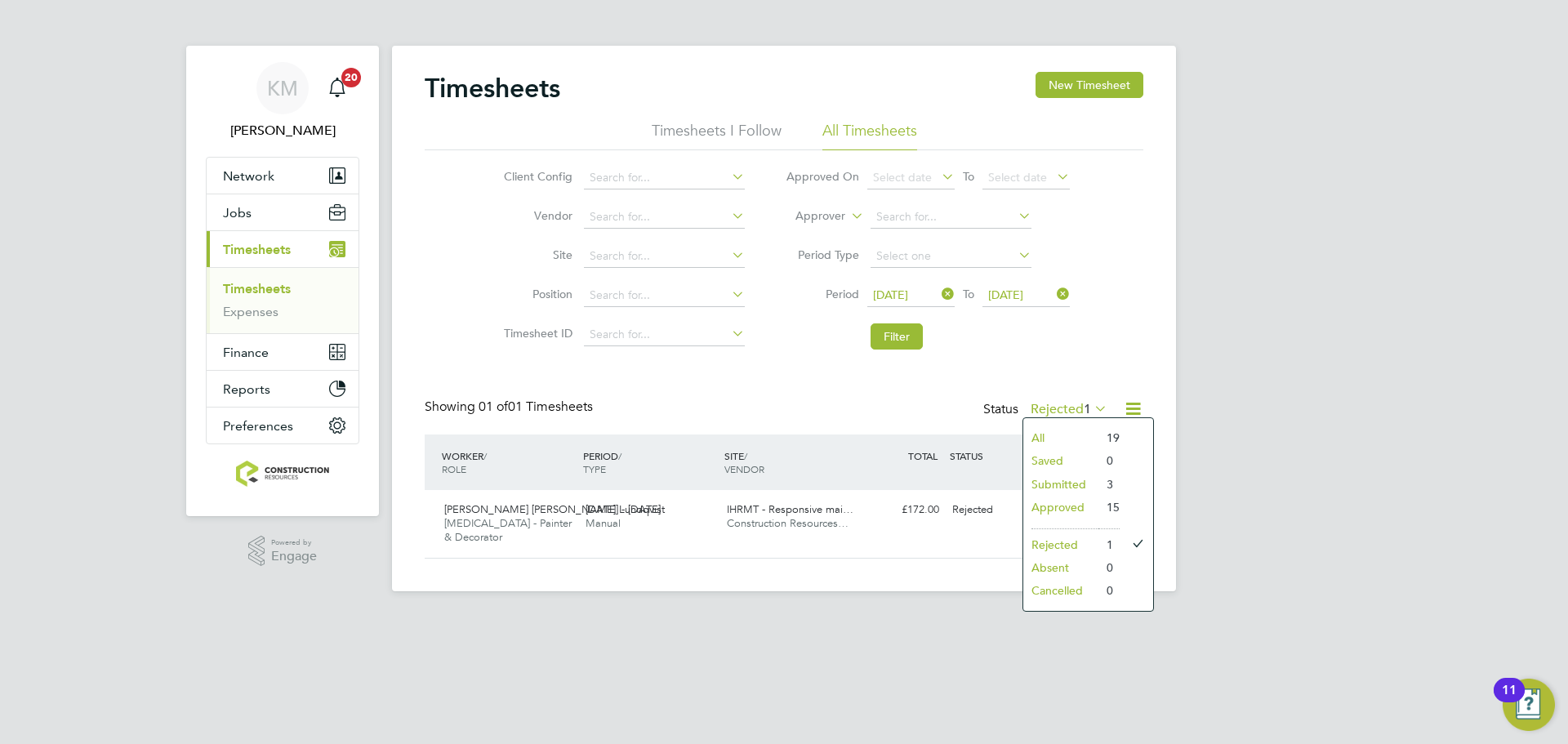
click at [1071, 494] on li "Submitted" at bounding box center [1061, 484] width 75 height 23
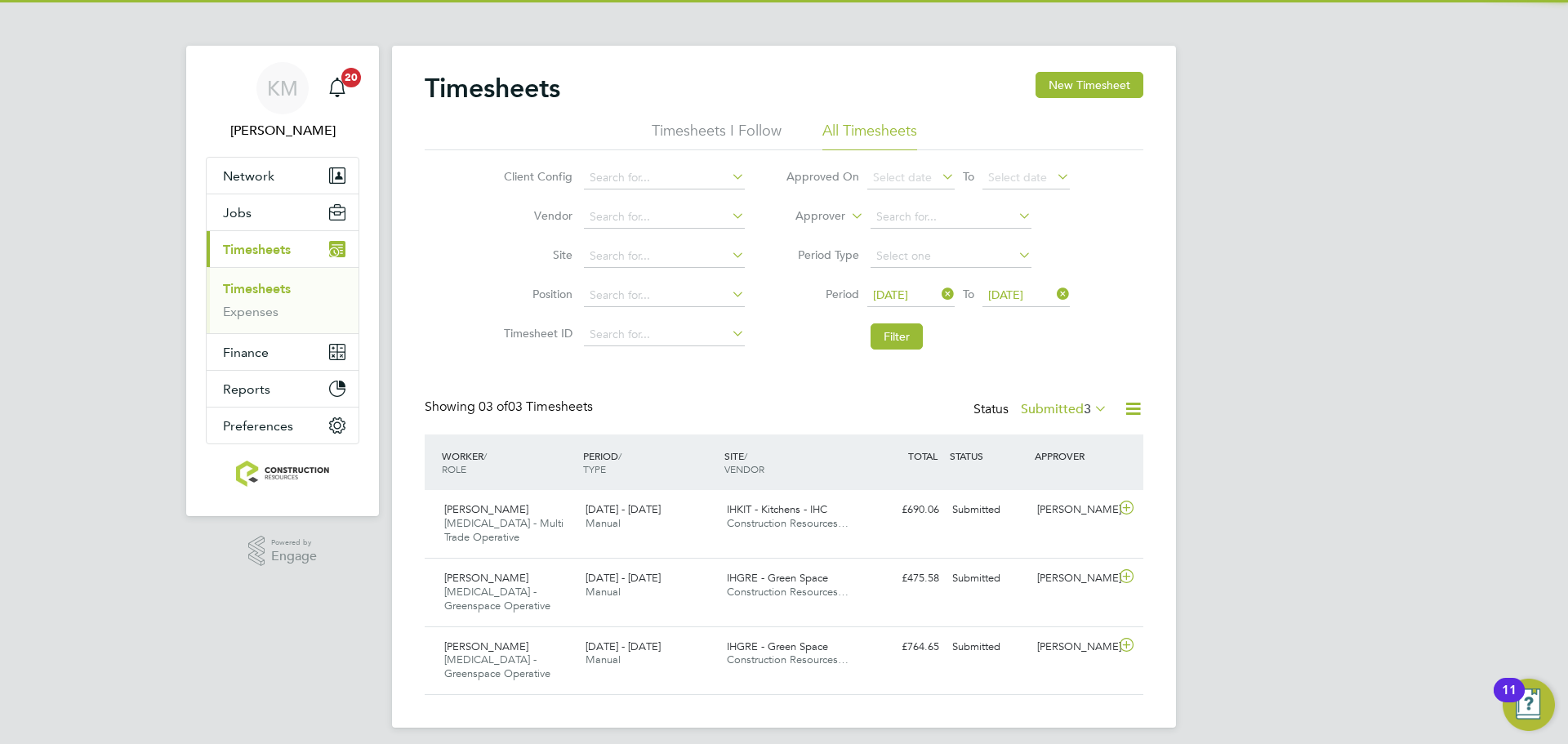
click at [1065, 407] on label "Submitted 3" at bounding box center [1064, 409] width 87 height 17
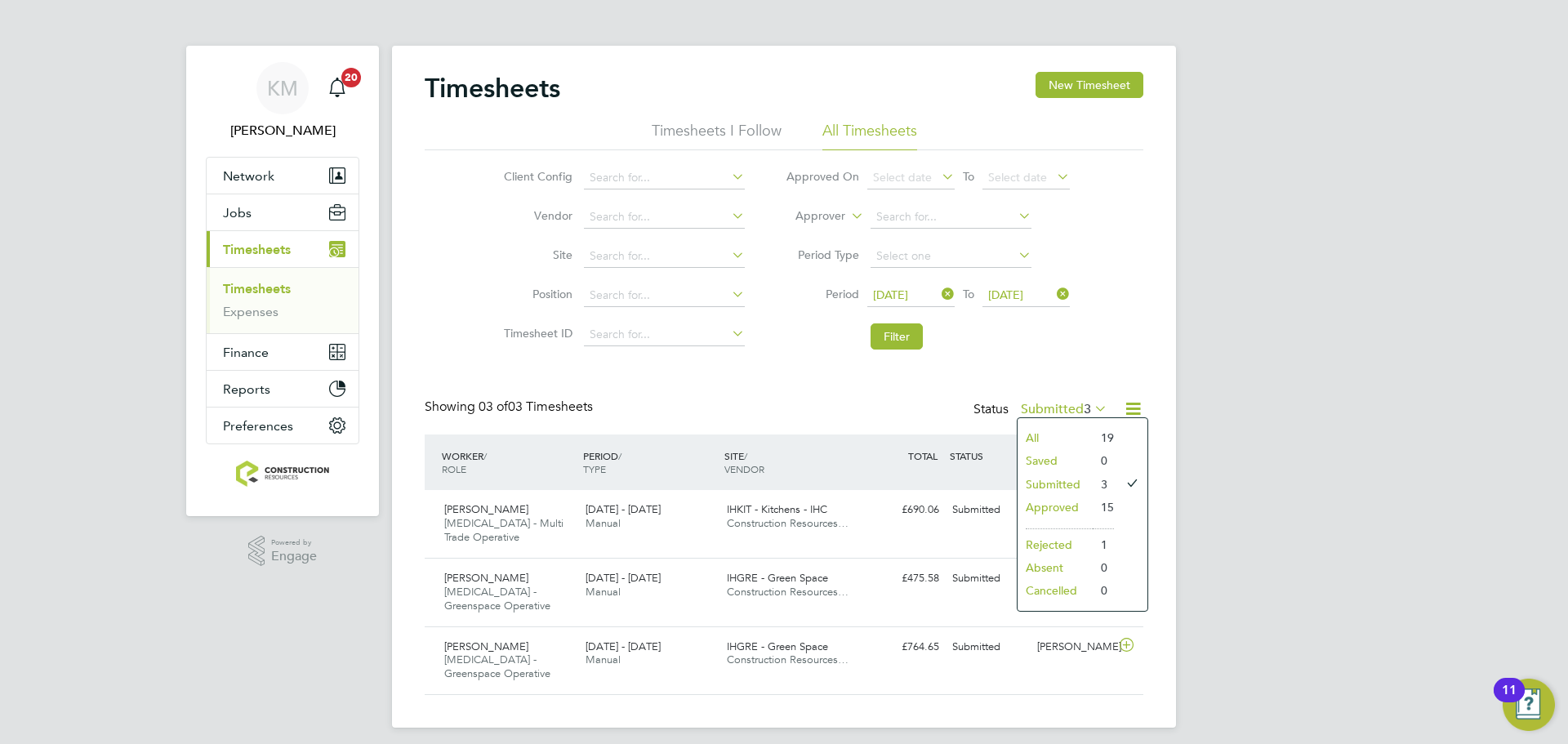
click at [1074, 487] on li "Submitted" at bounding box center [1055, 484] width 75 height 23
click at [687, 594] on div "[DATE] - [DATE] Manual" at bounding box center [649, 585] width 141 height 40
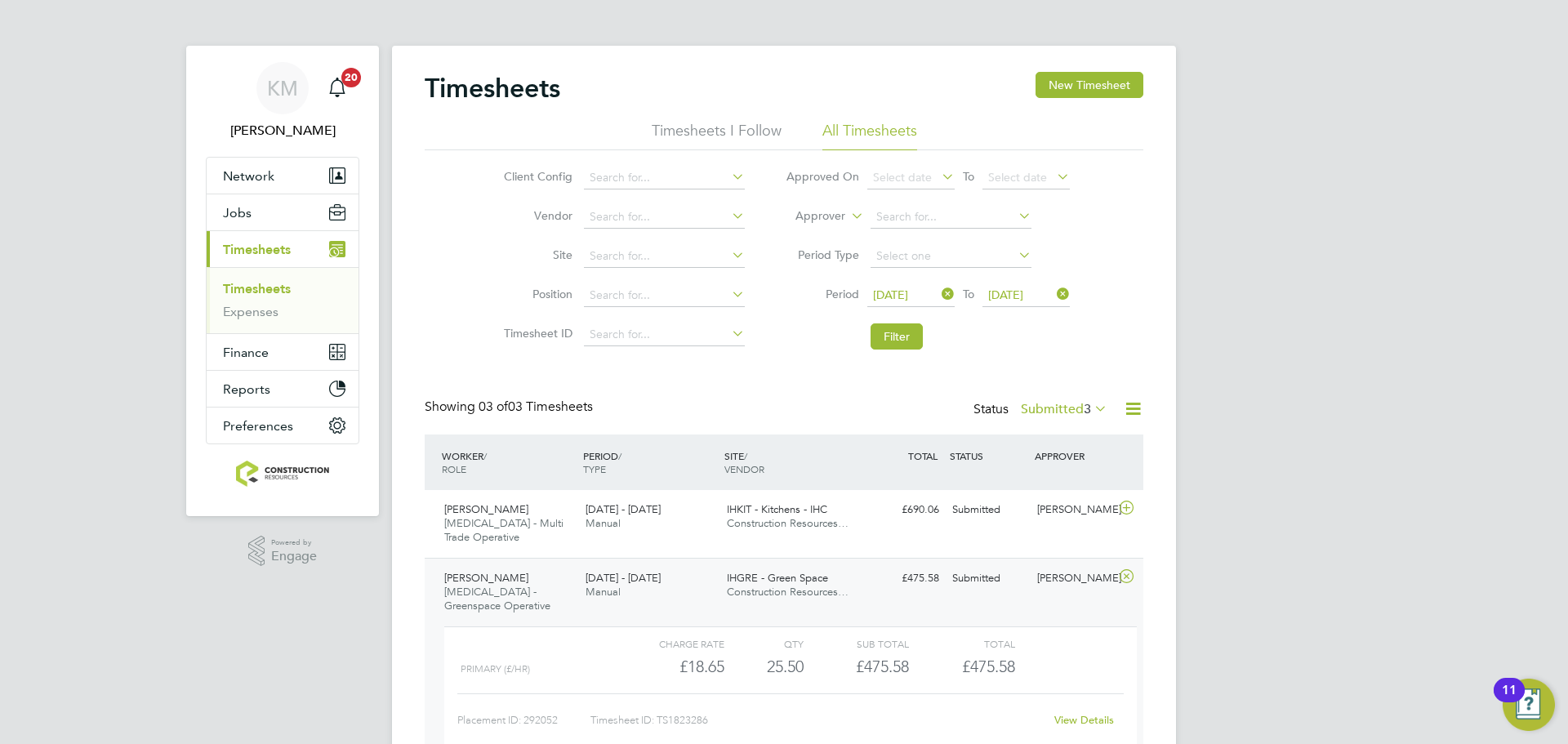
click at [901, 349] on li "Filter" at bounding box center [928, 336] width 325 height 42
click at [886, 331] on button "Filter" at bounding box center [896, 336] width 52 height 26
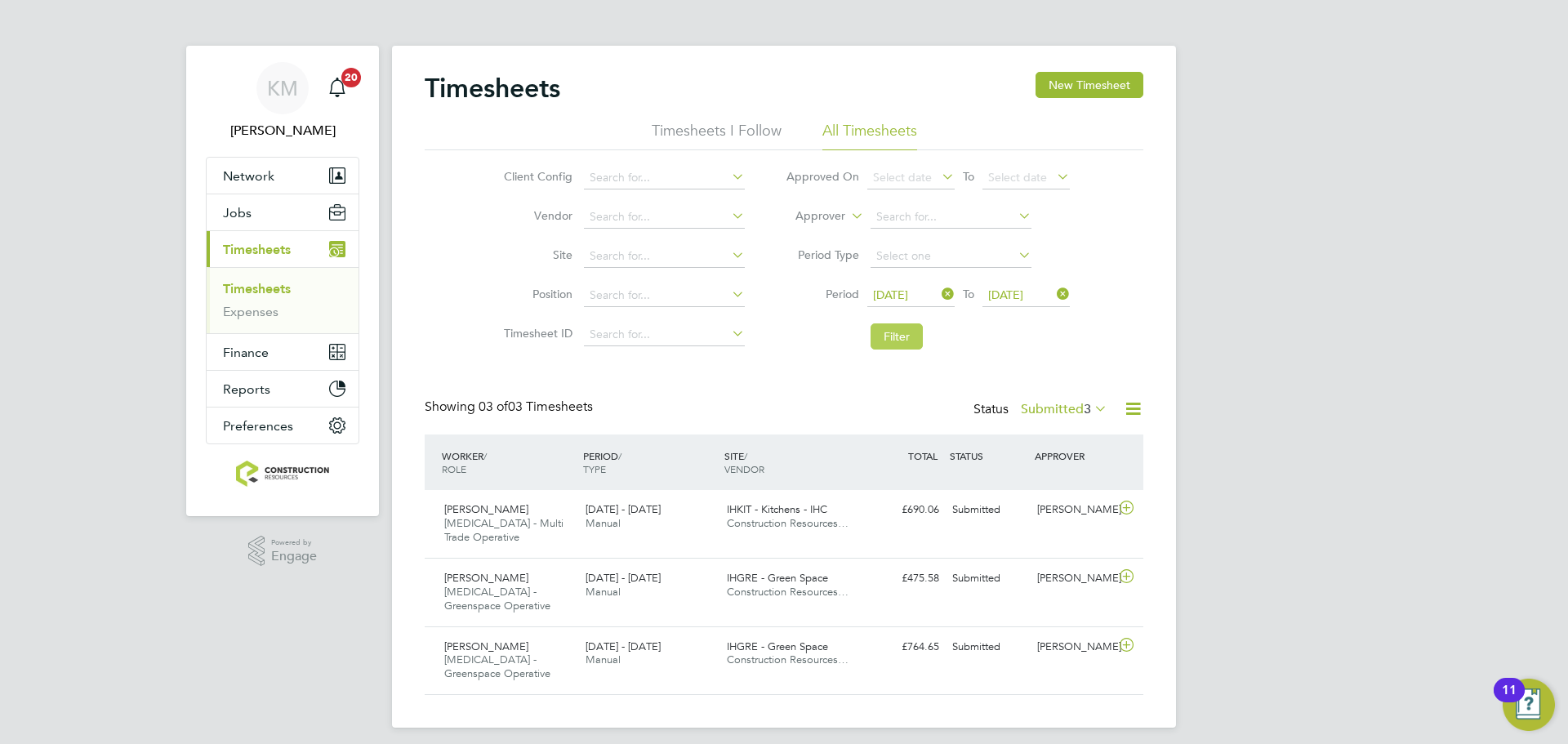
scroll to position [54, 142]
click at [886, 331] on button "Filter" at bounding box center [896, 336] width 52 height 26
click at [891, 344] on button "Filter" at bounding box center [896, 336] width 52 height 26
